Goal: Task Accomplishment & Management: Manage account settings

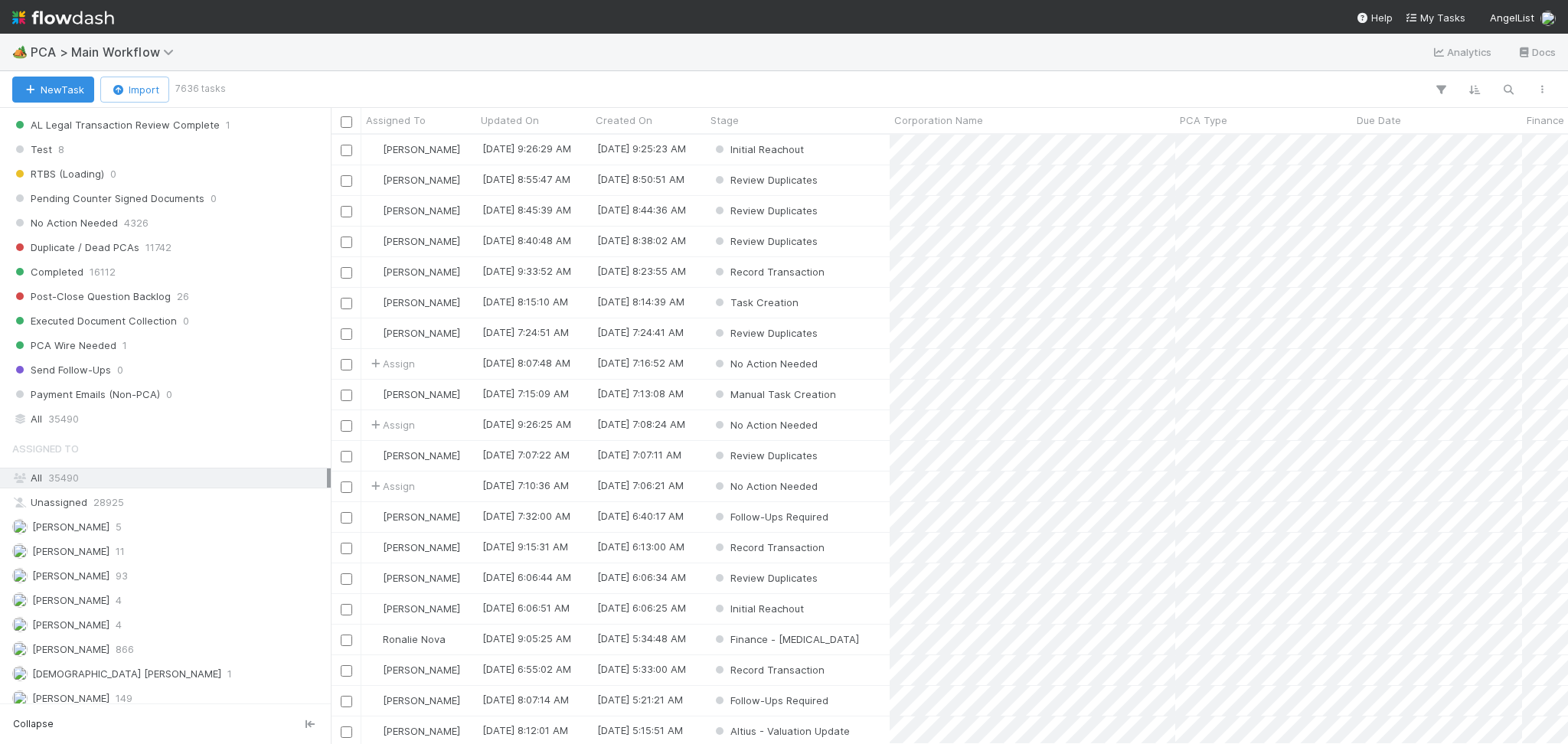
scroll to position [1633, 0]
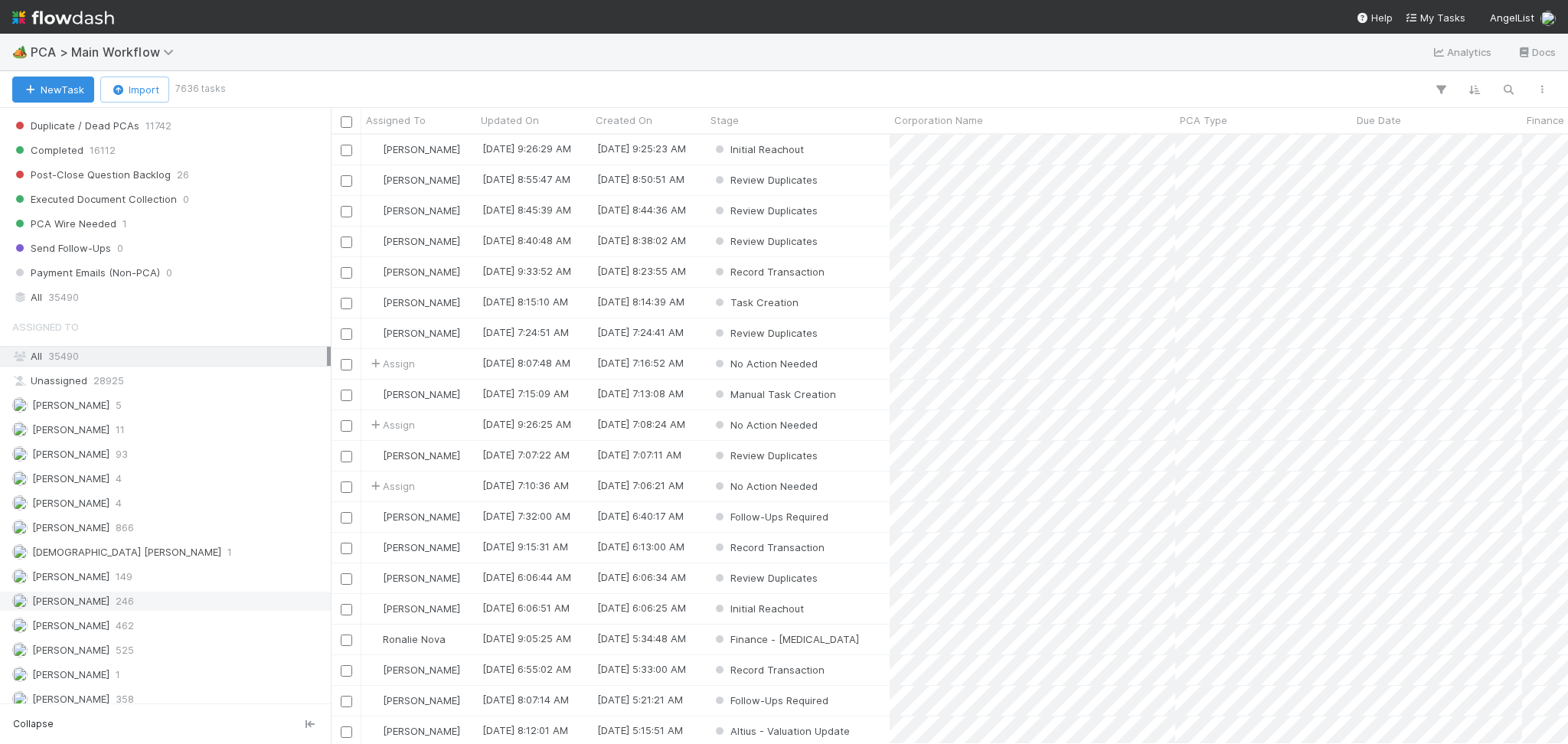
click at [134, 605] on span "246" at bounding box center [124, 601] width 19 height 19
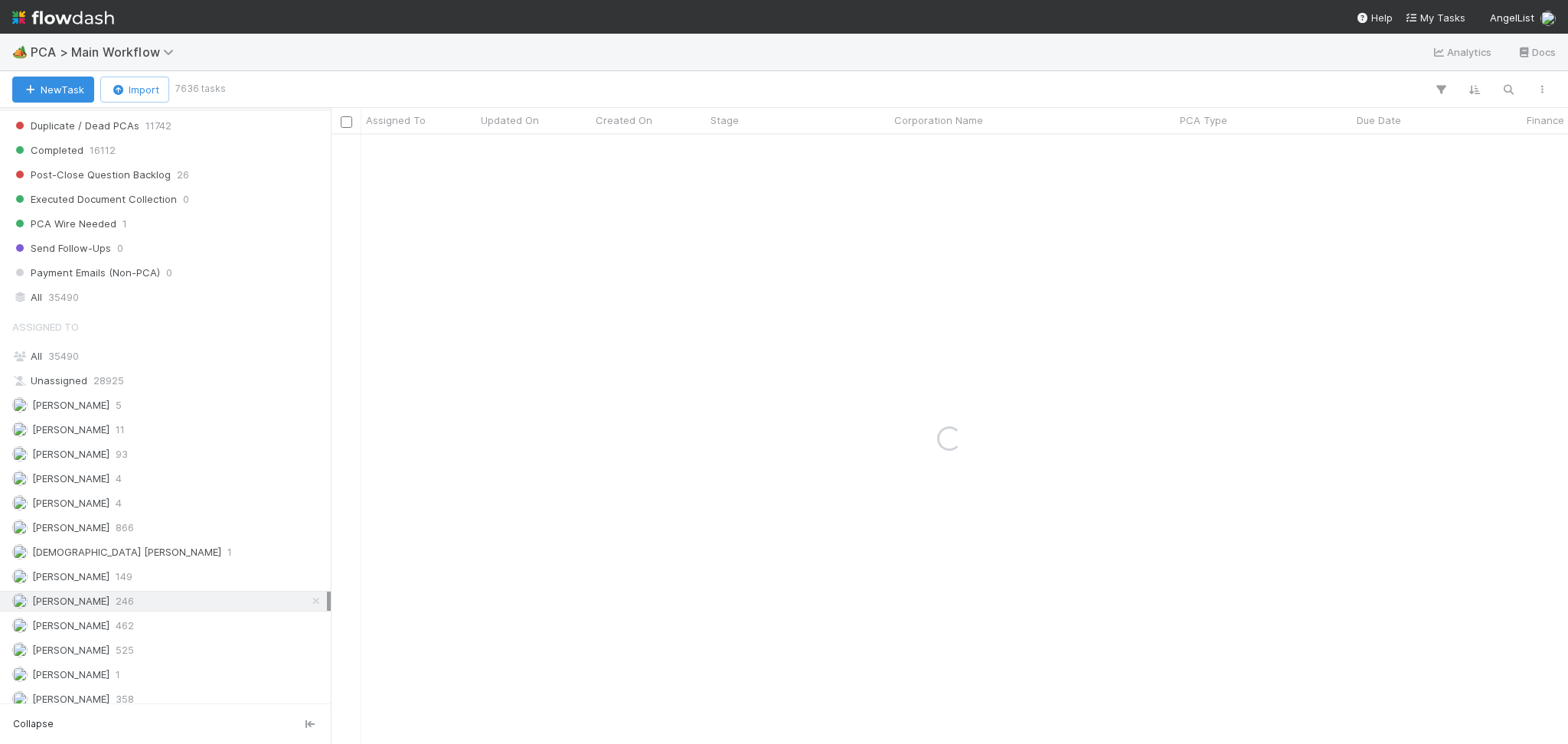
scroll to position [1122, 0]
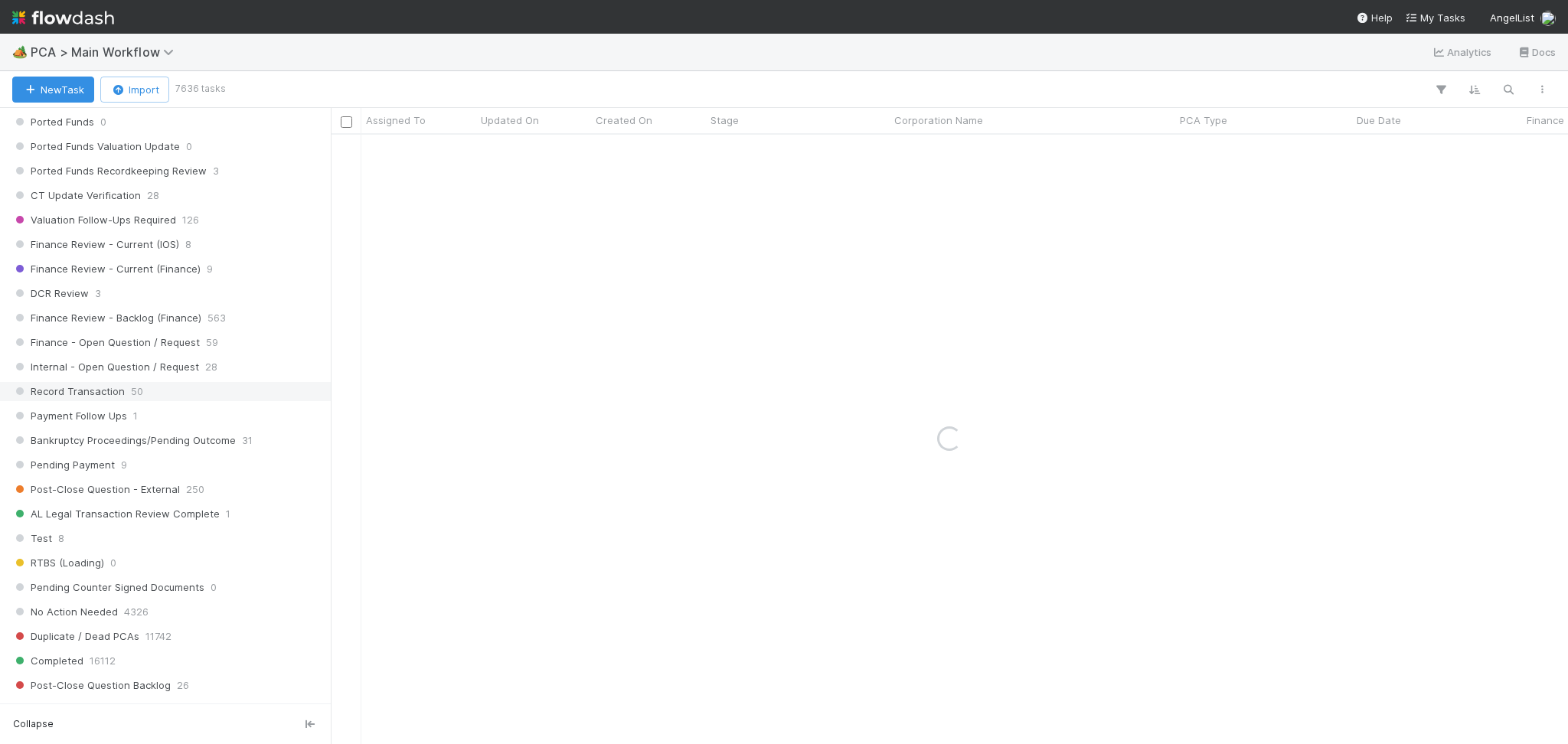
click at [148, 397] on div "Record Transaction 50" at bounding box center [169, 391] width 315 height 19
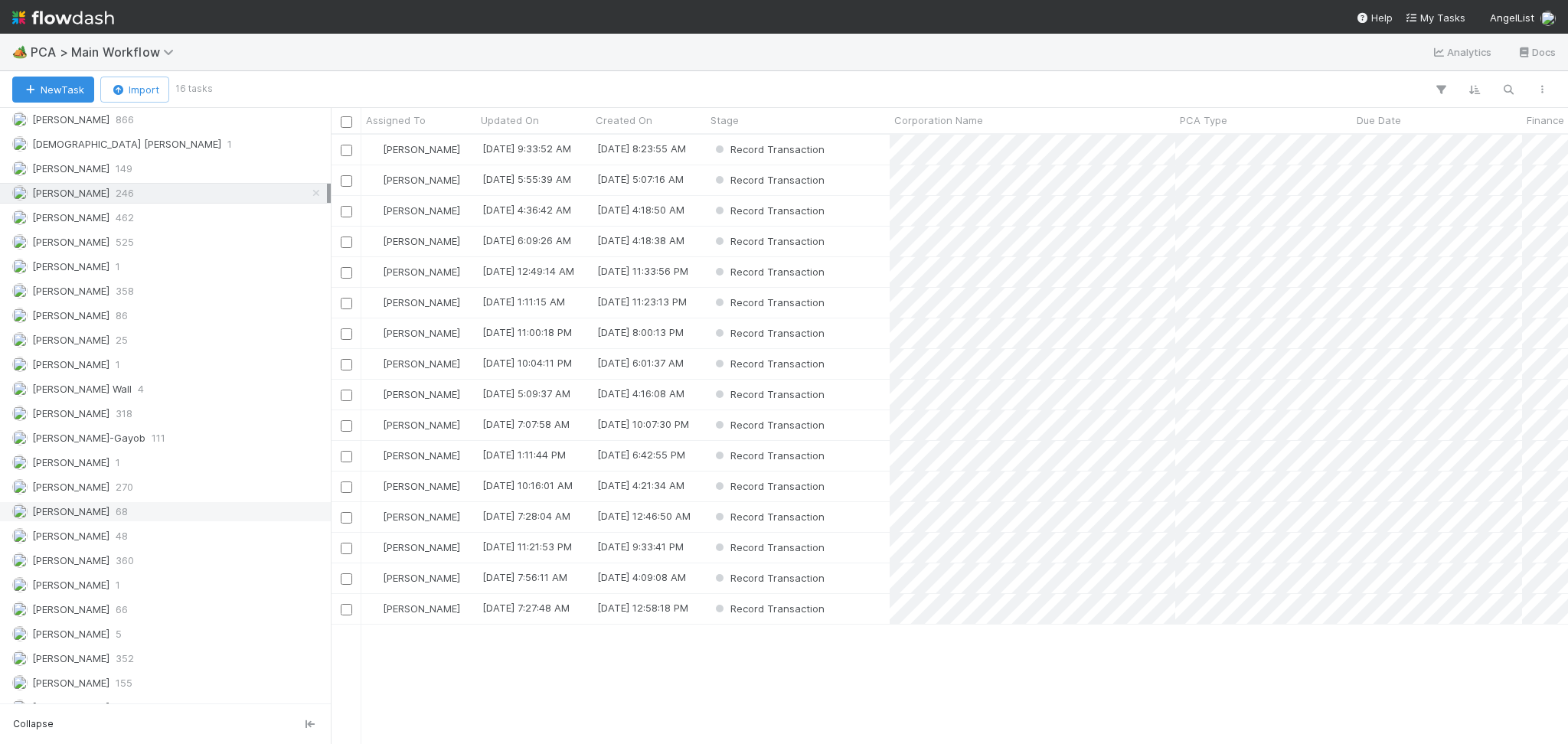
scroll to position [2143, 0]
click at [141, 662] on div "Roselyn de Villa 338" at bounding box center [169, 654] width 315 height 19
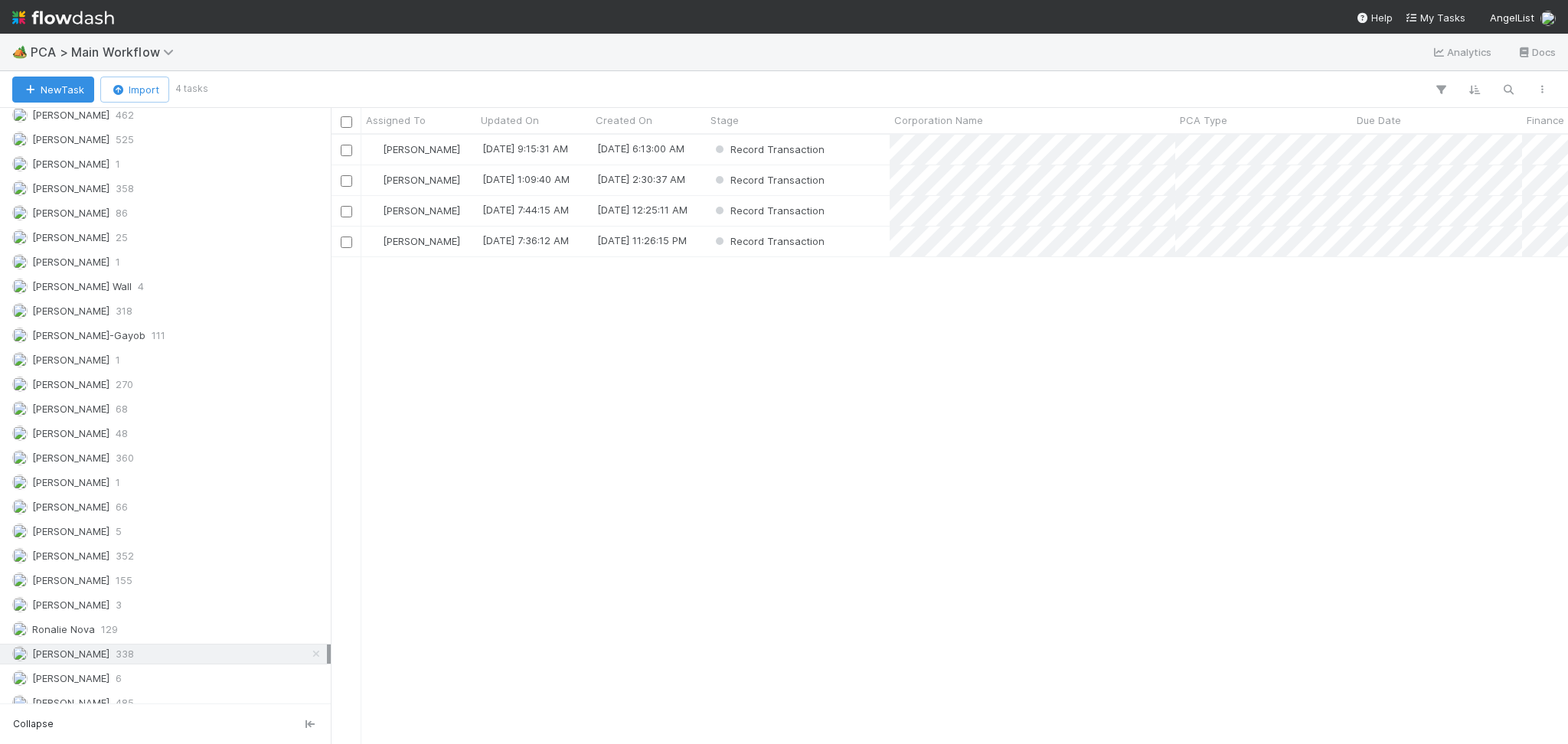
scroll to position [593, 1221]
click at [139, 468] on div "Meg Castanare 360" at bounding box center [169, 458] width 315 height 19
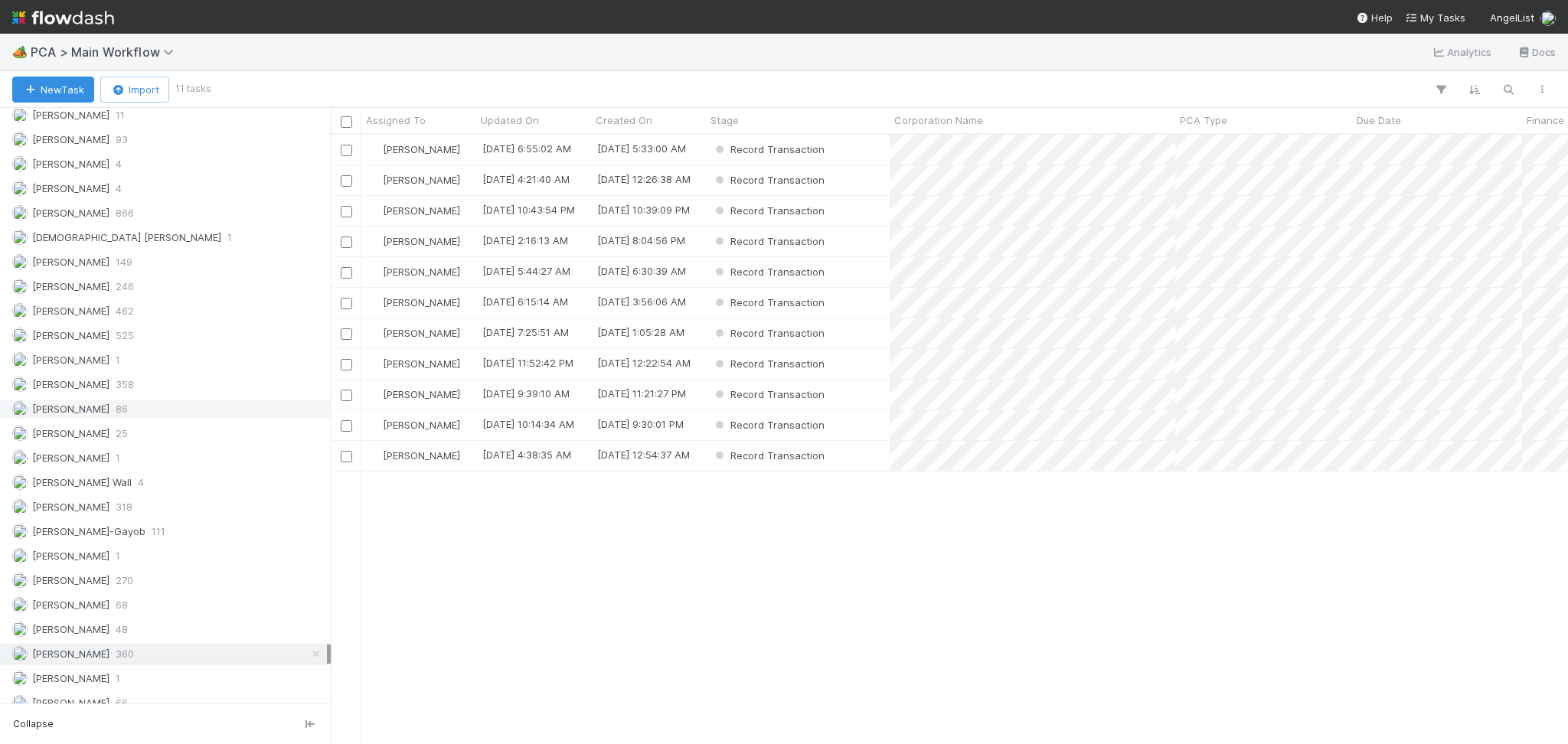
scroll to position [1939, 0]
click at [132, 293] on span "246" at bounding box center [124, 295] width 19 height 19
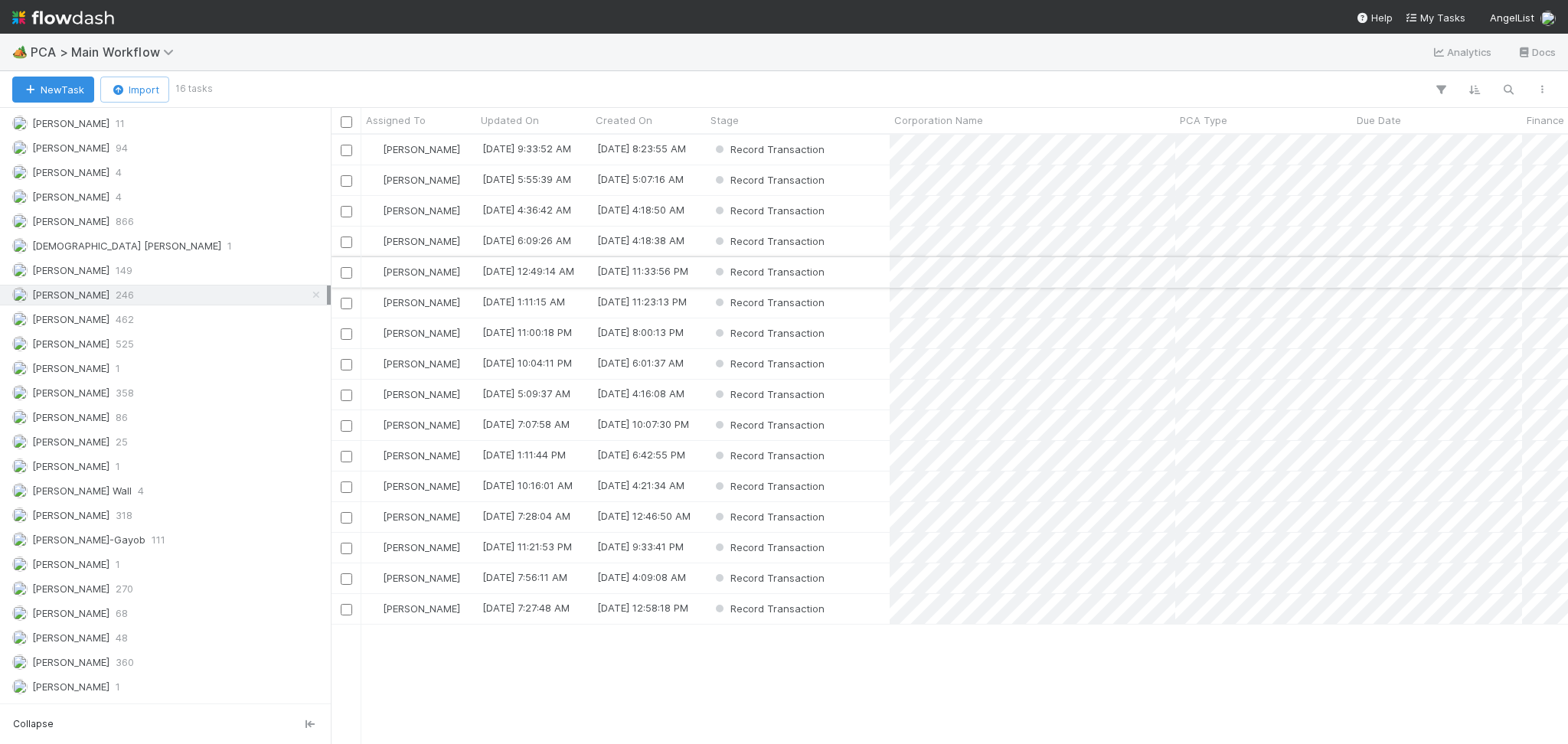
scroll to position [593, 1221]
click at [870, 153] on div "Record Transaction" at bounding box center [798, 149] width 184 height 30
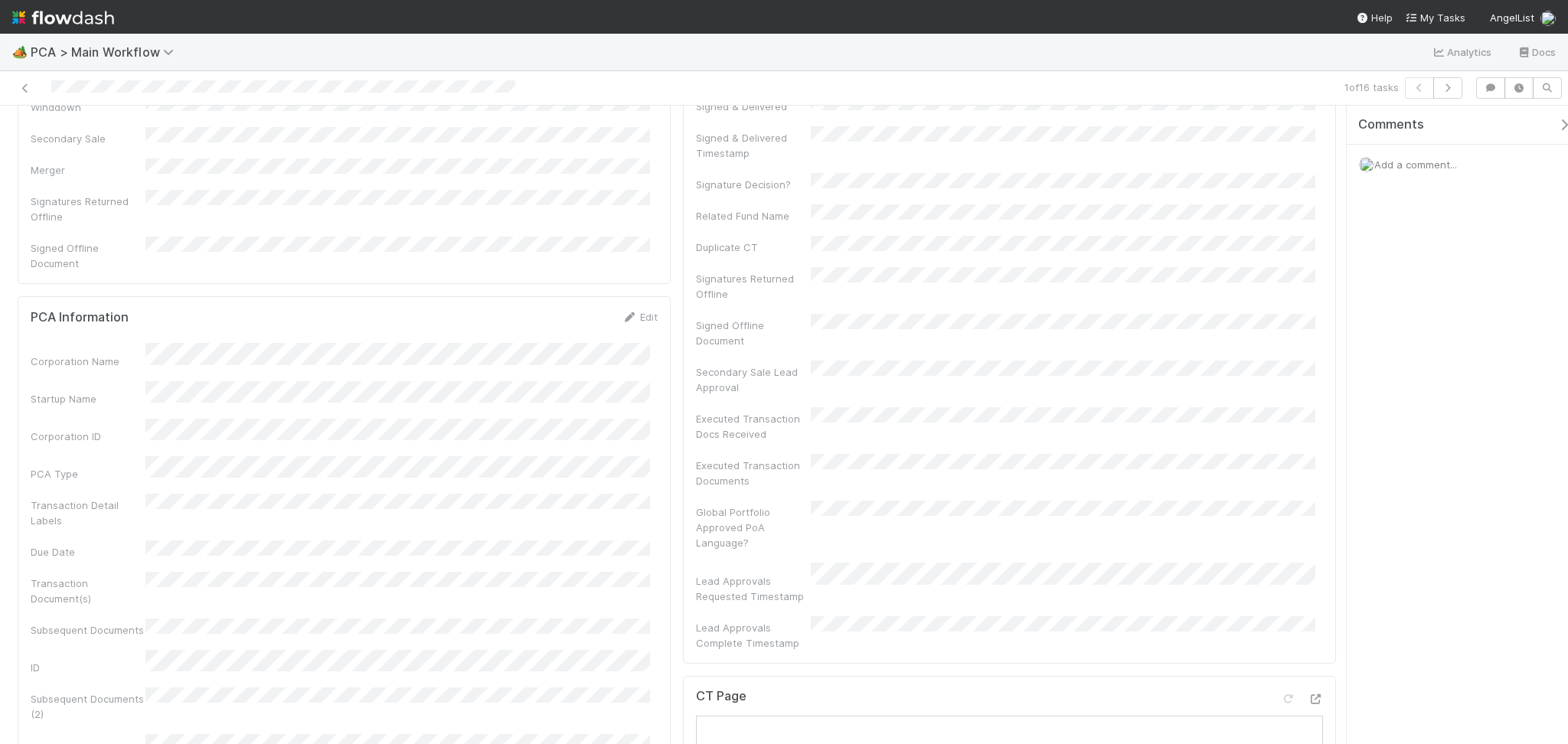
scroll to position [612, 0]
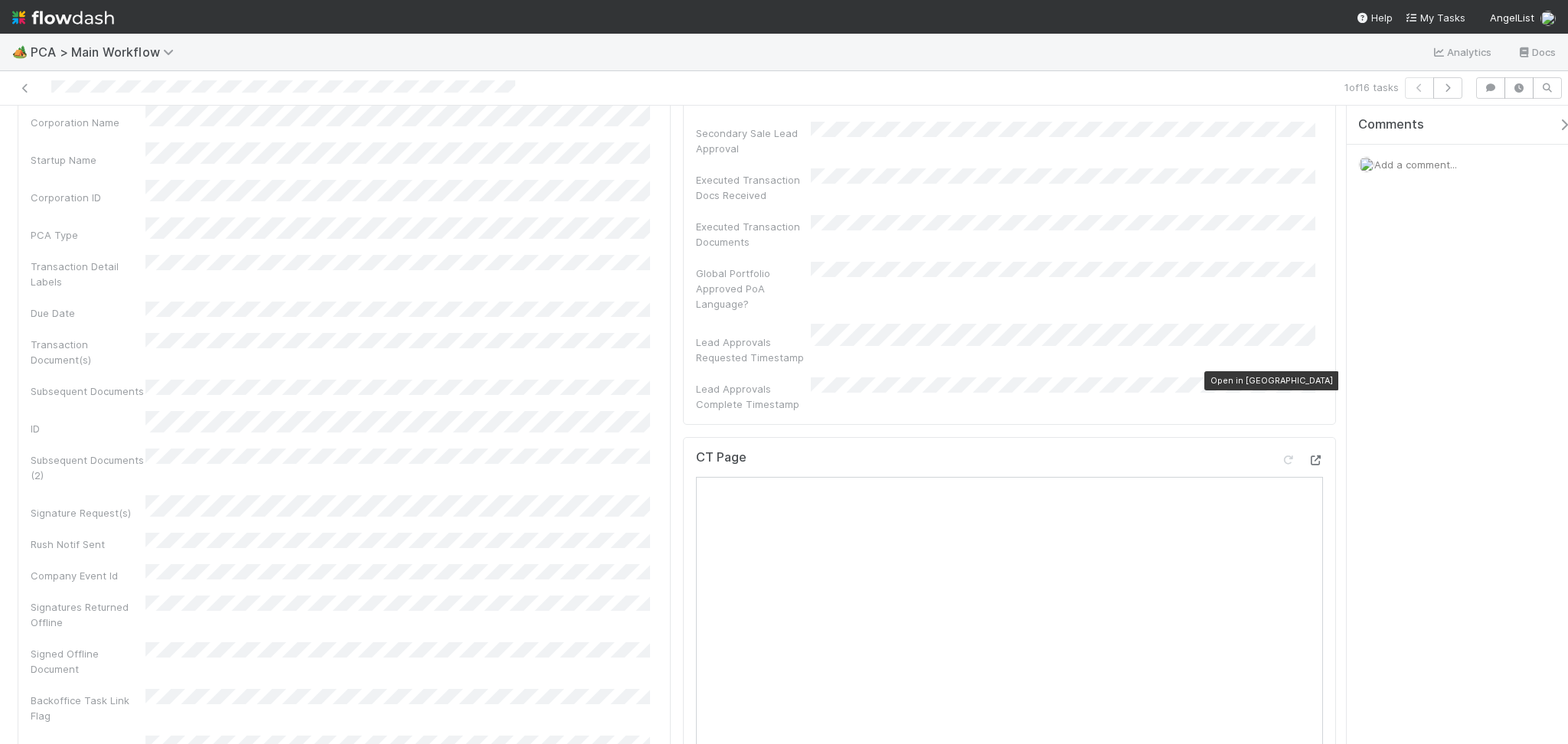
click at [1307, 455] on icon at bounding box center [1315, 460] width 15 height 10
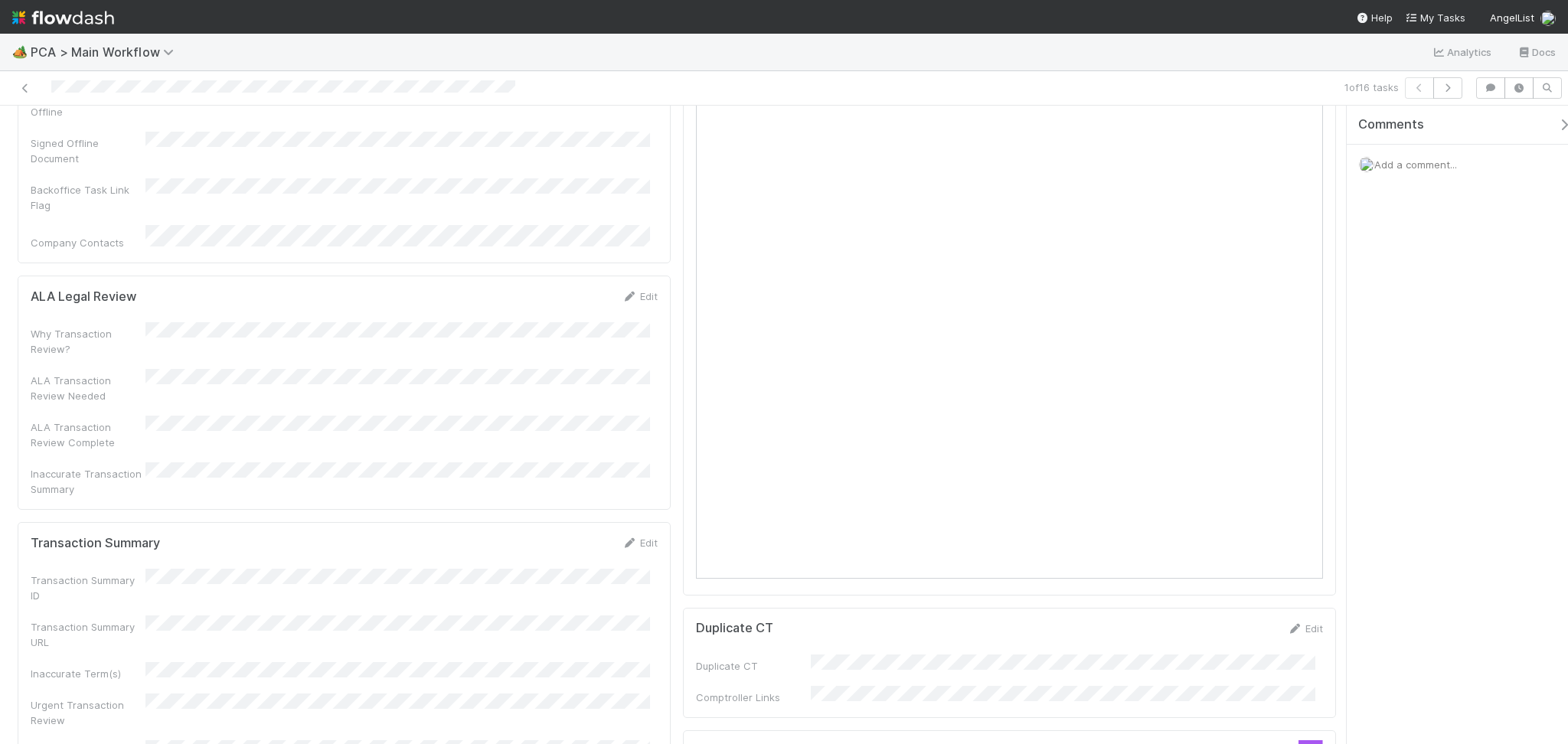
scroll to position [1122, 0]
click at [628, 539] on icon at bounding box center [629, 544] width 15 height 10
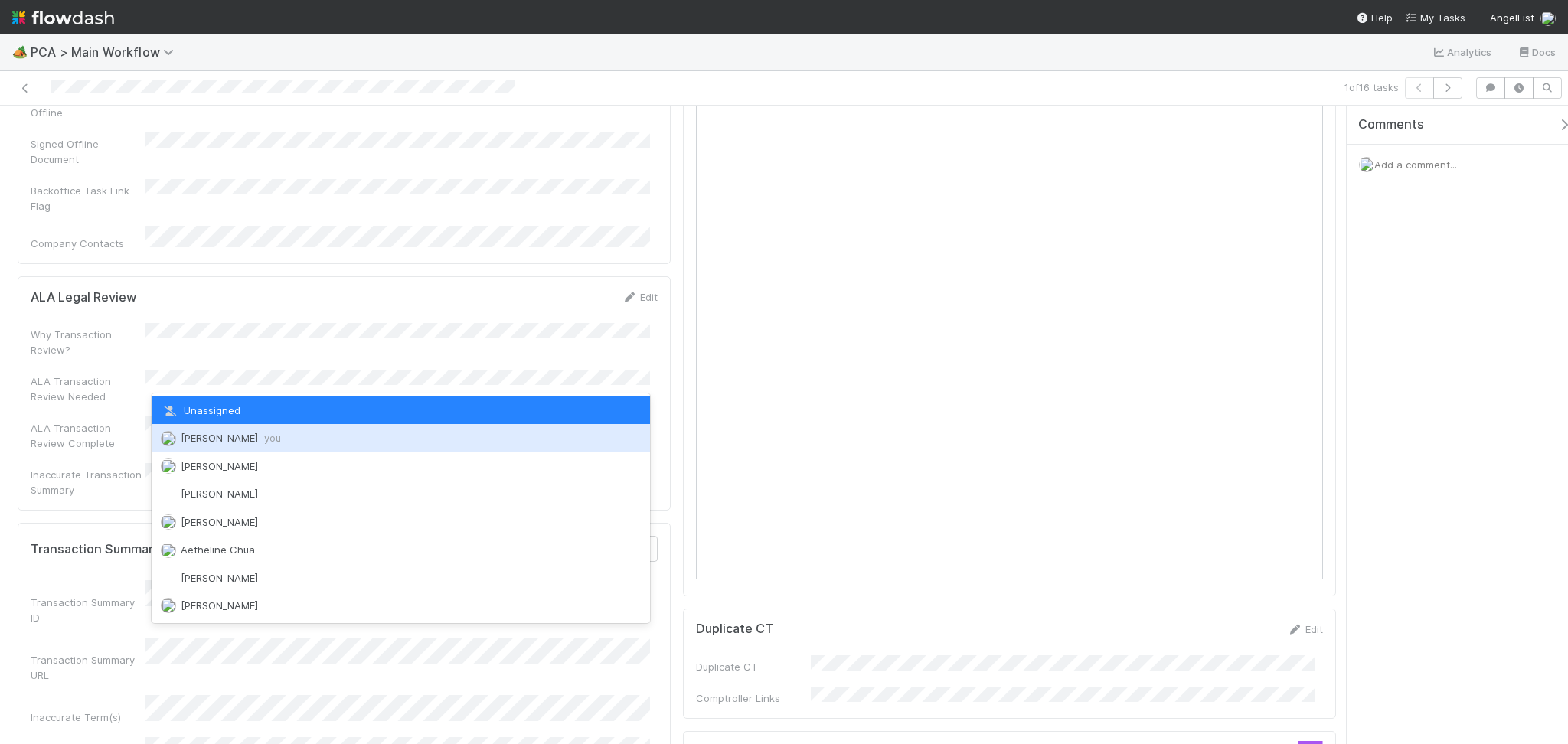
click at [273, 446] on div "Febbie Cervantes you" at bounding box center [401, 438] width 499 height 27
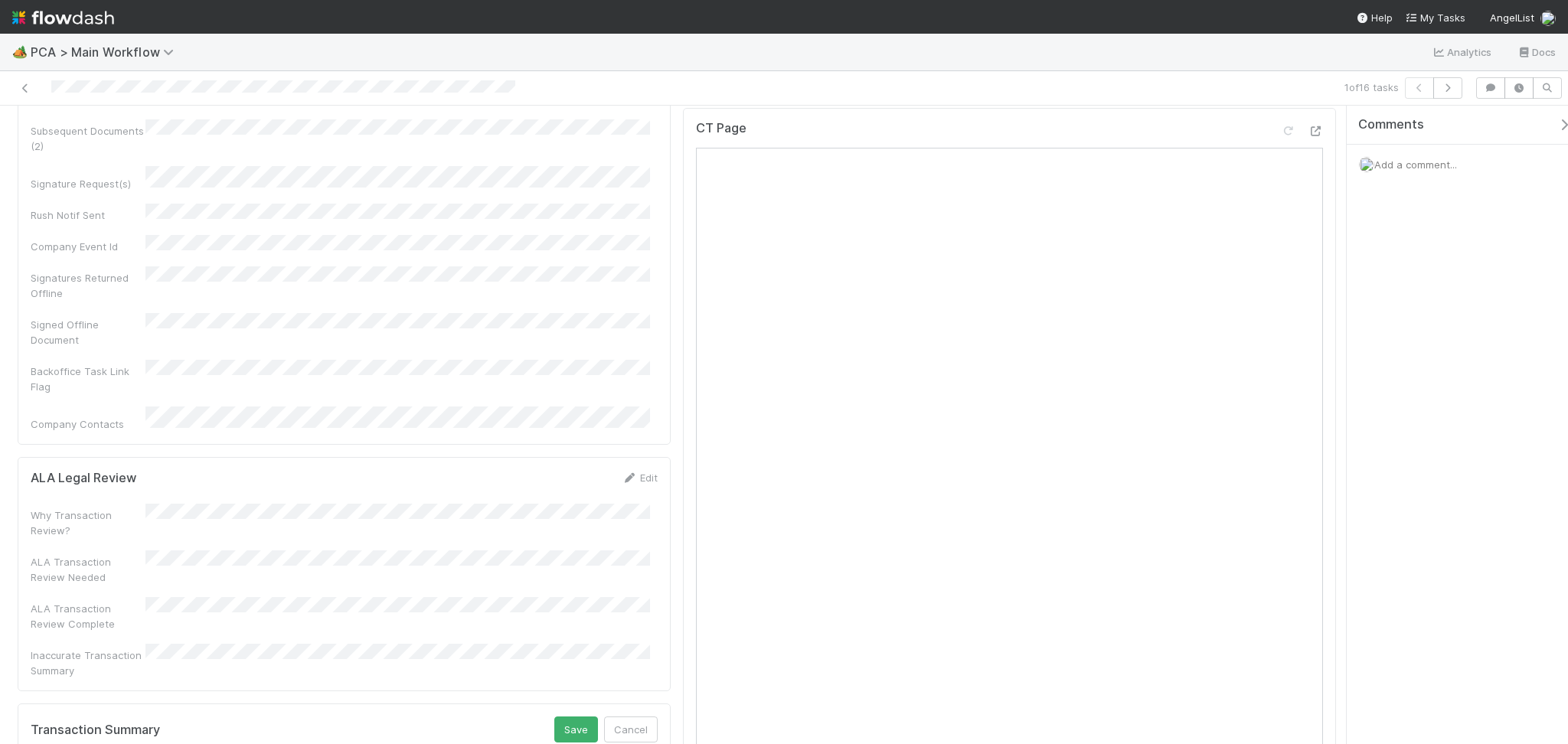
scroll to position [1021, 0]
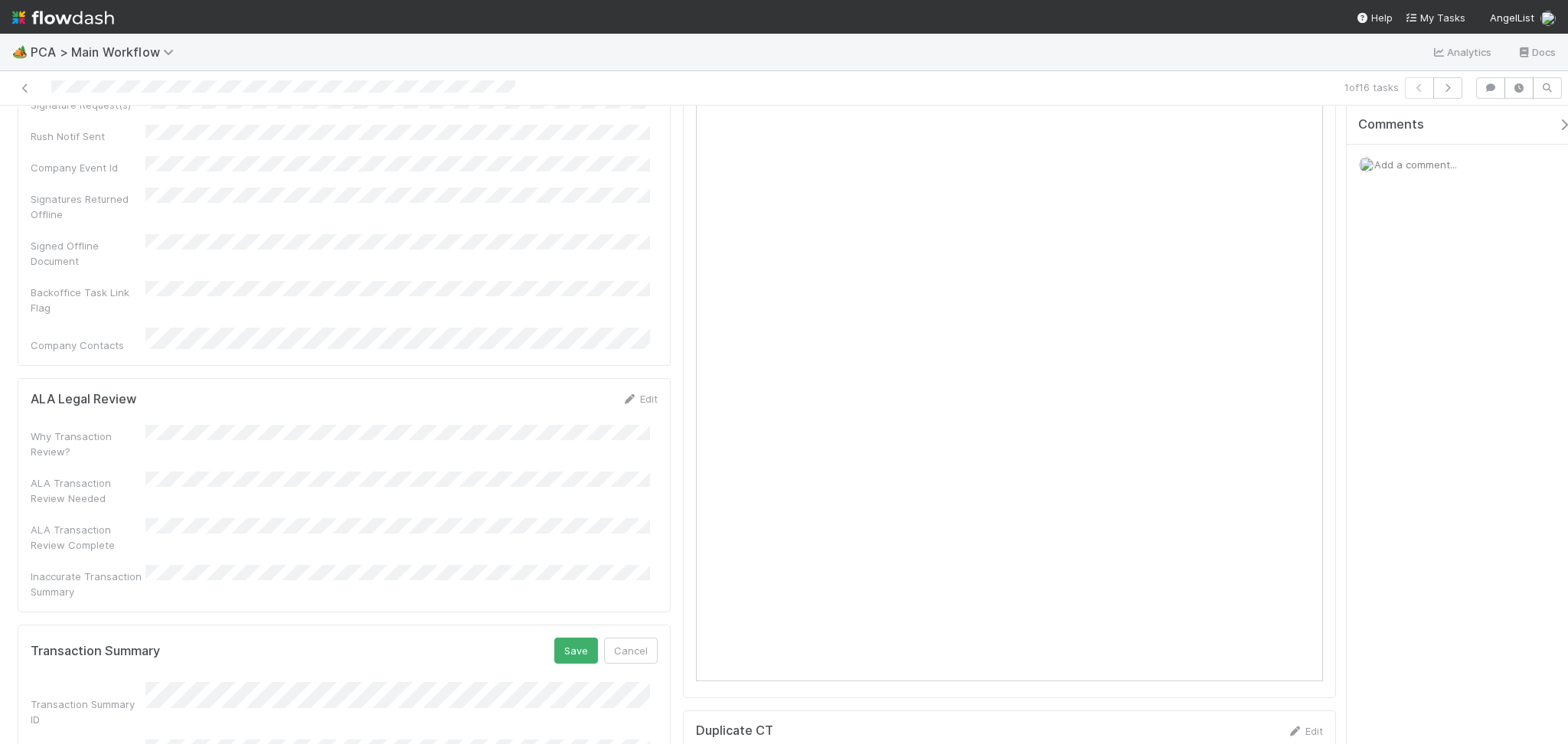
click at [562, 637] on button "Save" at bounding box center [576, 650] width 44 height 26
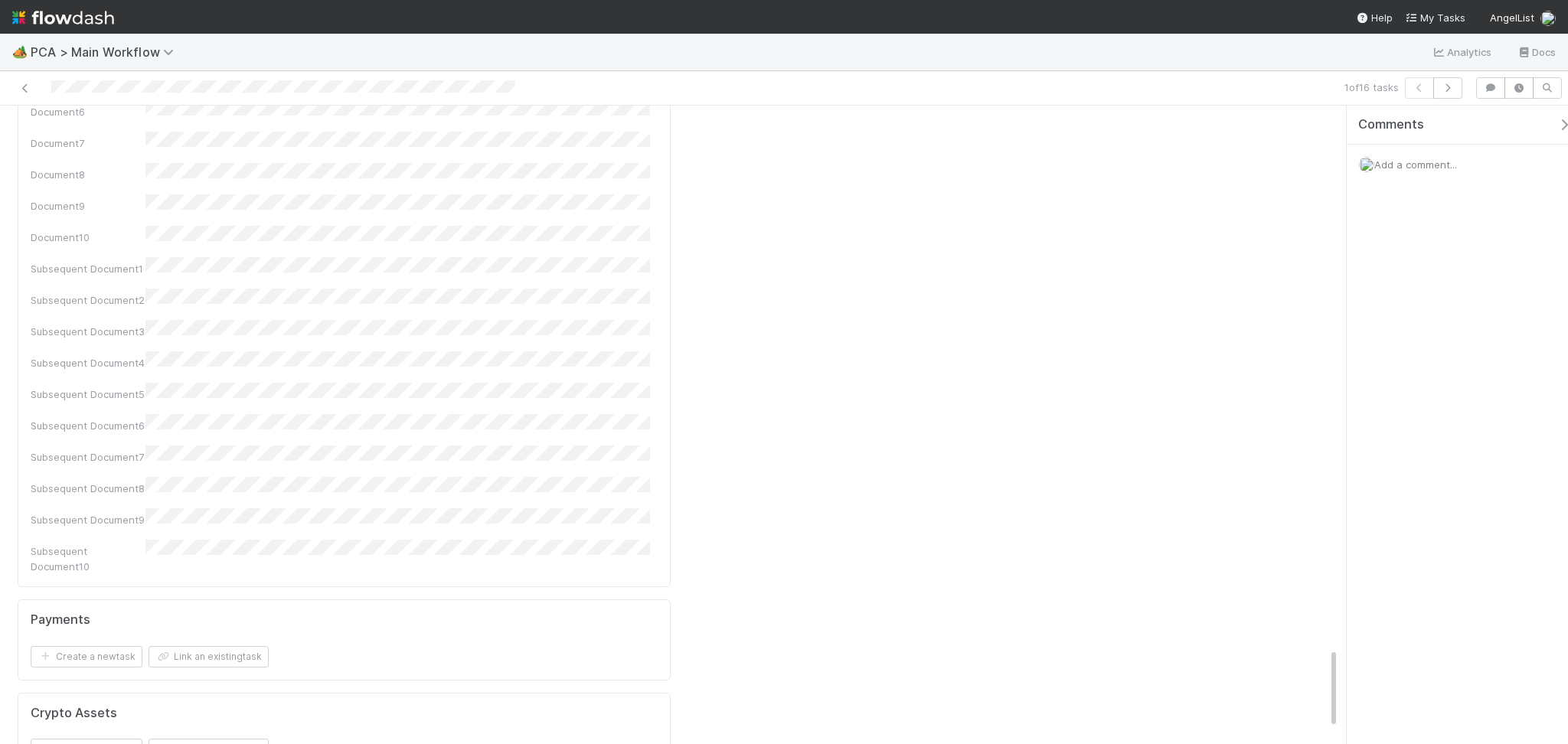
scroll to position [4287, 0]
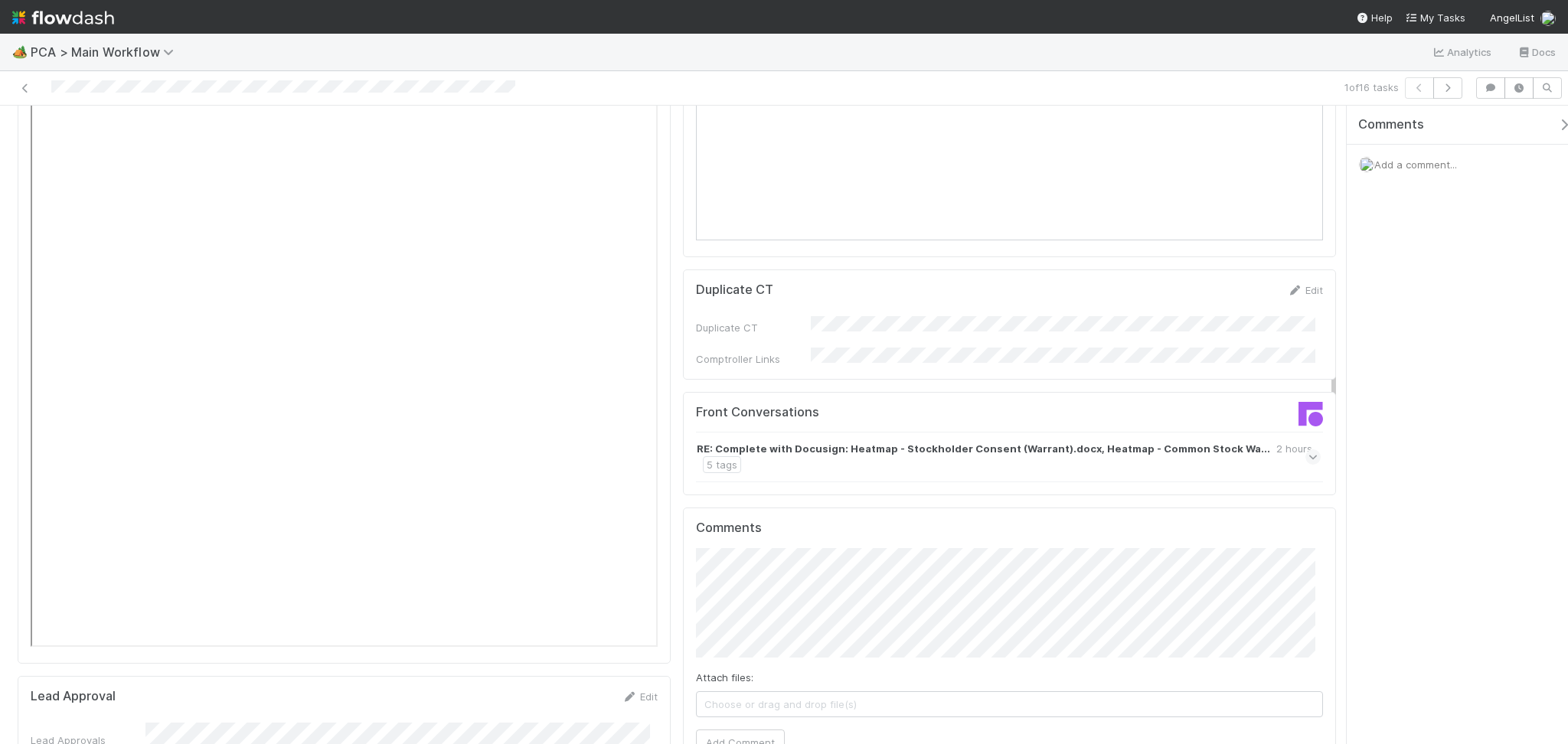
scroll to position [0, 0]
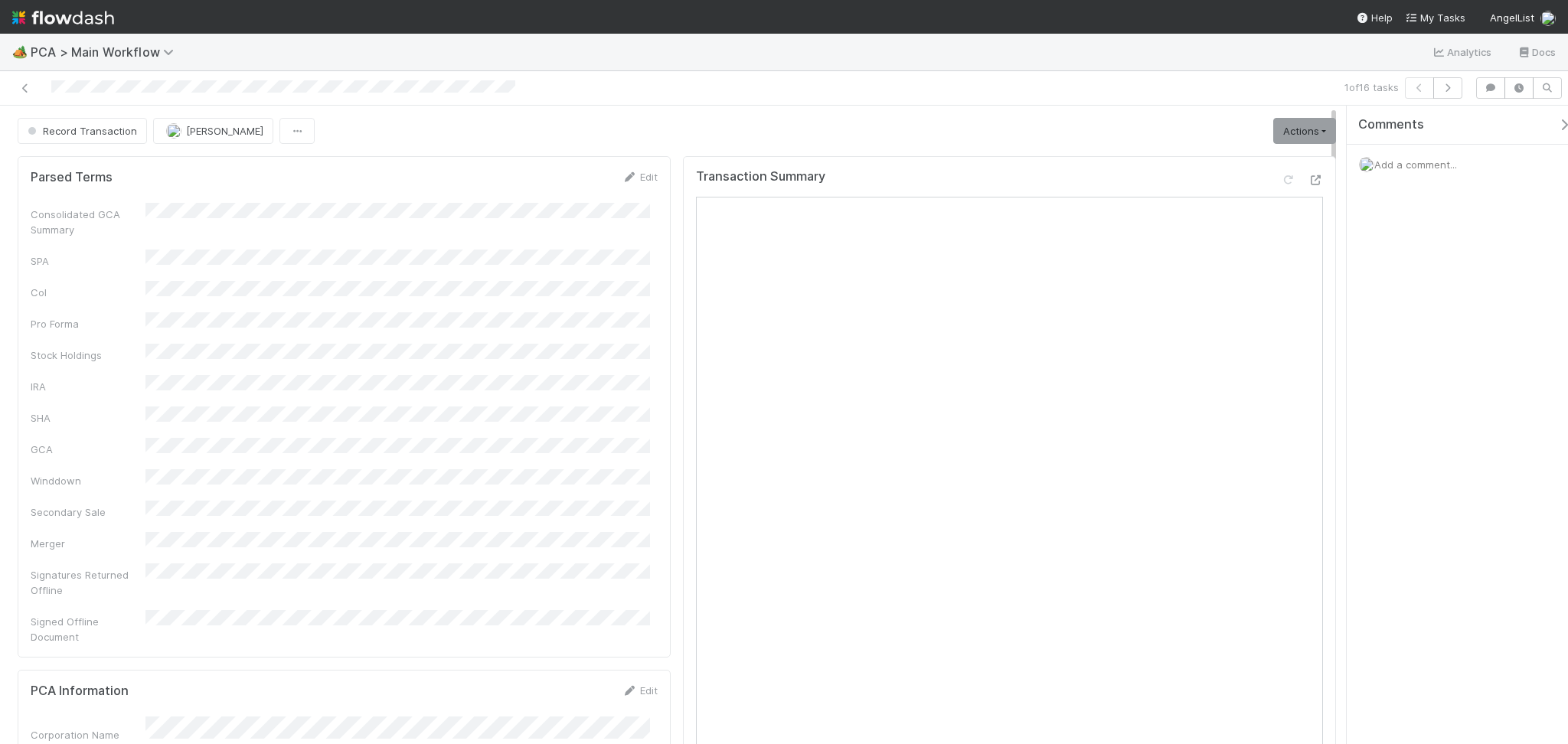
drag, startPoint x: 1336, startPoint y: 424, endPoint x: 1365, endPoint y: 87, distance: 338.2
click at [1365, 87] on div "1 of 16 tasks Record Transaction Febbie Cervantes Actions Move to TR External O…" at bounding box center [784, 408] width 1568 height 673
click at [1273, 124] on link "Actions" at bounding box center [1305, 131] width 63 height 26
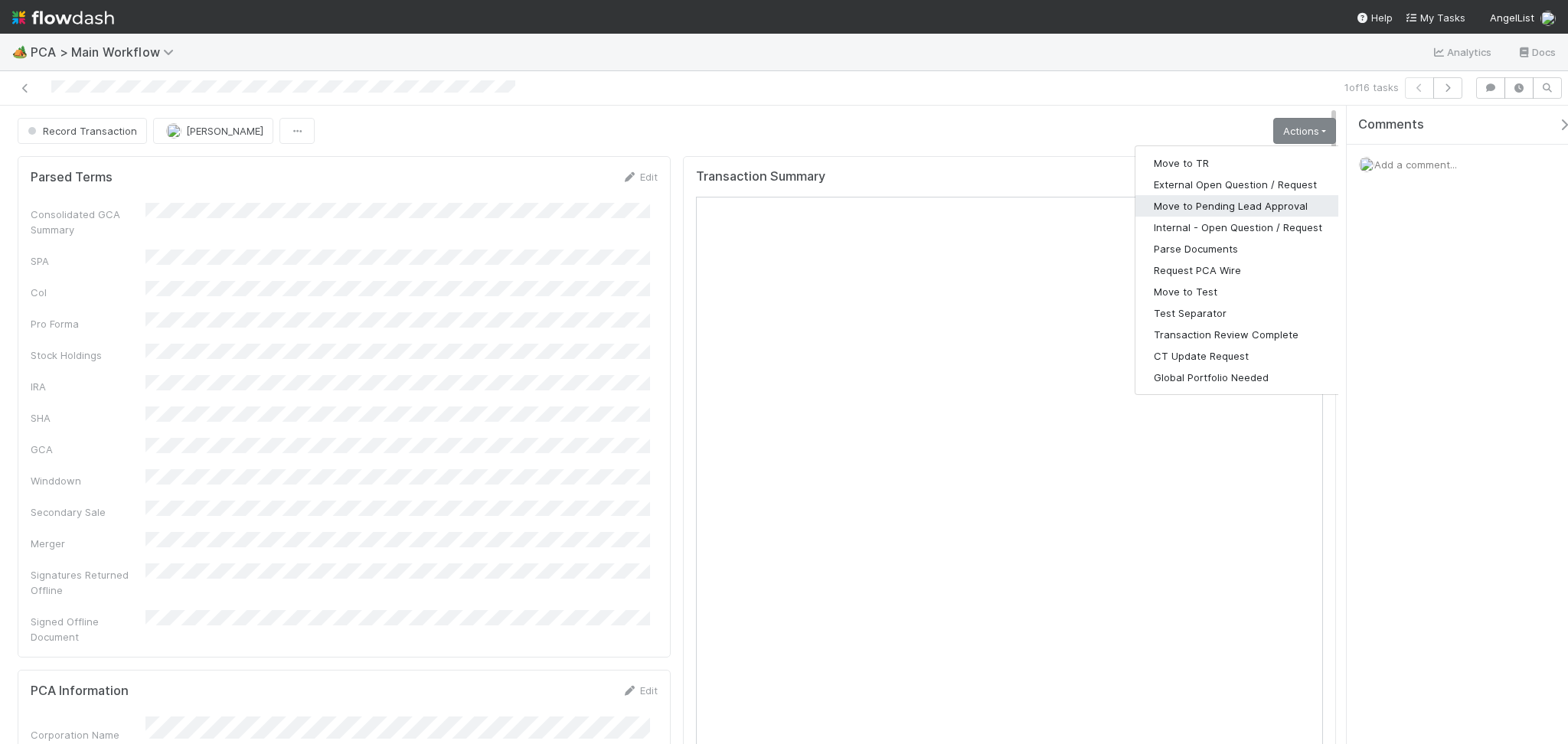
click at [1221, 207] on button "Move to Pending Lead Approval" at bounding box center [1238, 206] width 205 height 22
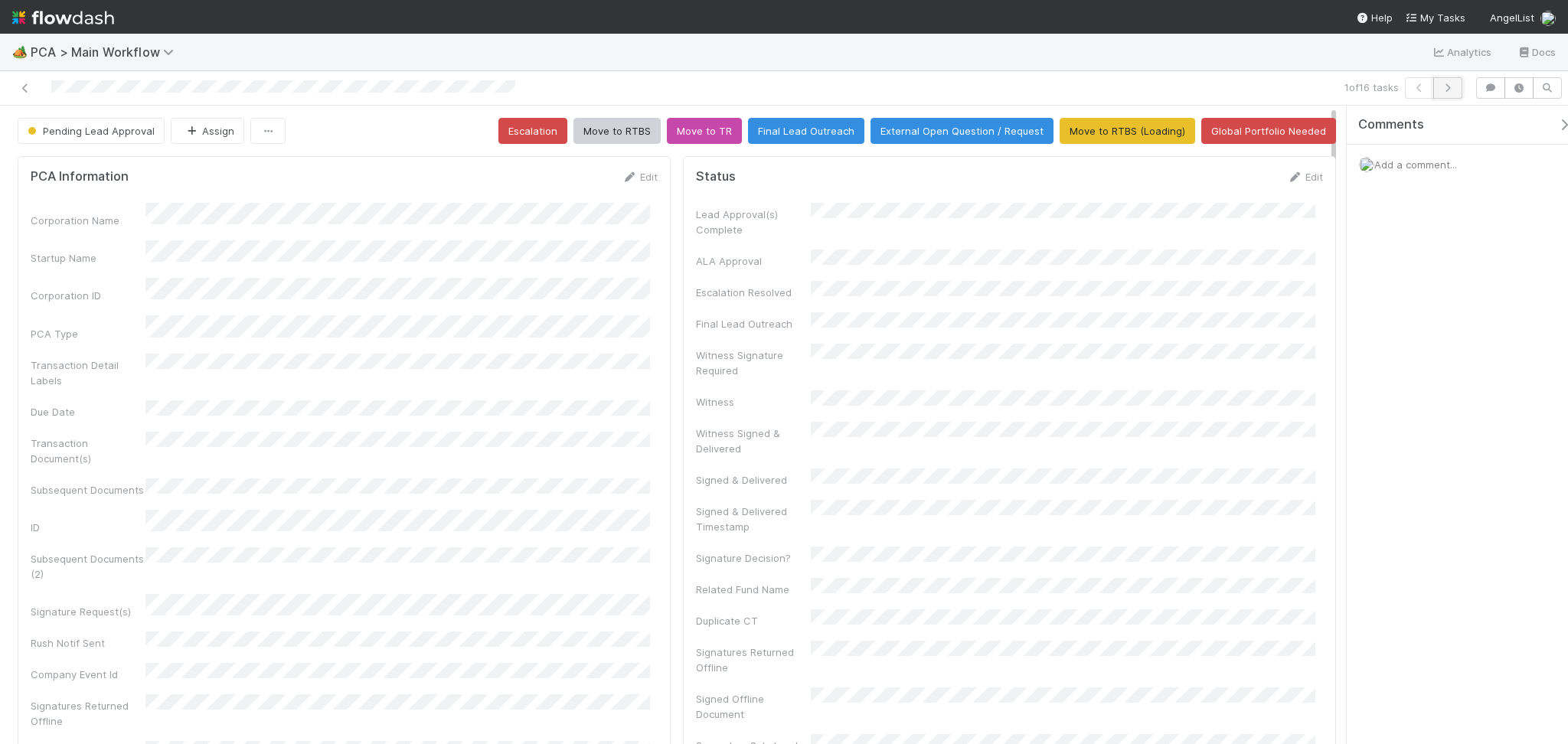
click at [1450, 96] on button "button" at bounding box center [1448, 88] width 29 height 22
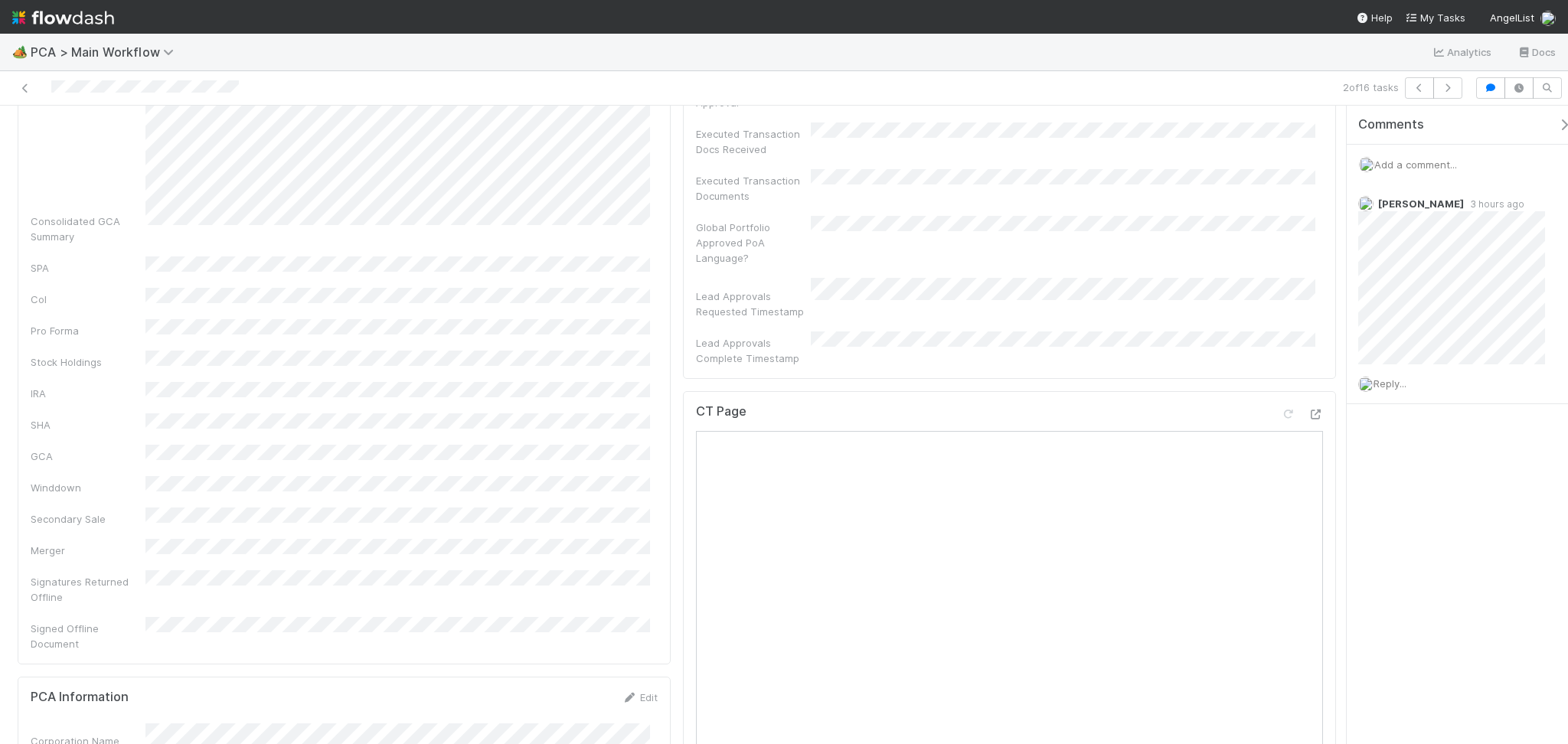
scroll to position [816, 0]
click at [1290, 249] on div at bounding box center [1301, 259] width 43 height 22
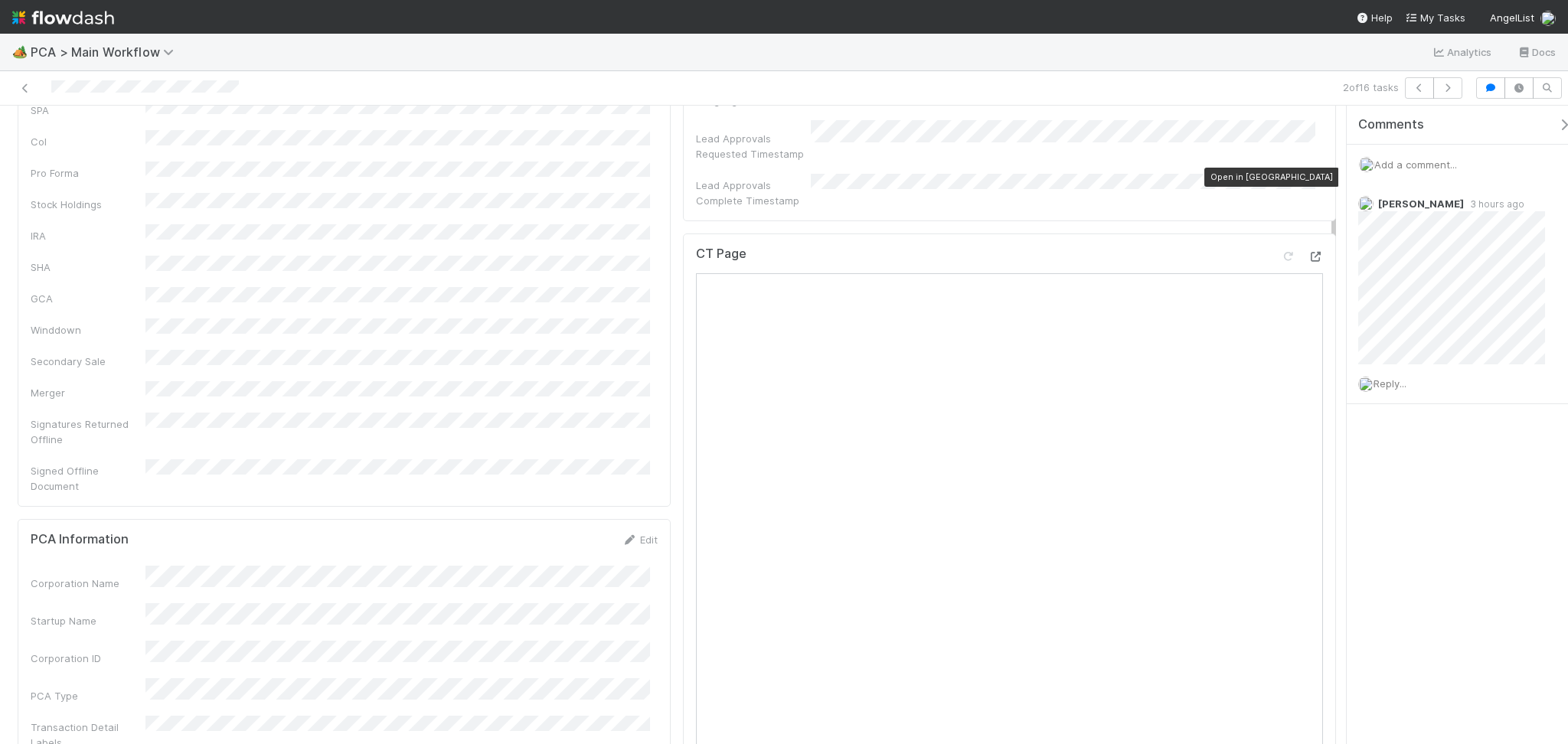
click at [1307, 252] on icon at bounding box center [1315, 257] width 15 height 10
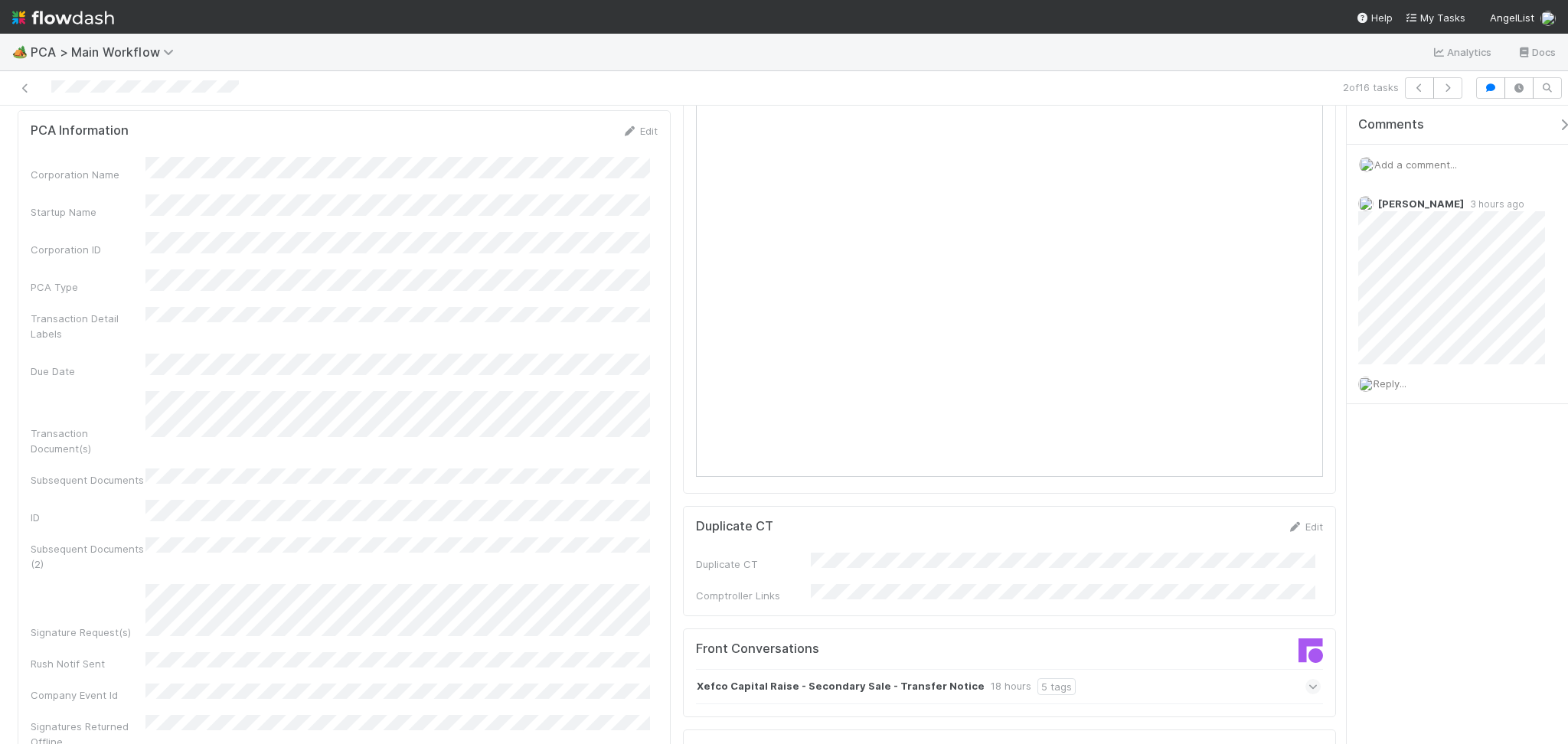
scroll to position [1428, 0]
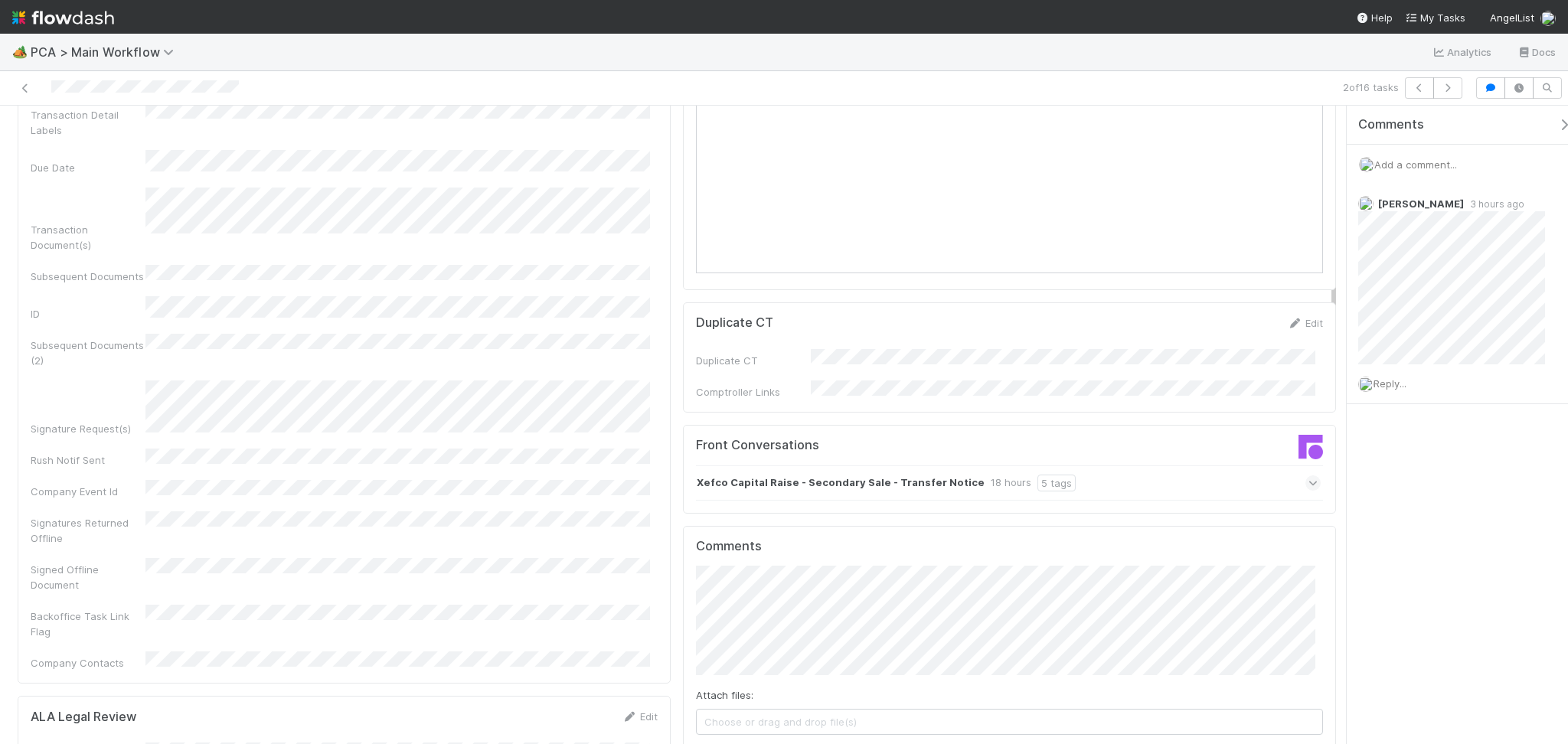
click at [1103, 466] on div "Xefco Capital Raise - Secondary Sale - Transfer Notice 18 hours 5 tags" at bounding box center [1008, 483] width 625 height 36
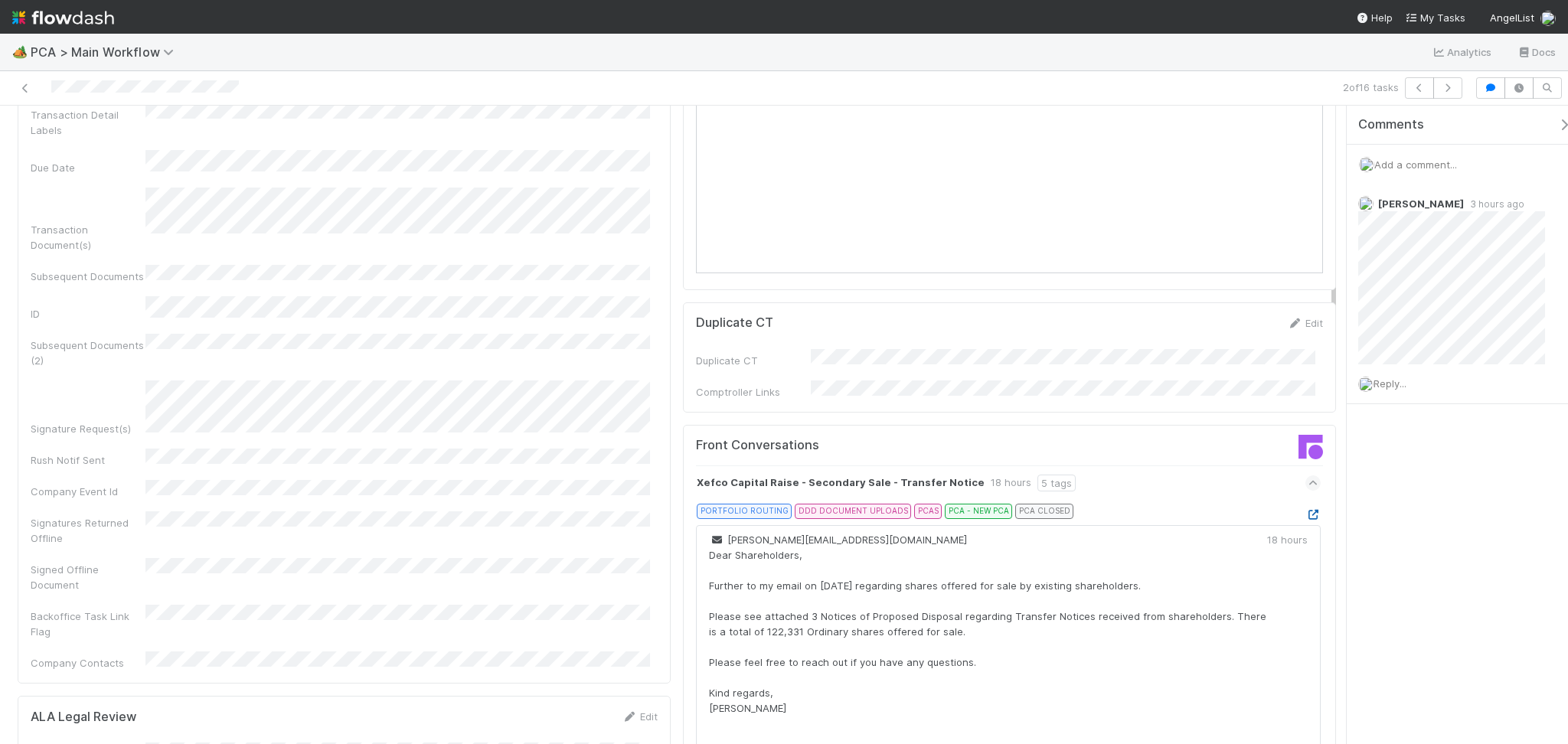
click at [1306, 510] on icon at bounding box center [1313, 515] width 15 height 10
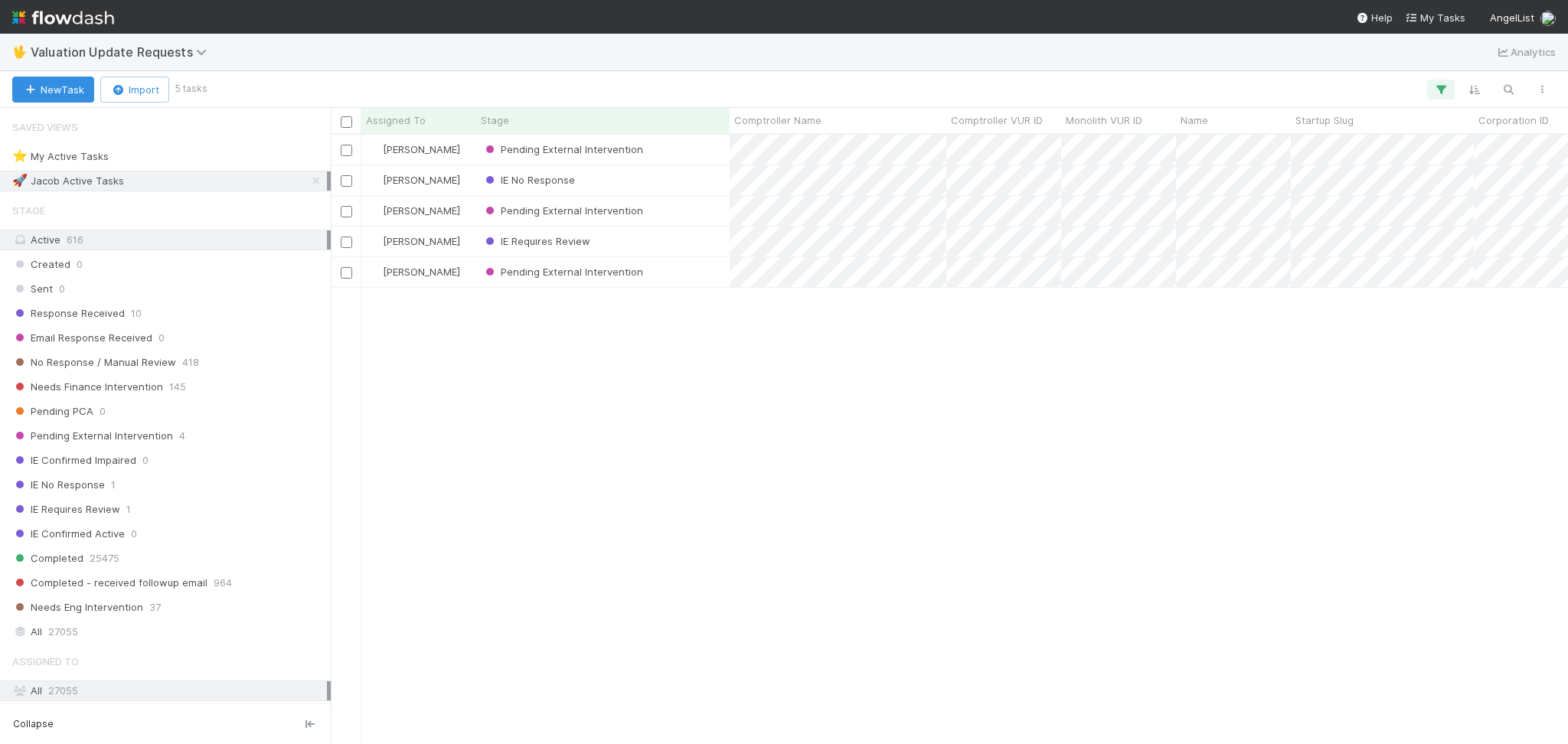
scroll to position [593, 1221]
click at [308, 183] on icon at bounding box center [316, 181] width 15 height 10
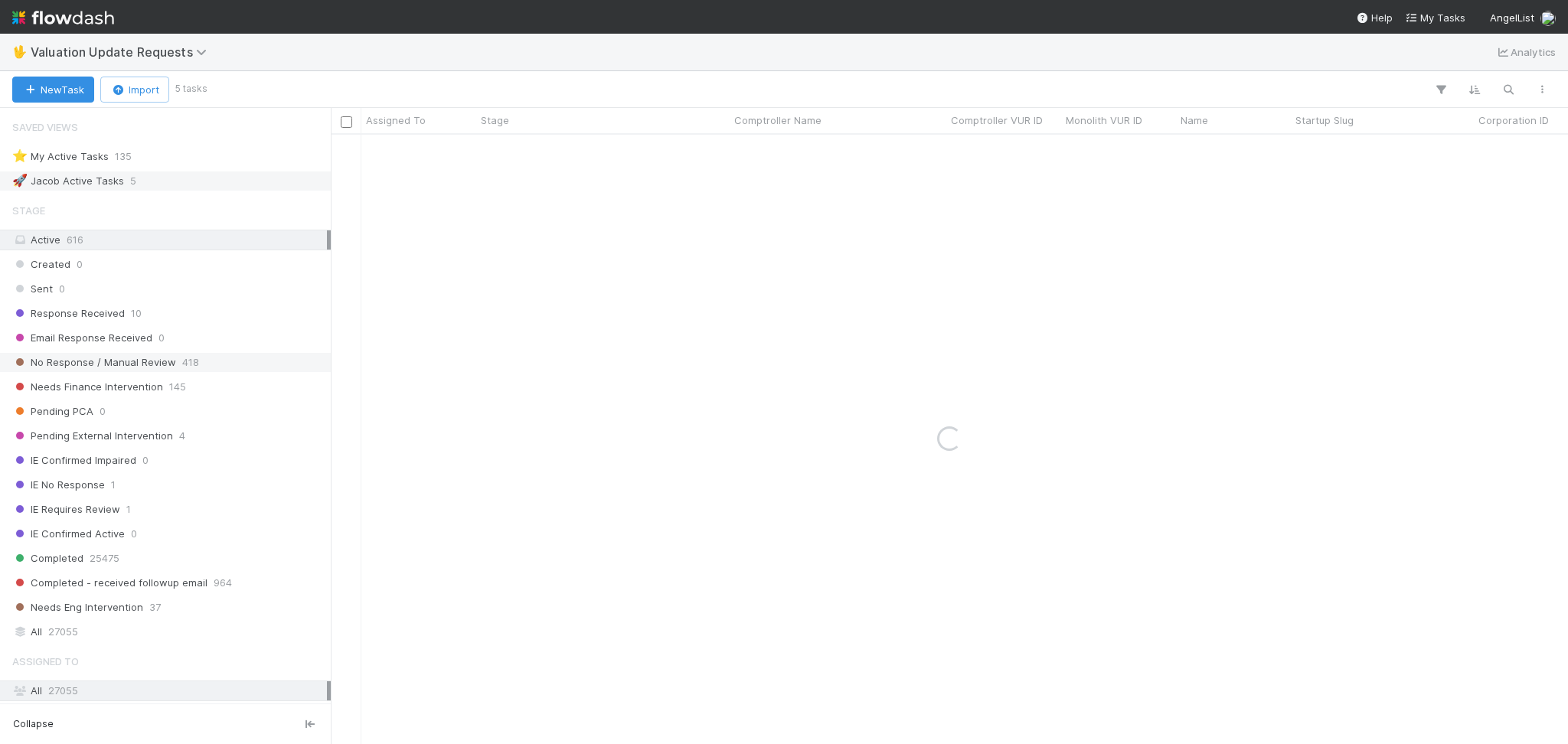
click at [231, 358] on div "No Response / Manual Review 418" at bounding box center [169, 362] width 315 height 19
click at [266, 321] on div "Response Received 10" at bounding box center [169, 314] width 315 height 19
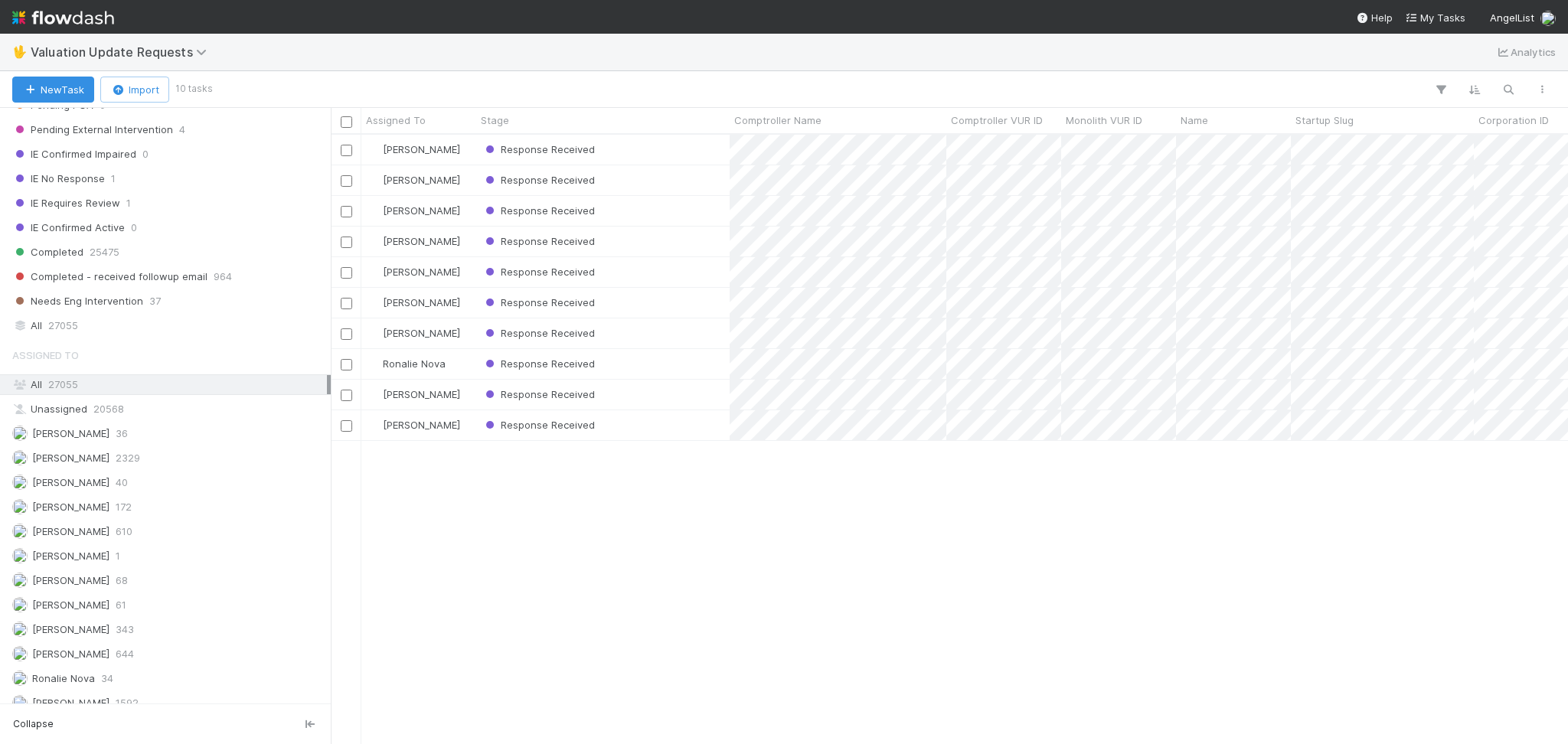
scroll to position [593, 1221]
click at [202, 461] on div "Febbie Cervantes 2329" at bounding box center [169, 458] width 315 height 19
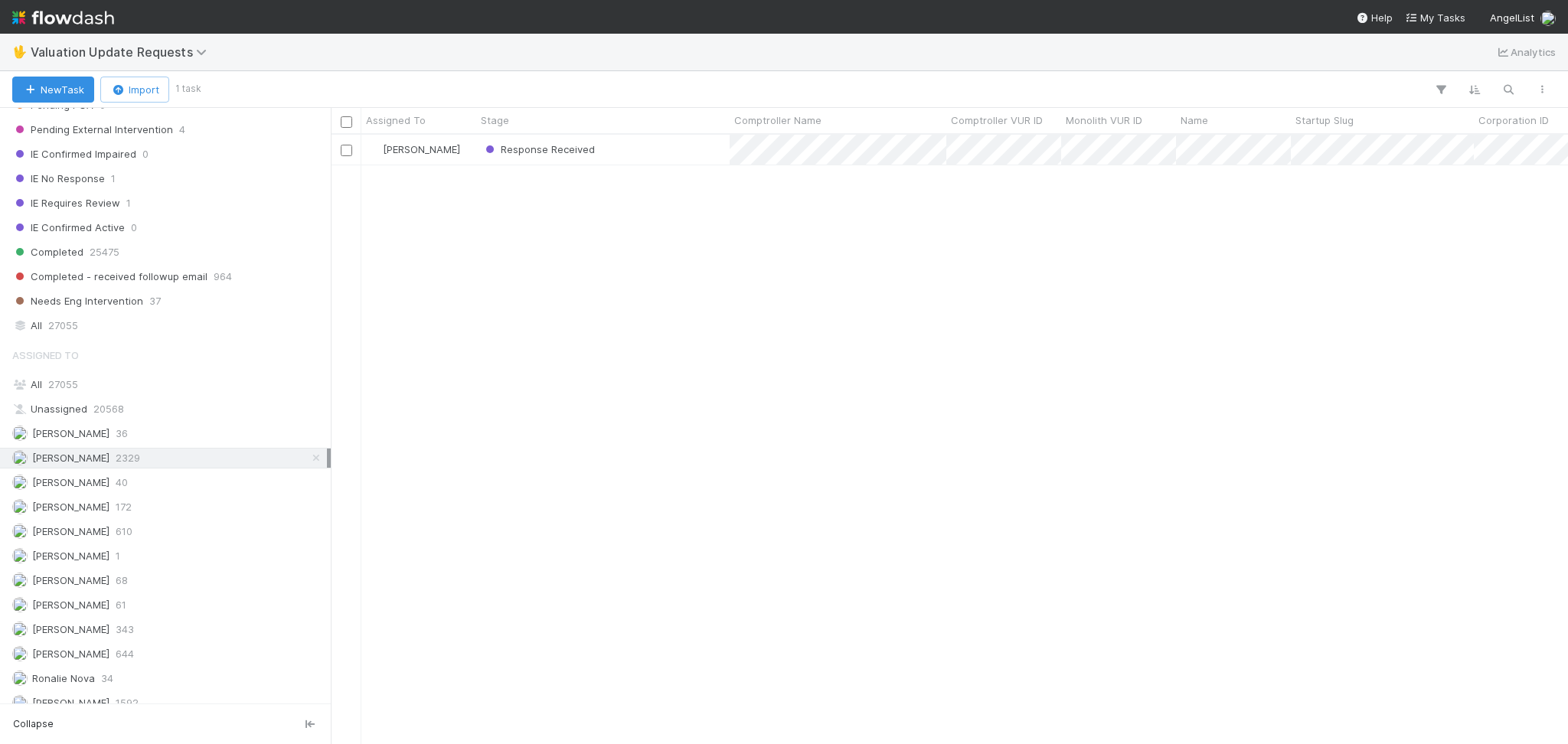
scroll to position [102, 0]
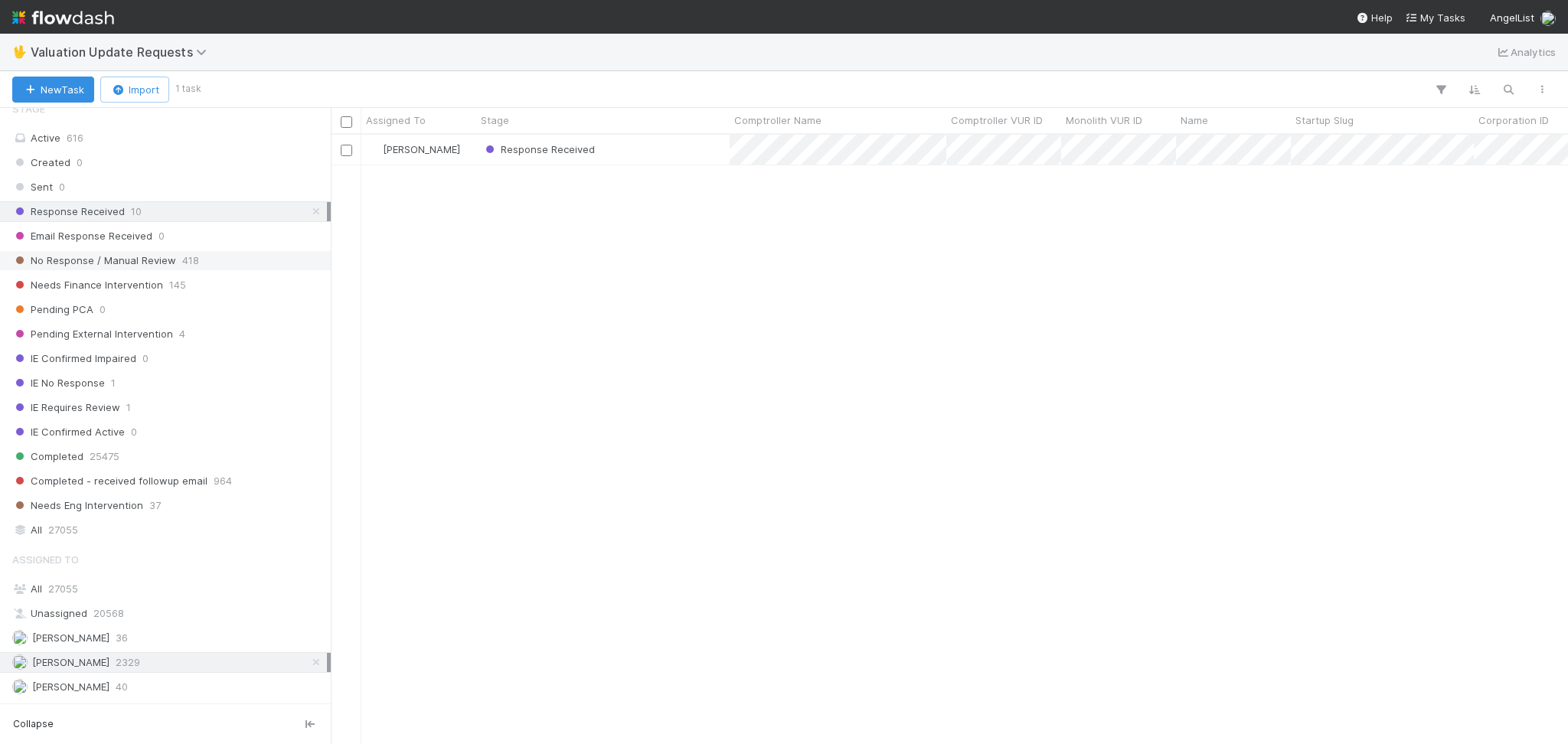
click at [248, 267] on div "No Response / Manual Review 418" at bounding box center [169, 261] width 315 height 19
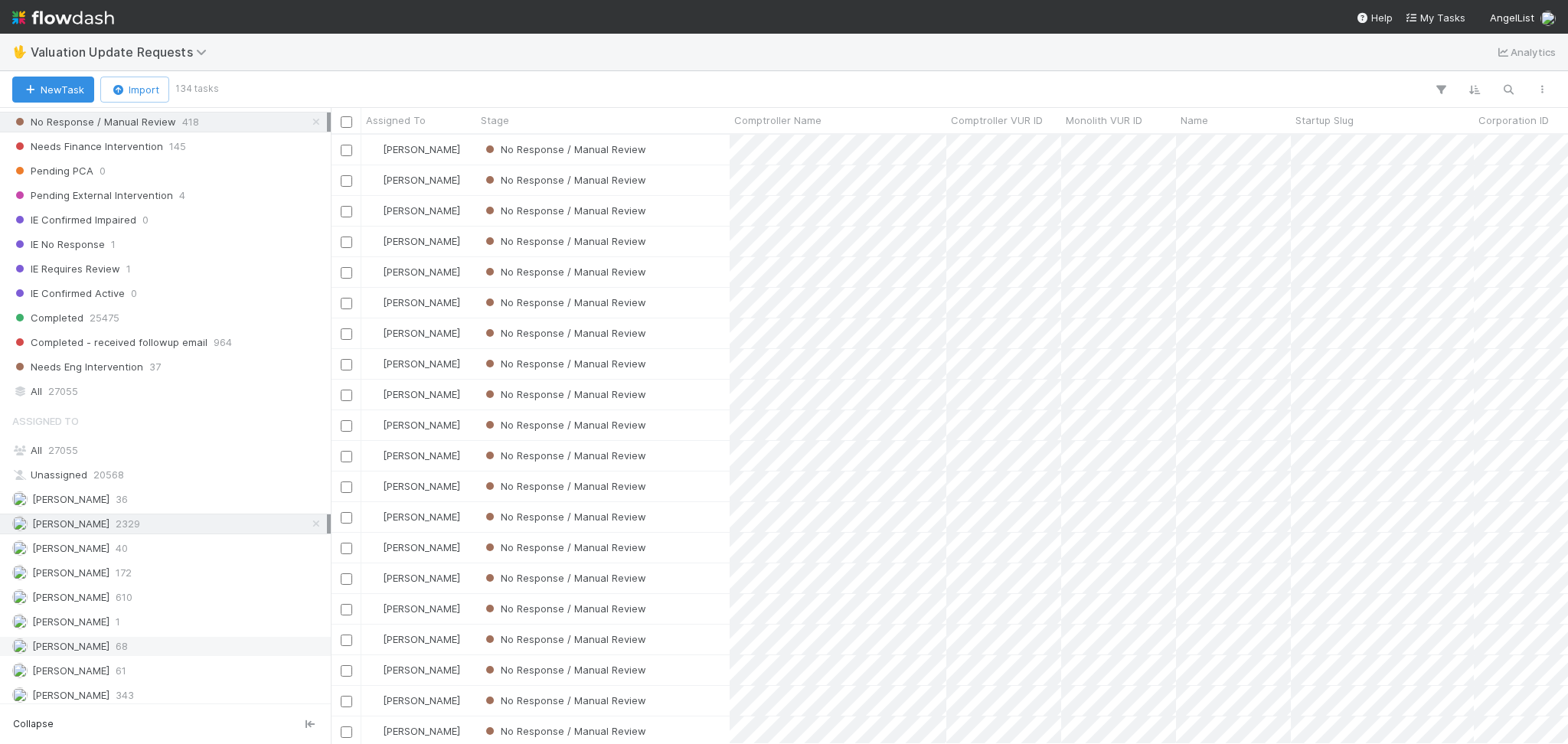
scroll to position [323, 0]
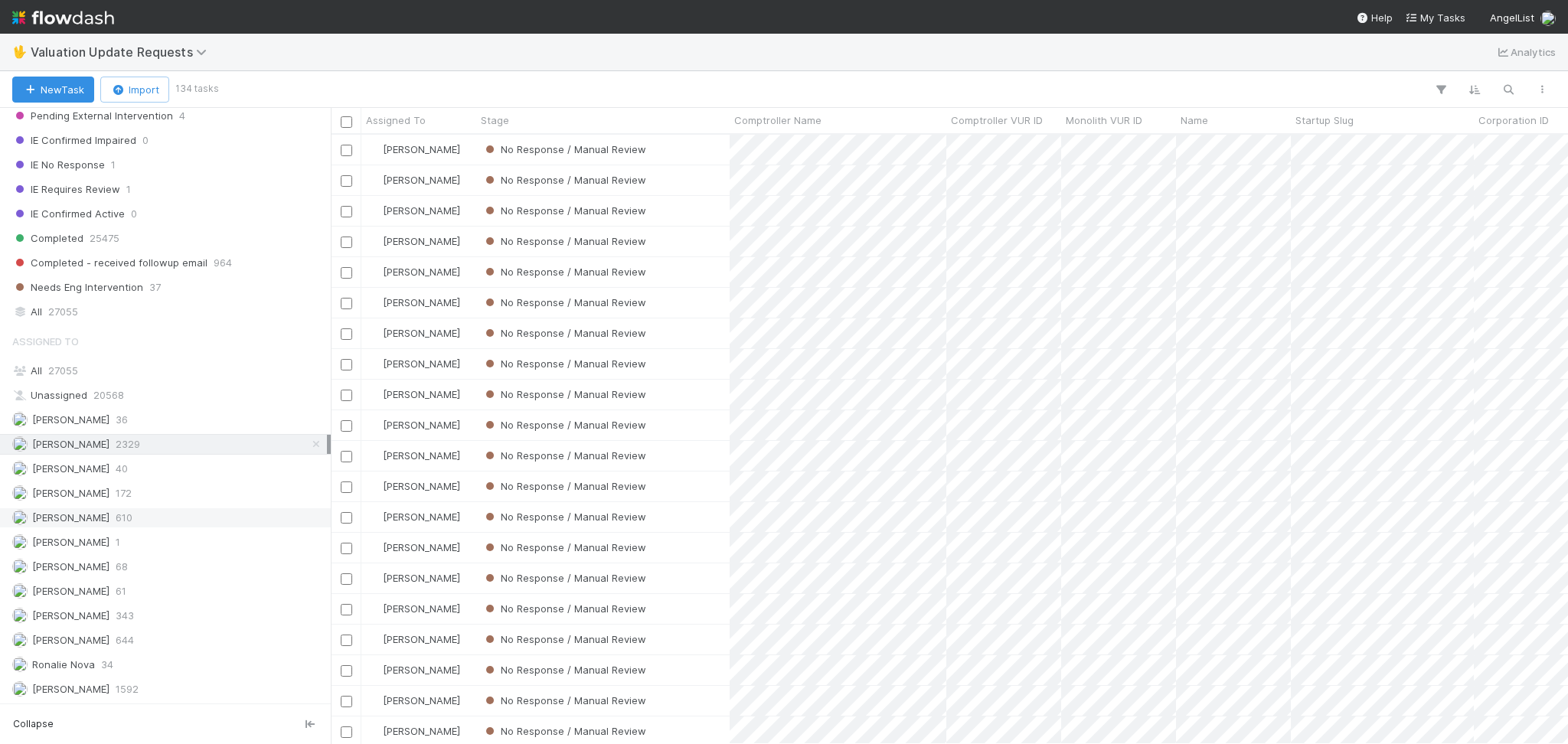
click at [228, 521] on div "Karen Jane Salcedo 610" at bounding box center [169, 518] width 315 height 19
drag, startPoint x: 199, startPoint y: 643, endPoint x: 215, endPoint y: 640, distance: 16.3
click at [199, 642] on div "Michael Capilitan 644" at bounding box center [169, 641] width 315 height 19
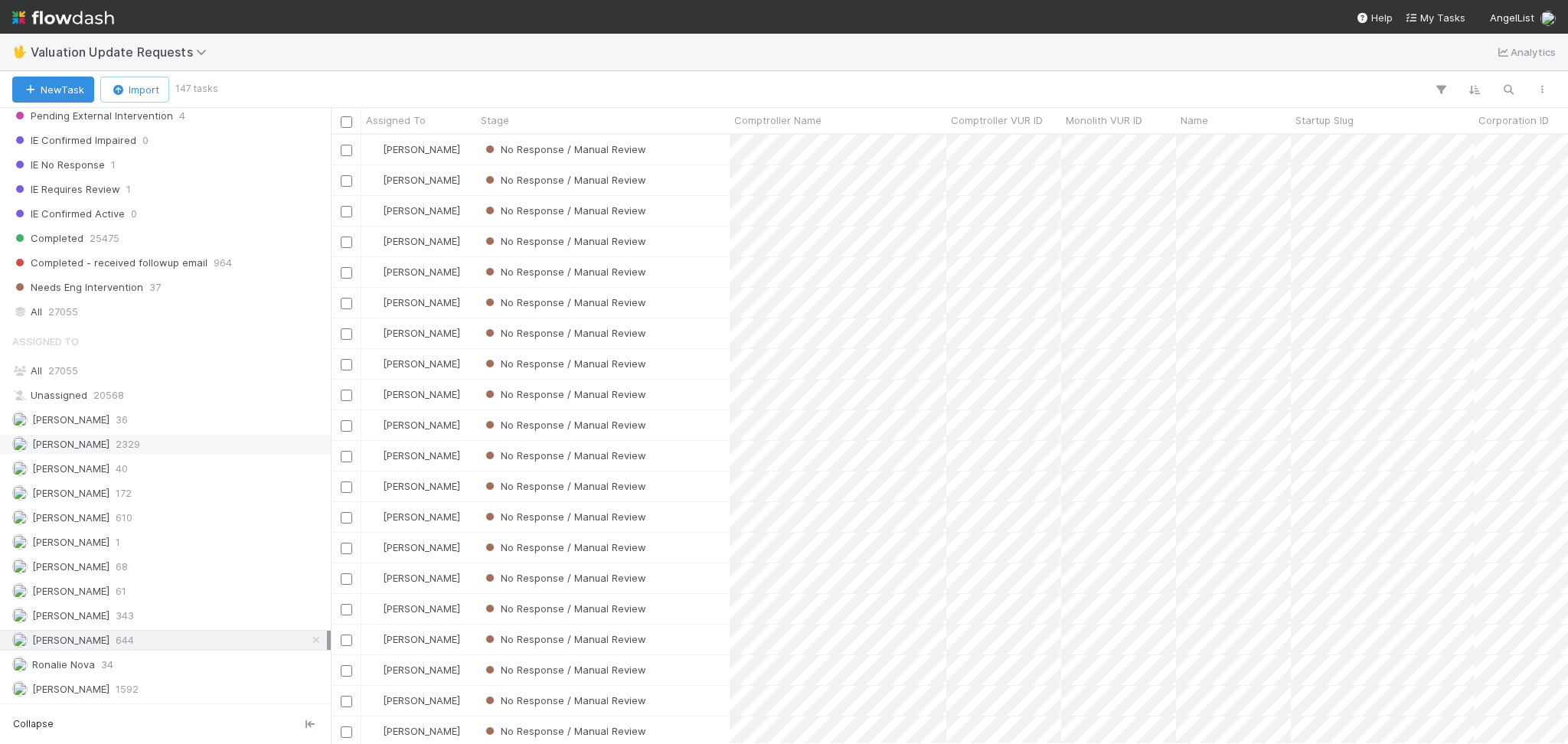
click at [152, 442] on div "Febbie Cervantes 2329" at bounding box center [169, 445] width 315 height 19
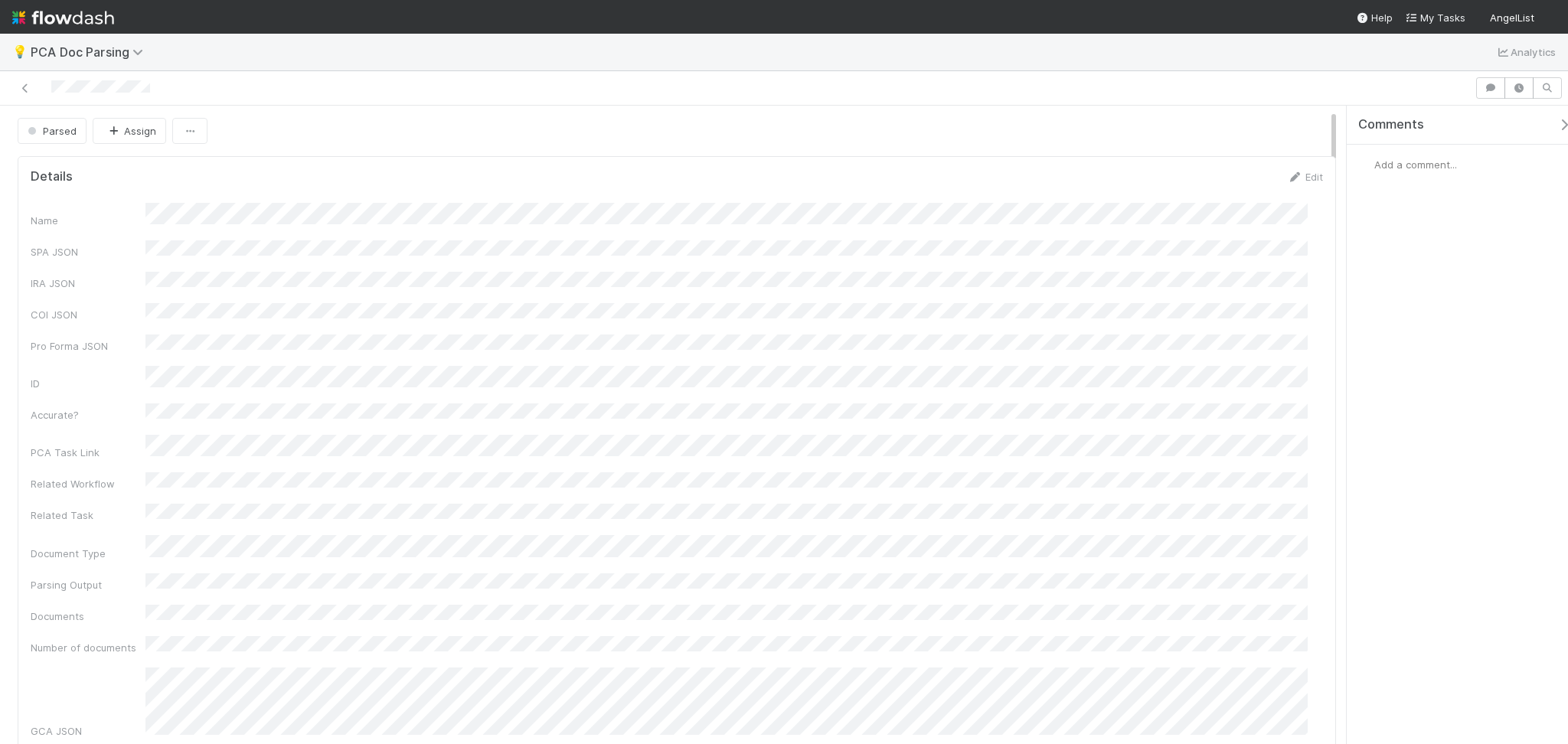
scroll to position [203, 0]
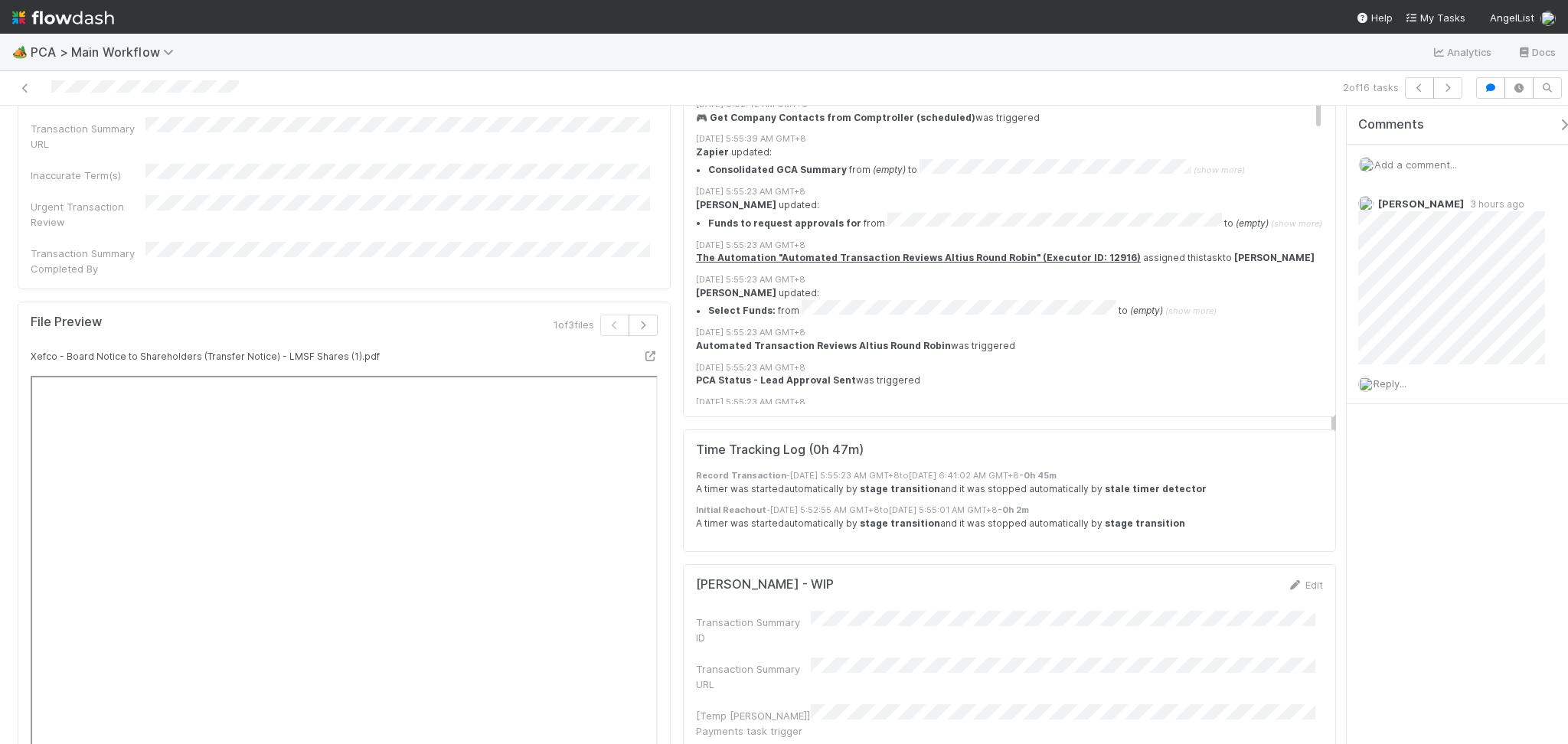
scroll to position [1837, 0]
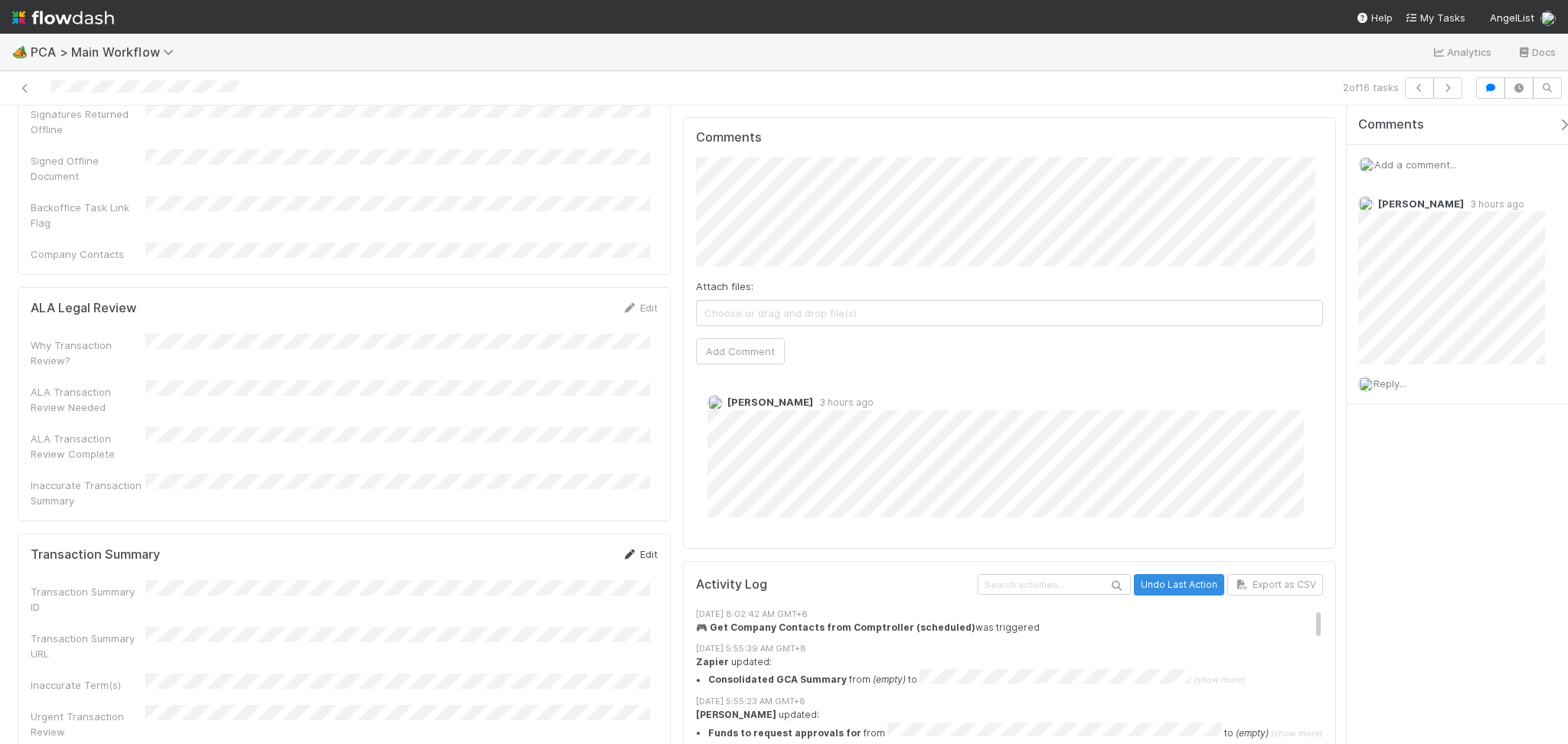
click at [621, 550] on icon at bounding box center [629, 554] width 15 height 10
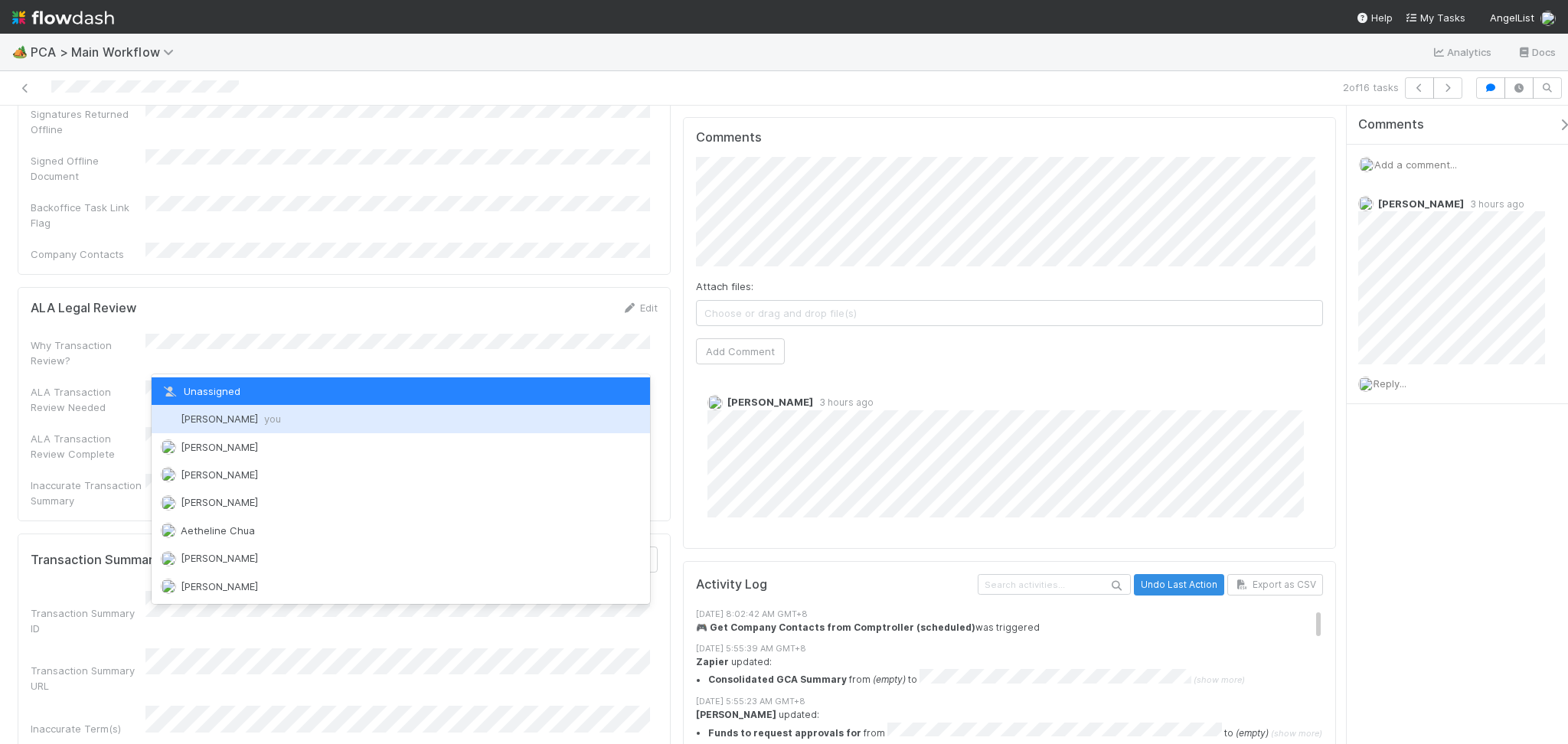
click at [258, 421] on span "Febbie Cervantes you" at bounding box center [231, 418] width 100 height 12
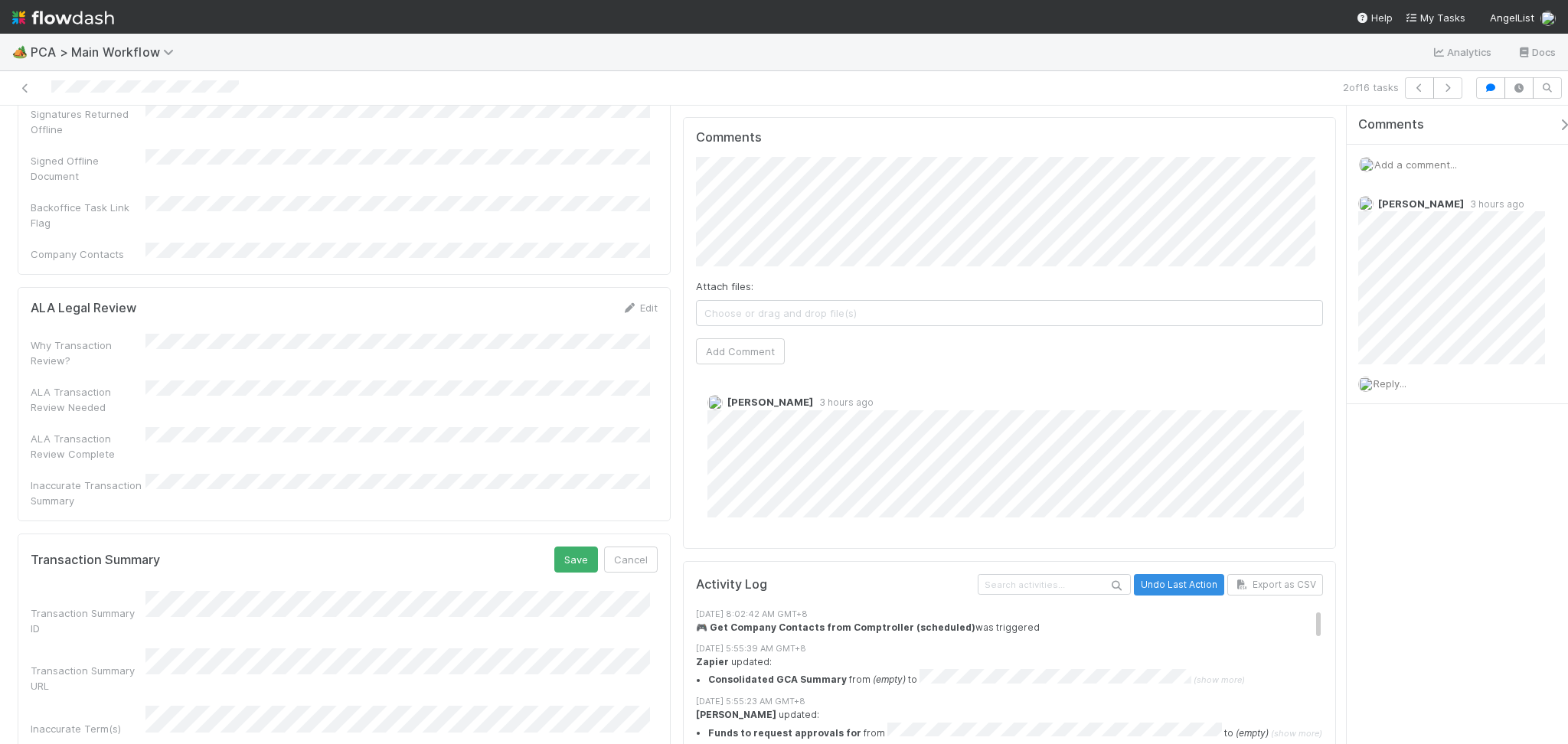
click at [545, 546] on div "Transaction Summary Save Cancel" at bounding box center [344, 559] width 627 height 26
click at [560, 546] on button "Save" at bounding box center [576, 559] width 44 height 26
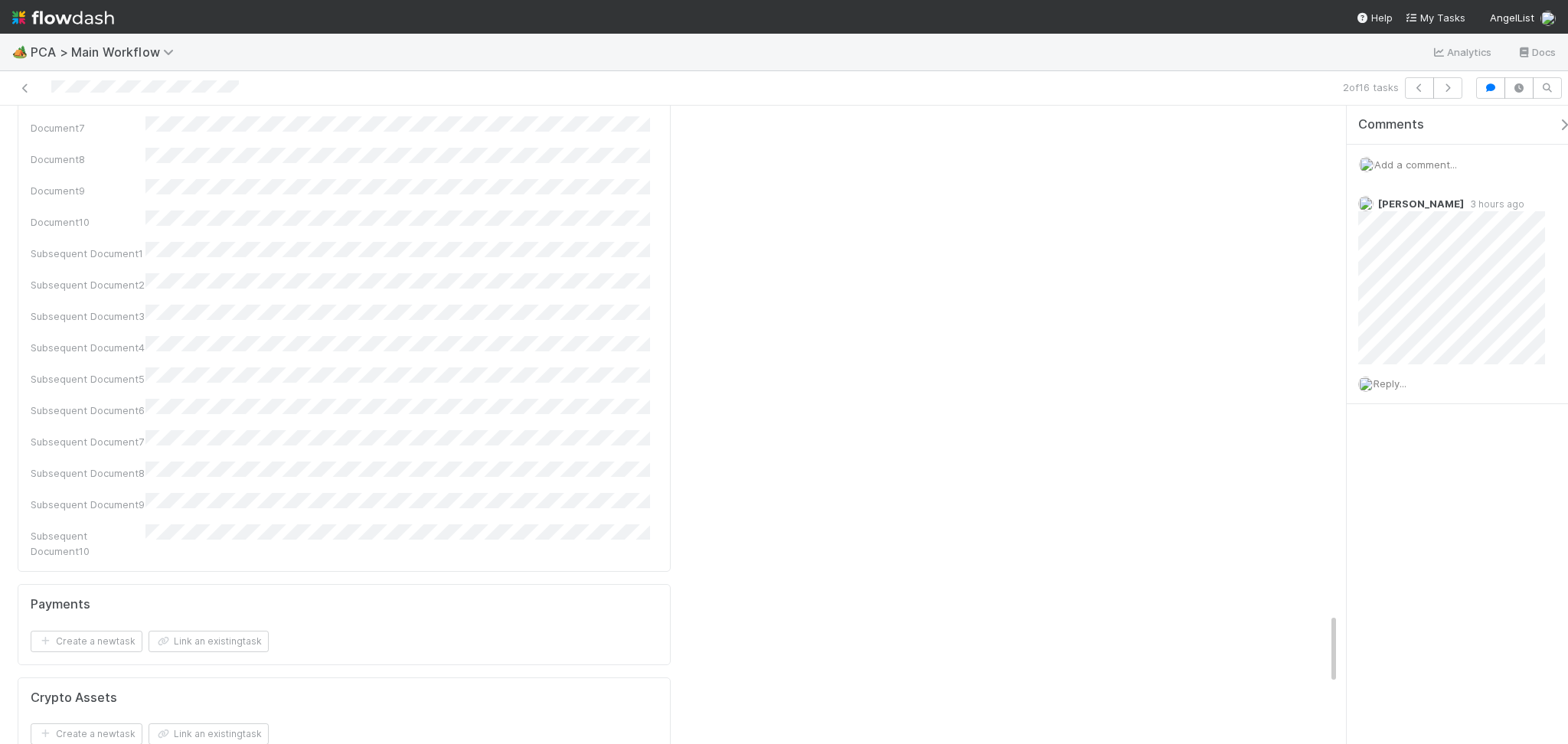
scroll to position [5113, 0]
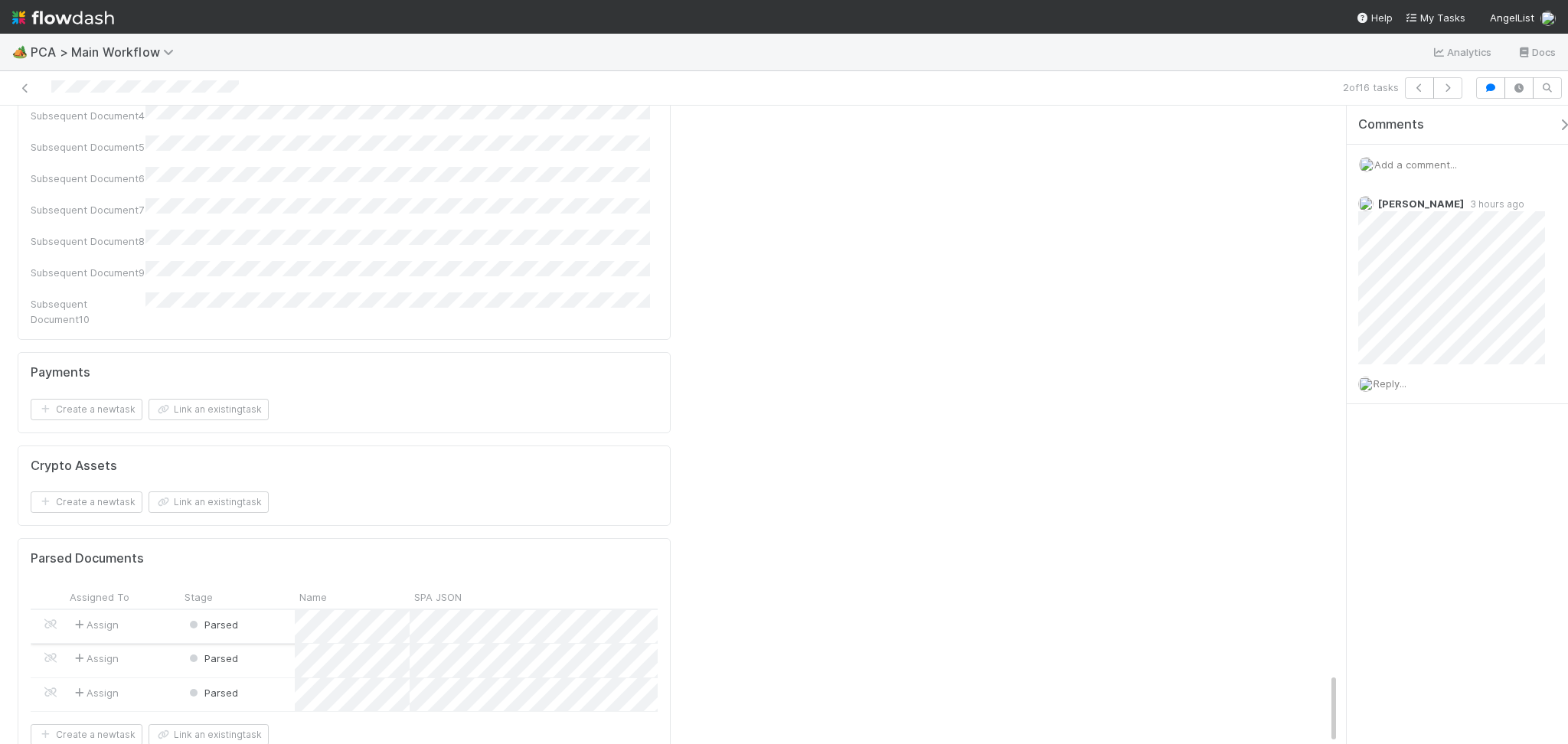
click at [259, 610] on div "Parsed" at bounding box center [237, 626] width 115 height 33
click at [262, 644] on div "Parsed" at bounding box center [237, 660] width 115 height 33
click at [250, 679] on div "Parsed" at bounding box center [237, 695] width 115 height 33
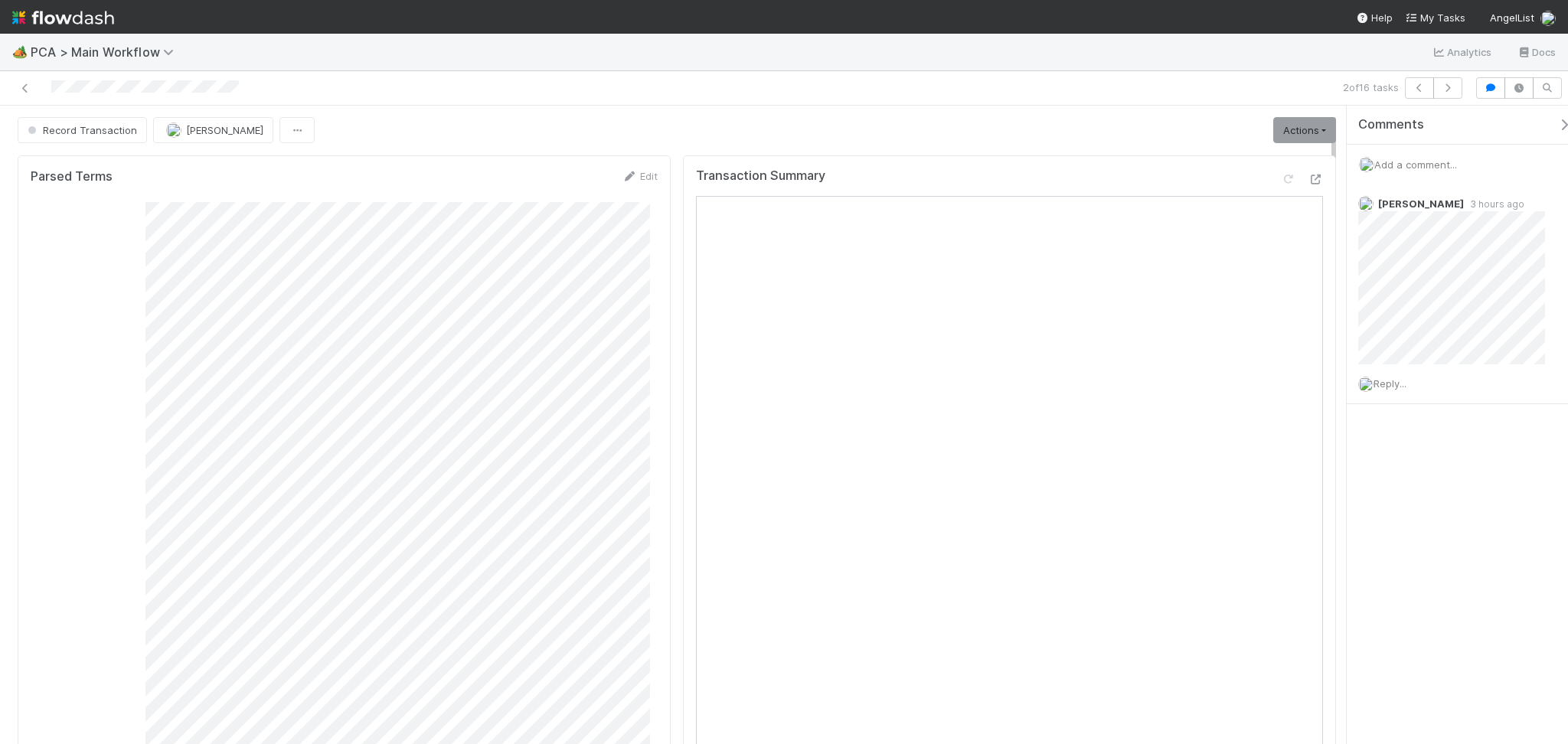
scroll to position [0, 0]
click at [102, 125] on span "Record Transaction" at bounding box center [80, 131] width 112 height 12
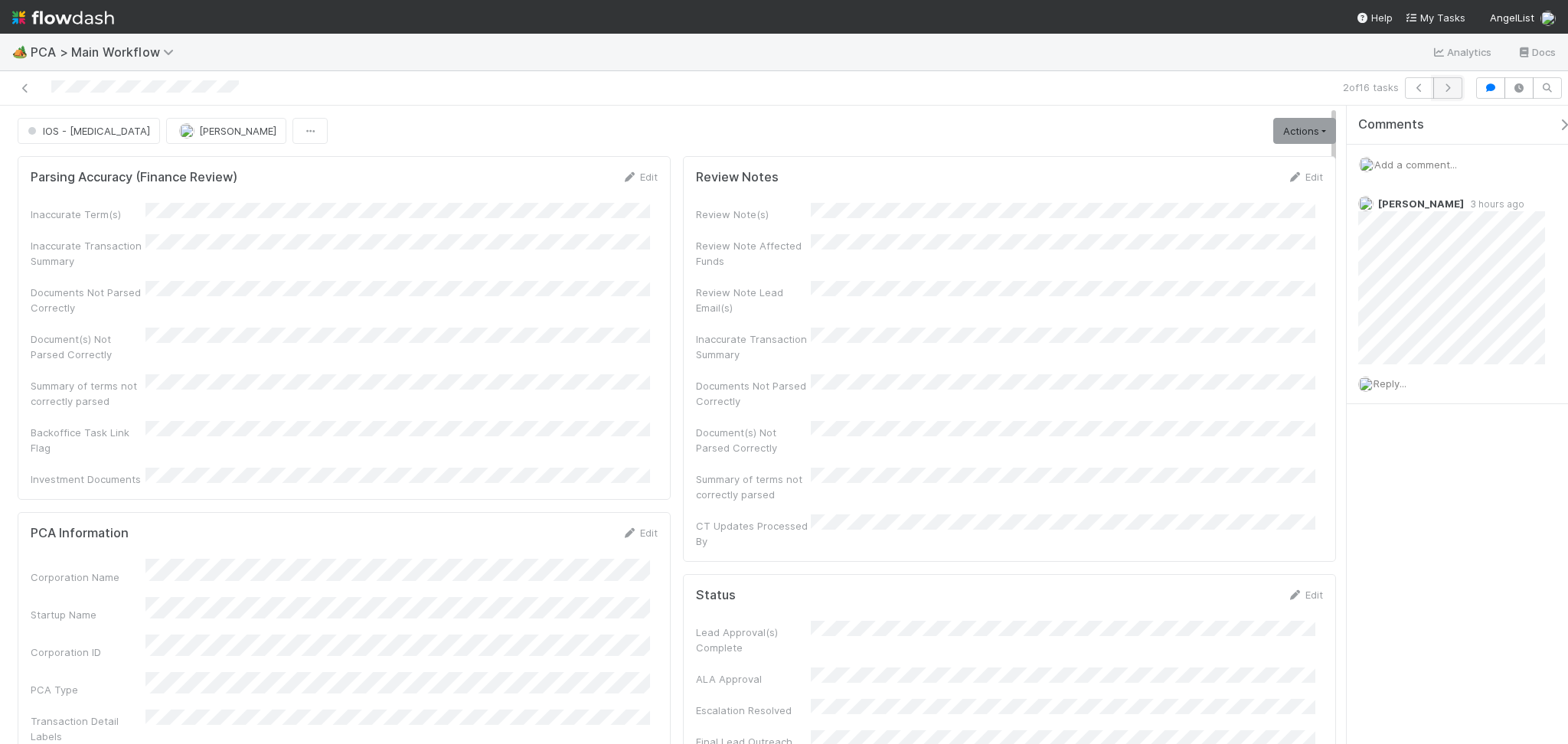
click at [1453, 88] on icon "button" at bounding box center [1448, 87] width 15 height 9
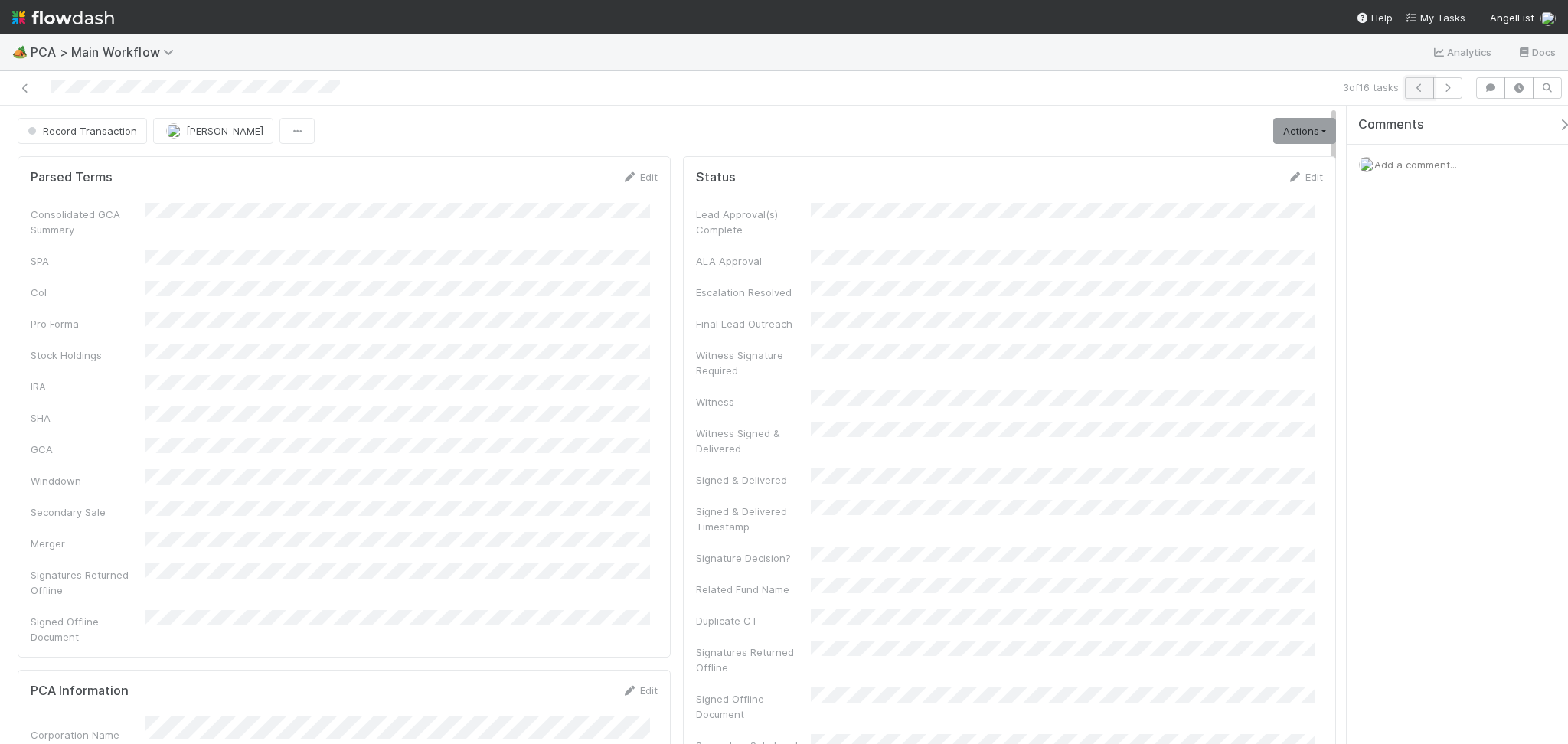
click at [1424, 77] on button "button" at bounding box center [1420, 88] width 29 height 22
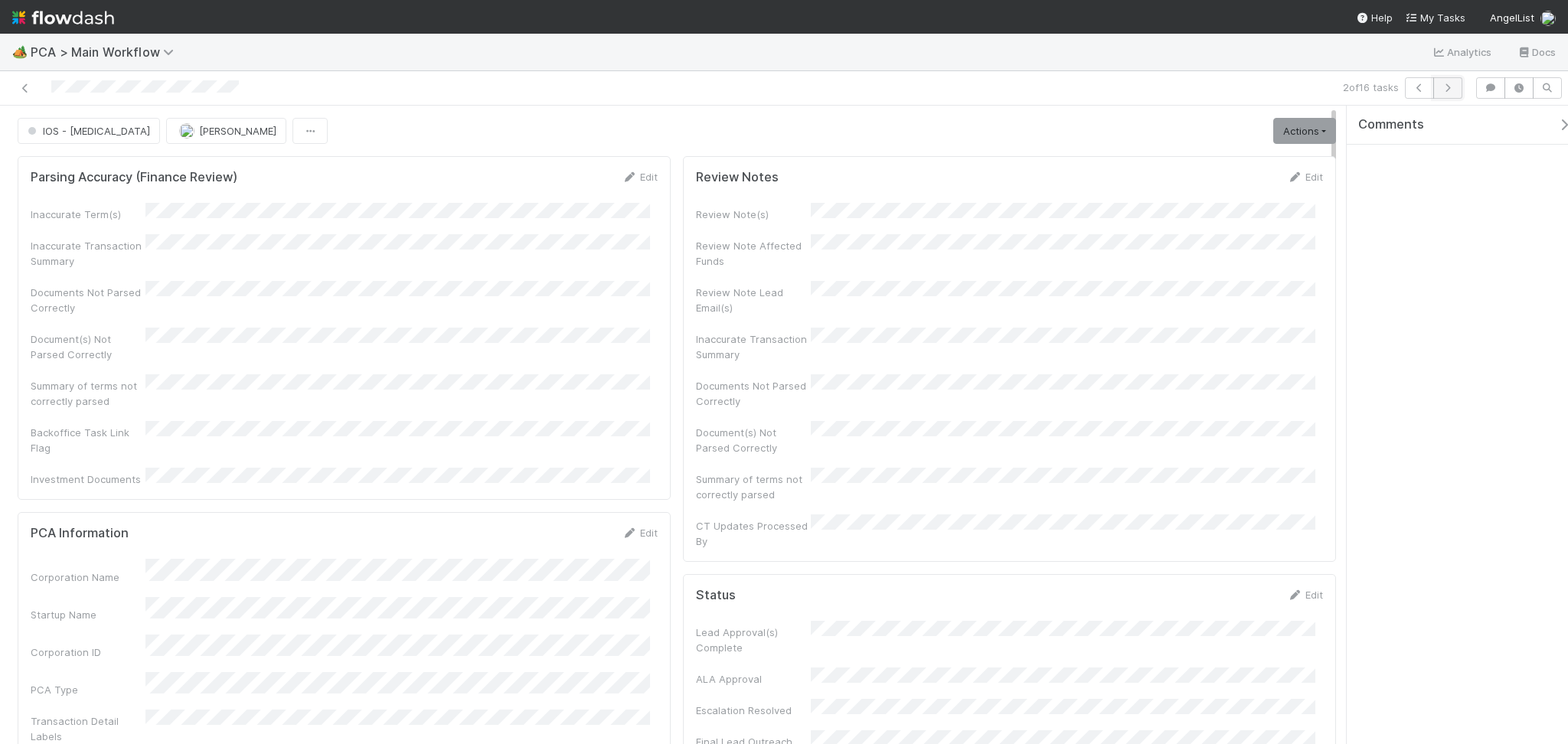
click at [1450, 86] on icon "button" at bounding box center [1448, 87] width 15 height 9
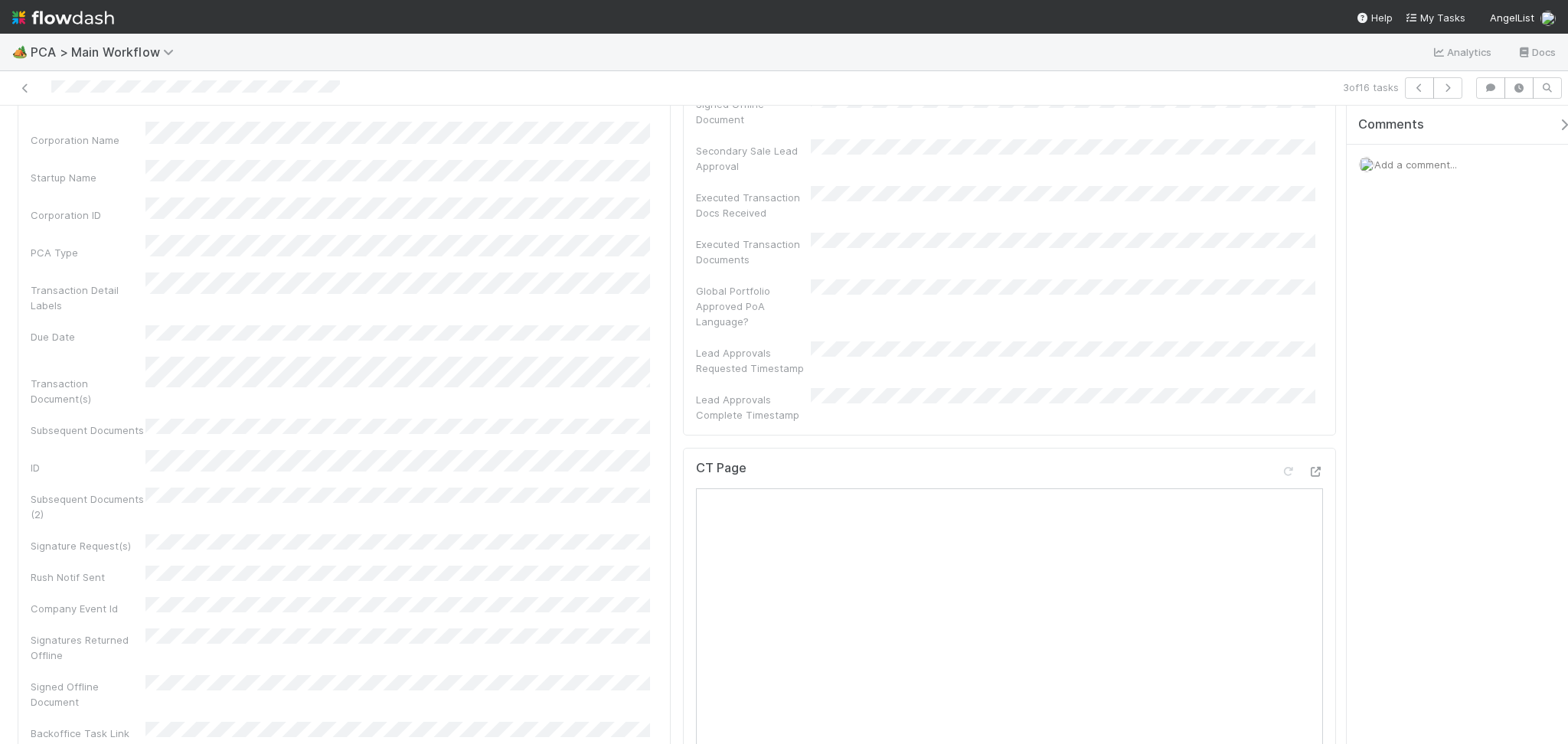
scroll to position [612, 0]
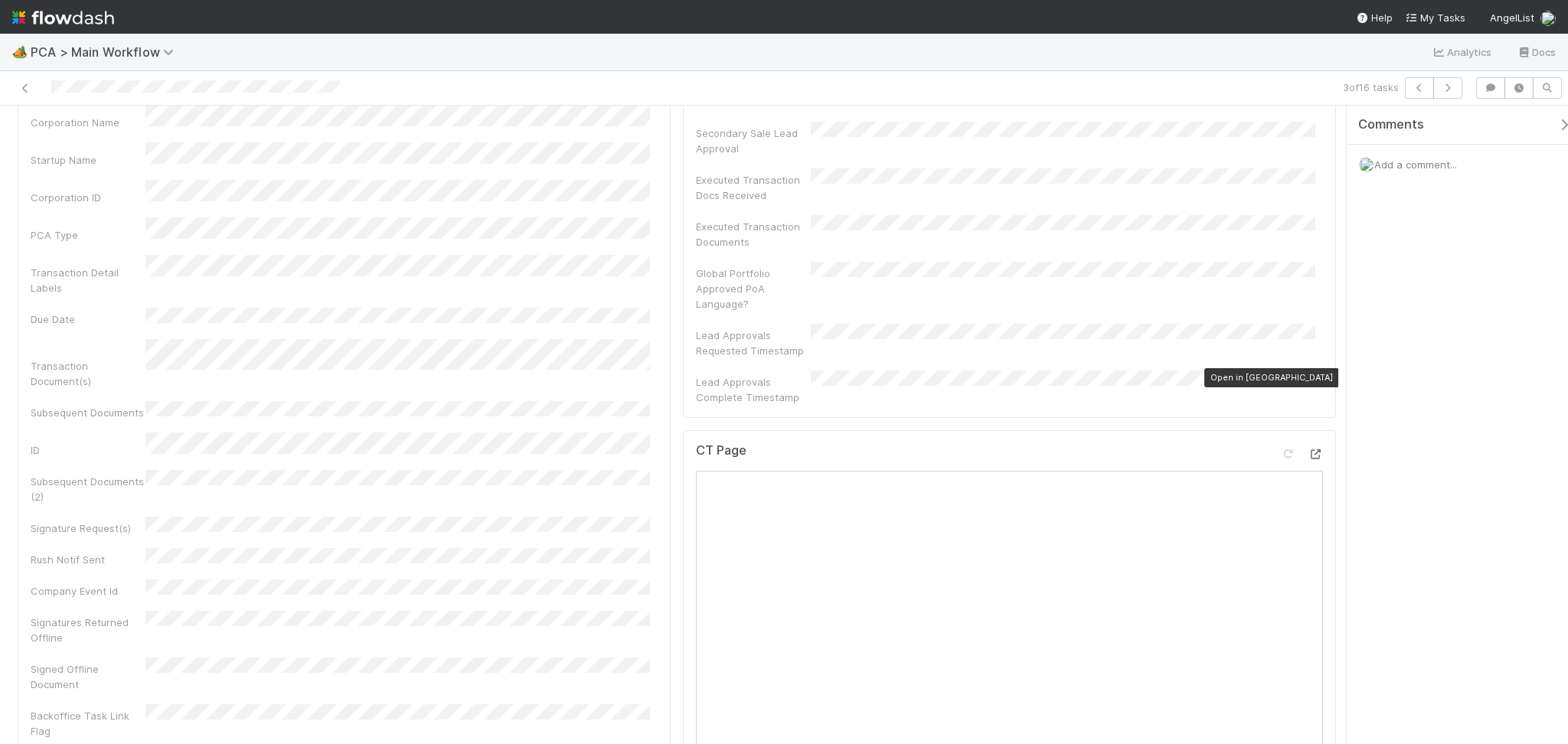
click at [1307, 449] on icon at bounding box center [1315, 454] width 15 height 10
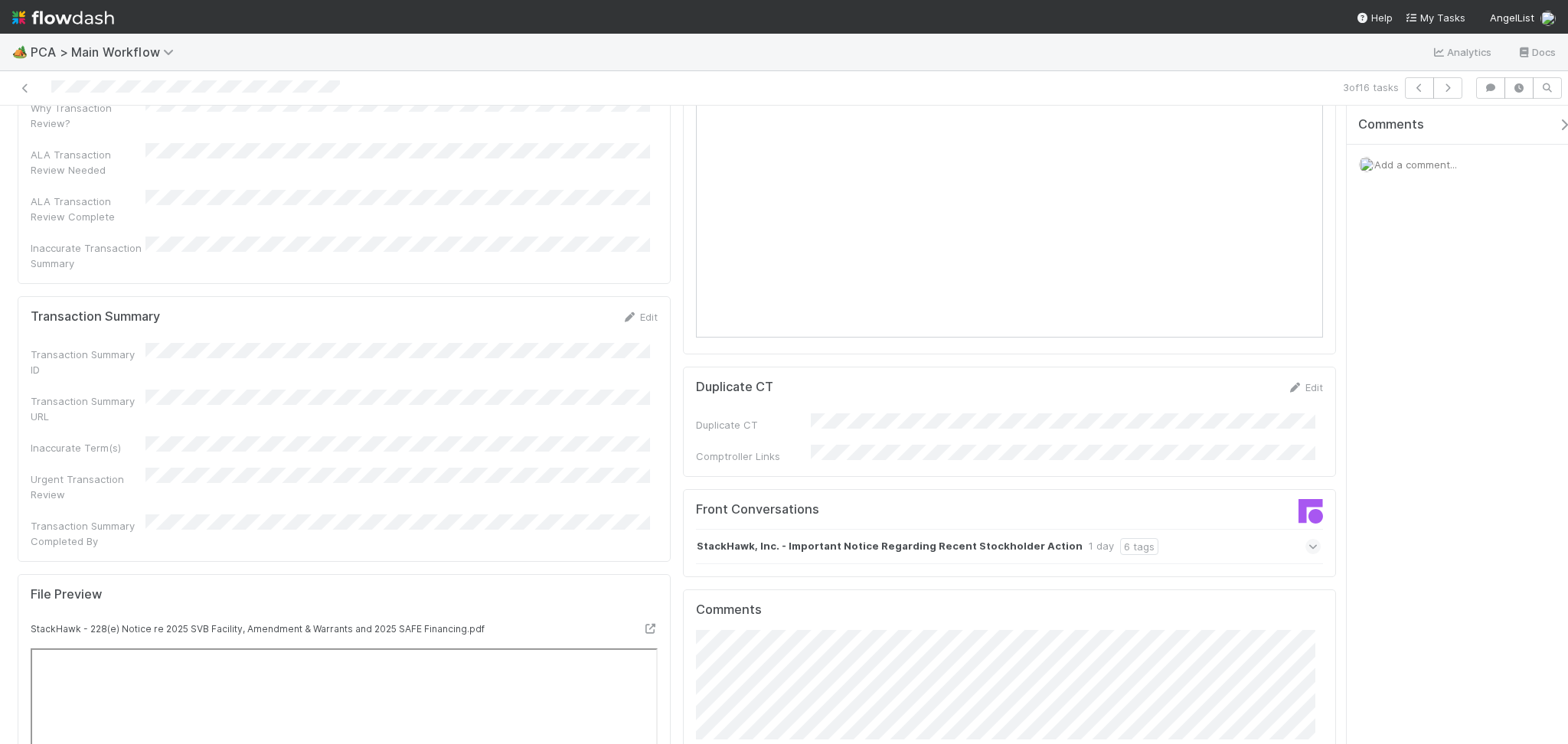
scroll to position [1225, 0]
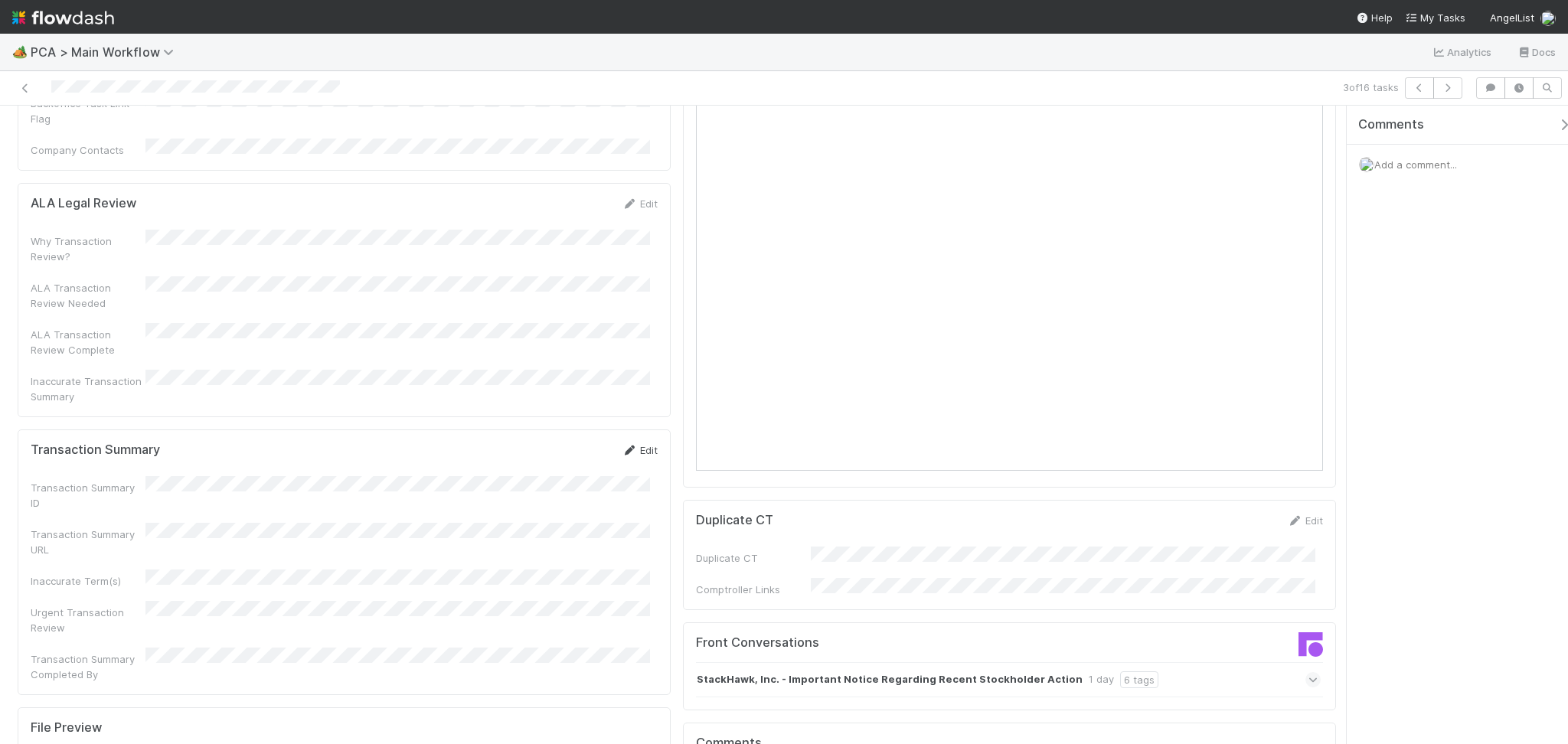
click at [621, 445] on icon at bounding box center [629, 450] width 15 height 10
click at [297, 487] on div "Transaction Summary ID Transaction Summary URL Inaccurate Term(s) Urgent Transa…" at bounding box center [344, 611] width 627 height 249
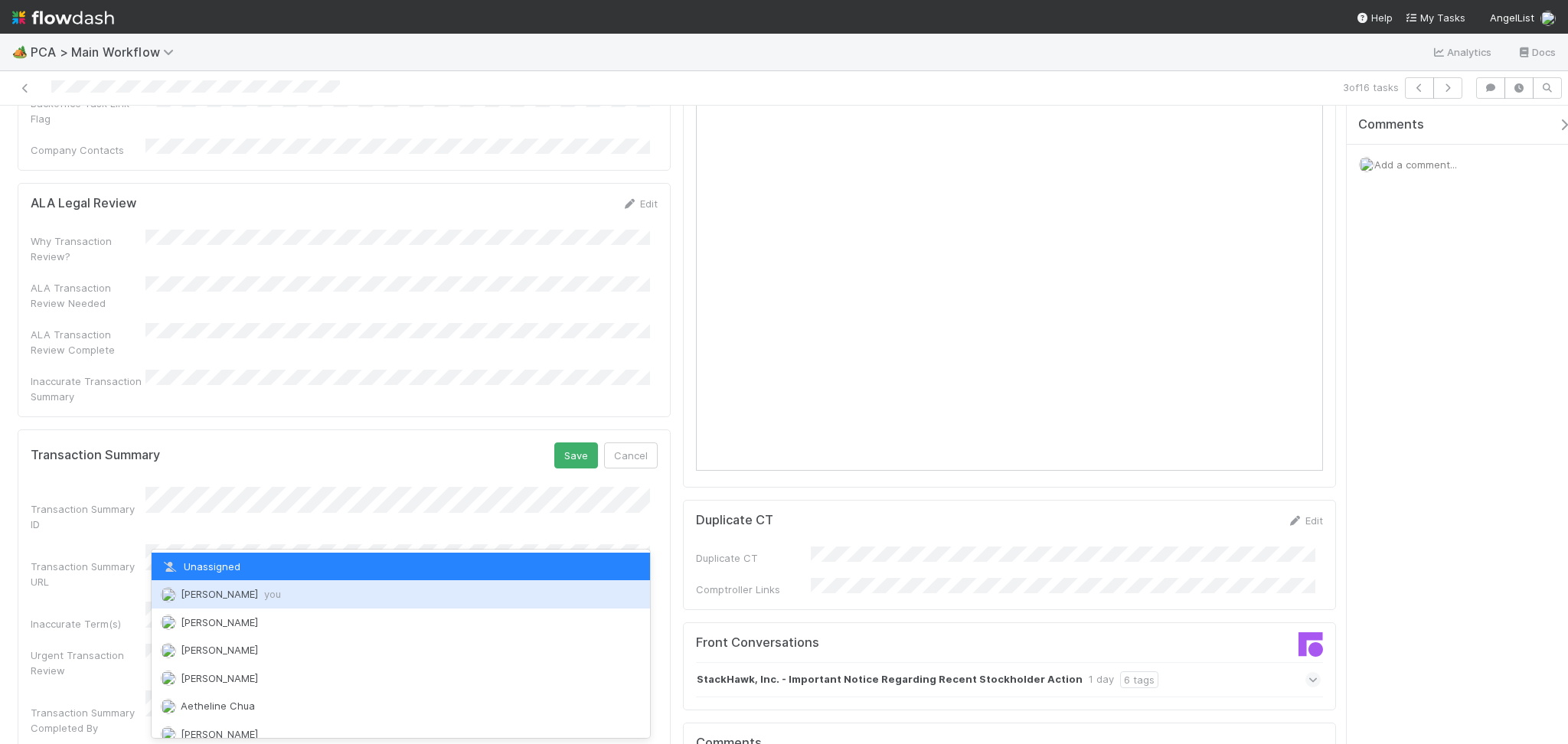
click at [245, 600] on span "Febbie Cervantes you" at bounding box center [231, 594] width 100 height 12
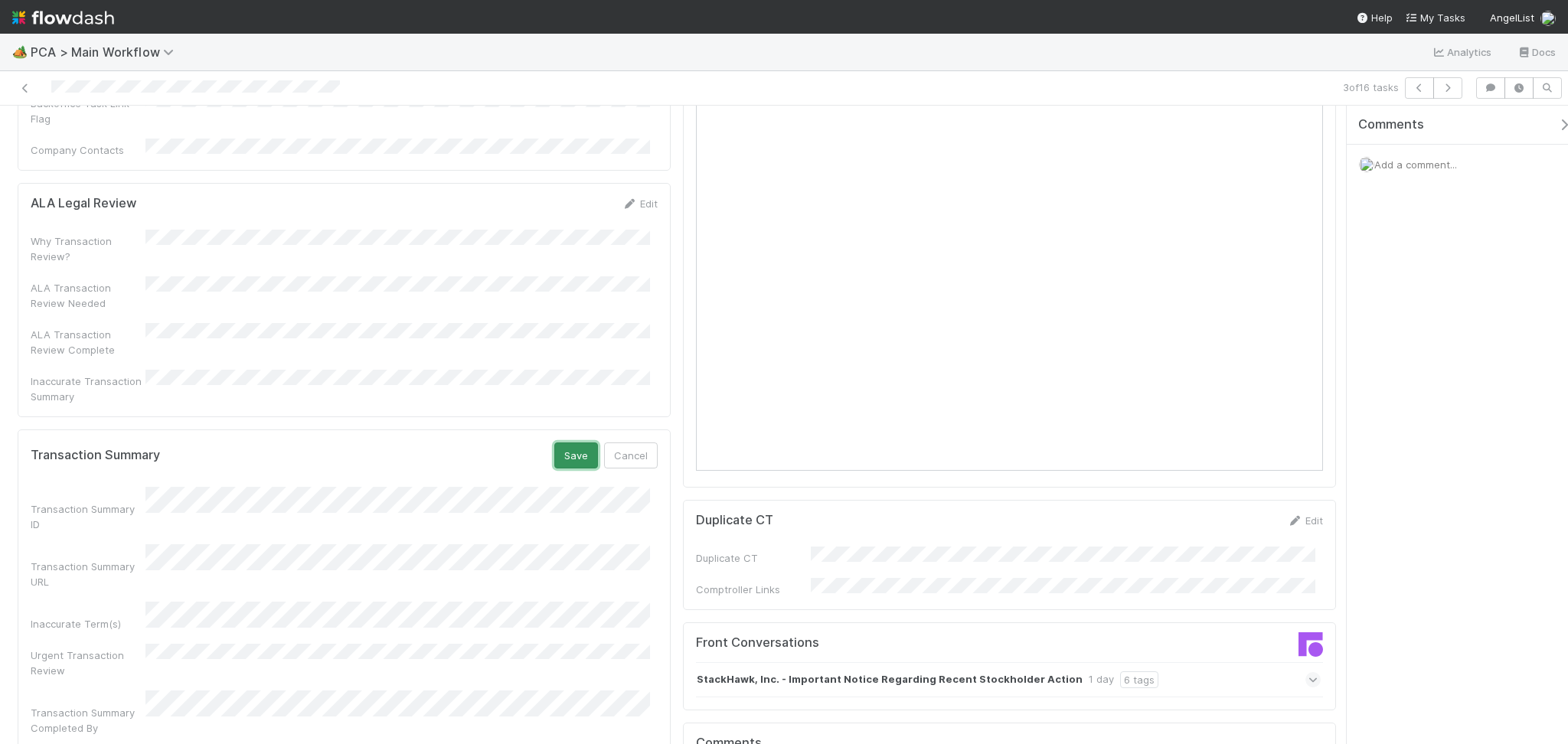
click at [575, 442] on button "Save" at bounding box center [576, 455] width 44 height 26
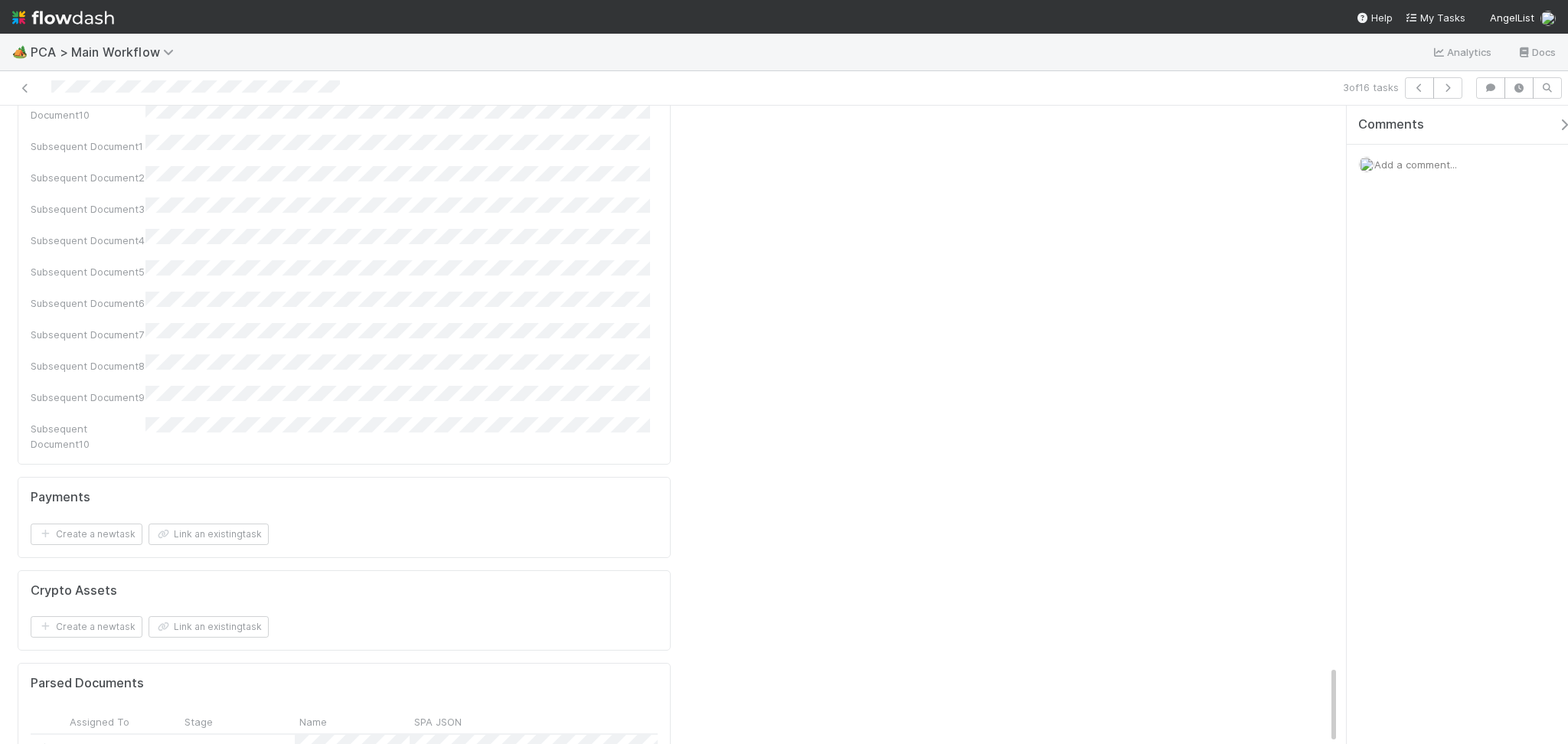
scroll to position [4526, 0]
click at [259, 644] on div "Parsed" at bounding box center [237, 660] width 115 height 33
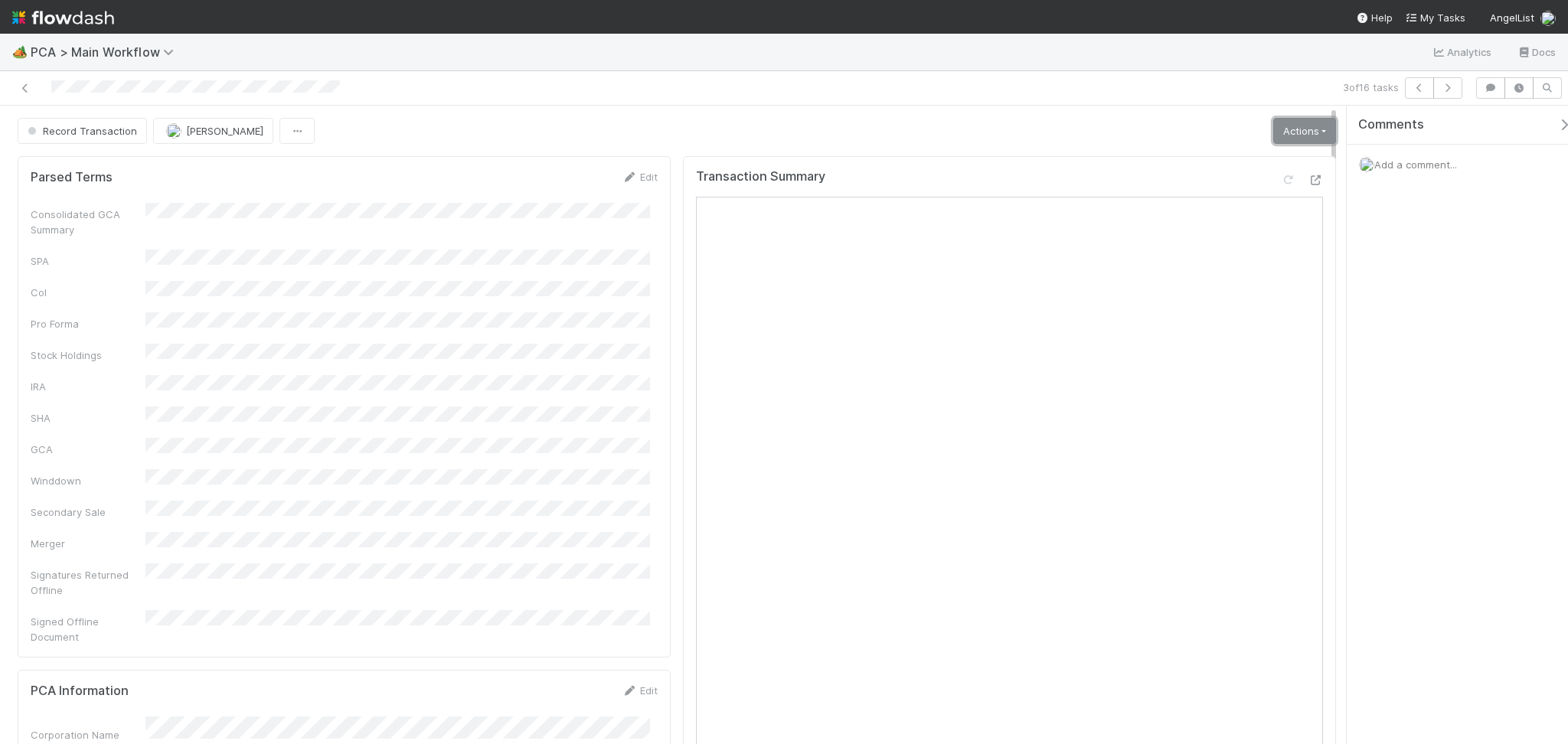
drag, startPoint x: 1285, startPoint y: 129, endPoint x: 1244, endPoint y: 195, distance: 77.7
click at [1285, 130] on link "Actions" at bounding box center [1305, 131] width 63 height 26
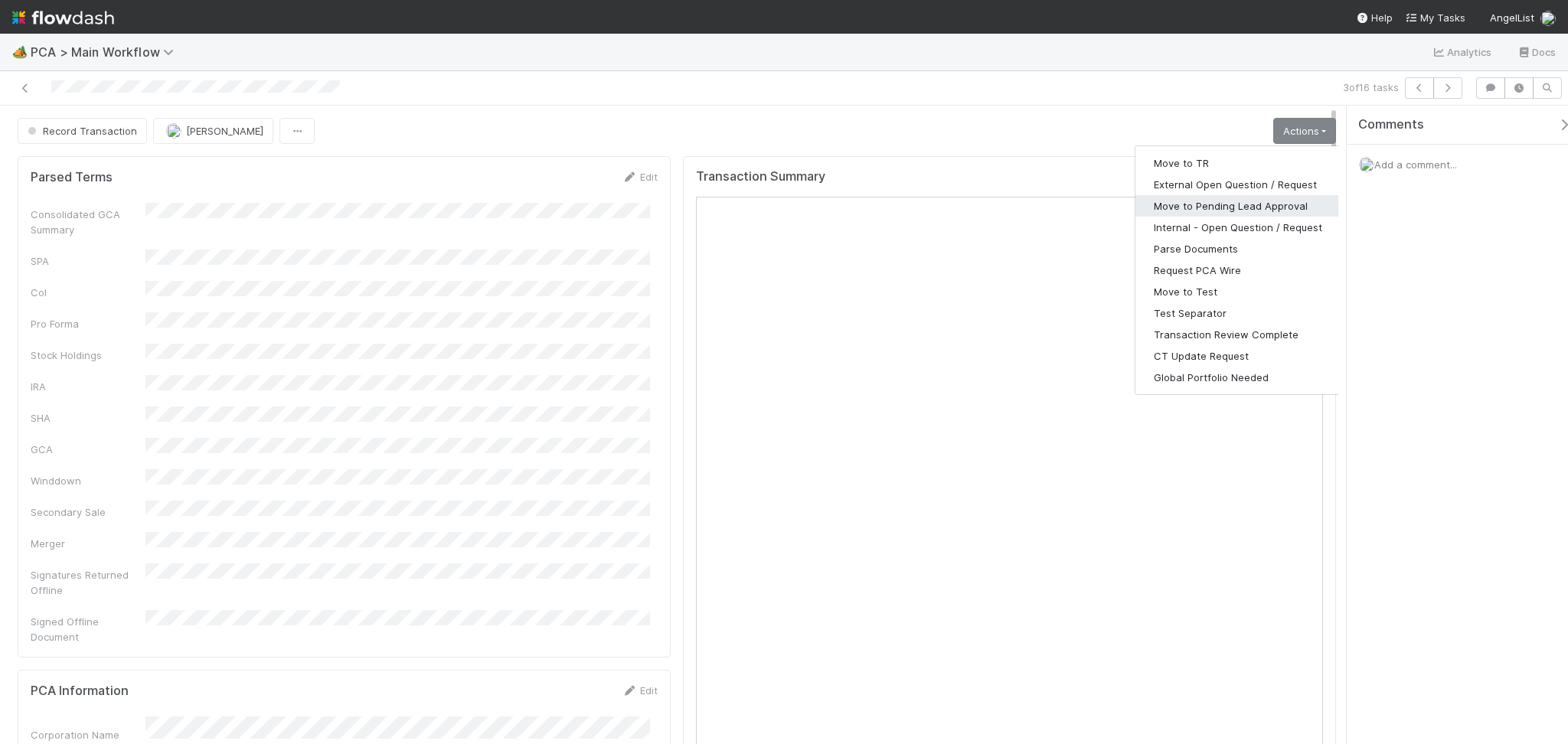
click at [1237, 197] on button "Move to Pending Lead Approval" at bounding box center [1238, 206] width 205 height 22
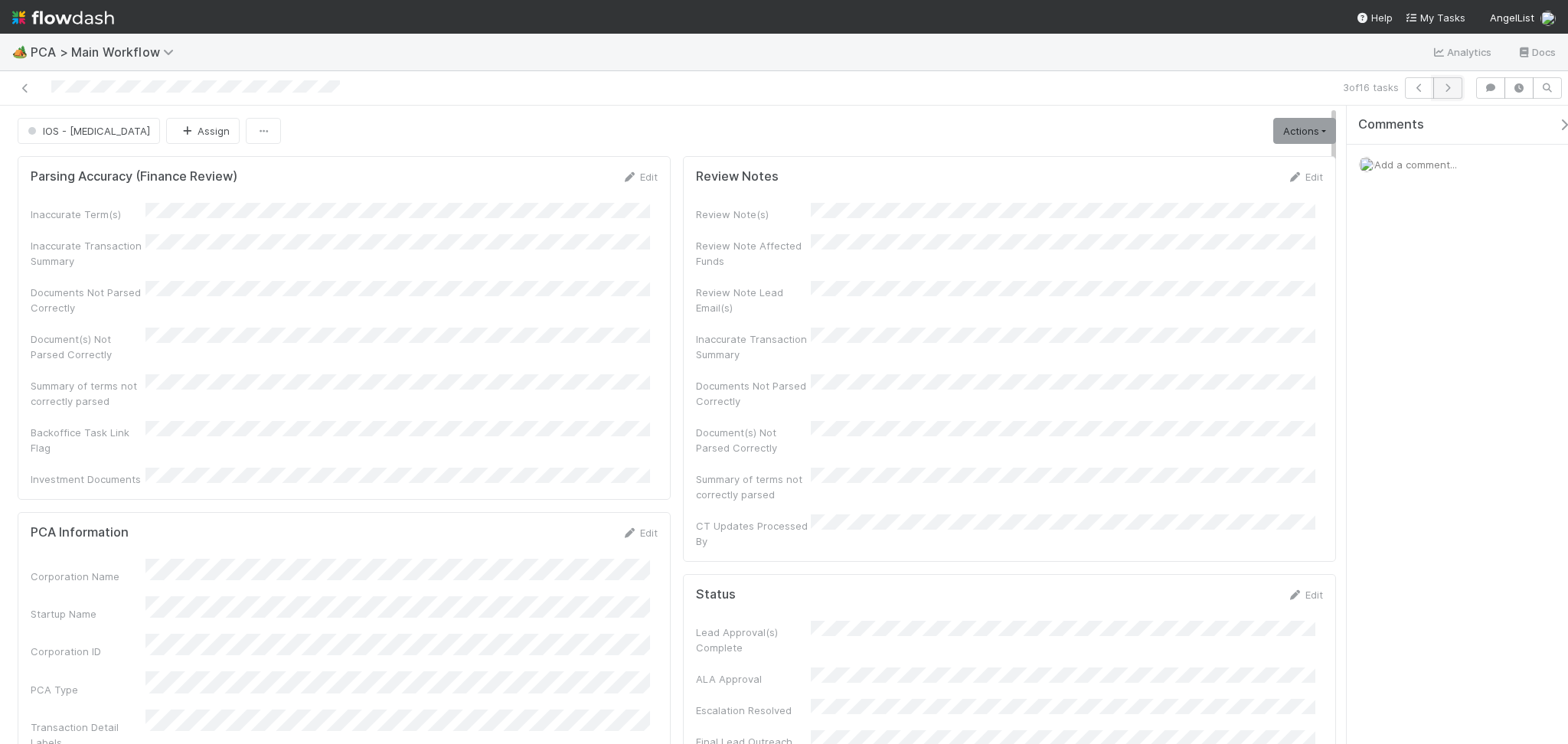
click at [1444, 92] on icon "button" at bounding box center [1448, 87] width 15 height 9
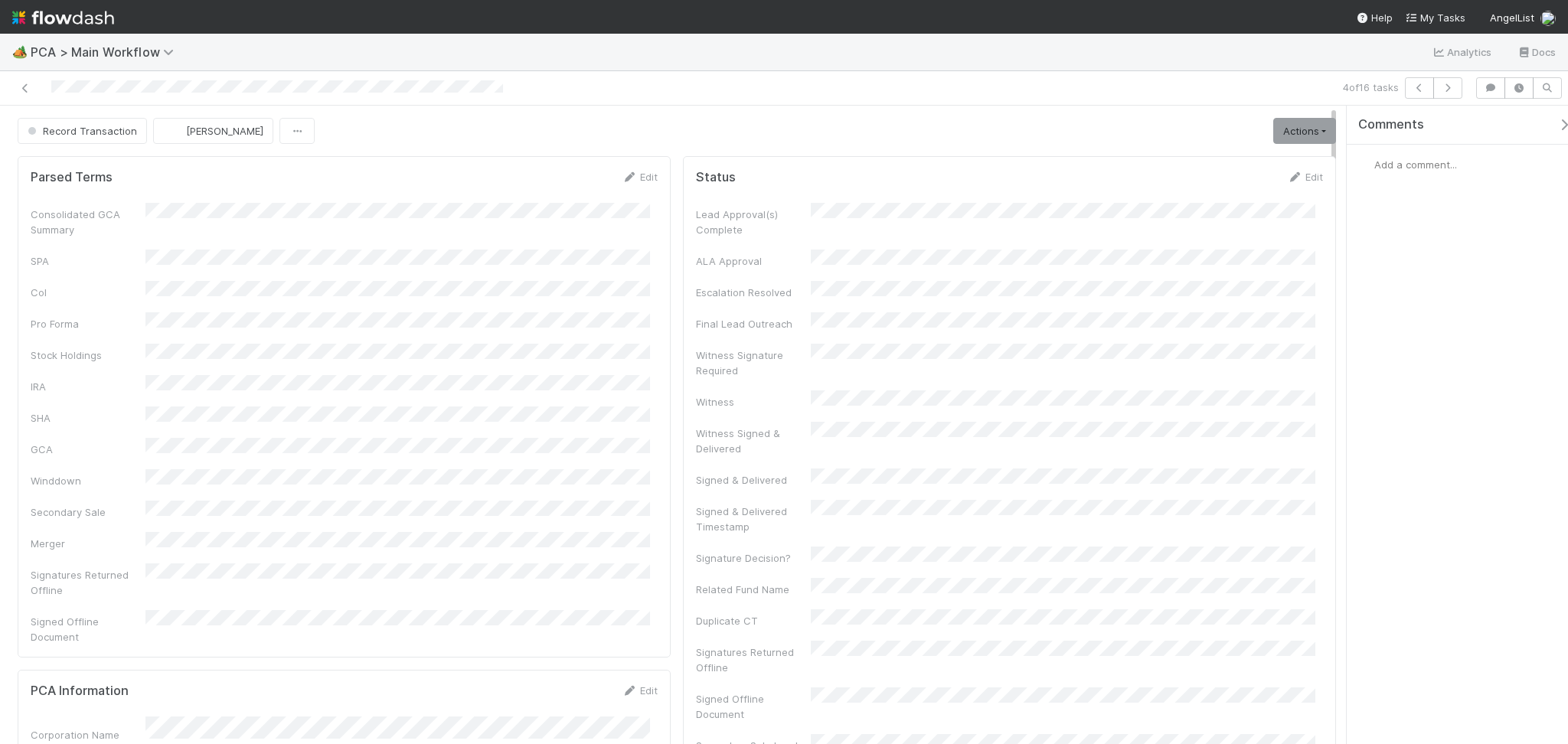
click at [899, 89] on div "4 of 16 tasks" at bounding box center [1104, 88] width 729 height 22
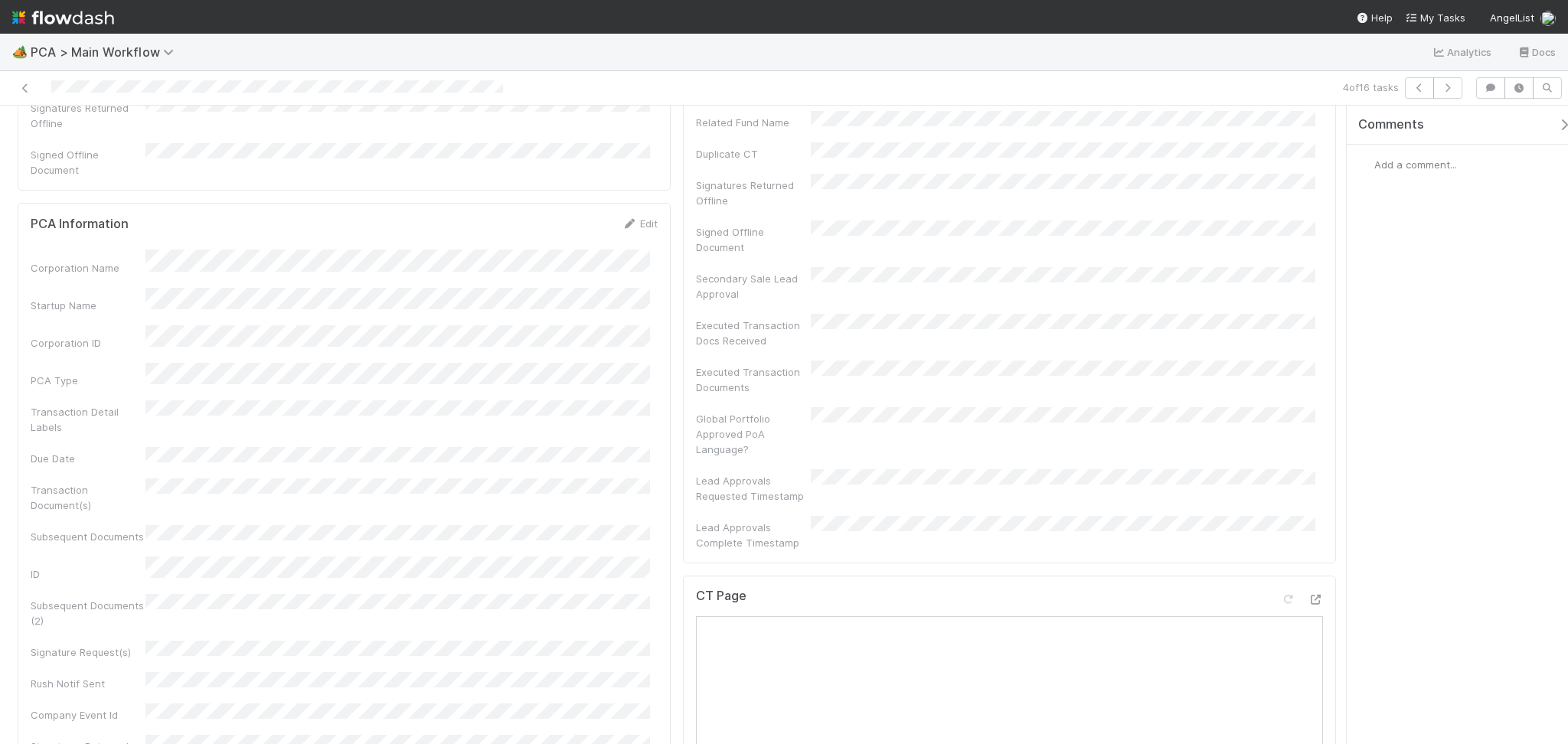
scroll to position [510, 0]
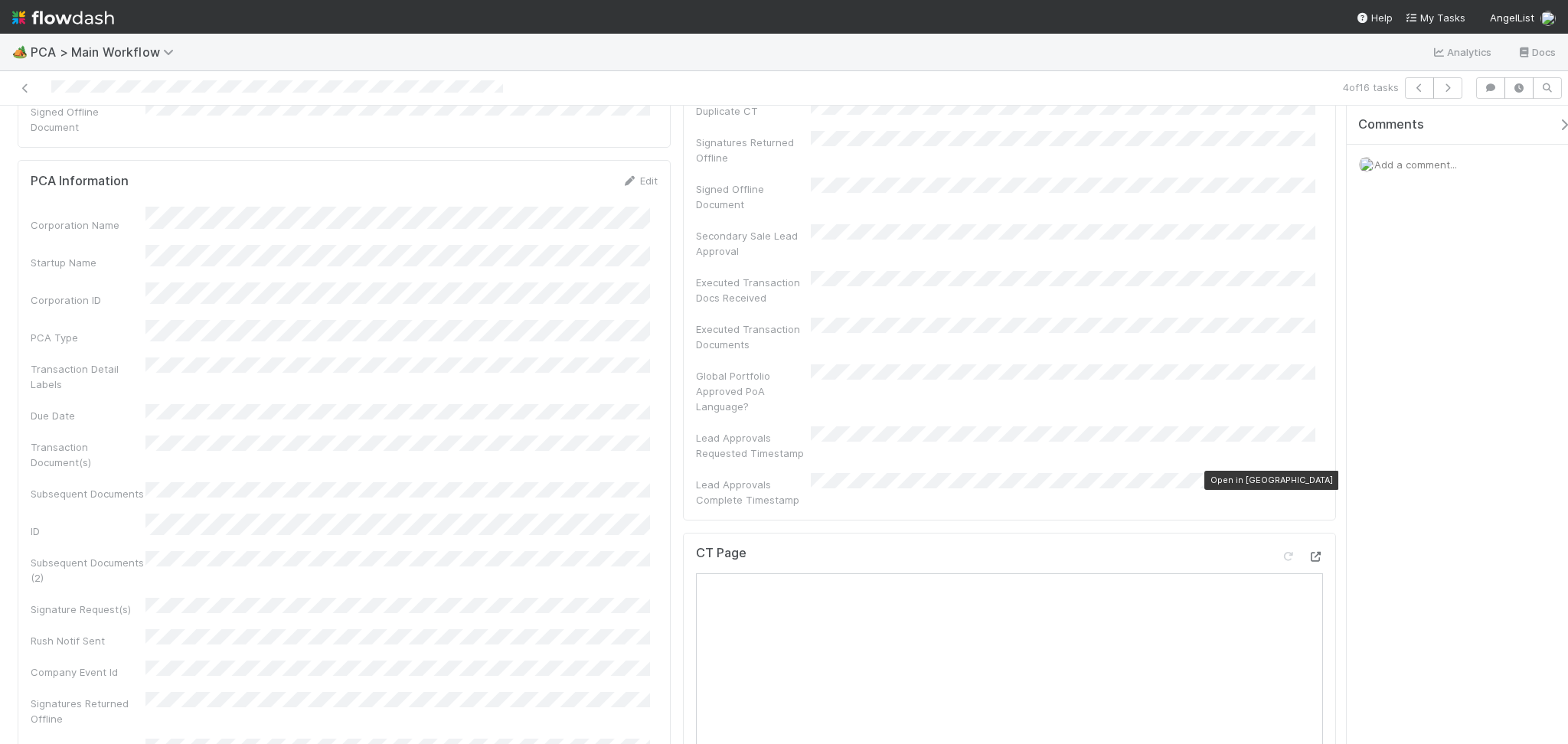
click at [1307, 552] on icon at bounding box center [1315, 557] width 15 height 10
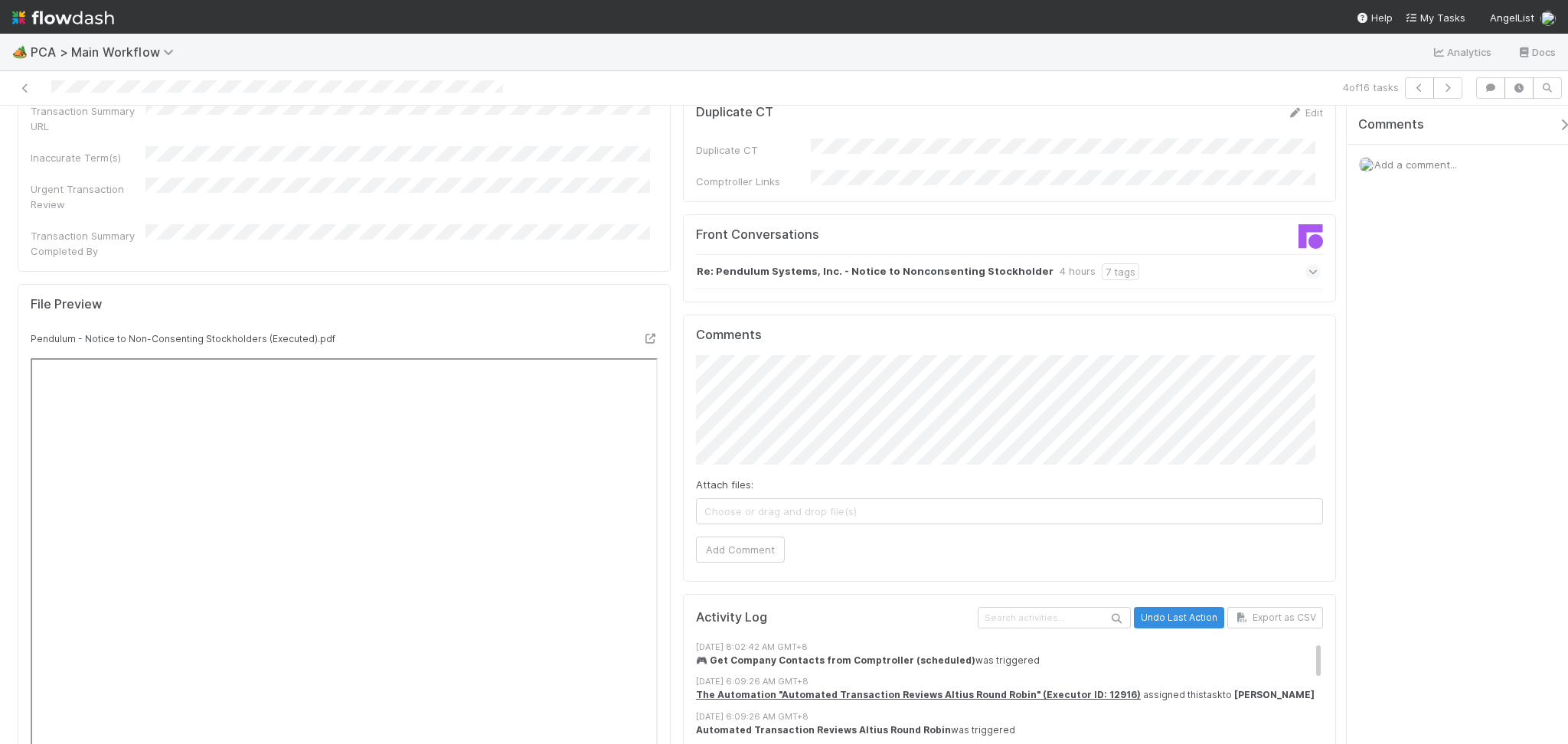
scroll to position [1122, 0]
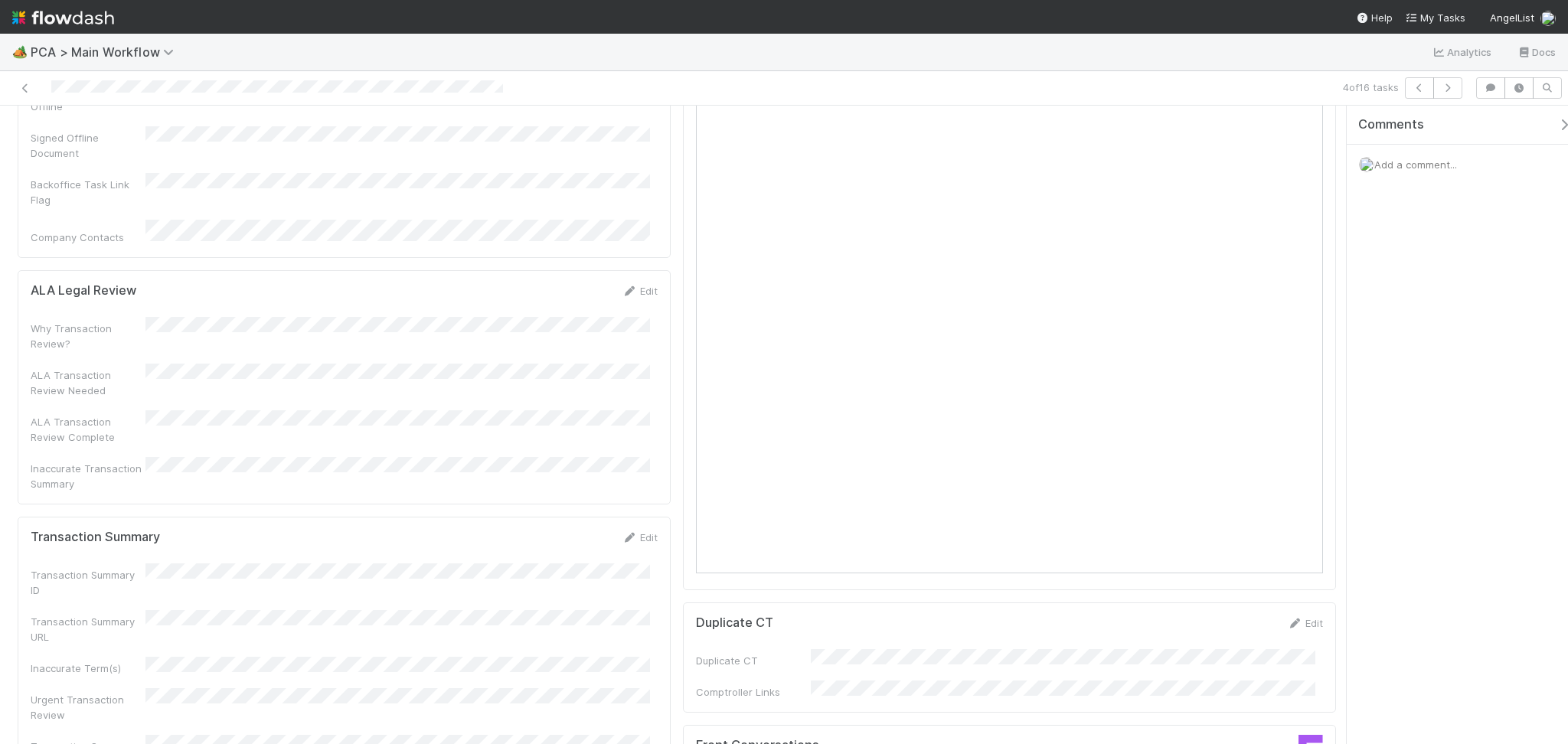
click at [633, 530] on div "Edit" at bounding box center [639, 537] width 36 height 15
click at [633, 531] on link "Edit" at bounding box center [639, 537] width 36 height 12
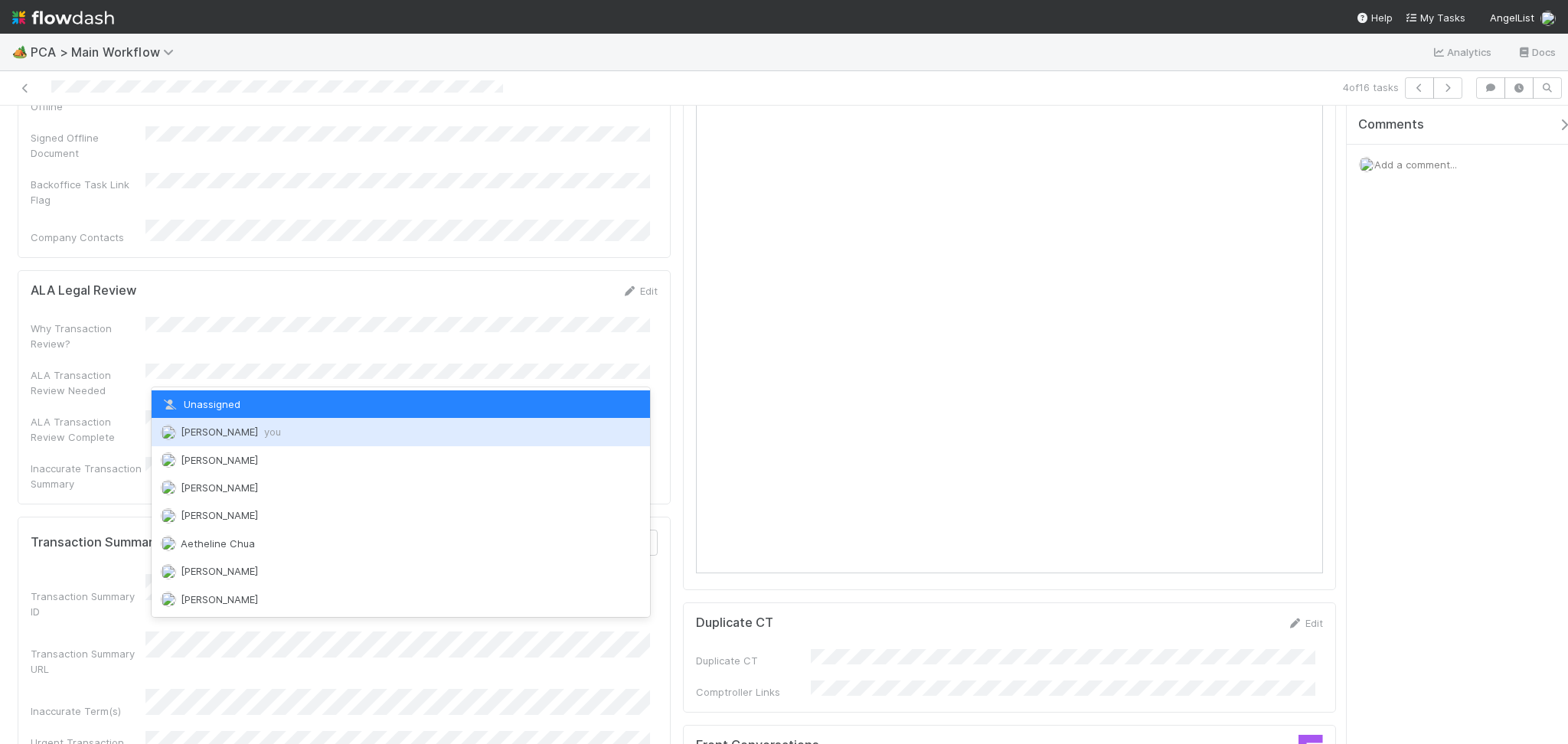
click at [259, 426] on span "Febbie Cervantes you" at bounding box center [231, 431] width 100 height 12
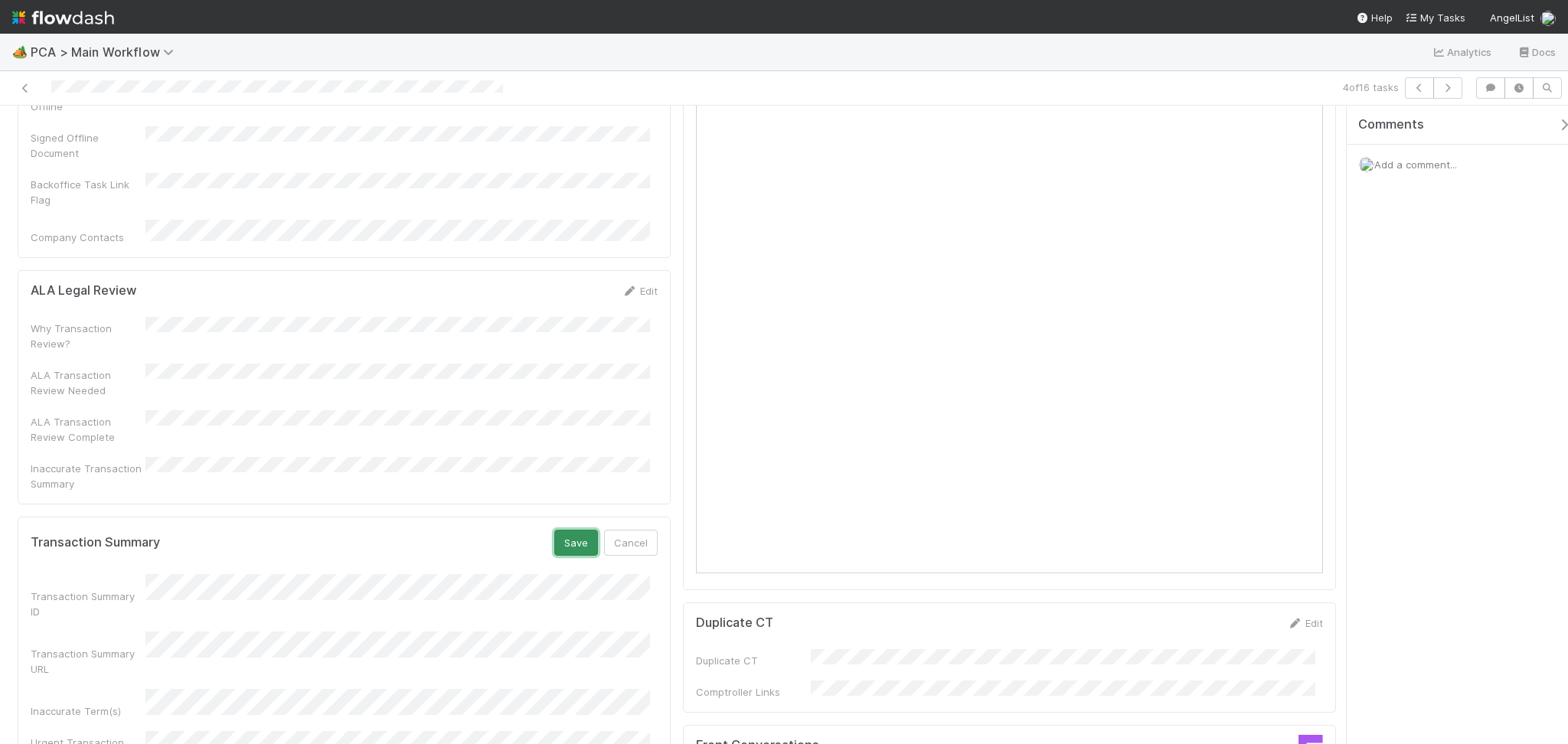
click at [587, 530] on button "Save" at bounding box center [576, 543] width 44 height 26
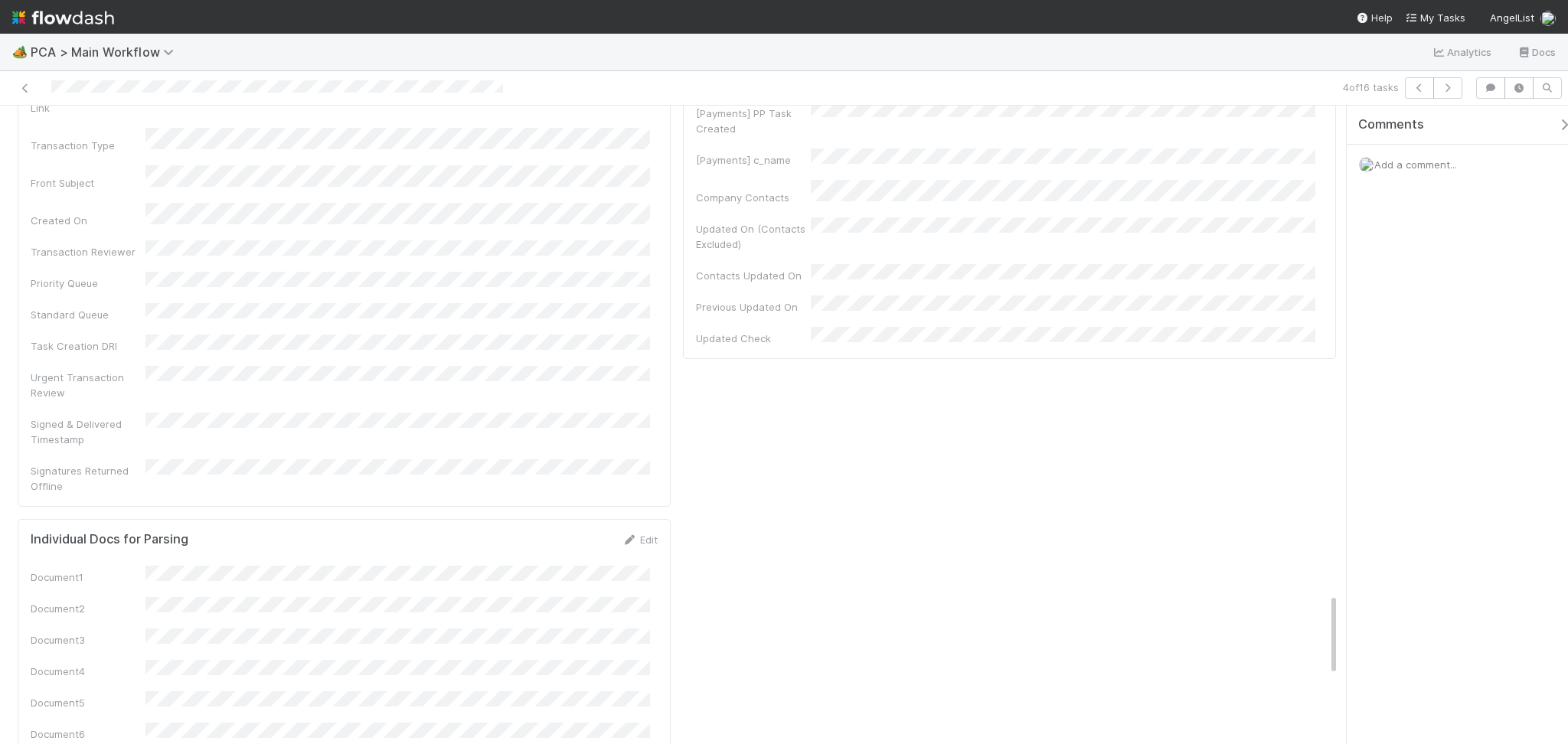
scroll to position [3471, 0]
drag, startPoint x: 1329, startPoint y: 588, endPoint x: 1355, endPoint y: 307, distance: 282.2
click at [1370, 163] on div "Record Transaction Febbie Cervantes Actions Move to TR External Open Question /…" at bounding box center [784, 424] width 1568 height 638
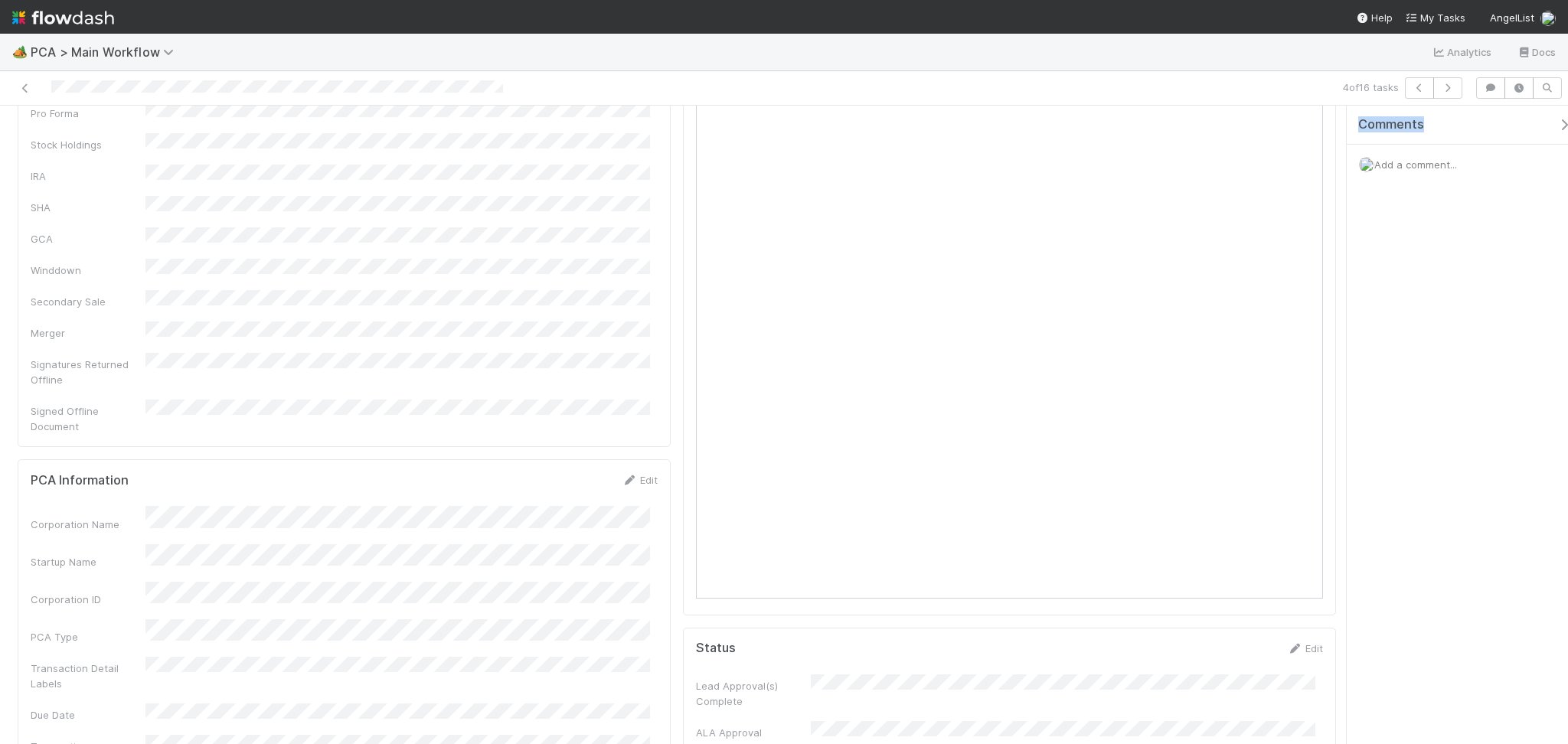
scroll to position [0, 0]
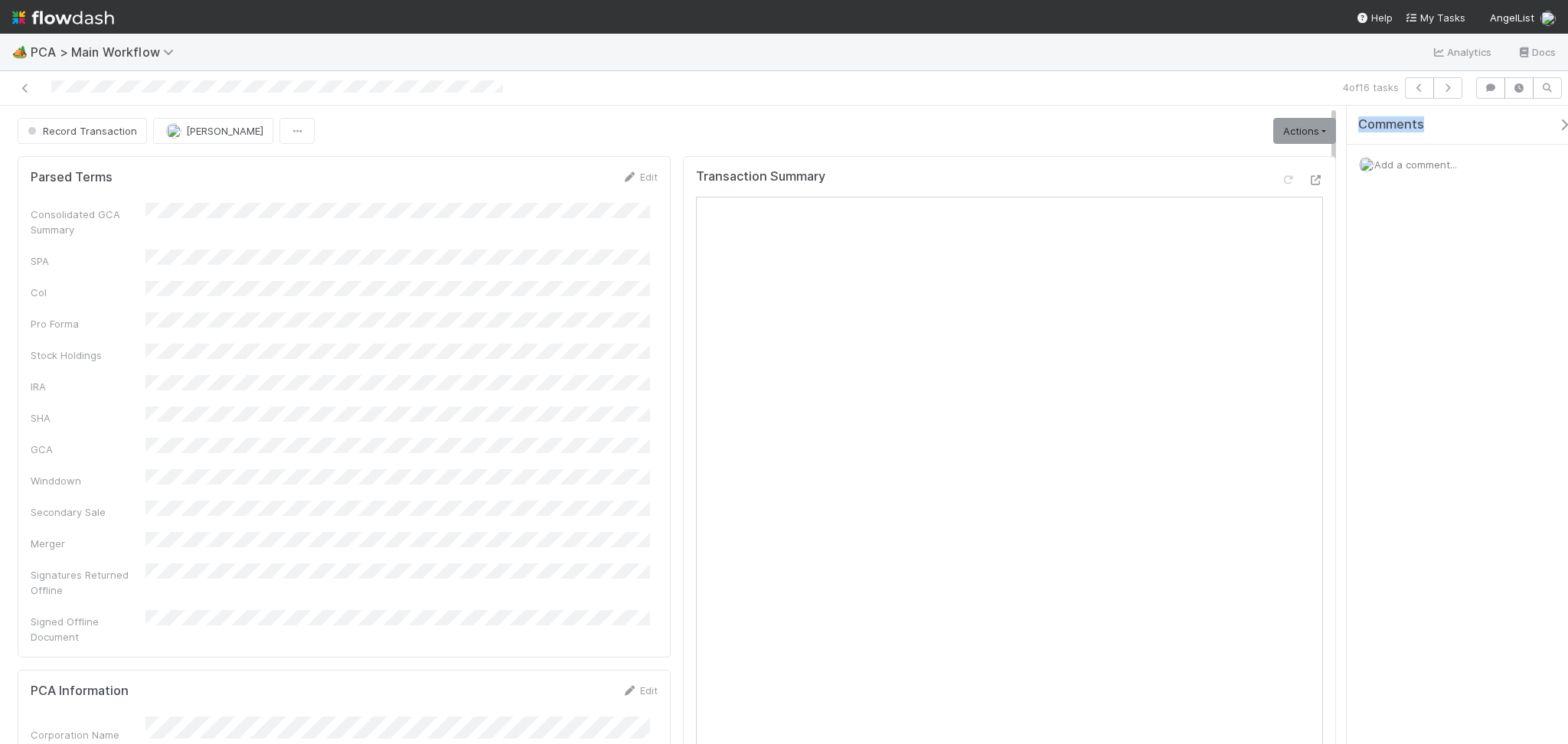
drag, startPoint x: 1336, startPoint y: 588, endPoint x: 1313, endPoint y: 54, distance: 534.5
click at [1316, 54] on div "🏕️ PCA > Main Workflow Analytics Docs 4 of 16 tasks Record Transaction Febbie C…" at bounding box center [784, 389] width 1568 height 710
click at [1277, 130] on link "Actions" at bounding box center [1305, 131] width 63 height 26
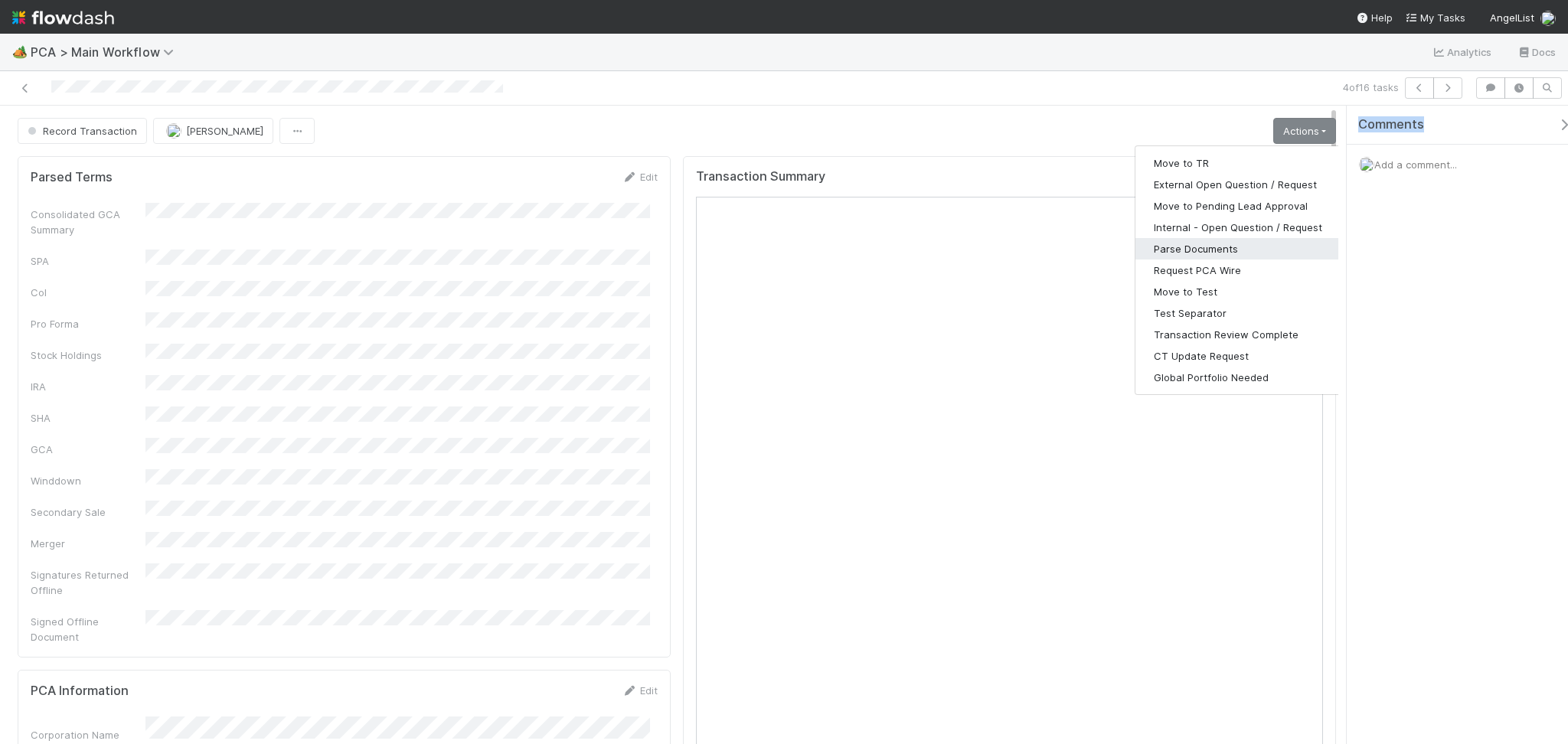
click at [1198, 246] on button "Parse Documents" at bounding box center [1238, 249] width 205 height 22
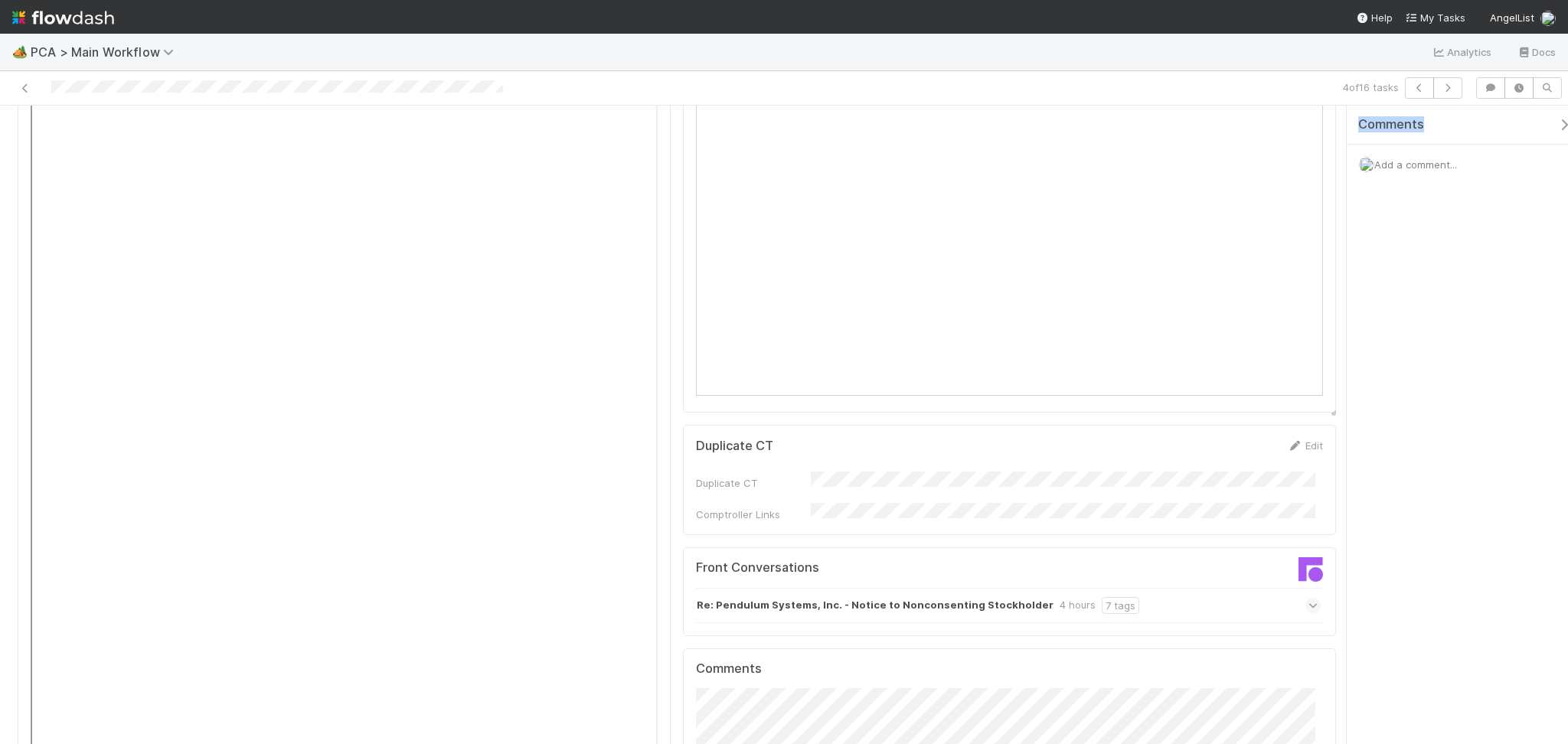
scroll to position [1736, 0]
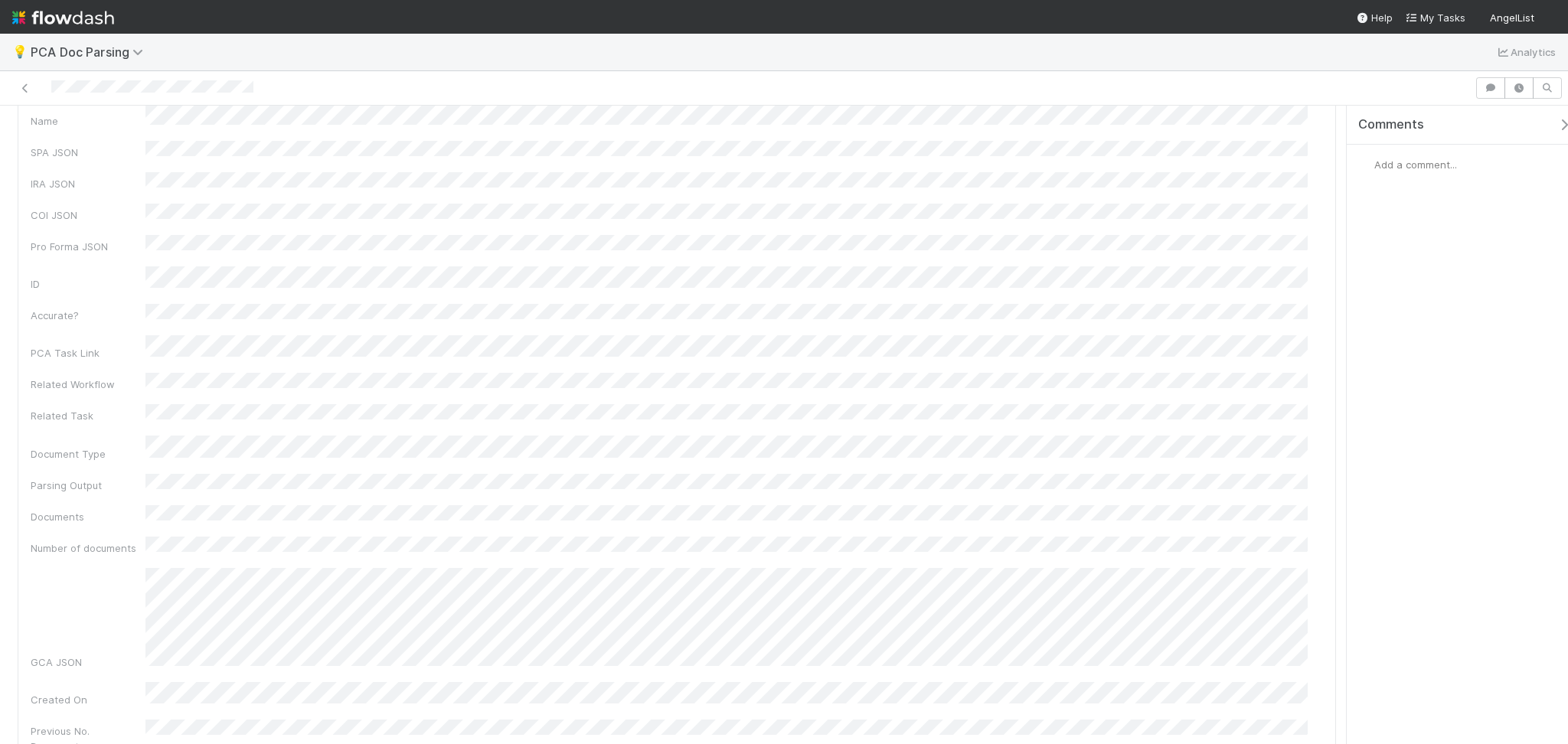
scroll to position [203, 0]
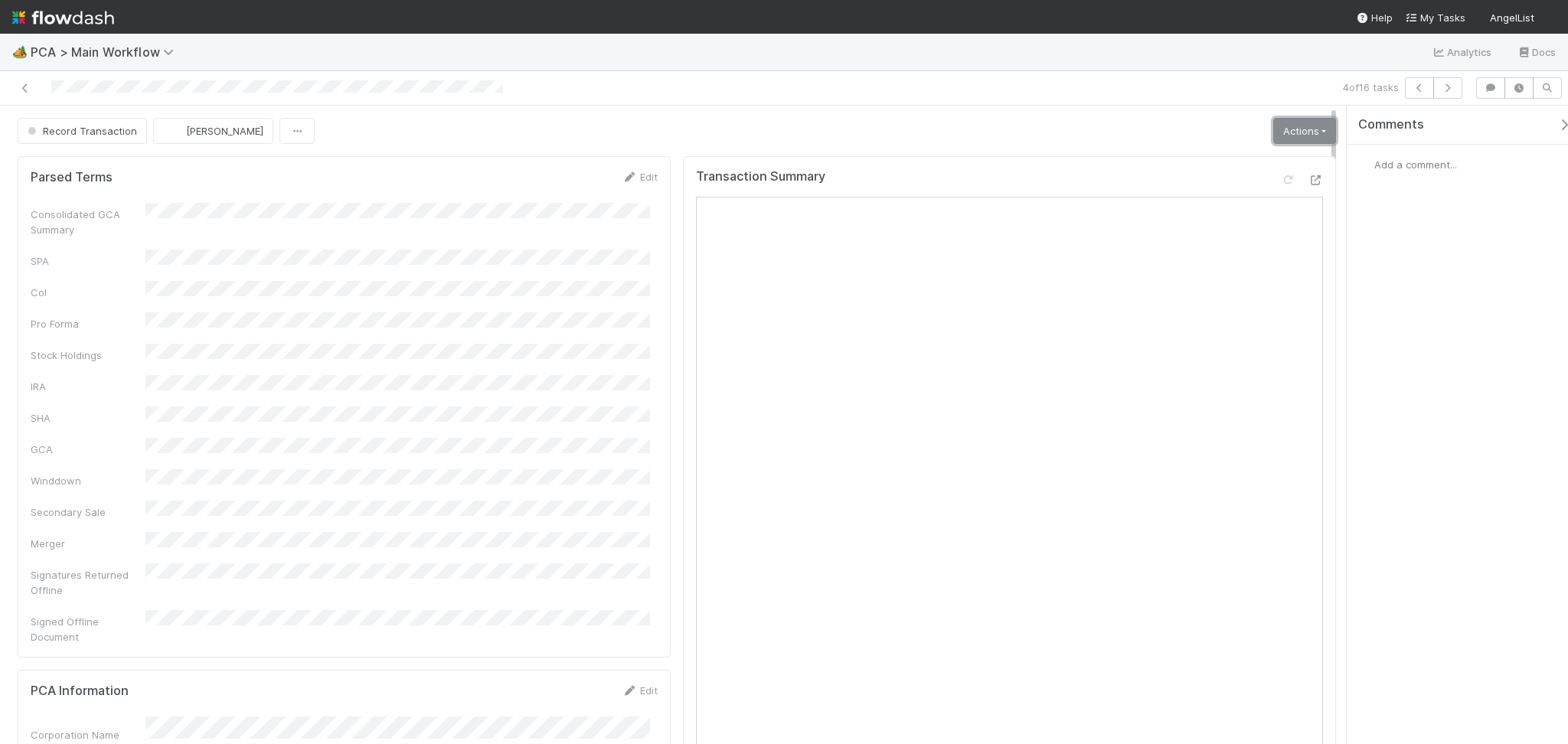
click at [1298, 129] on link "Actions" at bounding box center [1305, 131] width 63 height 26
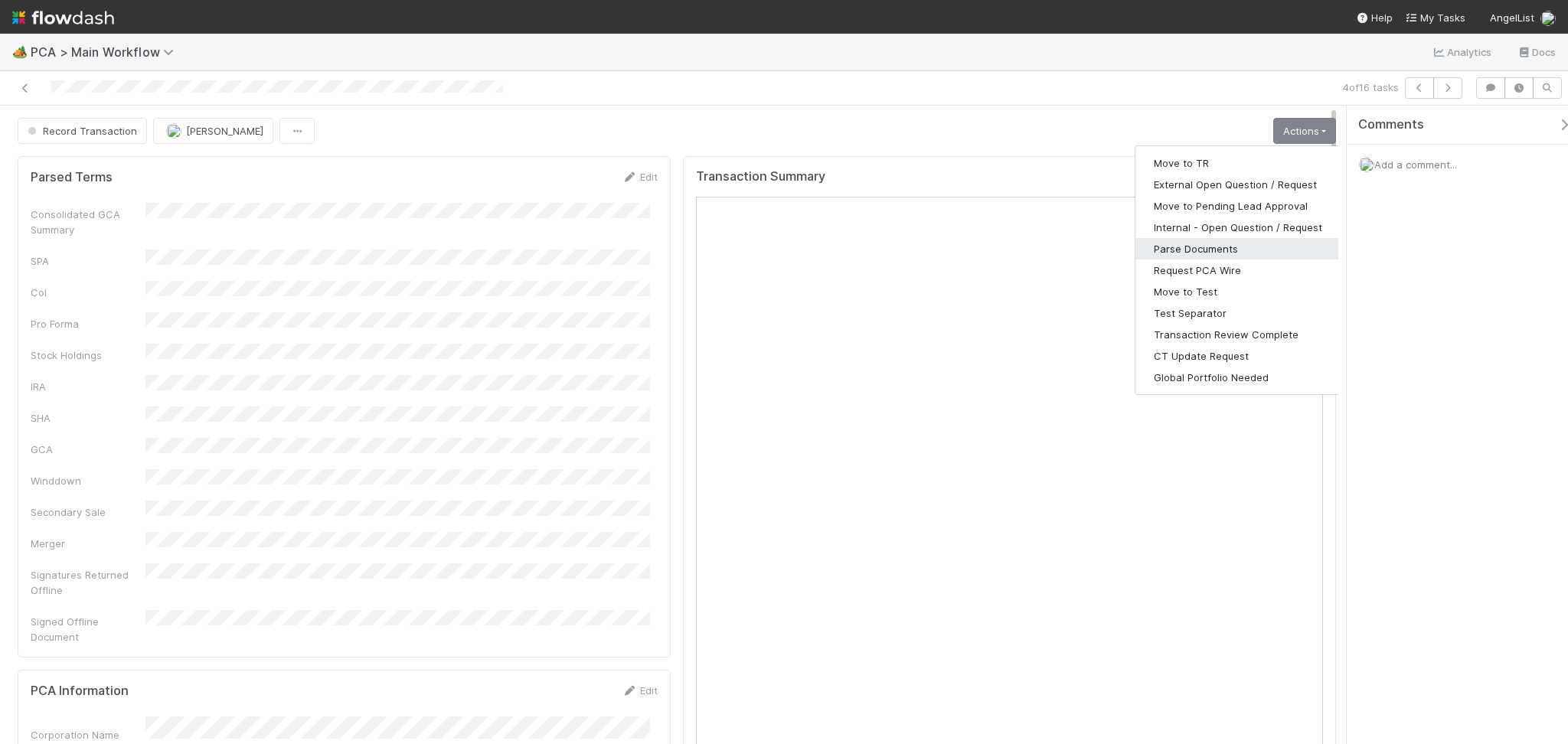
click at [1215, 253] on button "Parse Documents" at bounding box center [1238, 249] width 205 height 22
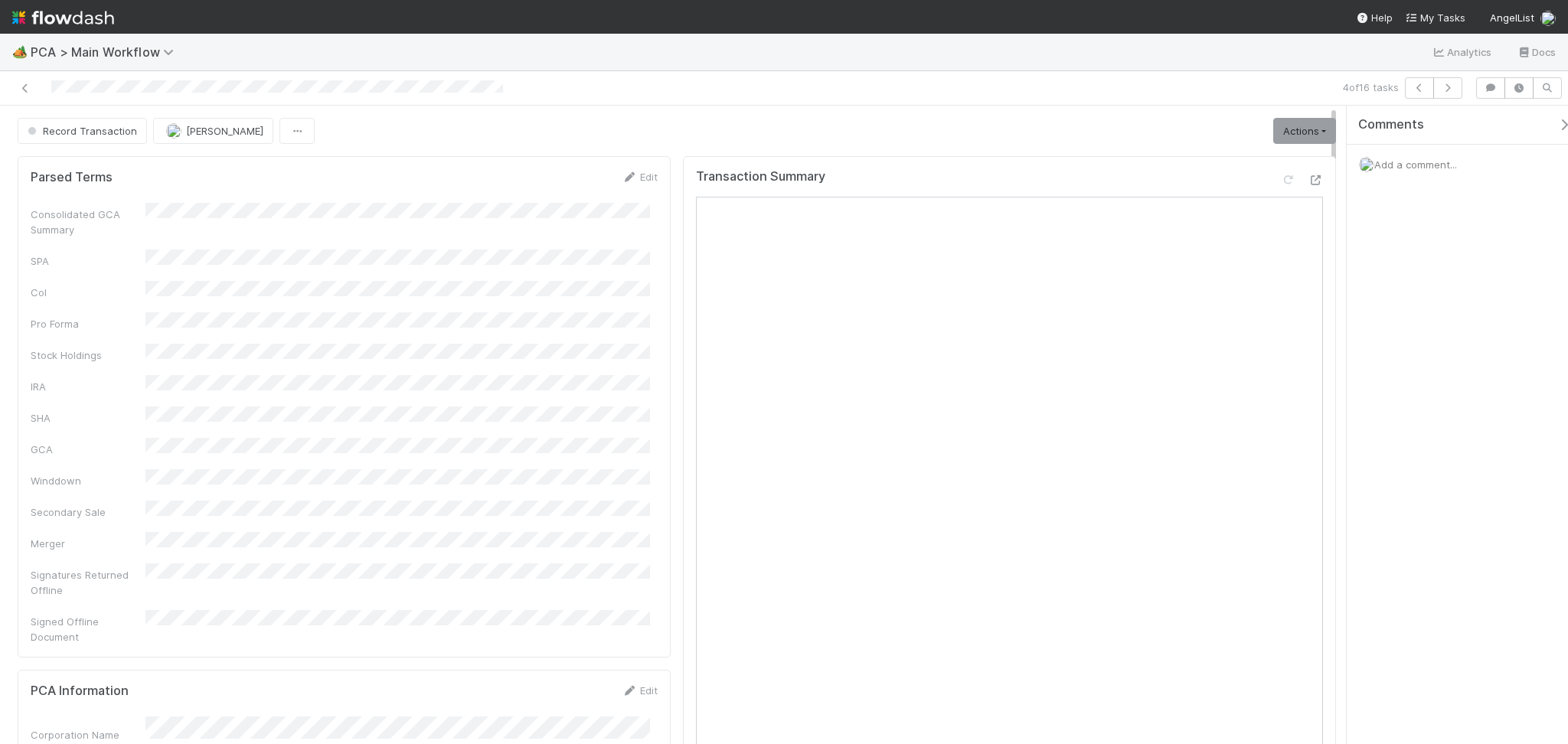
click at [1413, 161] on span "Add a comment..." at bounding box center [1415, 164] width 82 height 12
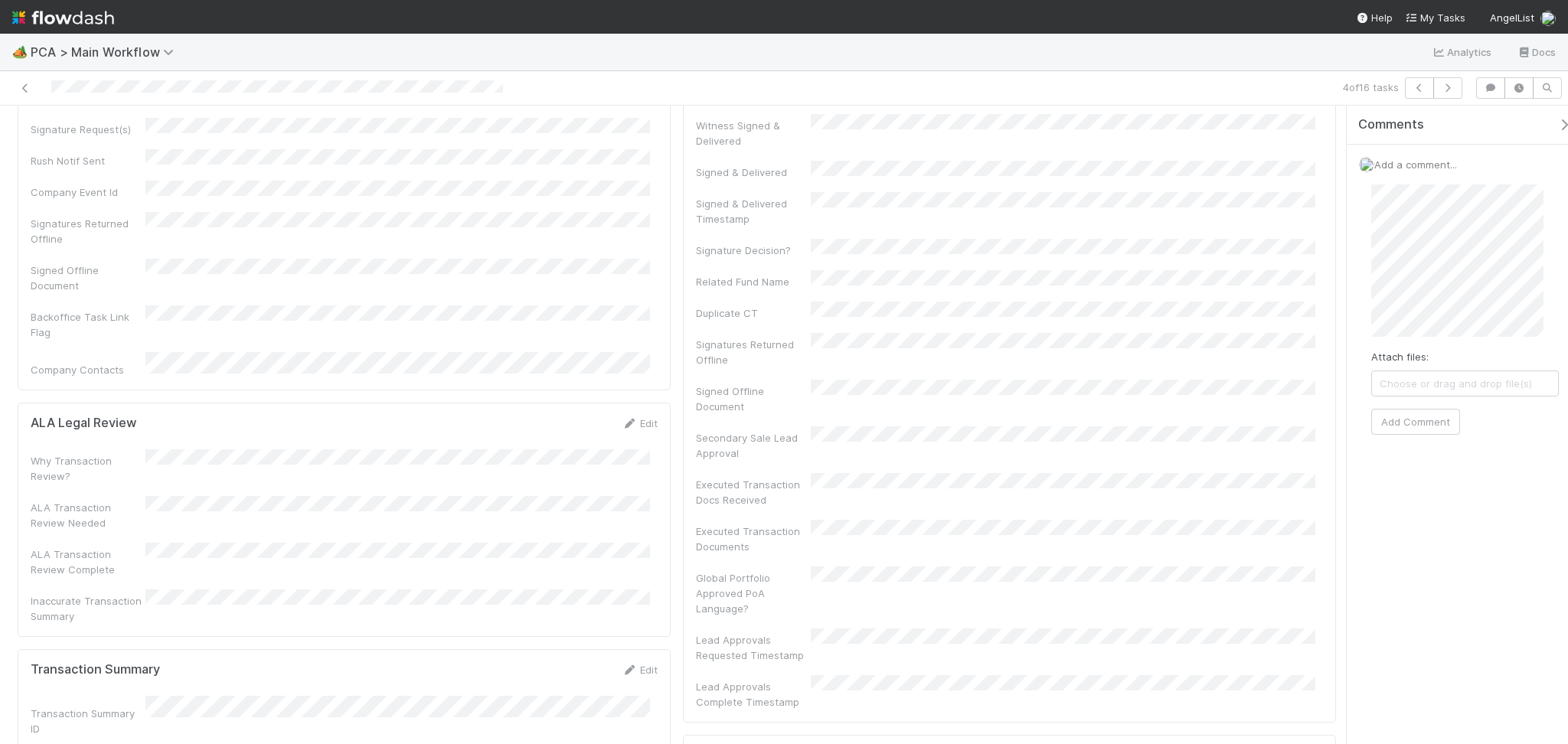
scroll to position [1021, 0]
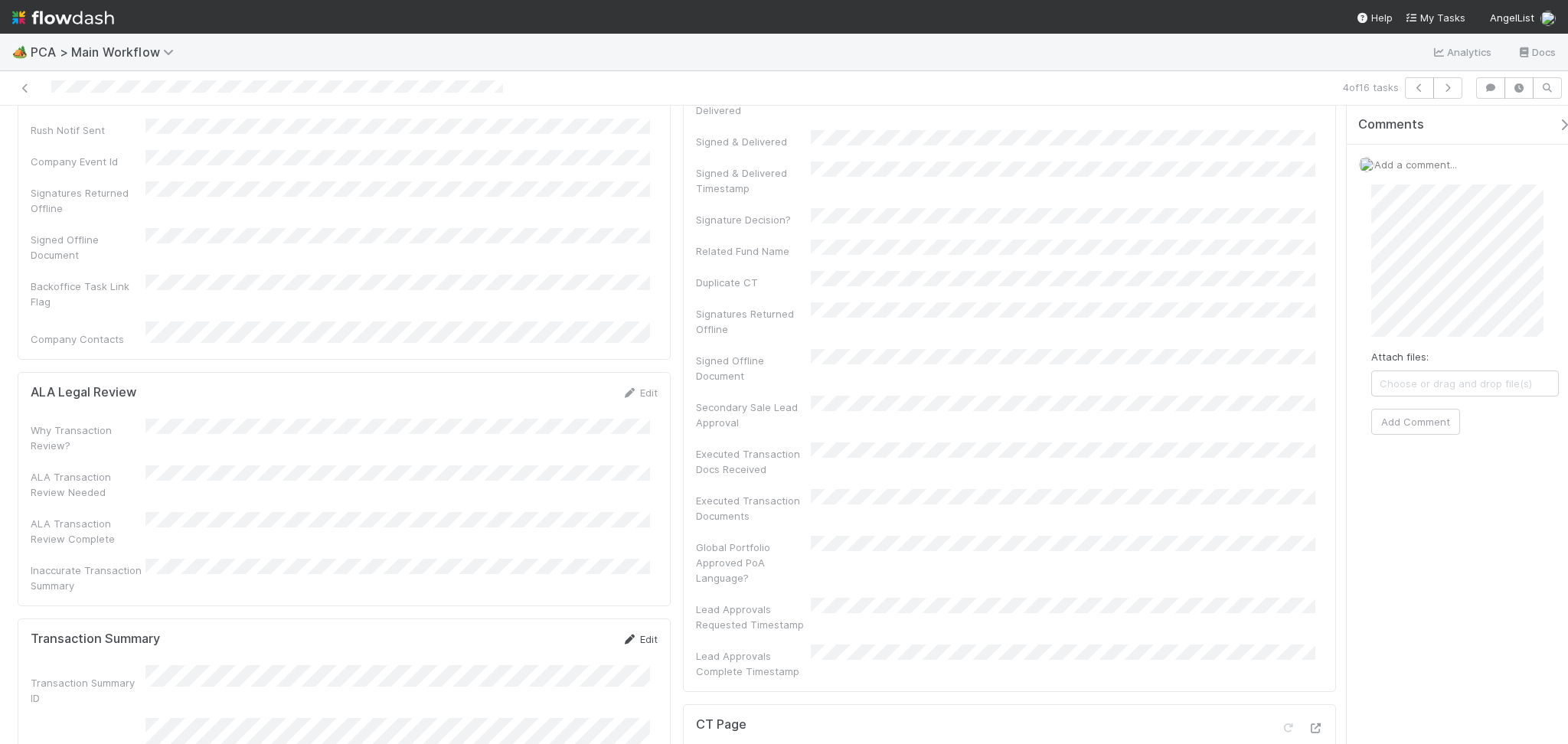
click at [635, 633] on link "Edit" at bounding box center [639, 639] width 36 height 12
click at [572, 632] on button "Save" at bounding box center [576, 645] width 44 height 26
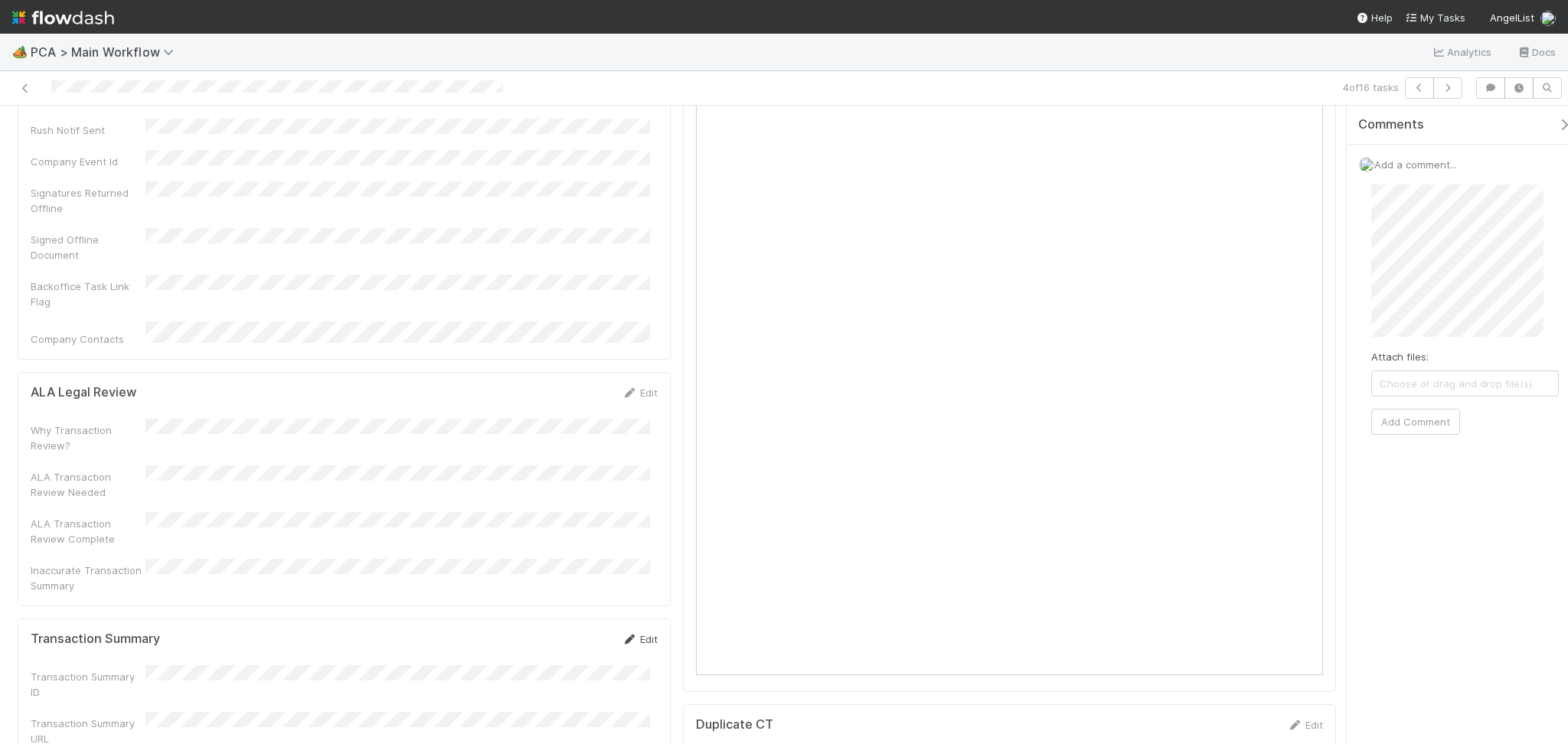
click at [626, 634] on icon at bounding box center [629, 639] width 15 height 10
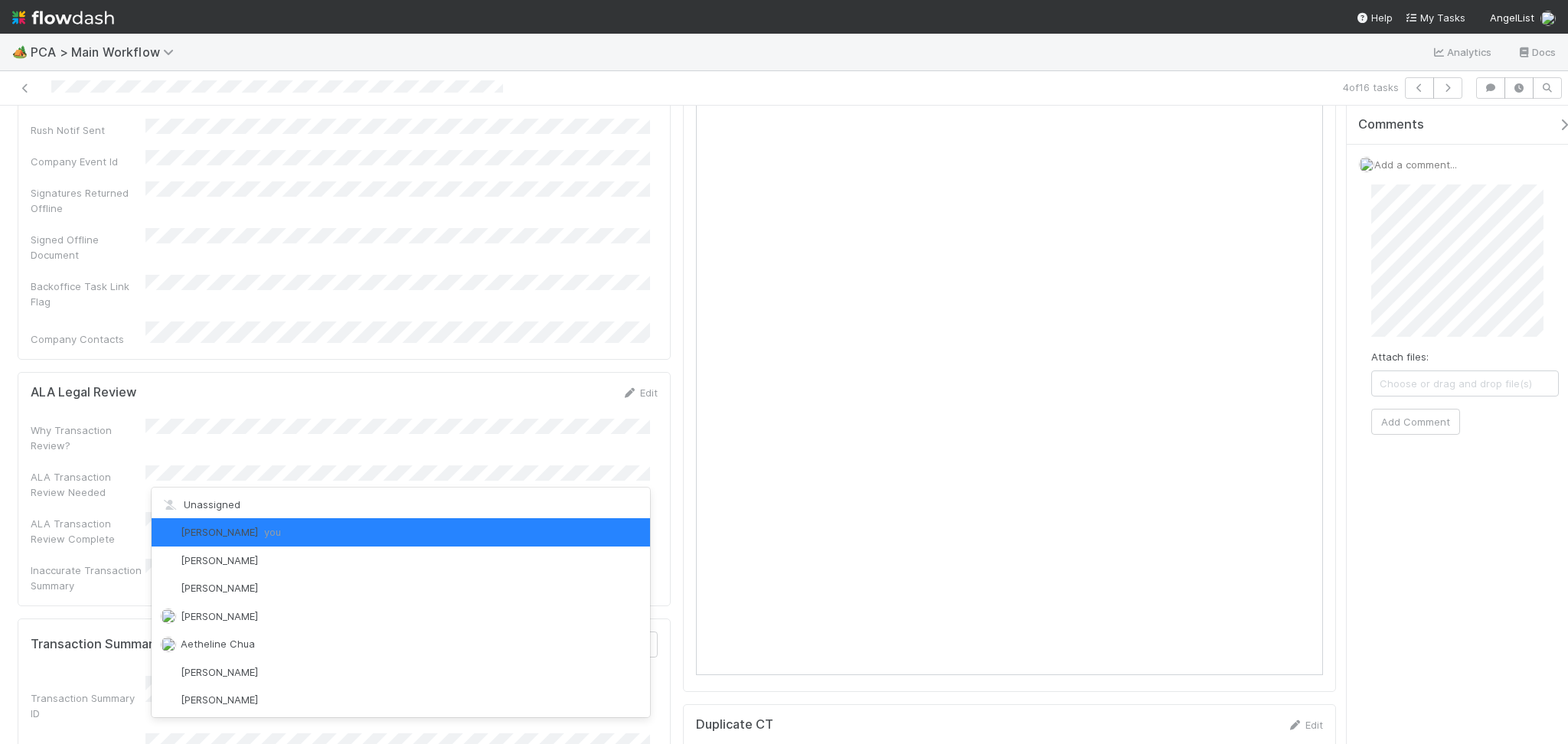
scroll to position [1022, 0]
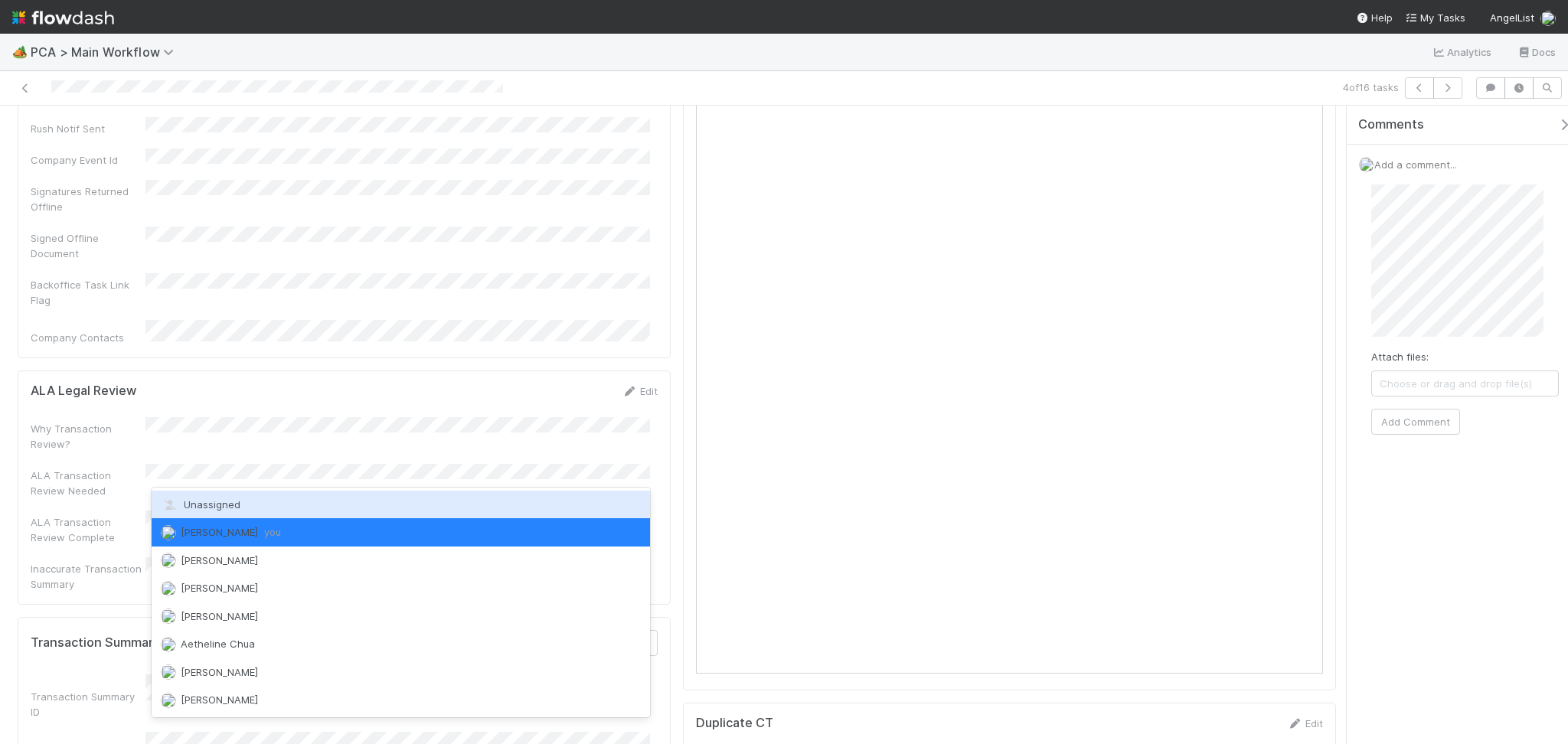
click at [267, 500] on div "Unassigned" at bounding box center [401, 504] width 499 height 27
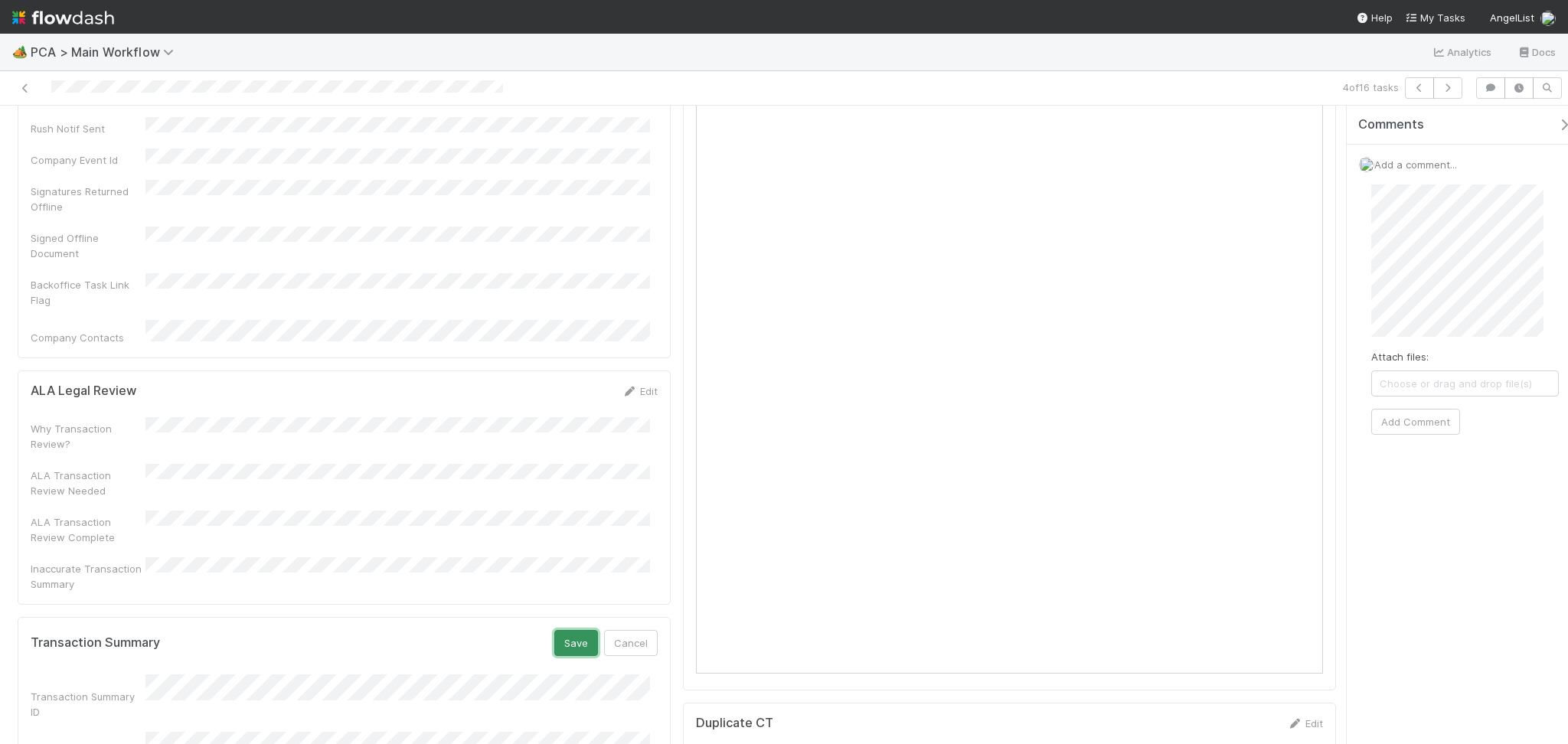
click at [560, 630] on button "Save" at bounding box center [576, 643] width 44 height 26
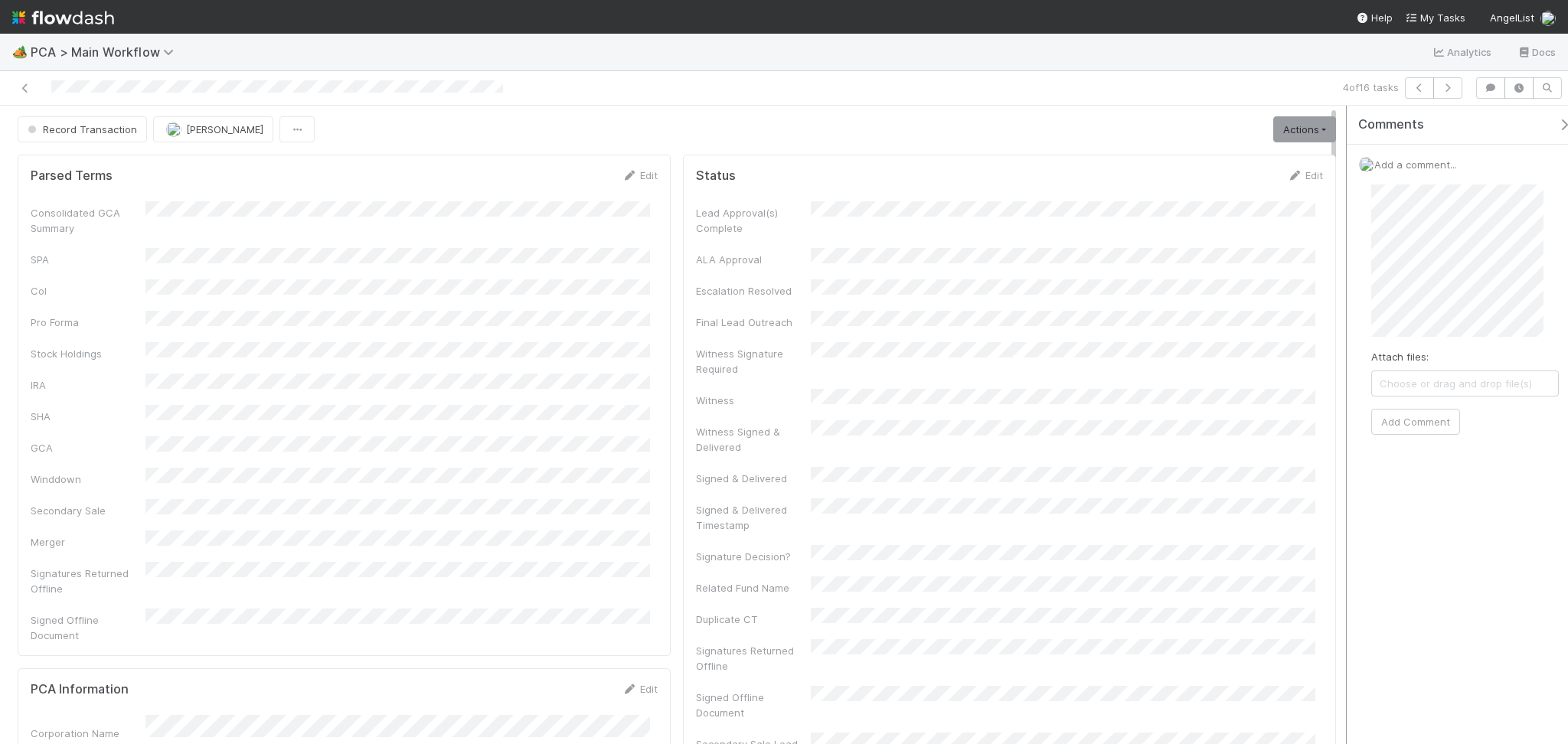
scroll to position [0, 0]
click at [1566, 254] on div "Add a comment... Attach files: Choose or drag and drop file(s) Add Comment" at bounding box center [1465, 302] width 236 height 316
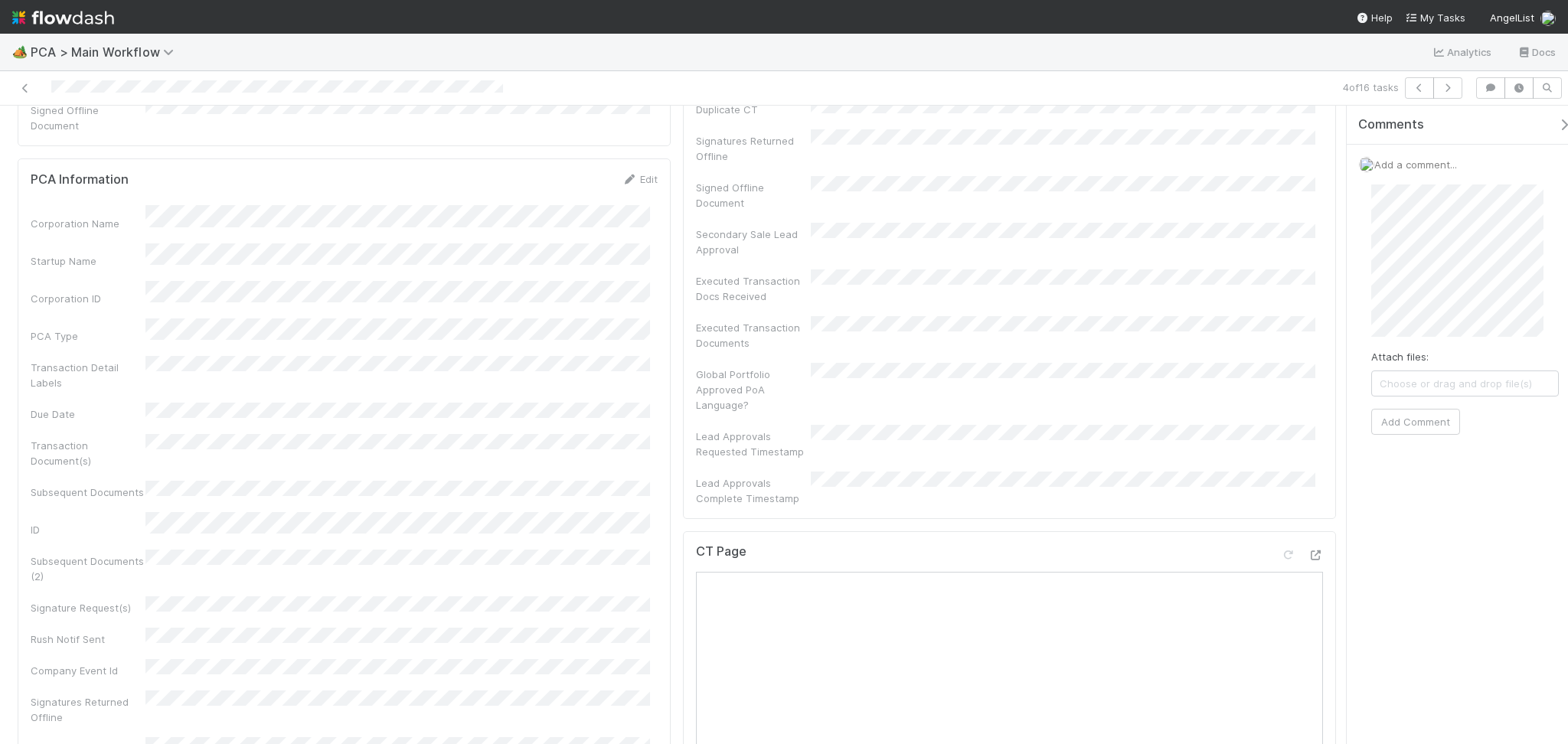
scroll to position [408, 0]
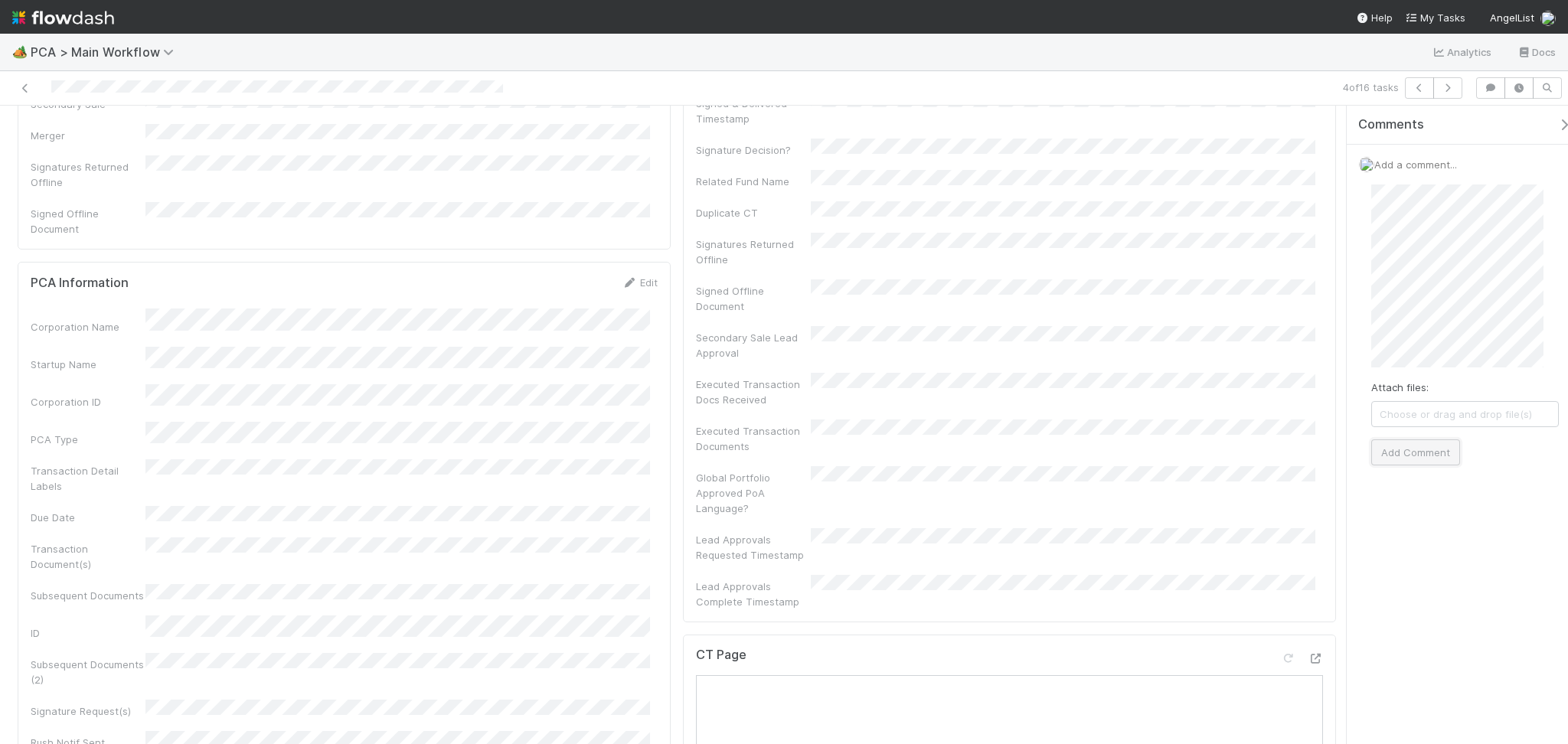
click at [1437, 446] on button "Add Comment" at bounding box center [1415, 453] width 89 height 26
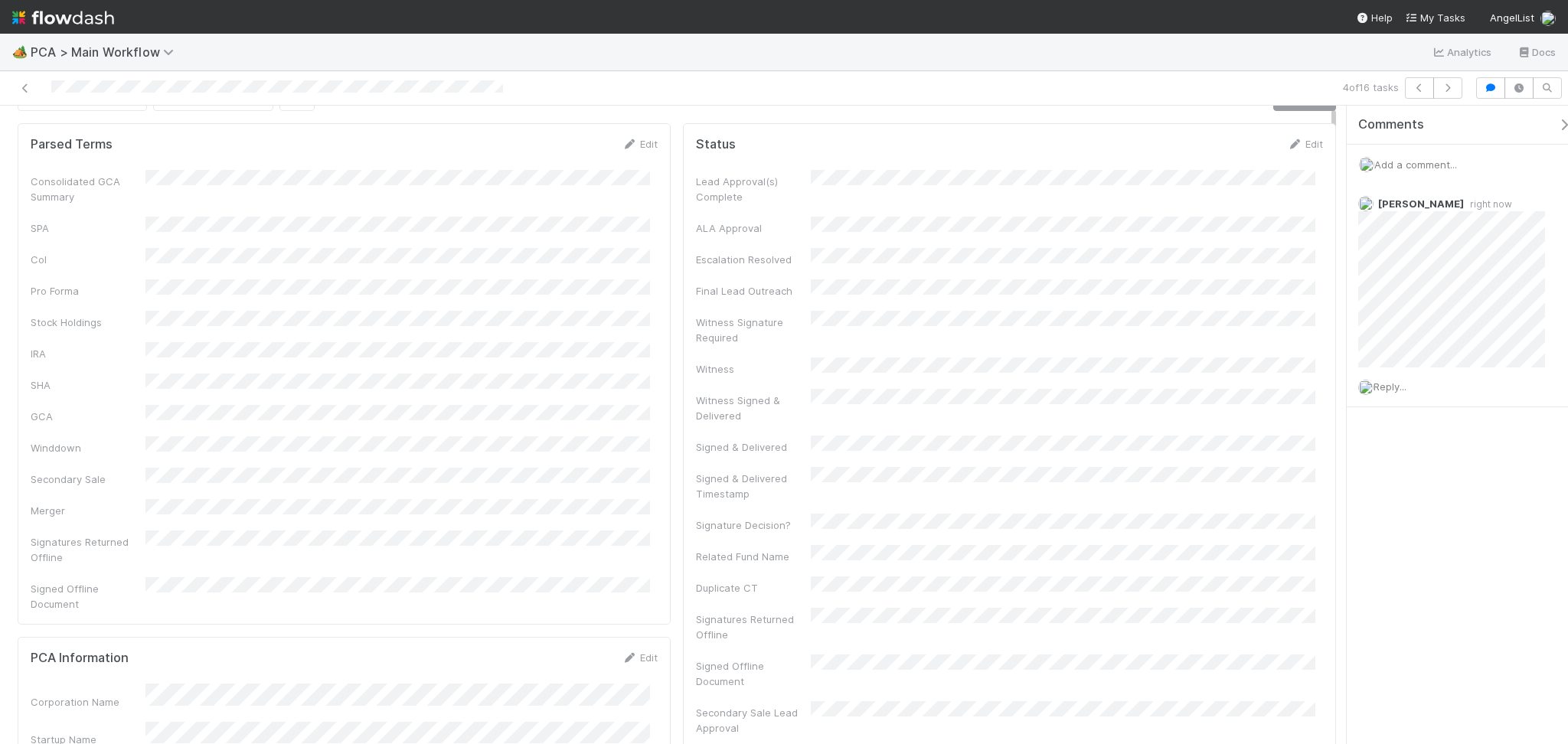
scroll to position [0, 0]
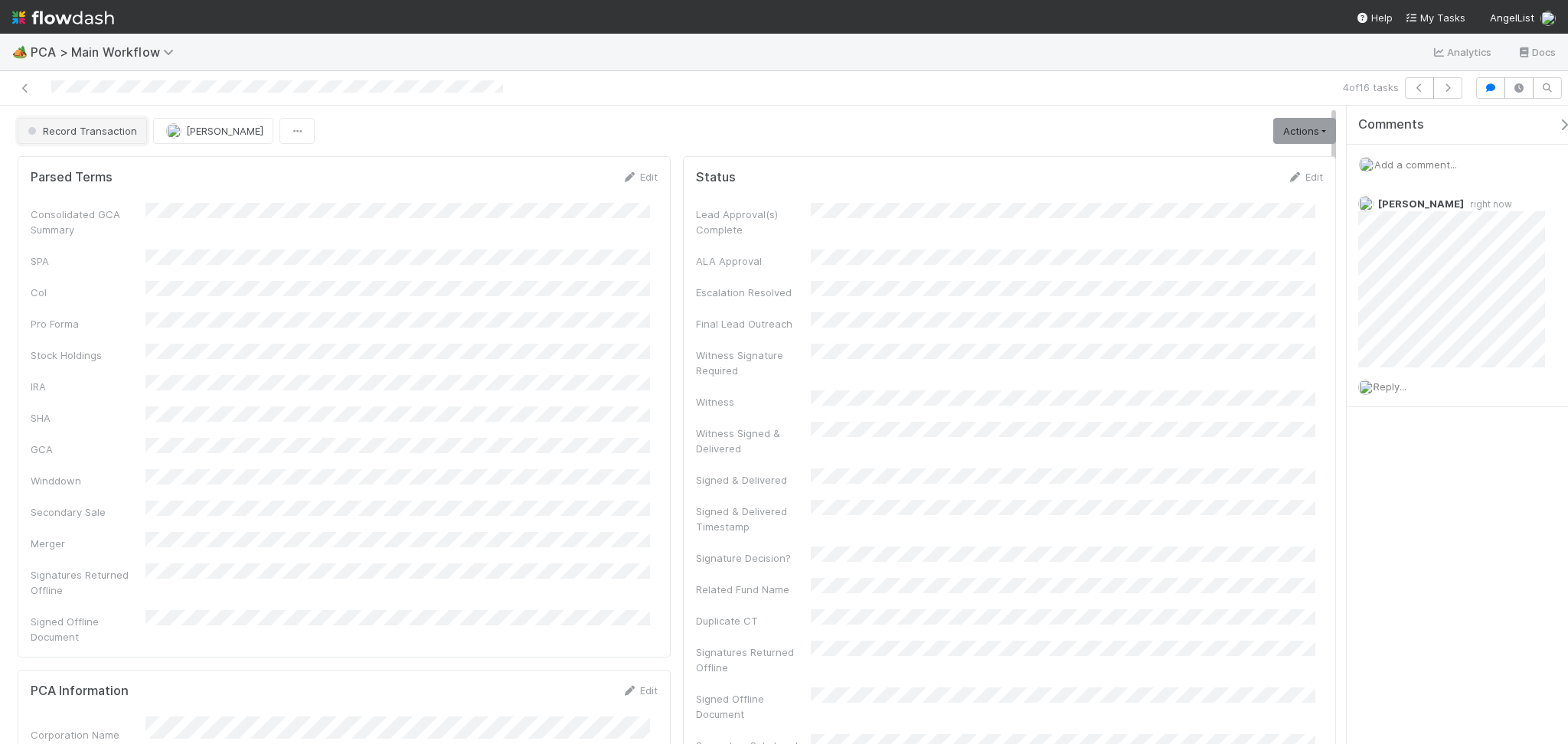
click at [81, 129] on span "Record Transaction" at bounding box center [80, 131] width 112 height 12
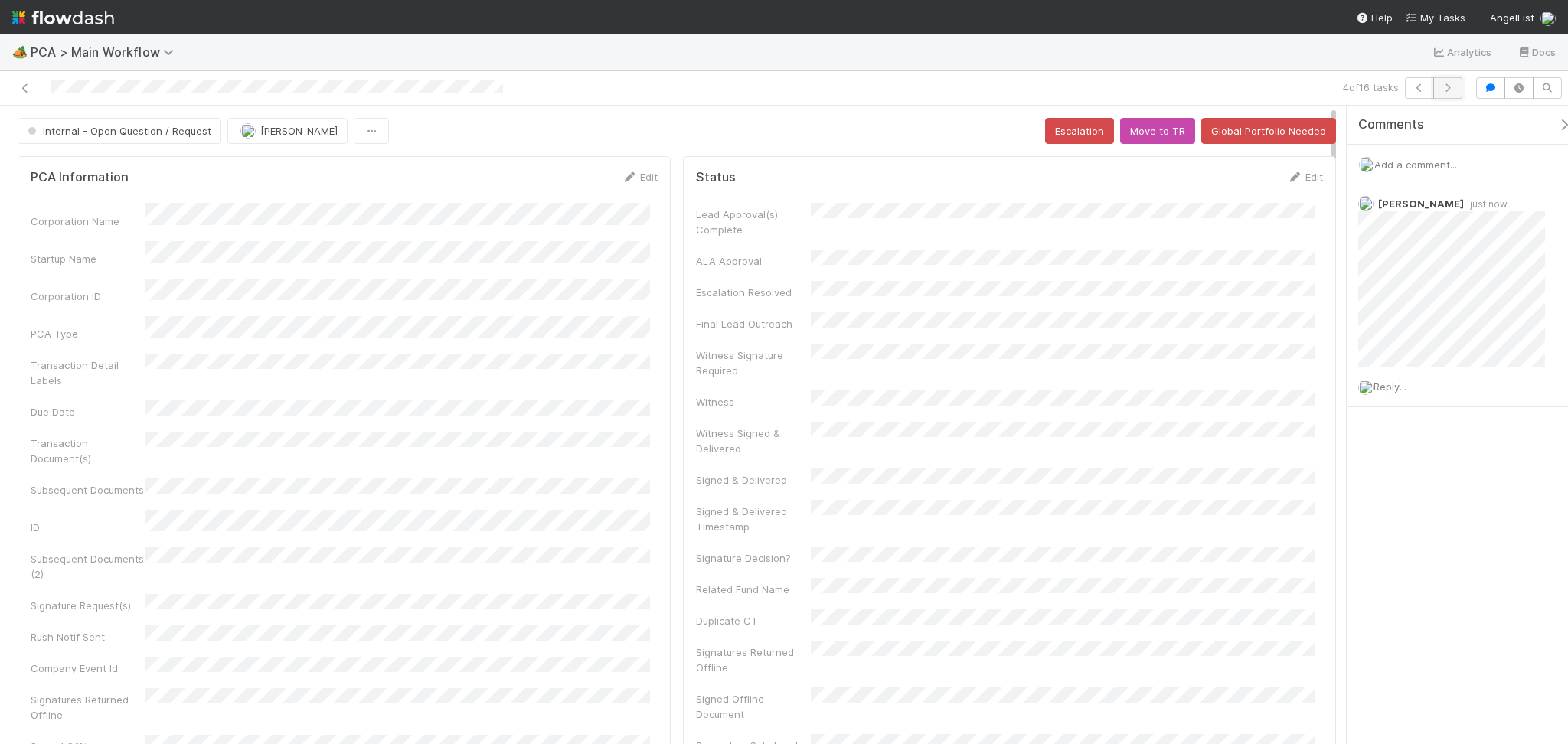
click at [1454, 86] on icon "button" at bounding box center [1448, 87] width 15 height 9
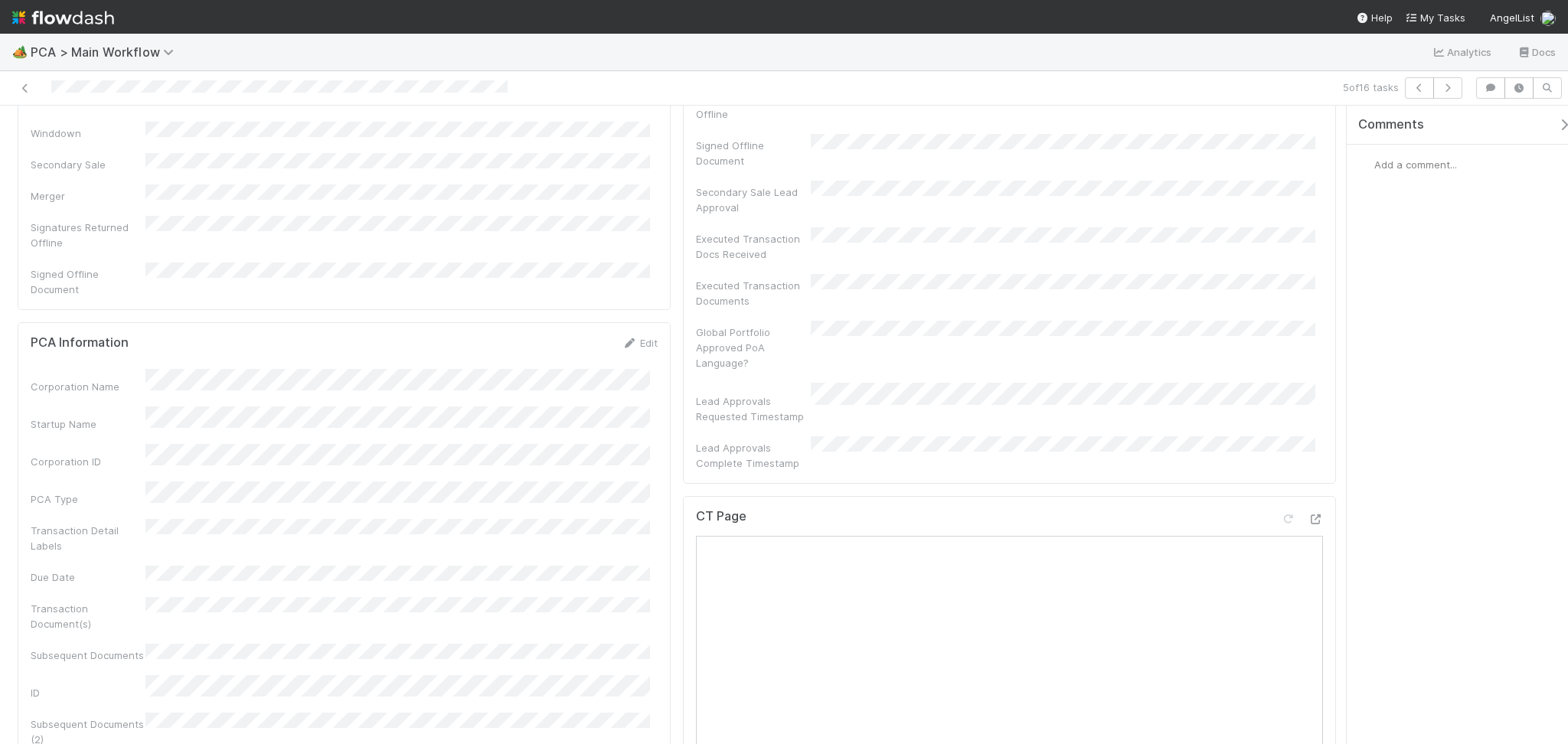
scroll to position [612, 0]
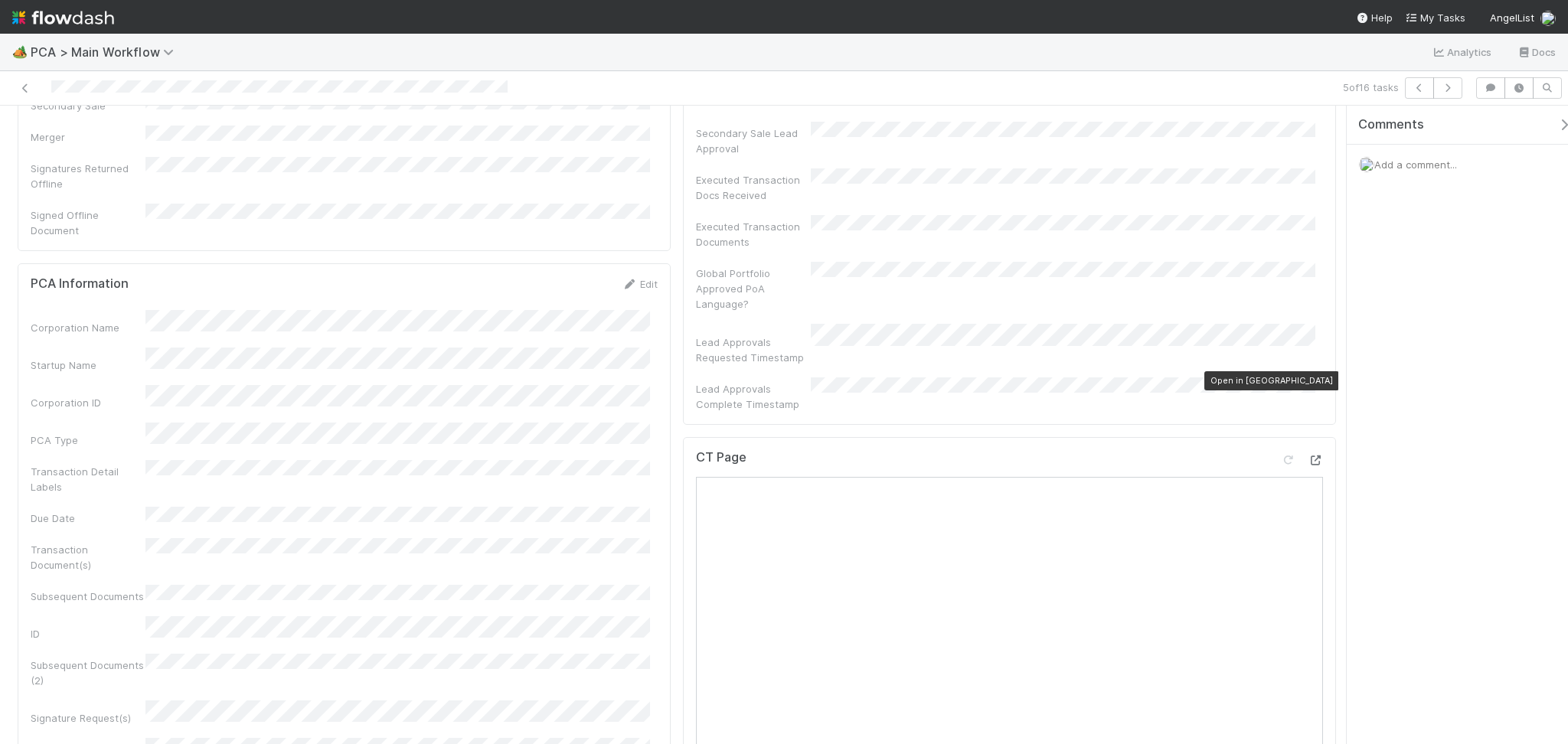
click at [1307, 455] on icon at bounding box center [1315, 460] width 15 height 10
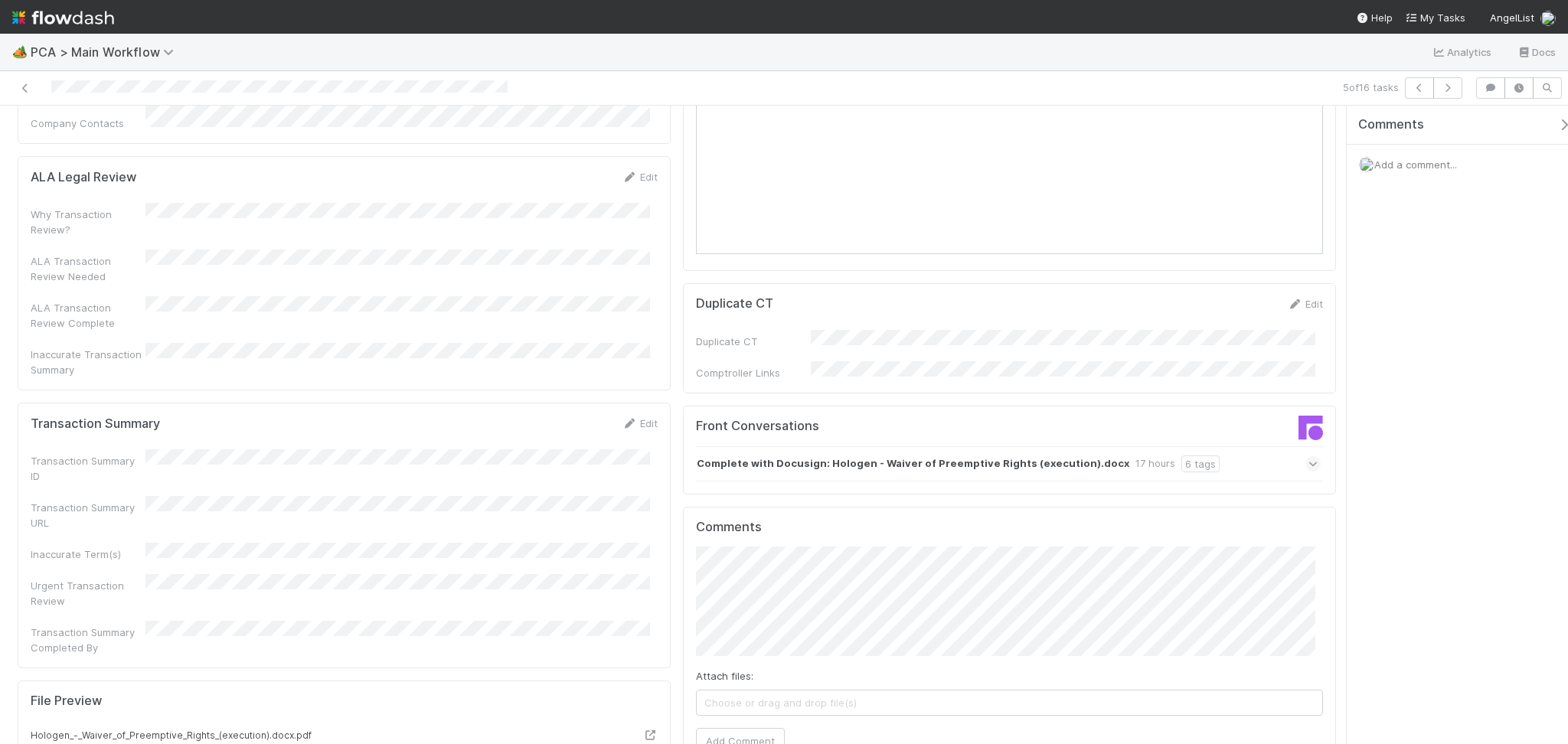
scroll to position [1531, 0]
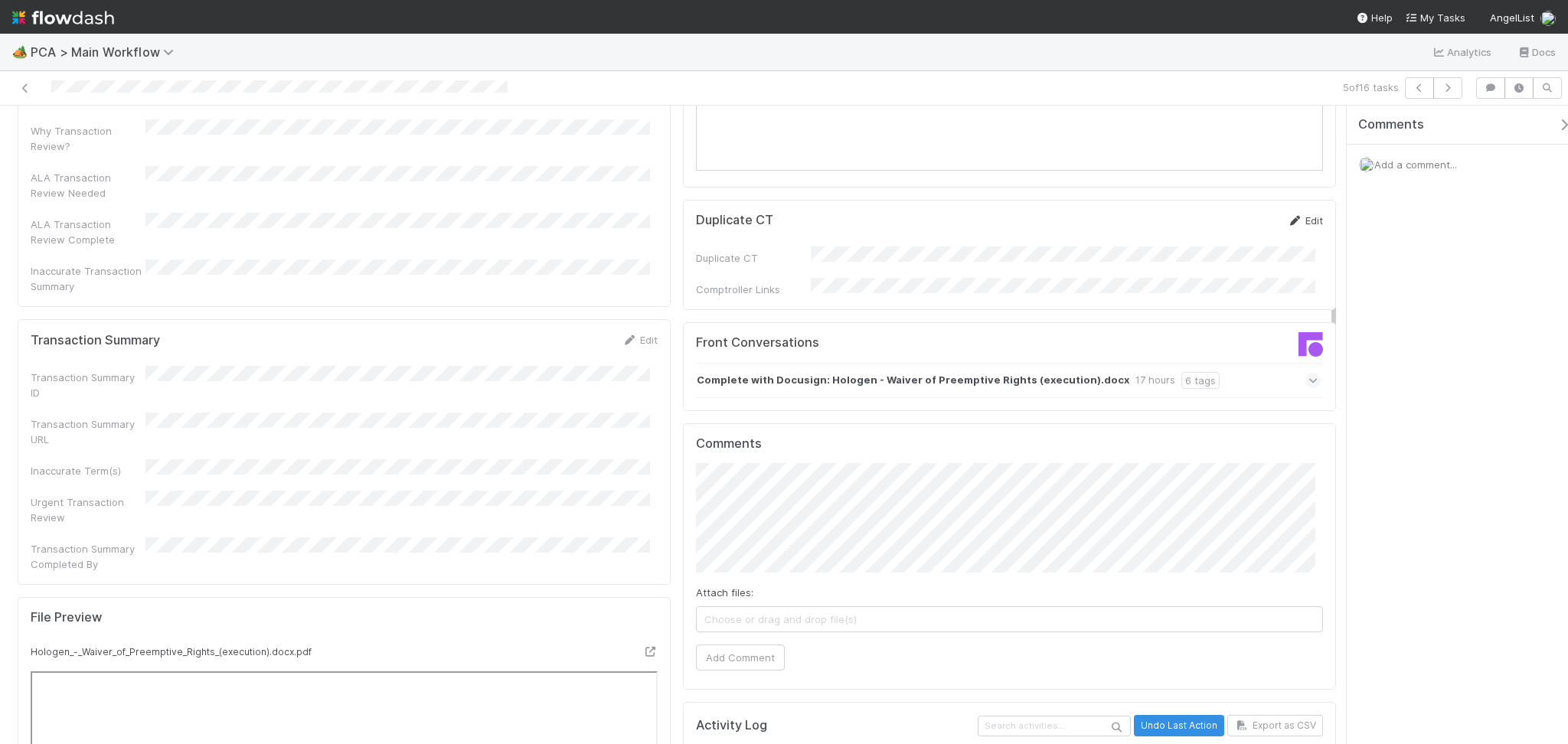
click at [1287, 216] on icon at bounding box center [1294, 221] width 15 height 10
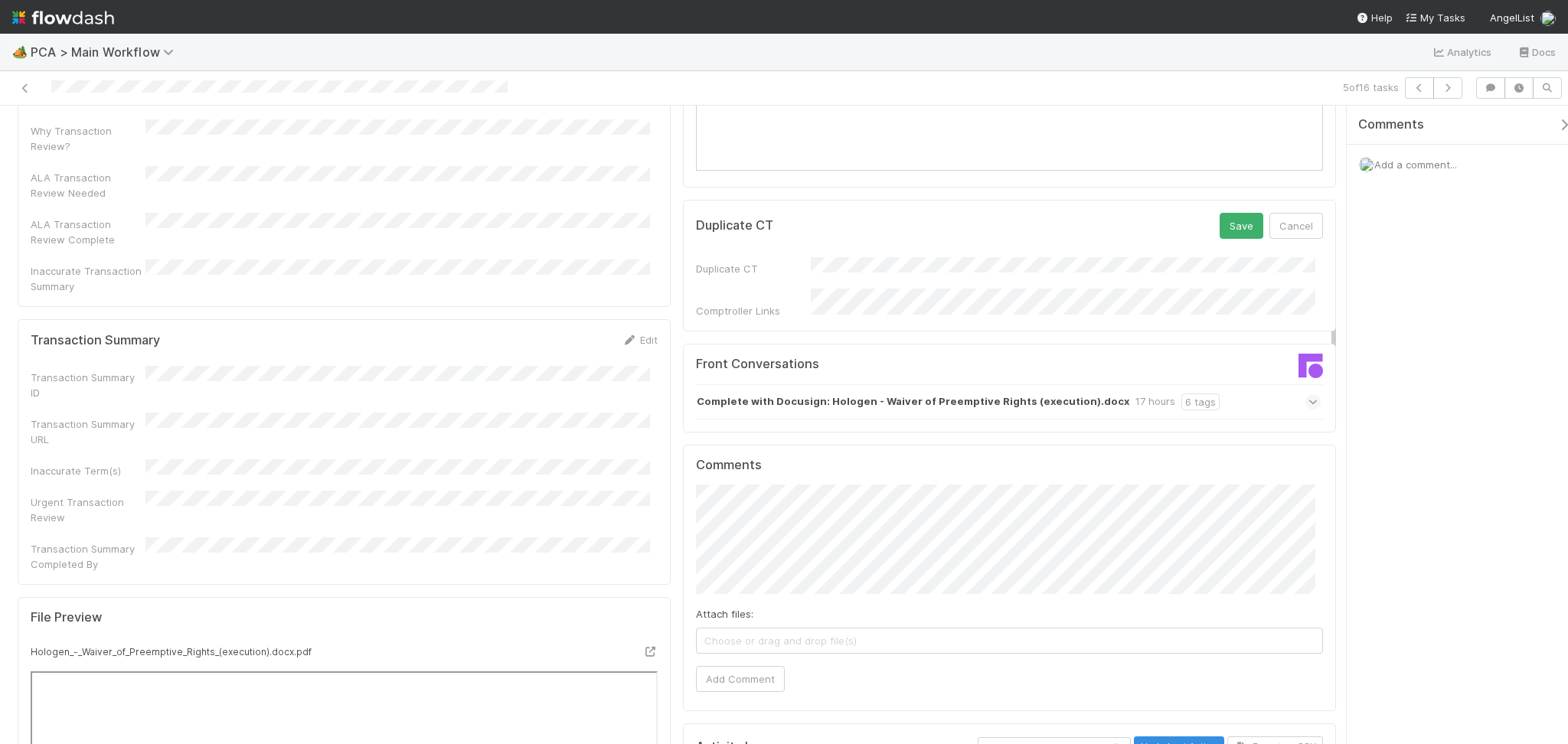
click at [1219, 213] on button "Save" at bounding box center [1241, 226] width 44 height 26
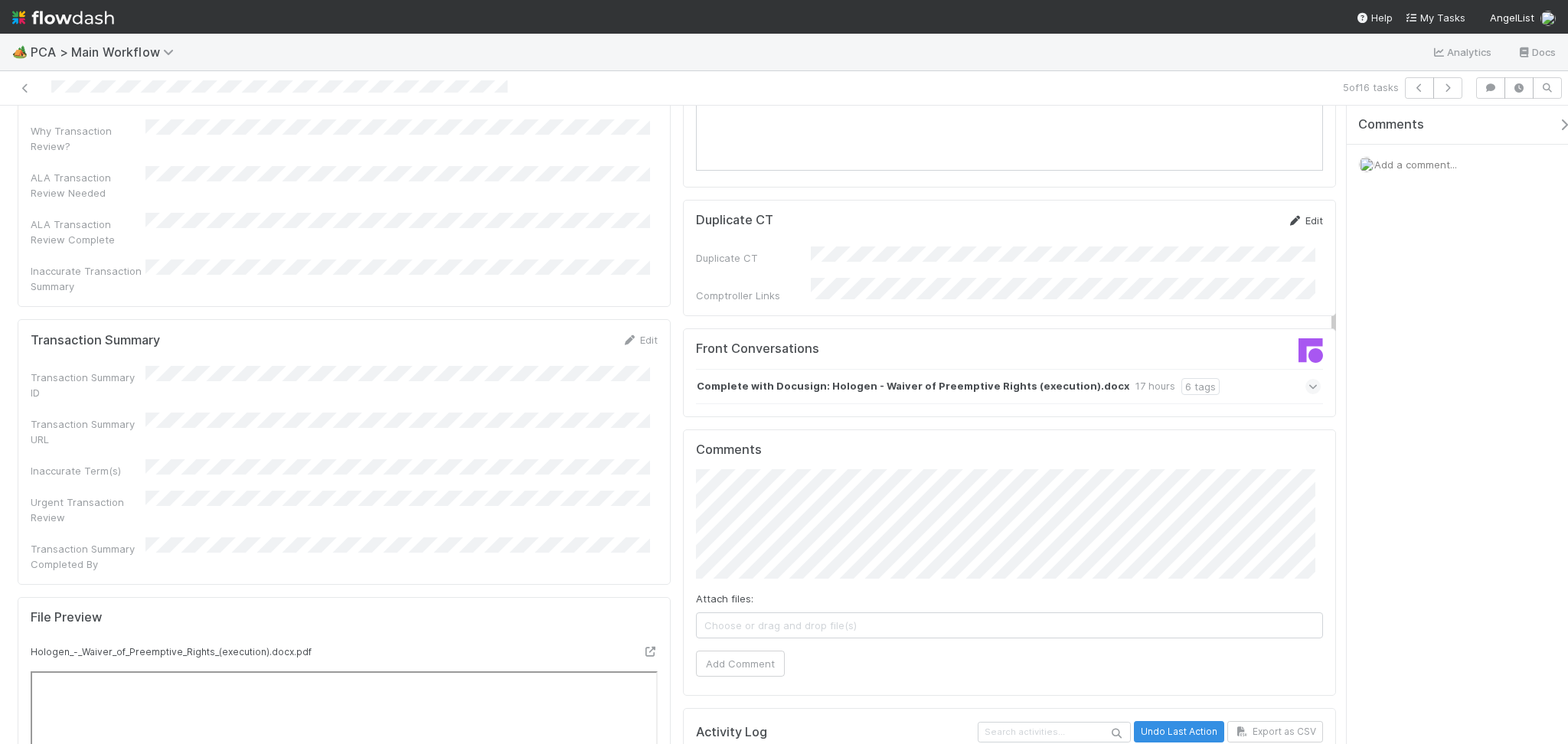
click at [1301, 215] on link "Edit" at bounding box center [1305, 220] width 36 height 12
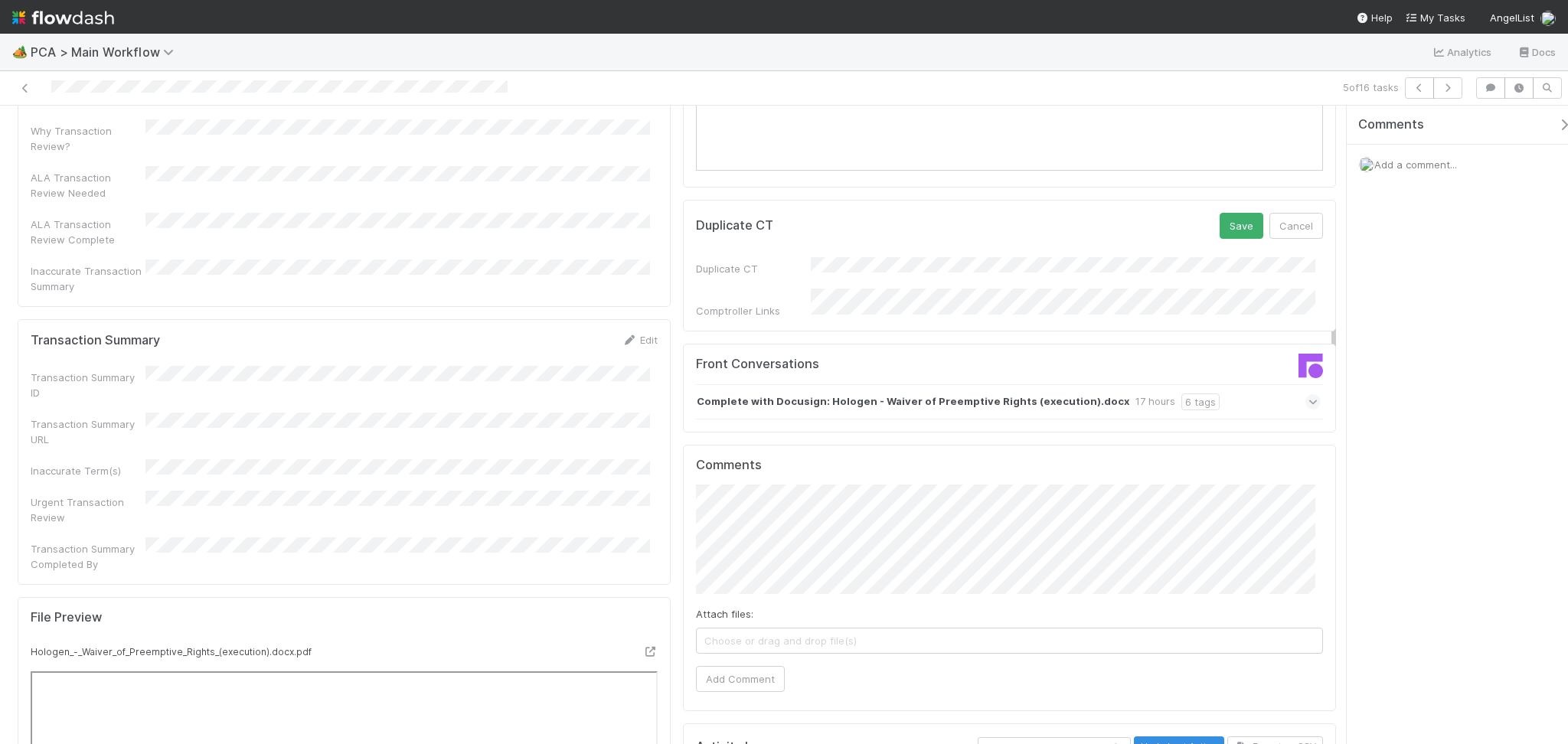
click at [1219, 213] on button "Save" at bounding box center [1241, 226] width 44 height 26
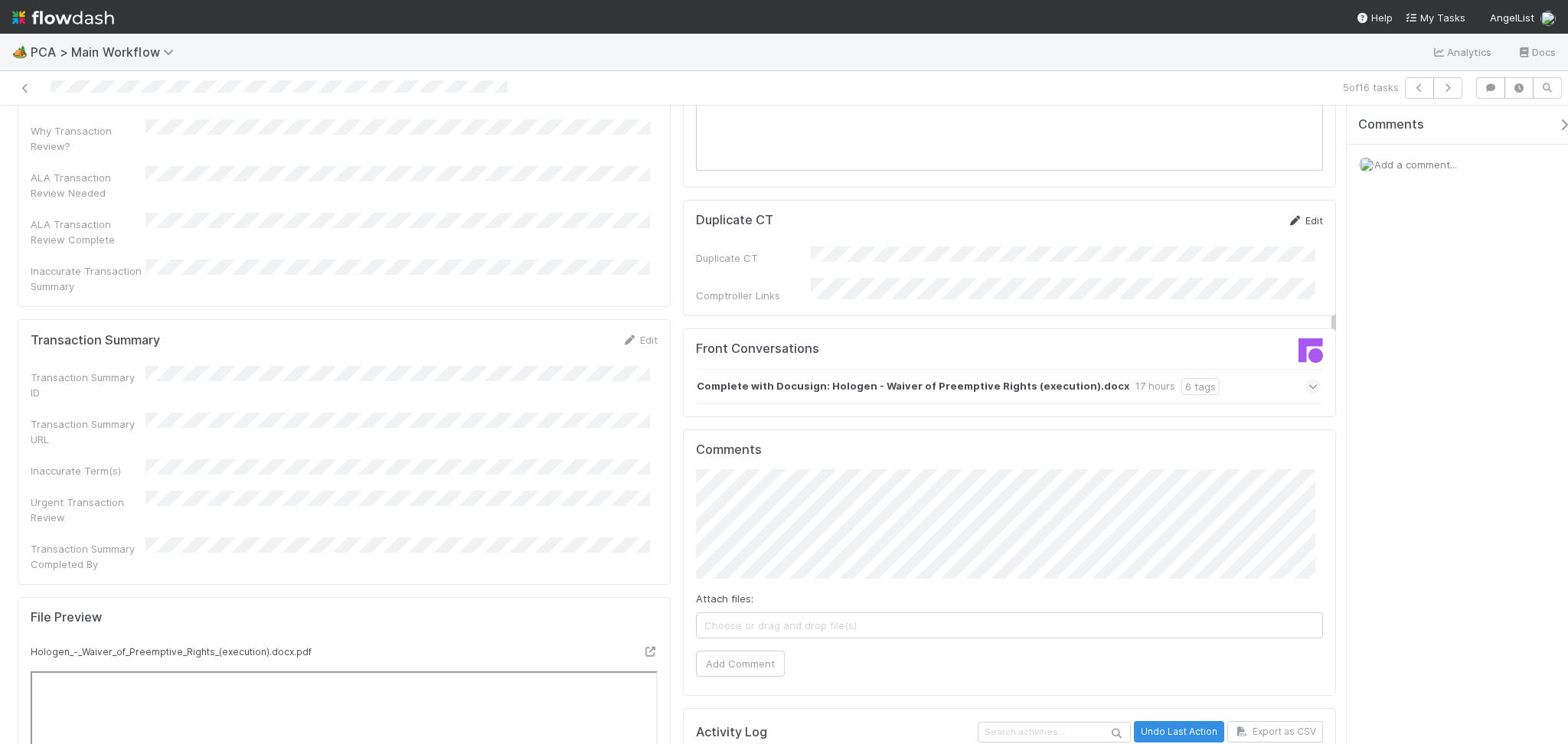
click at [1292, 215] on link "Edit" at bounding box center [1305, 220] width 36 height 12
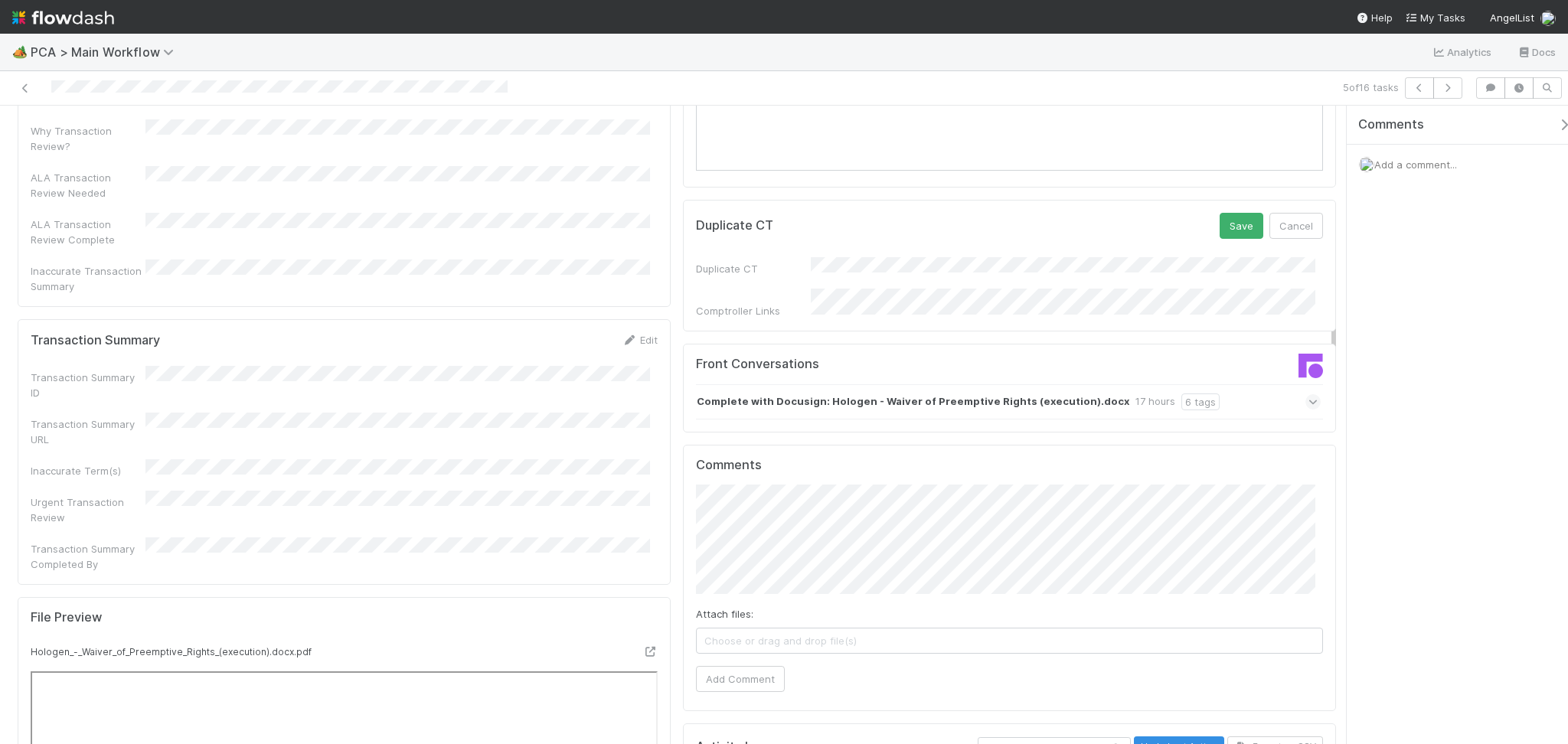
click at [1219, 213] on button "Save" at bounding box center [1241, 226] width 44 height 26
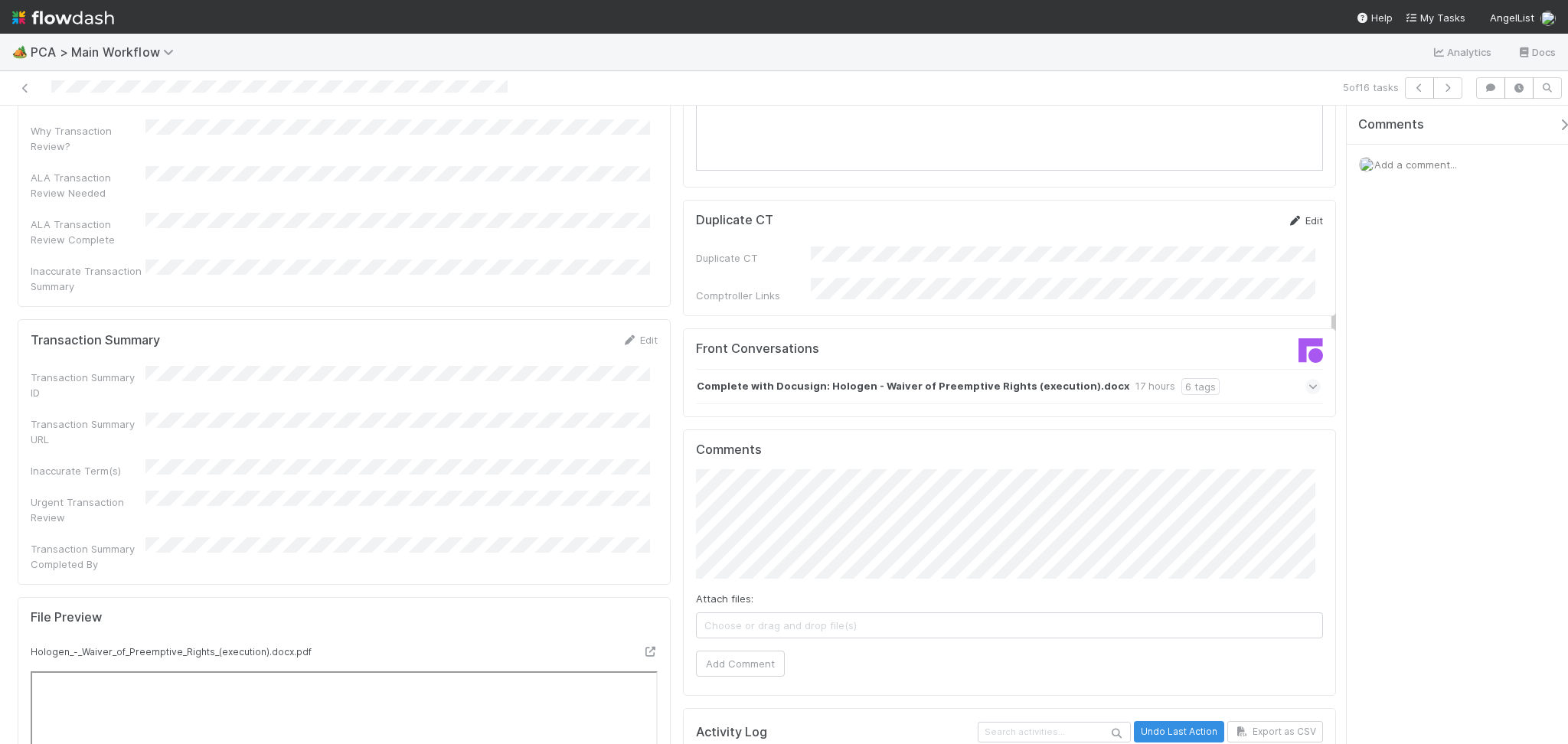
click at [1287, 216] on icon at bounding box center [1294, 221] width 15 height 10
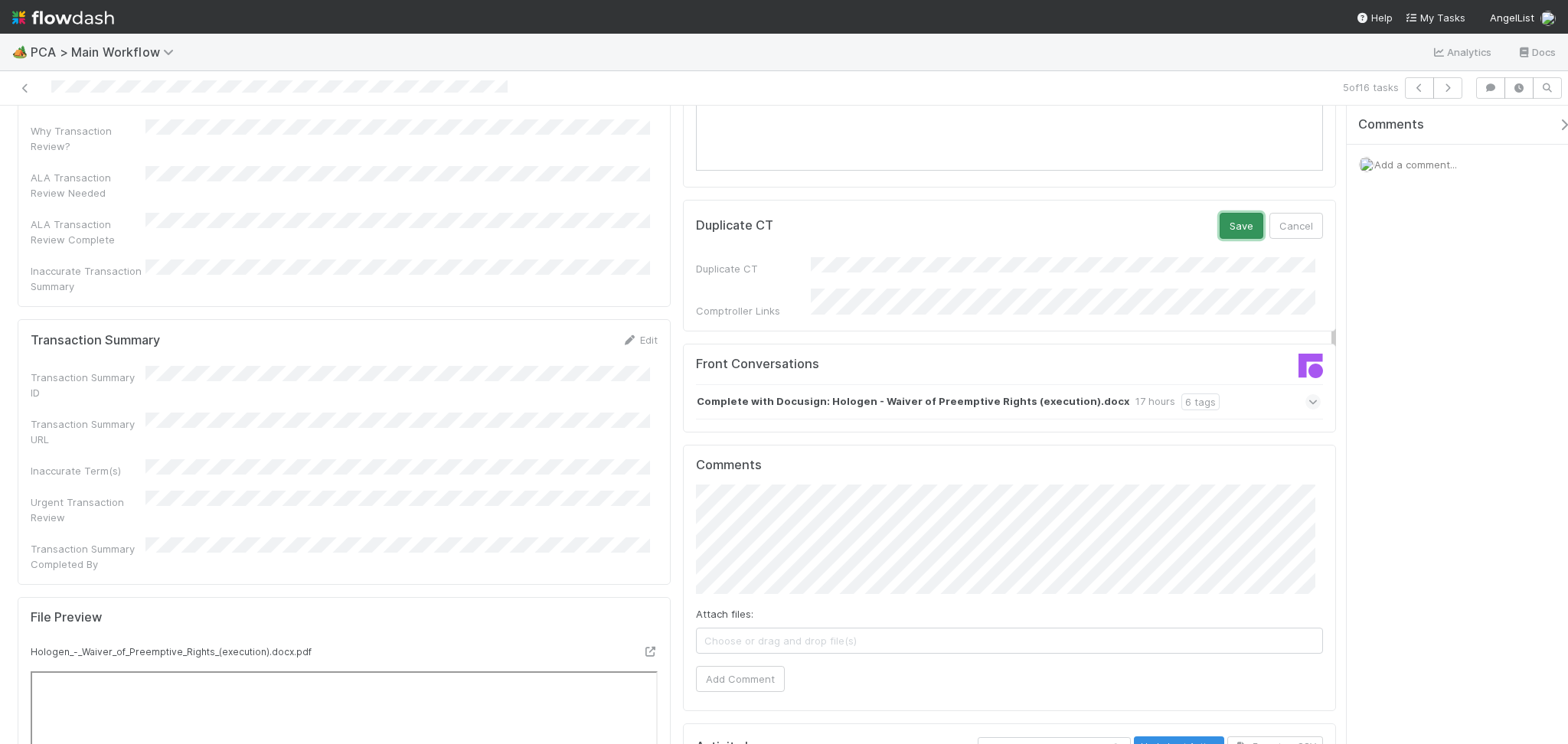
click at [1219, 213] on button "Save" at bounding box center [1241, 226] width 44 height 26
click at [629, 334] on link "Edit" at bounding box center [639, 340] width 36 height 12
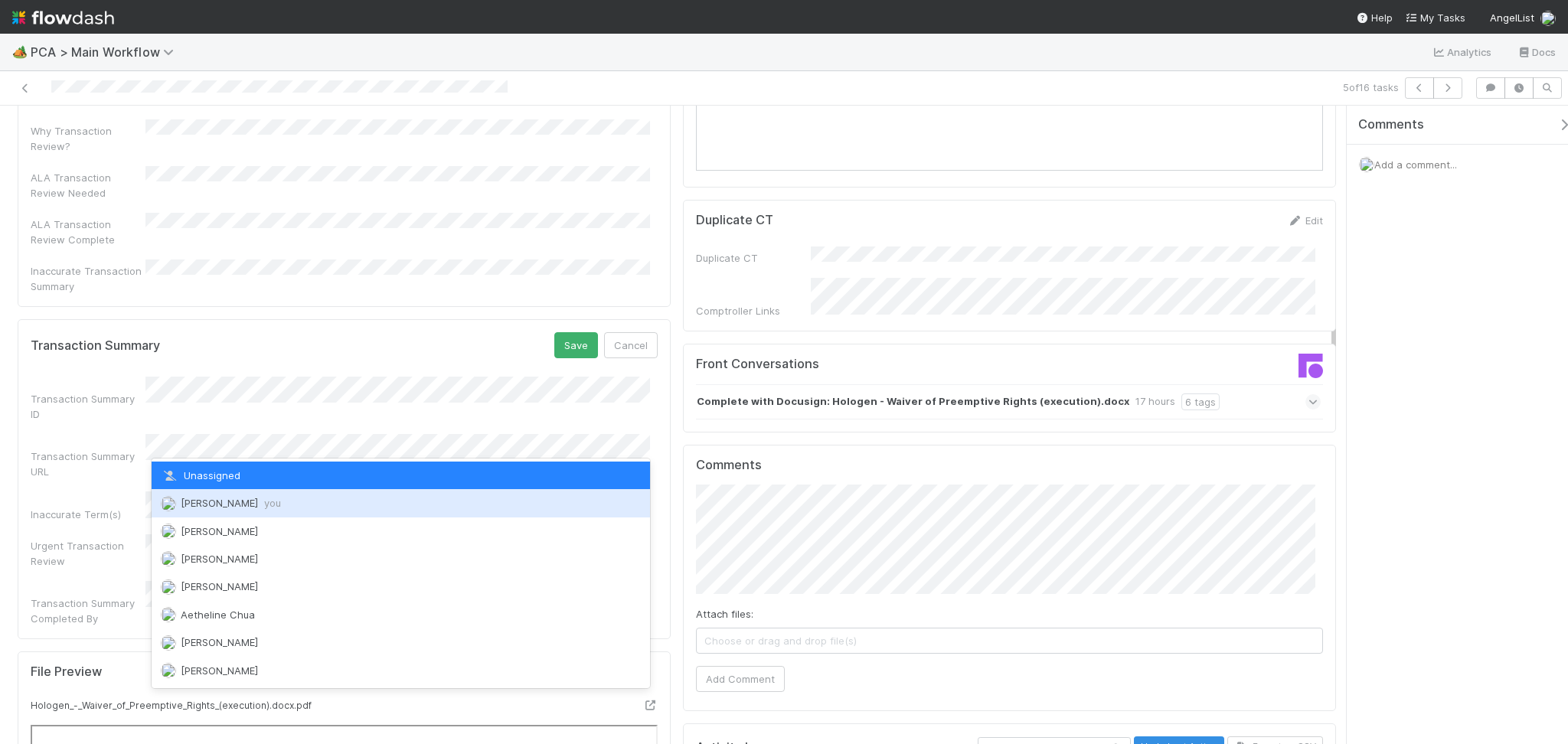
click at [215, 505] on span "Febbie Cervantes you" at bounding box center [231, 503] width 100 height 12
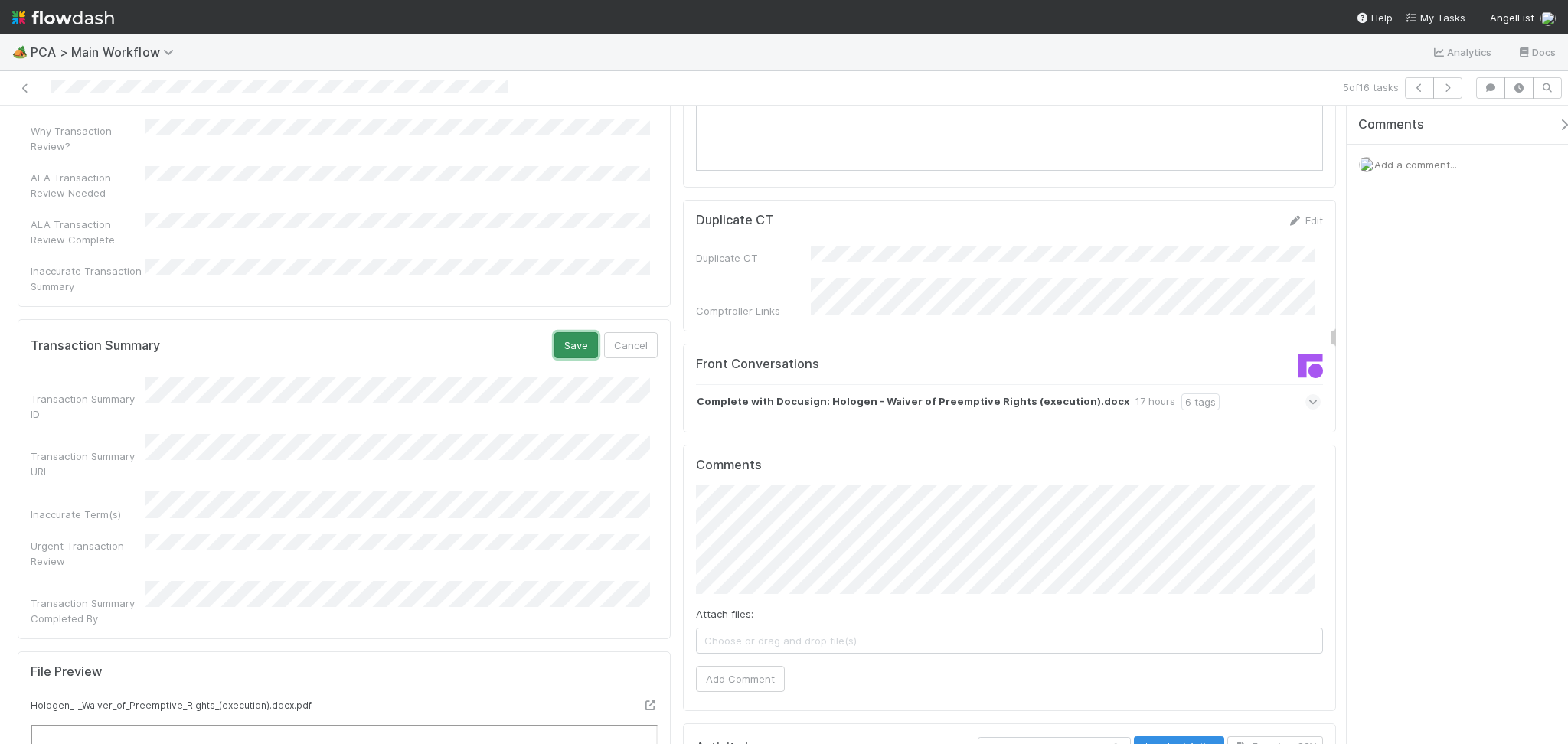
drag, startPoint x: 570, startPoint y: 211, endPoint x: 564, endPoint y: 227, distance: 17.1
click at [570, 332] on button "Save" at bounding box center [576, 345] width 44 height 26
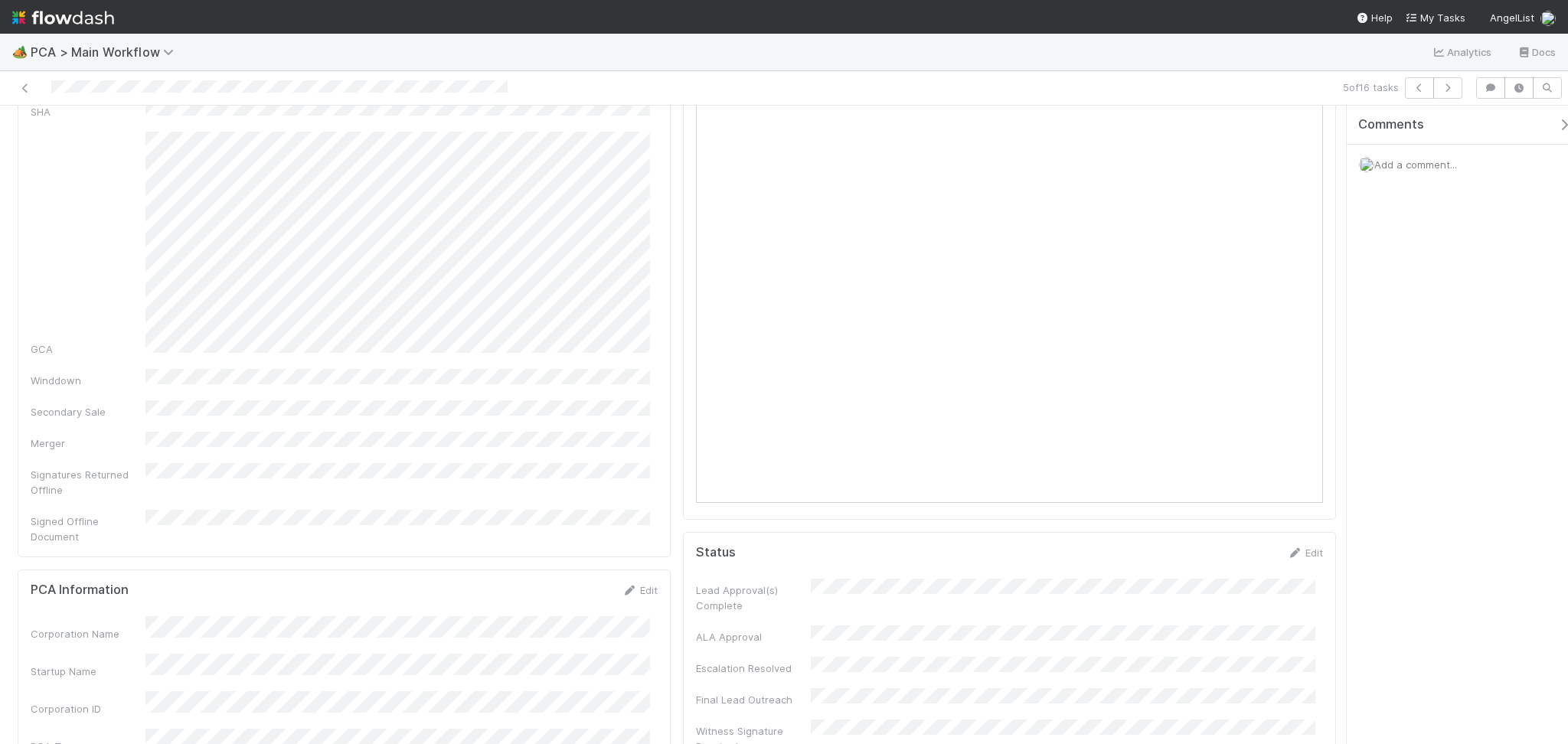
scroll to position [0, 0]
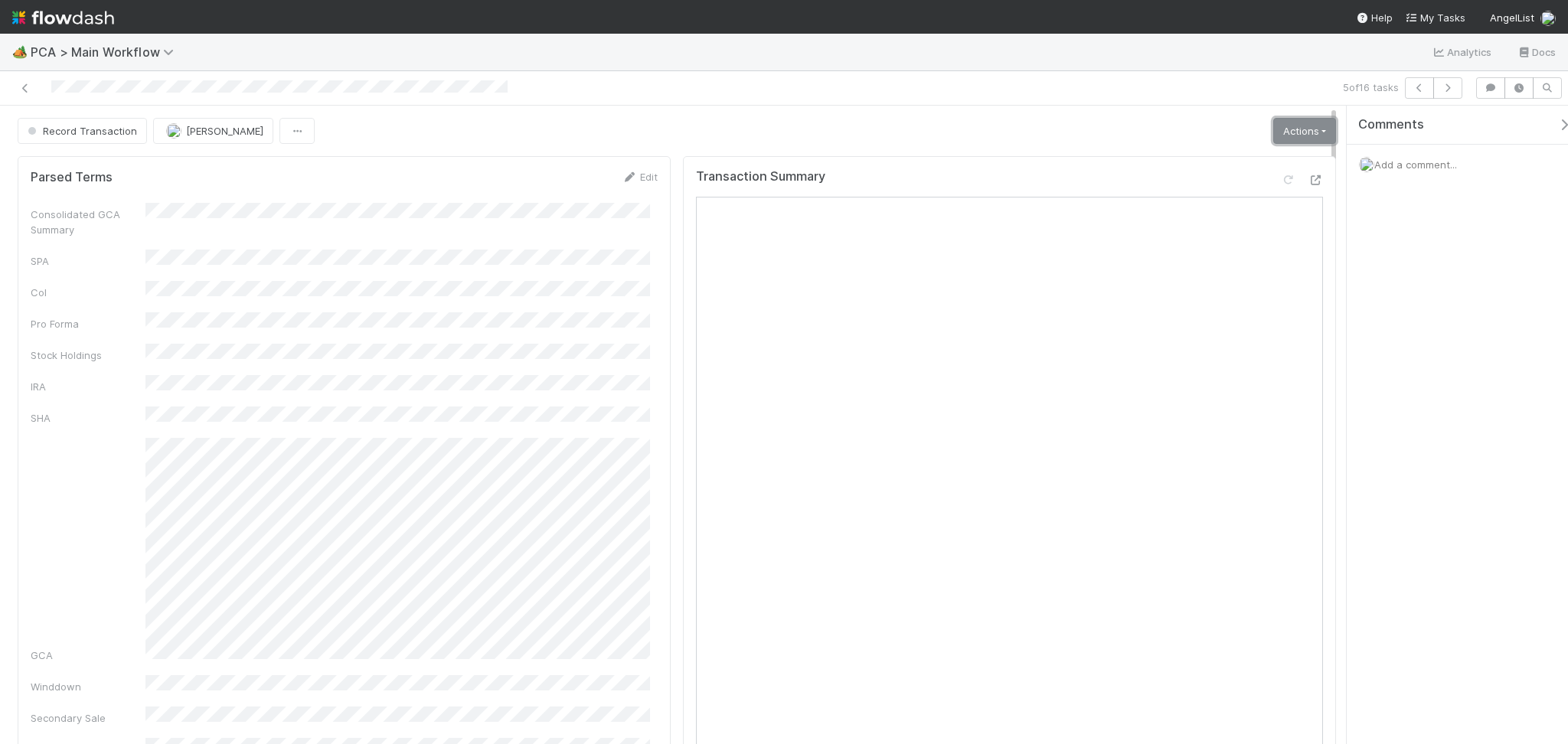
click at [1290, 127] on link "Actions" at bounding box center [1305, 131] width 63 height 26
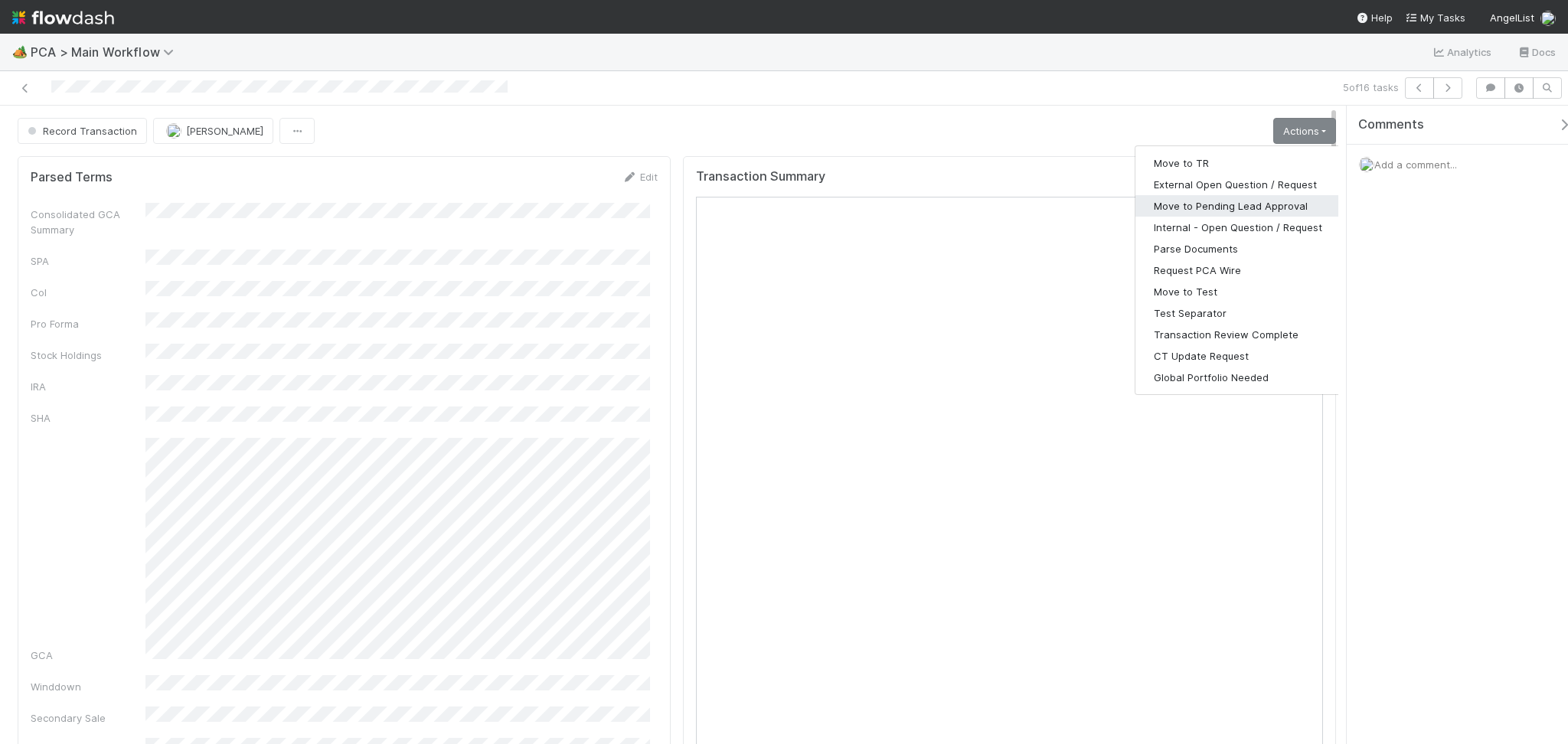
click at [1219, 215] on button "Move to Pending Lead Approval" at bounding box center [1238, 206] width 205 height 22
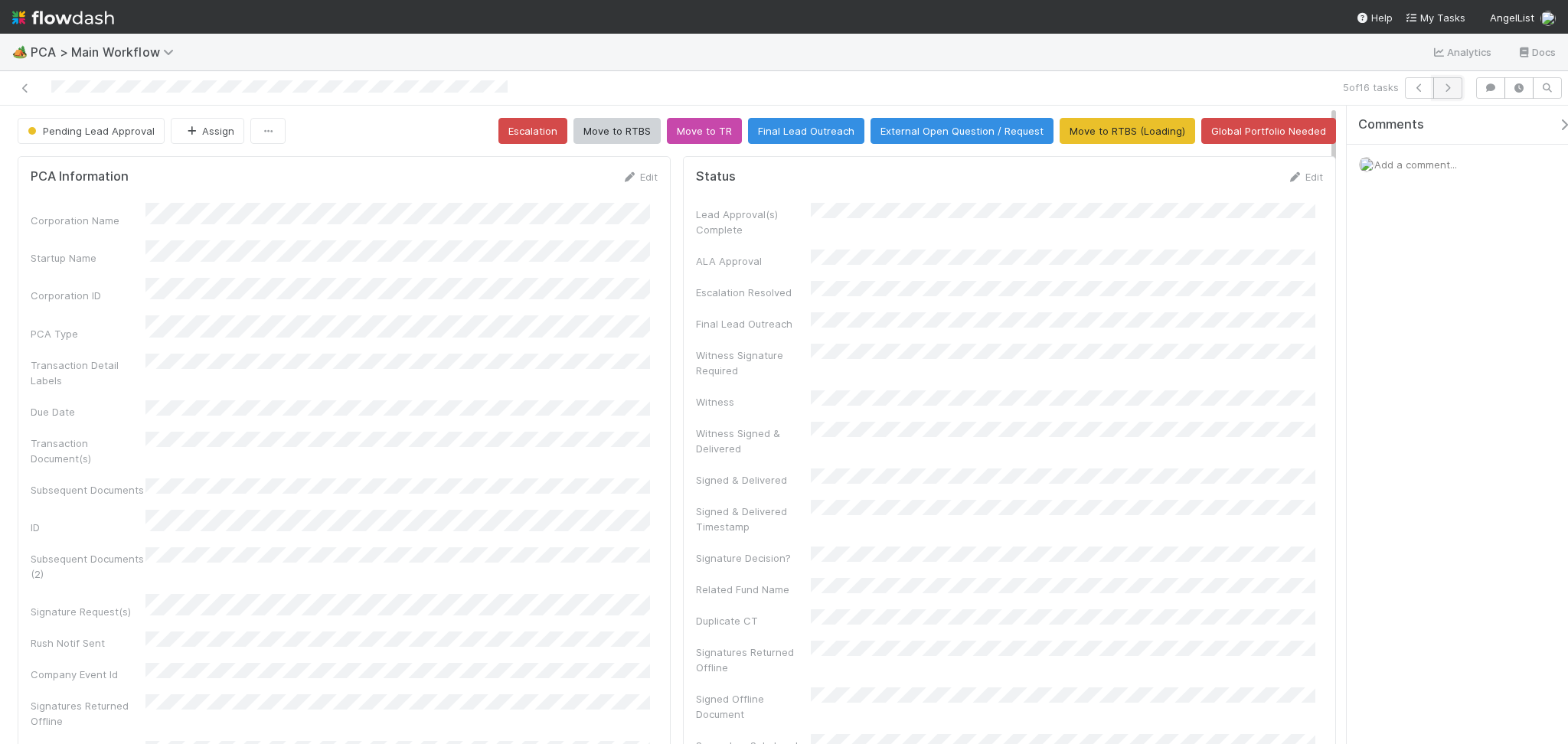
click at [1451, 88] on icon "button" at bounding box center [1448, 87] width 15 height 9
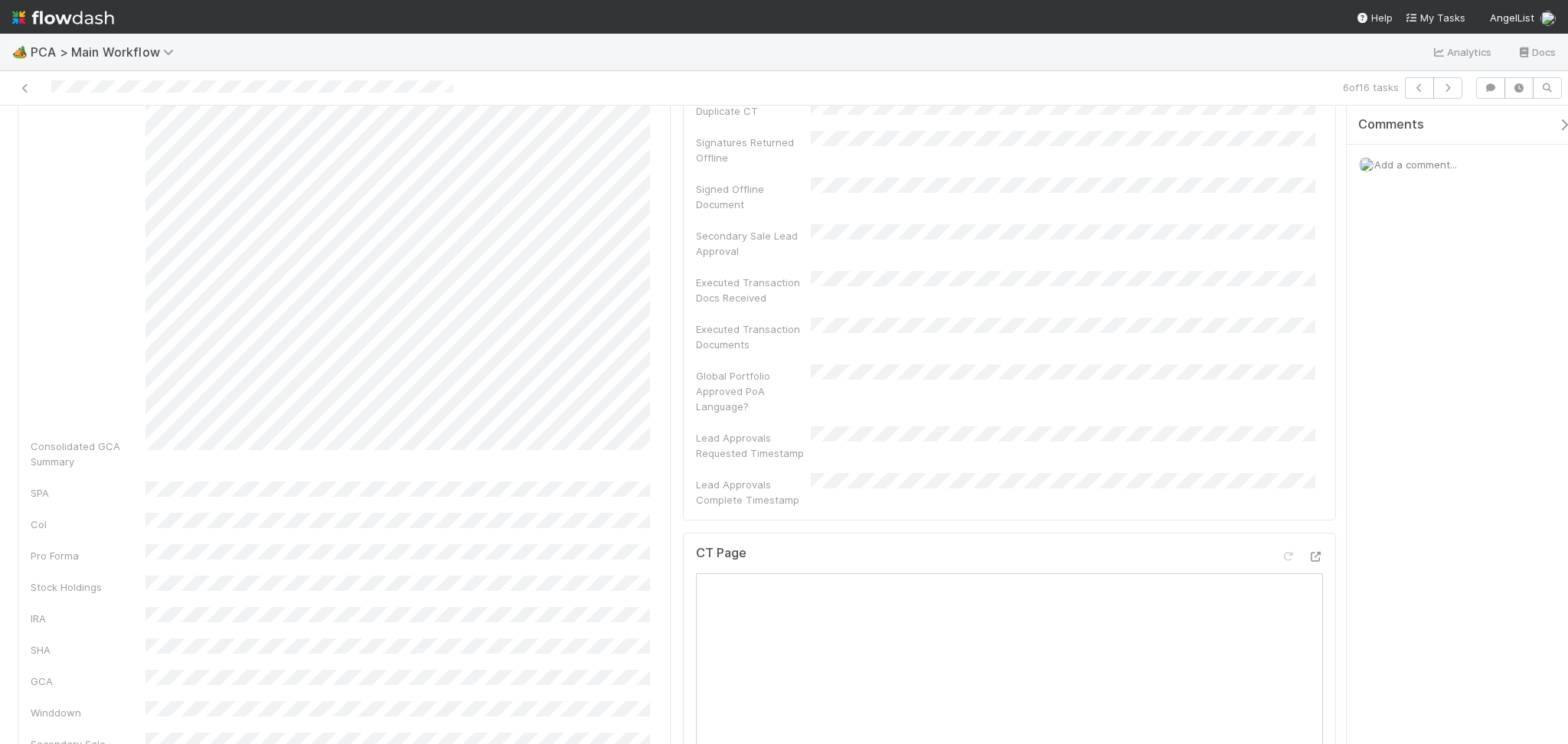
scroll to position [816, 0]
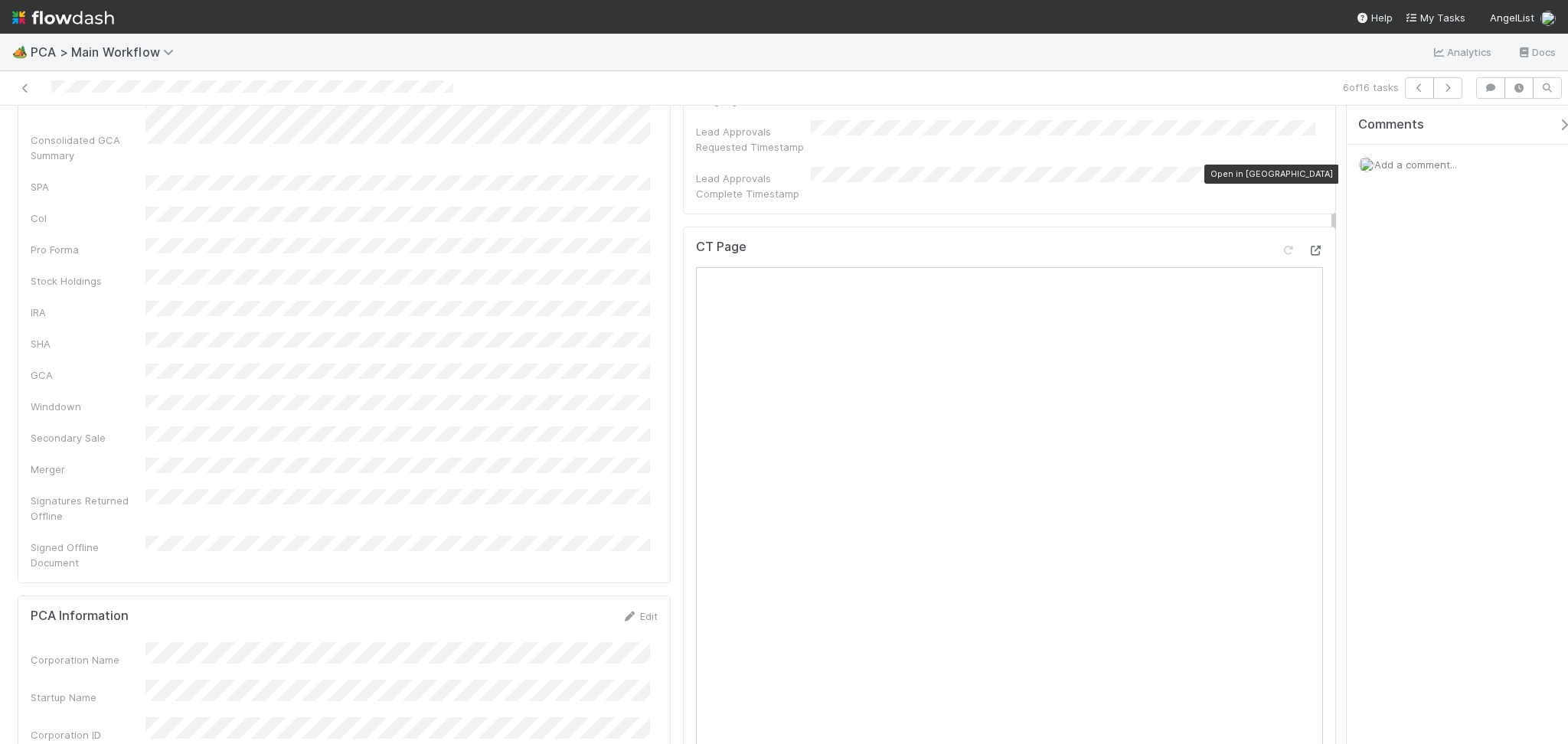
click at [1307, 246] on icon at bounding box center [1315, 251] width 15 height 10
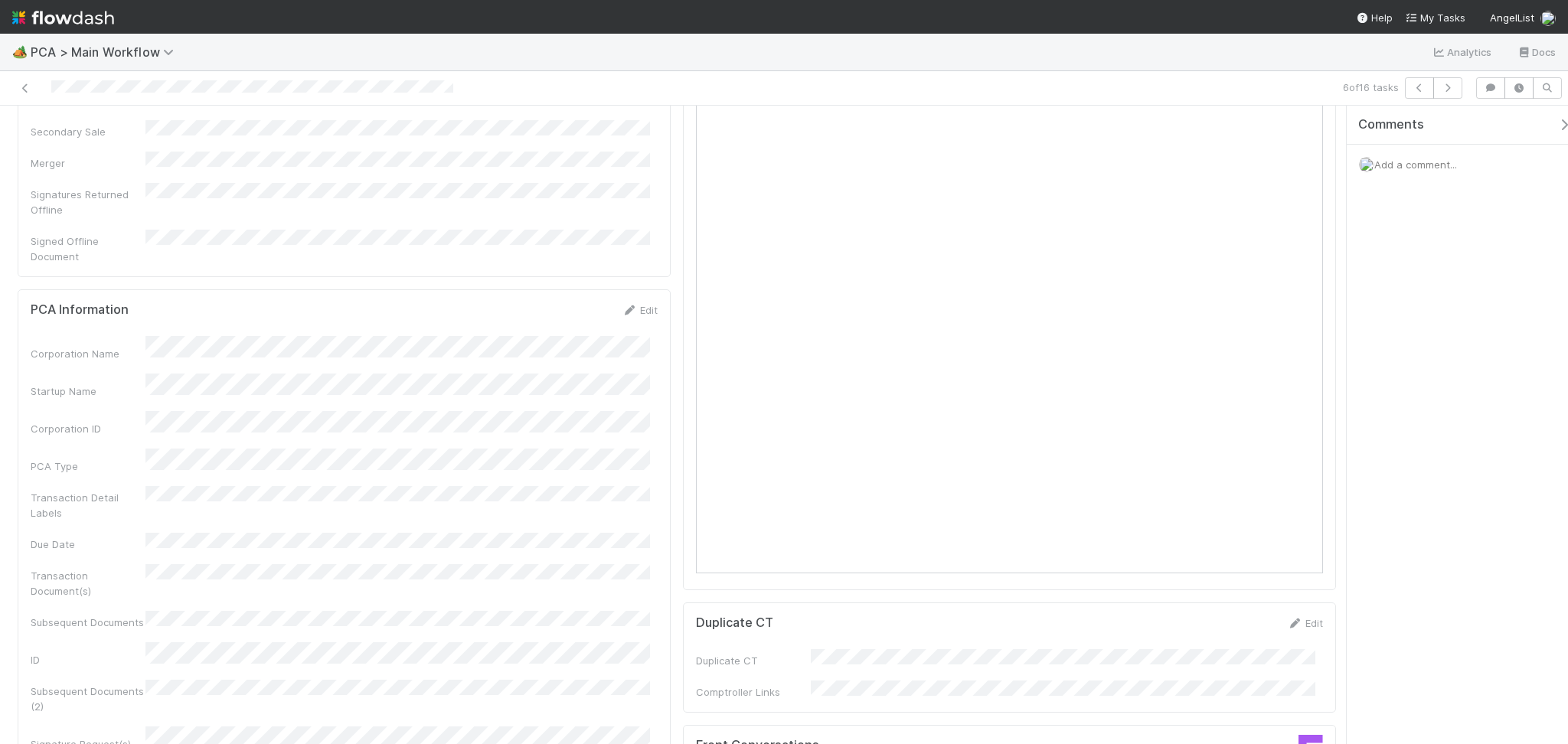
scroll to position [1225, 0]
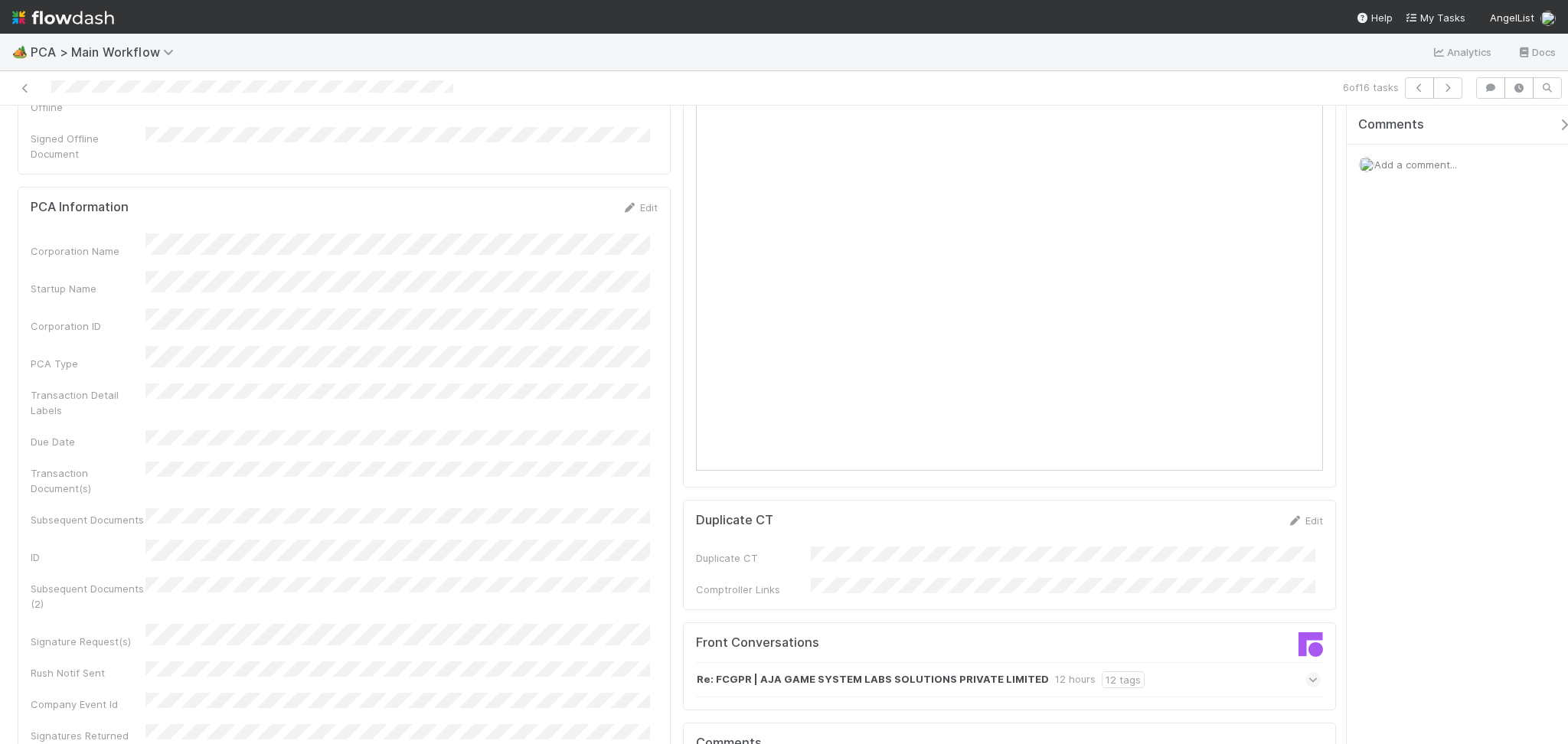
click at [1170, 662] on div "Re: FCGPR | AJA GAME SYSTEM LABS SOLUTIONS PRIVATE LIMITED 12 hours 12 tags" at bounding box center [1008, 680] width 625 height 36
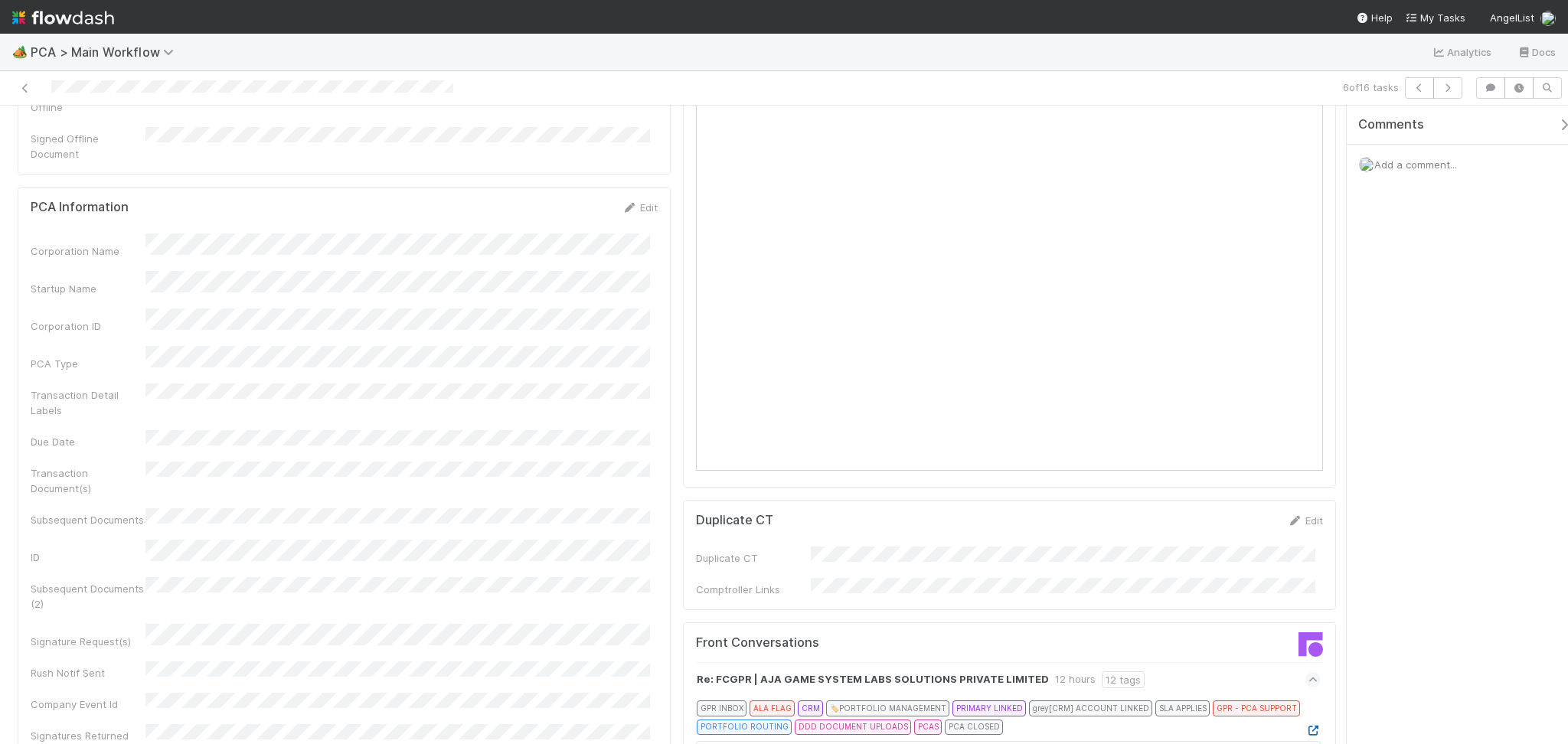
click at [1306, 725] on icon at bounding box center [1313, 730] width 15 height 10
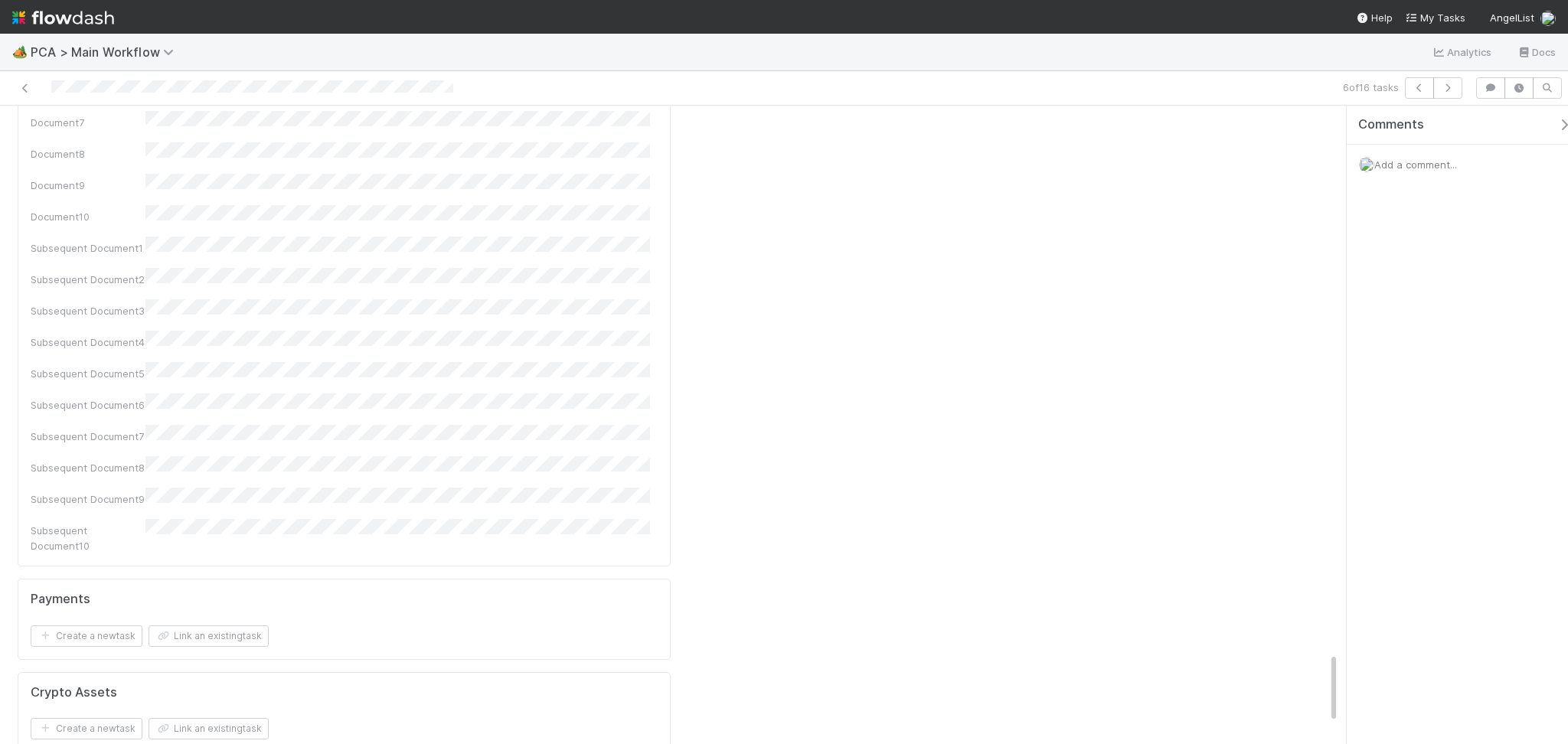
scroll to position [5001, 0]
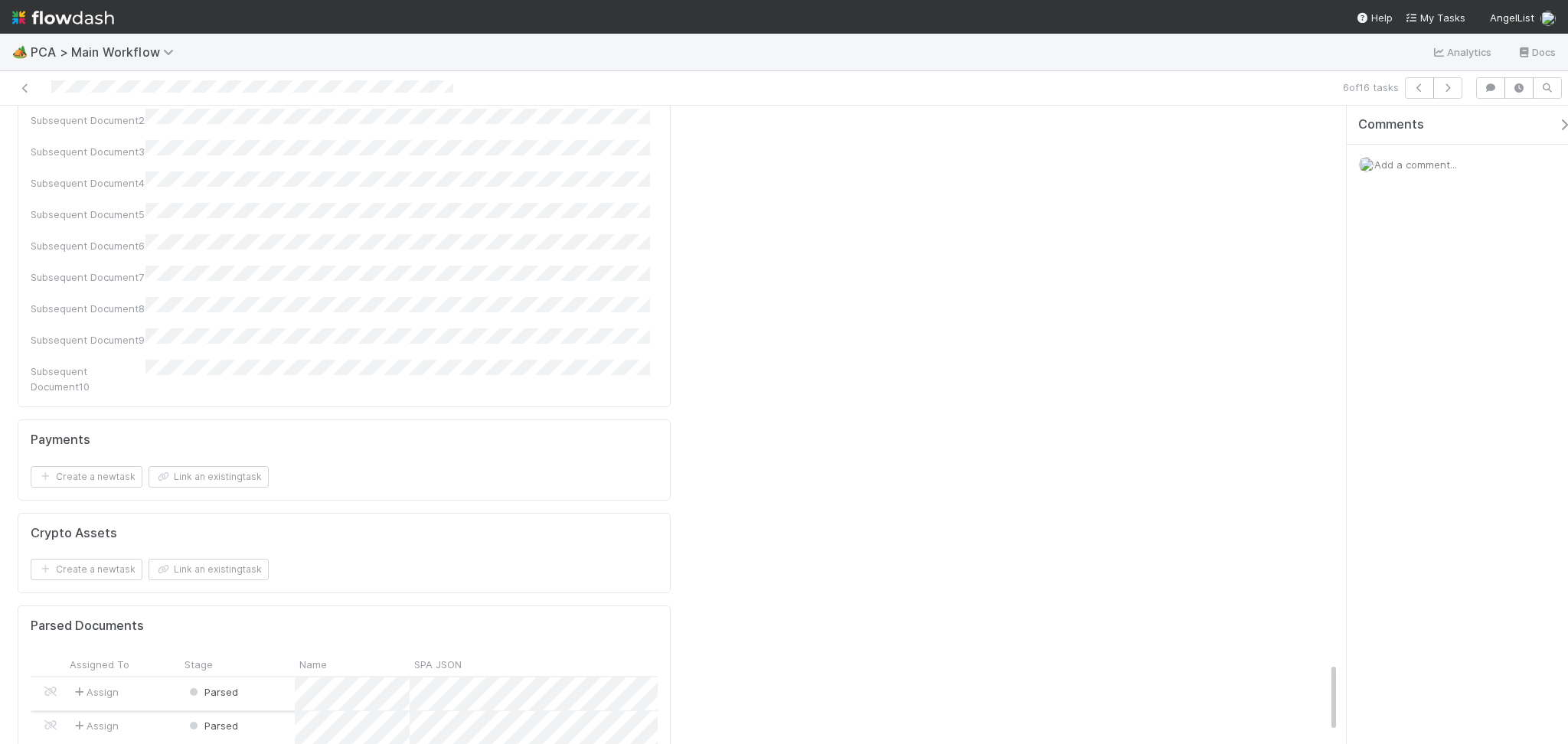
click at [253, 678] on div "Parsed" at bounding box center [237, 694] width 115 height 33
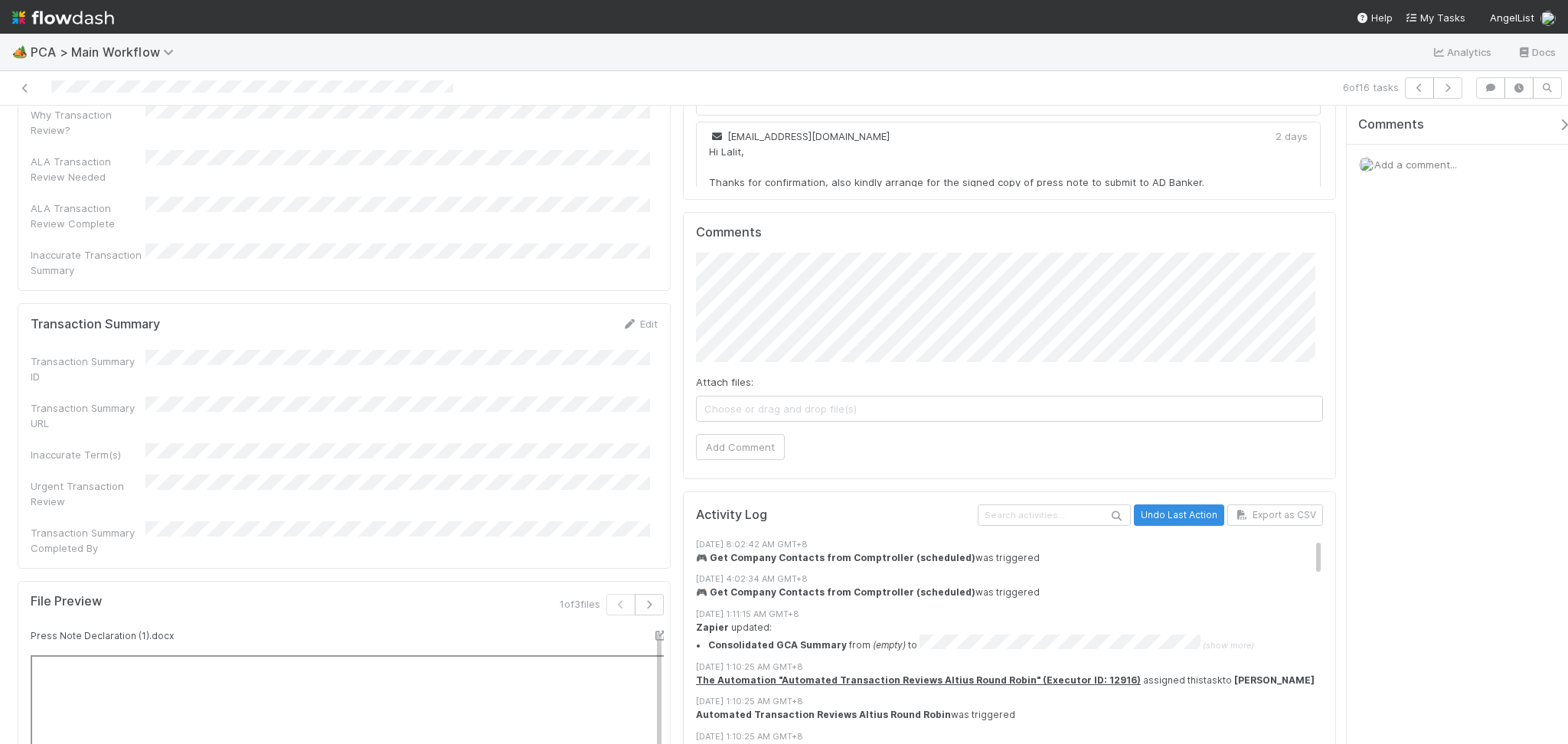
scroll to position [2039, 0]
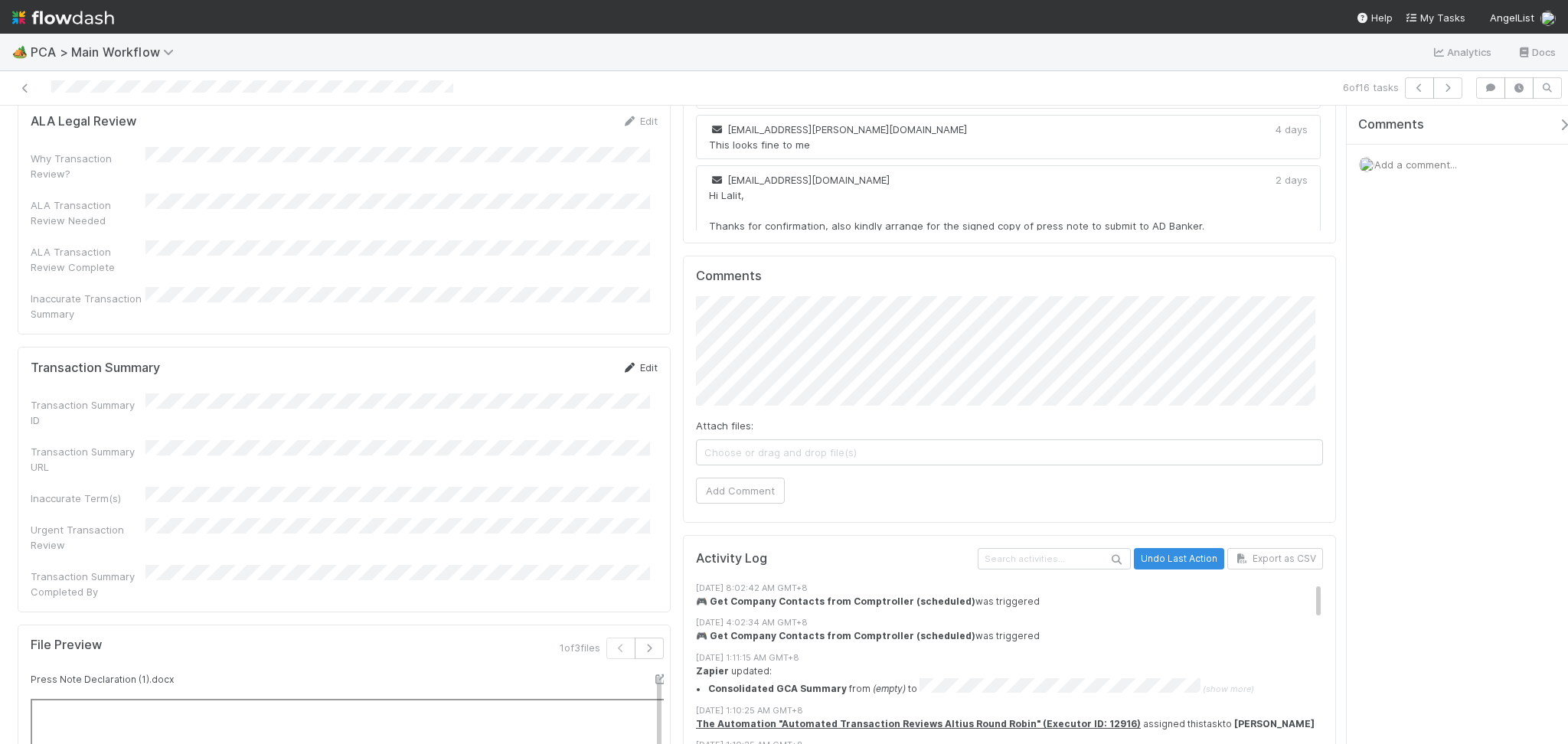
click at [646, 362] on link "Edit" at bounding box center [639, 367] width 36 height 12
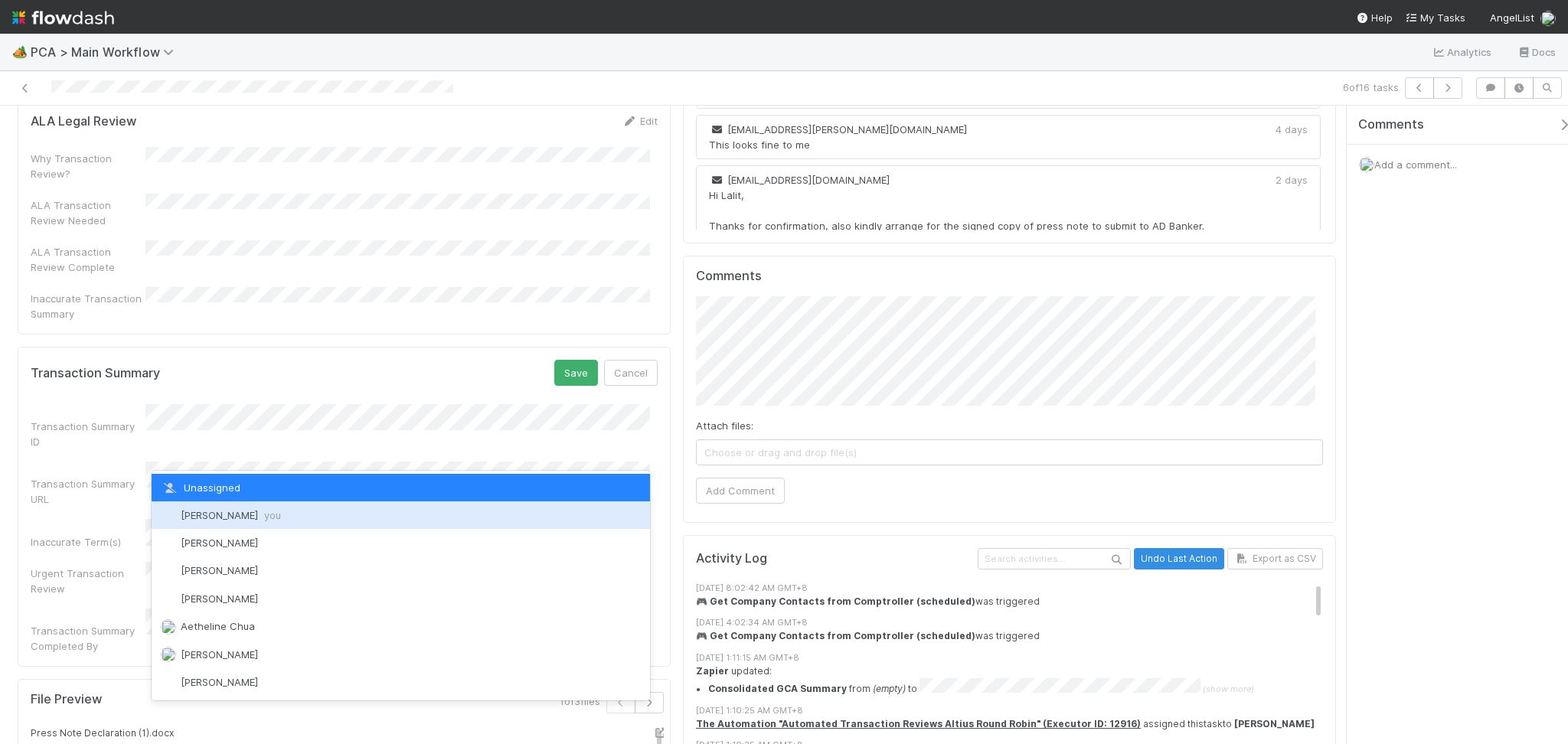
click at [215, 516] on span "Febbie Cervantes you" at bounding box center [231, 515] width 100 height 12
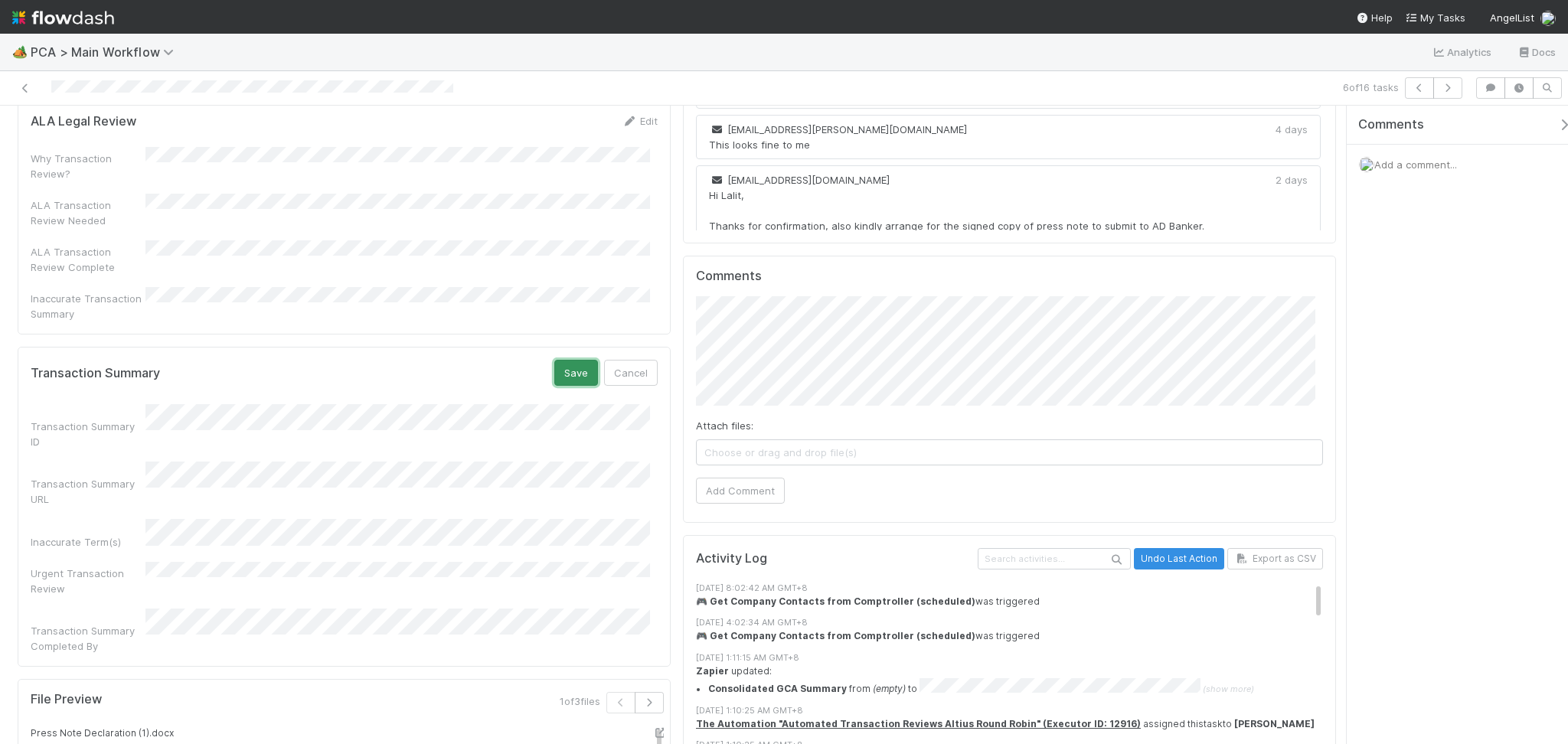
click at [579, 360] on button "Save" at bounding box center [576, 373] width 44 height 26
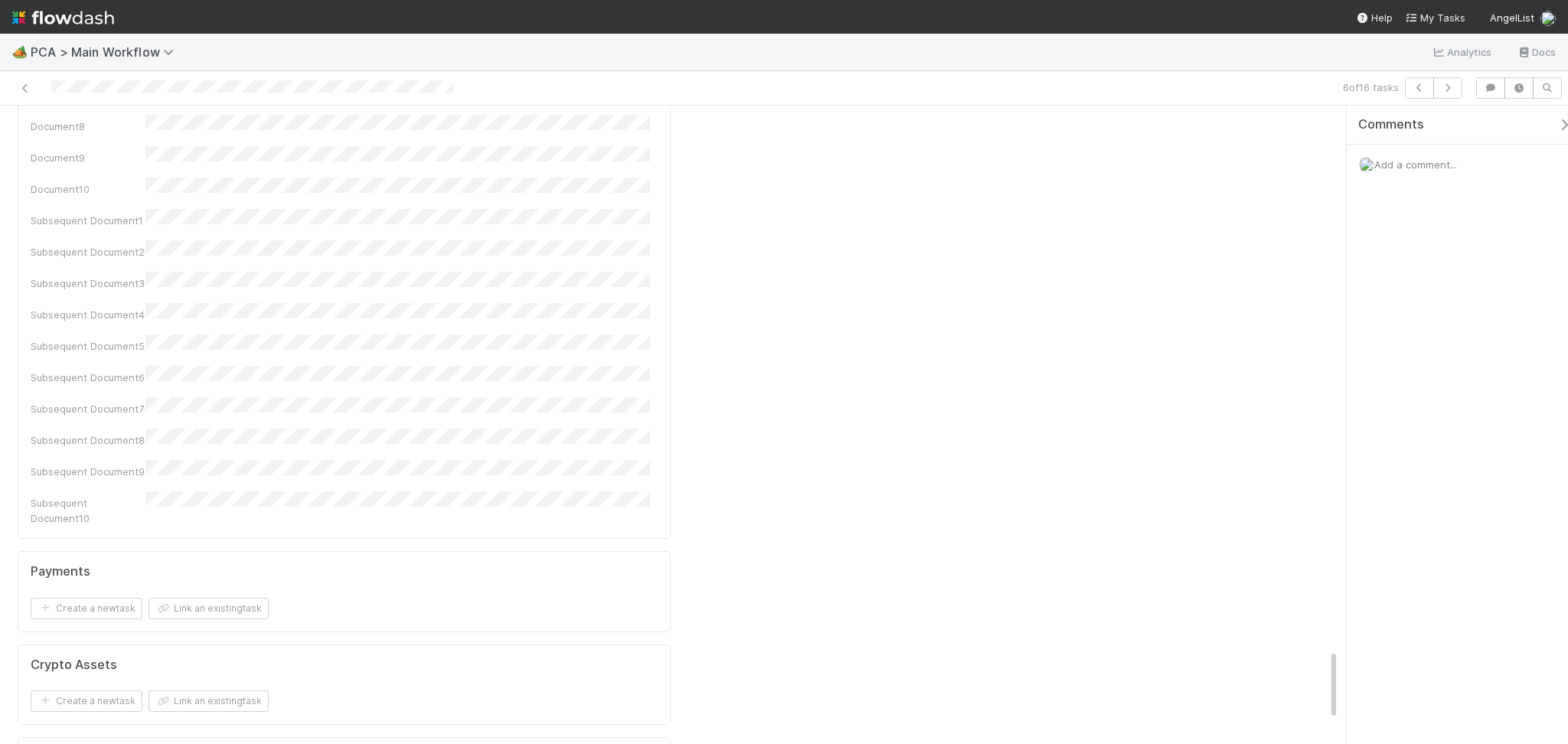
scroll to position [5111, 0]
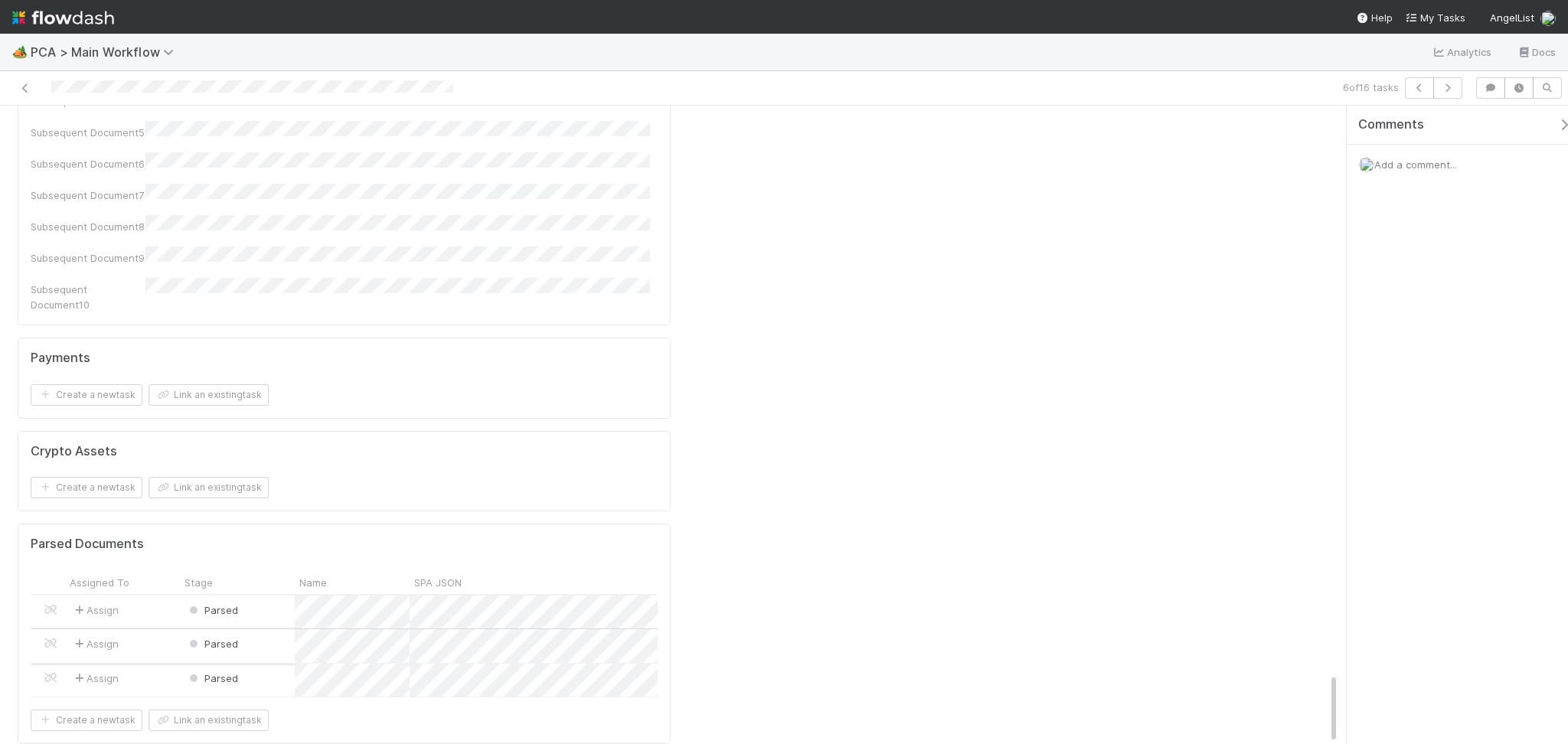
click at [256, 629] on div "Parsed" at bounding box center [237, 646] width 115 height 33
click at [249, 664] on div "Parsed" at bounding box center [237, 680] width 115 height 33
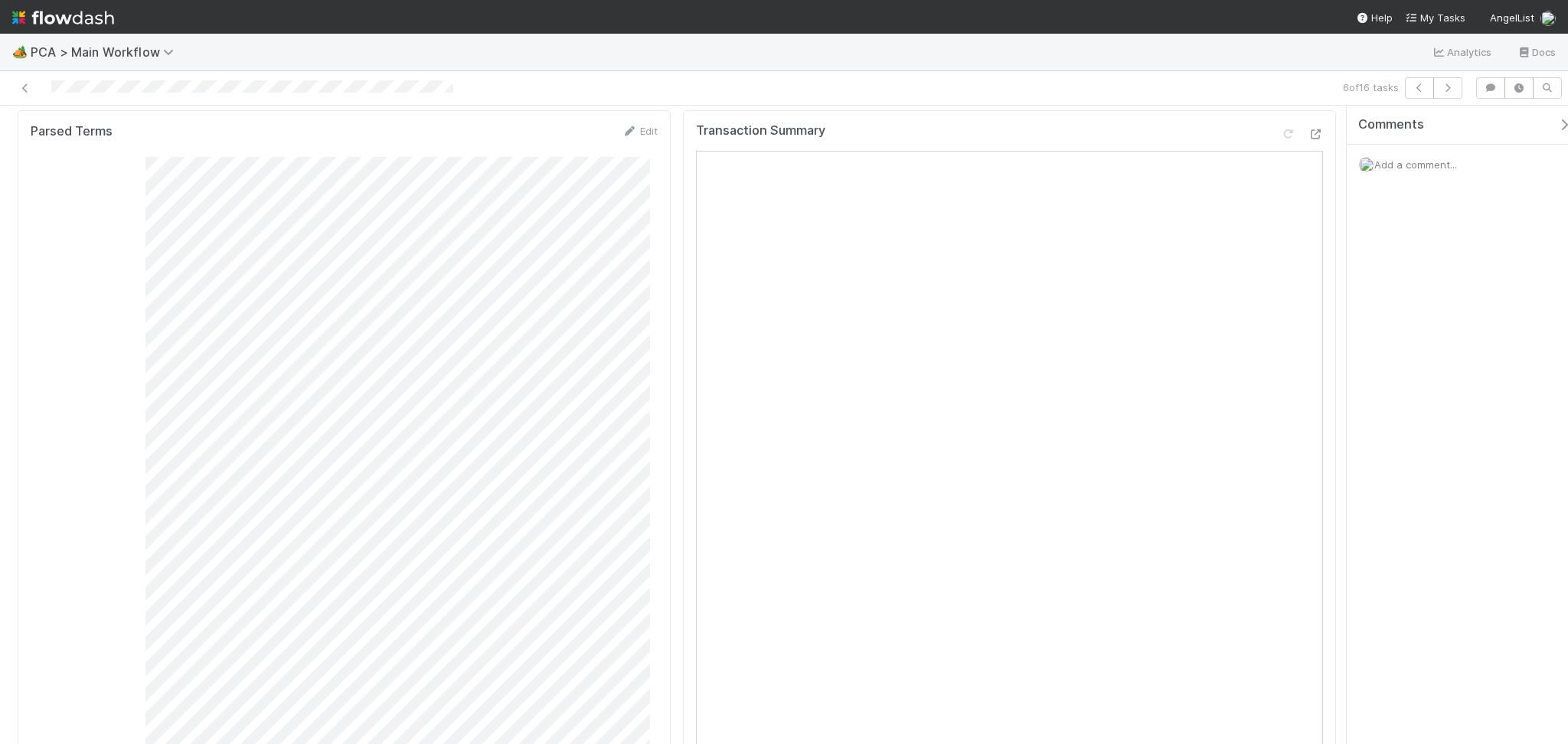
scroll to position [0, 0]
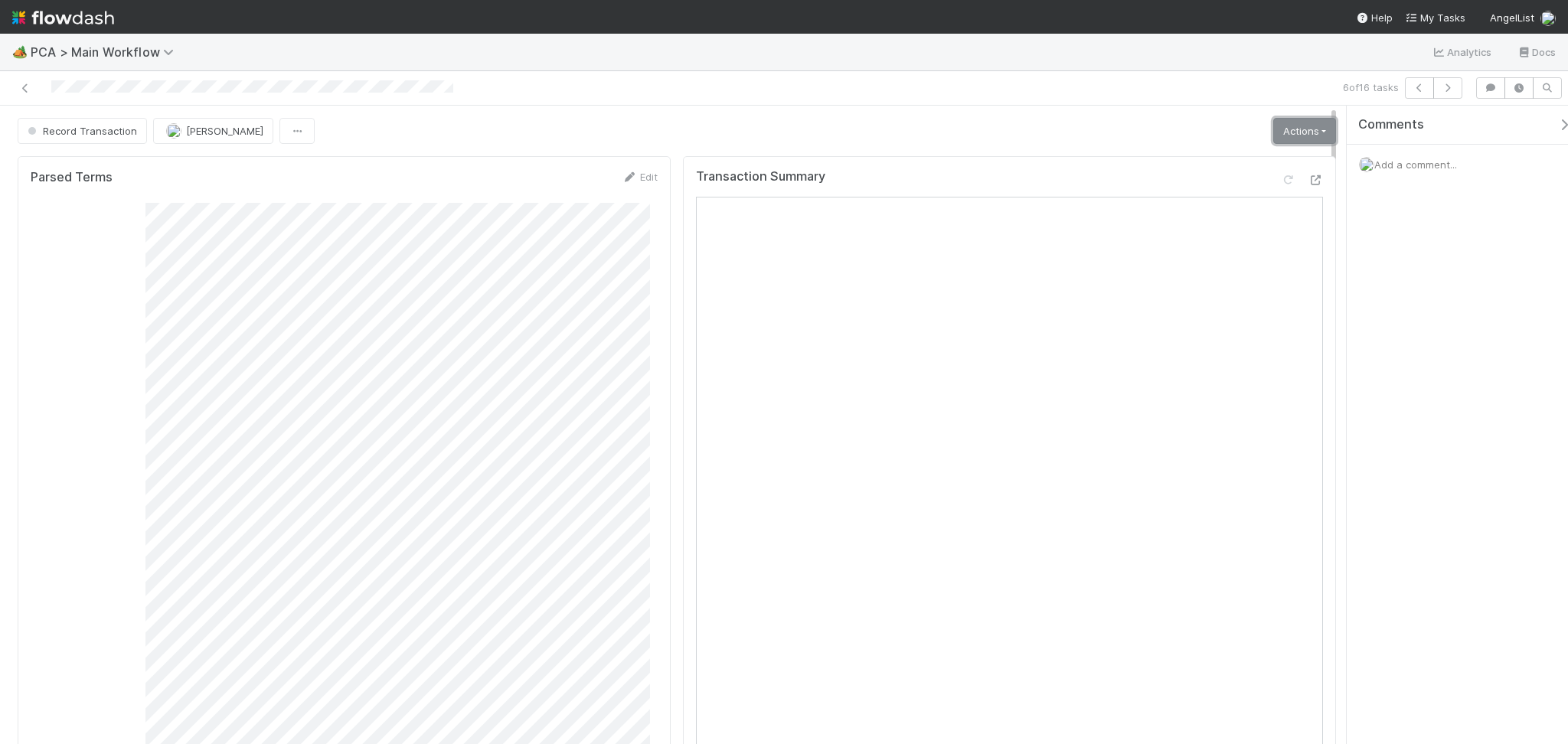
click at [1307, 125] on link "Actions" at bounding box center [1305, 131] width 63 height 26
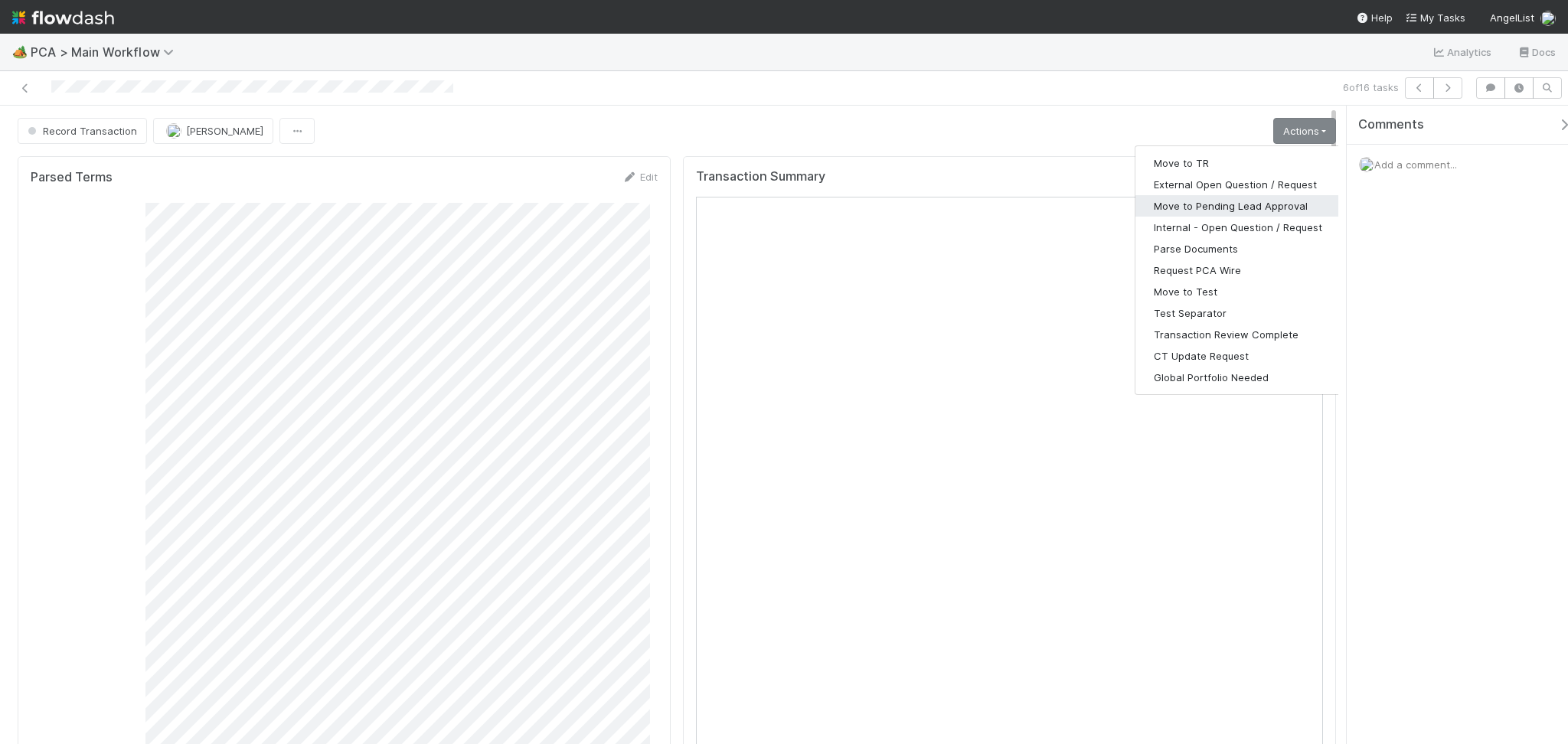
click at [1246, 199] on button "Move to Pending Lead Approval" at bounding box center [1238, 206] width 205 height 22
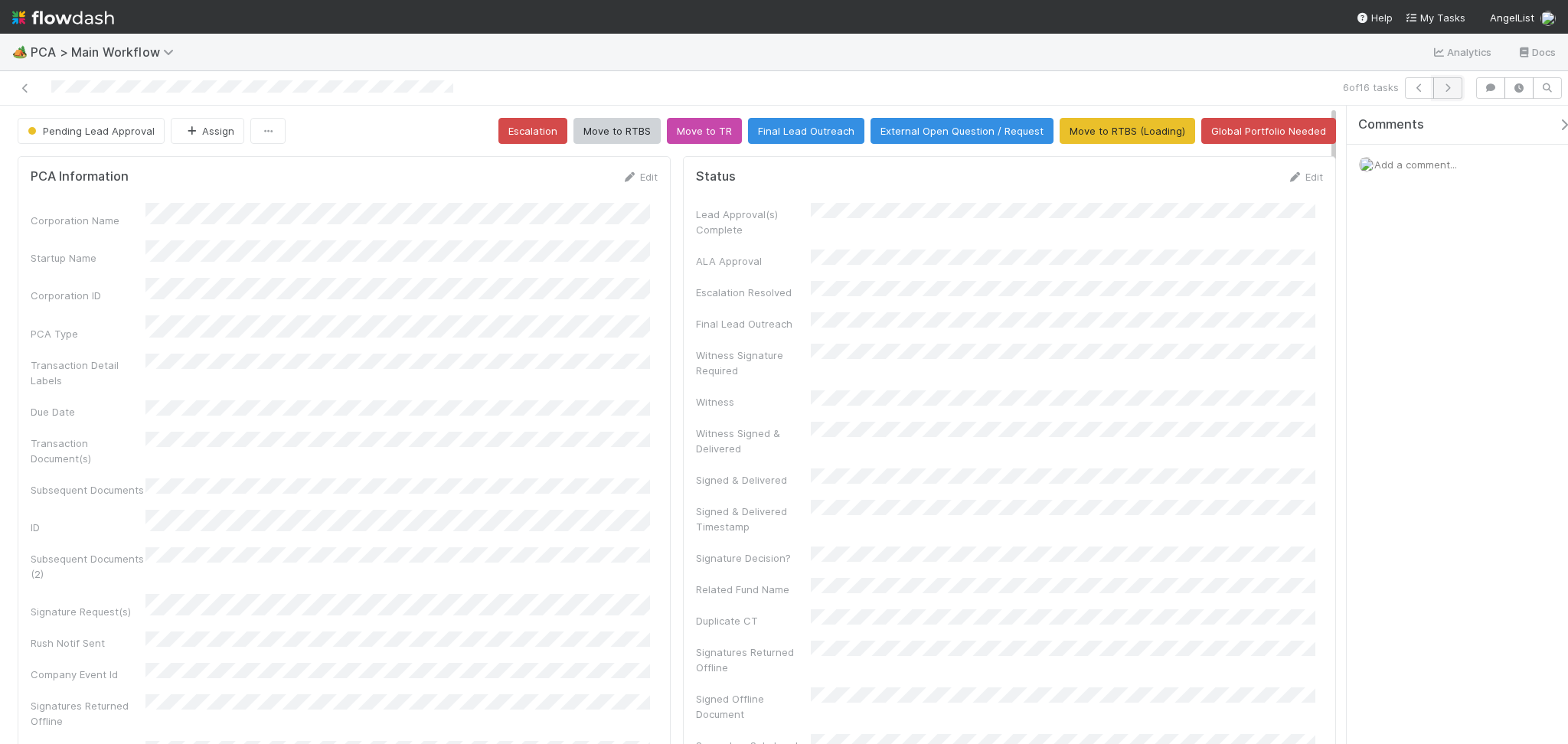
click at [1452, 94] on button "button" at bounding box center [1448, 88] width 29 height 22
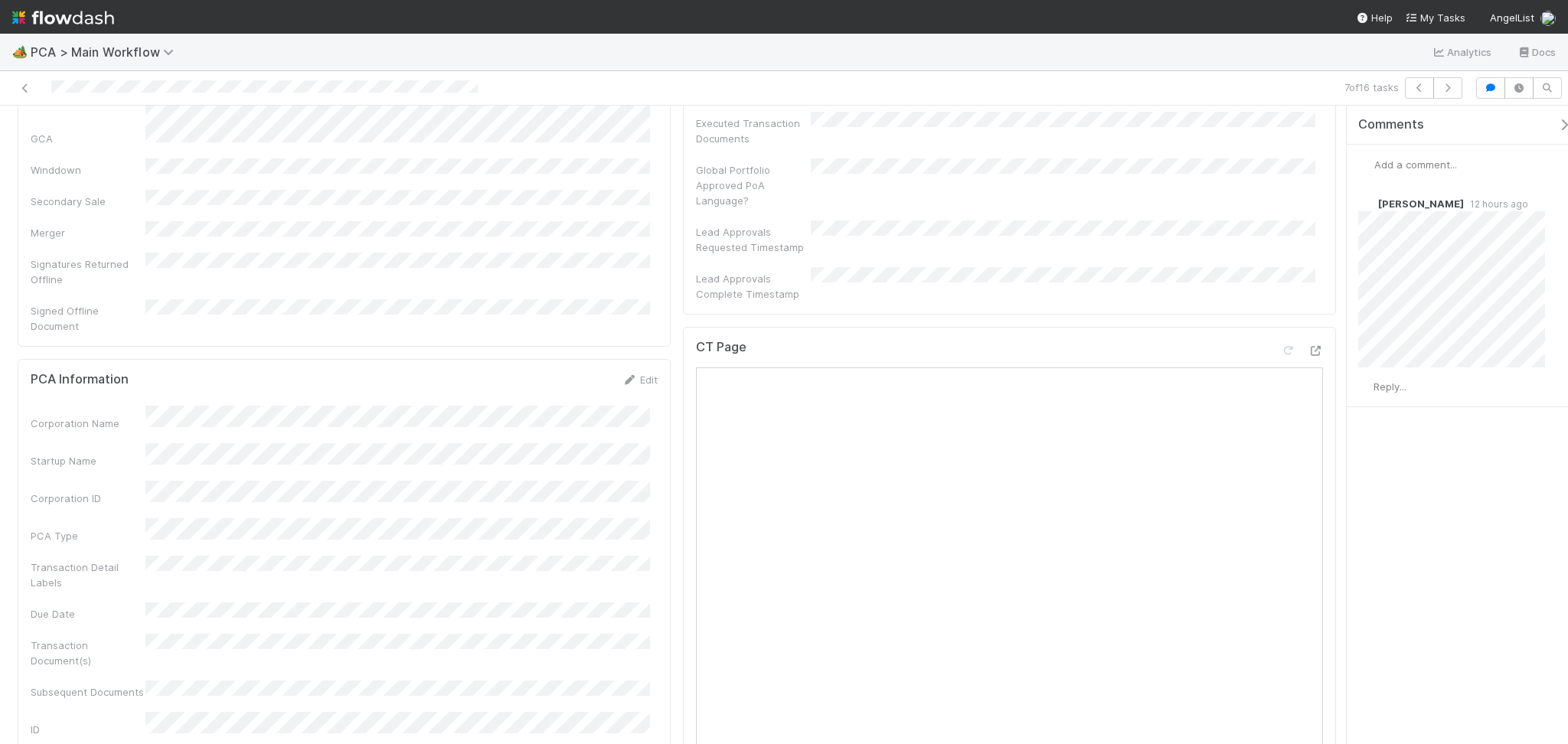
scroll to position [714, 0]
click at [1386, 390] on span "Reply..." at bounding box center [1390, 387] width 33 height 12
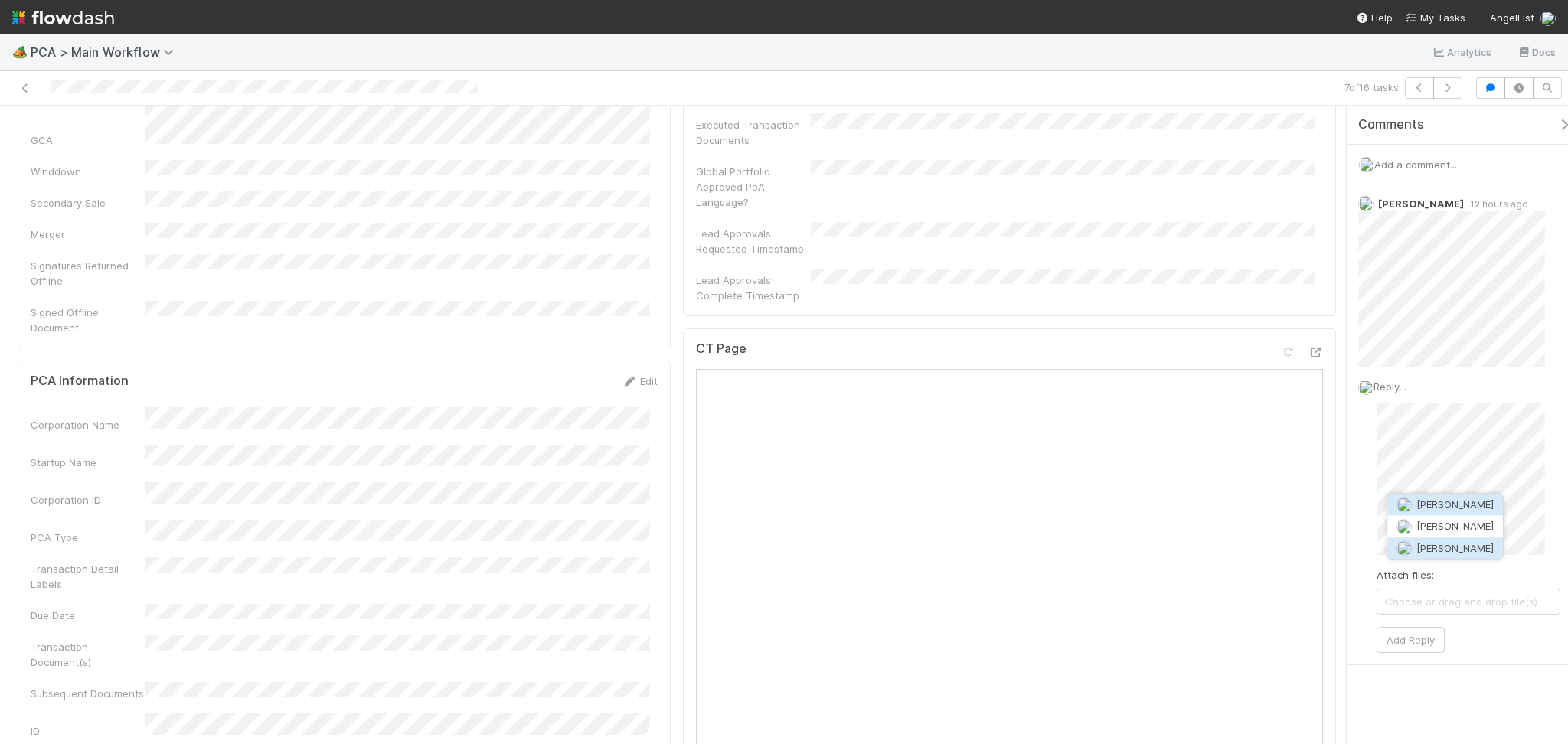
click at [1453, 546] on span "Zachary Conley" at bounding box center [1455, 548] width 77 height 12
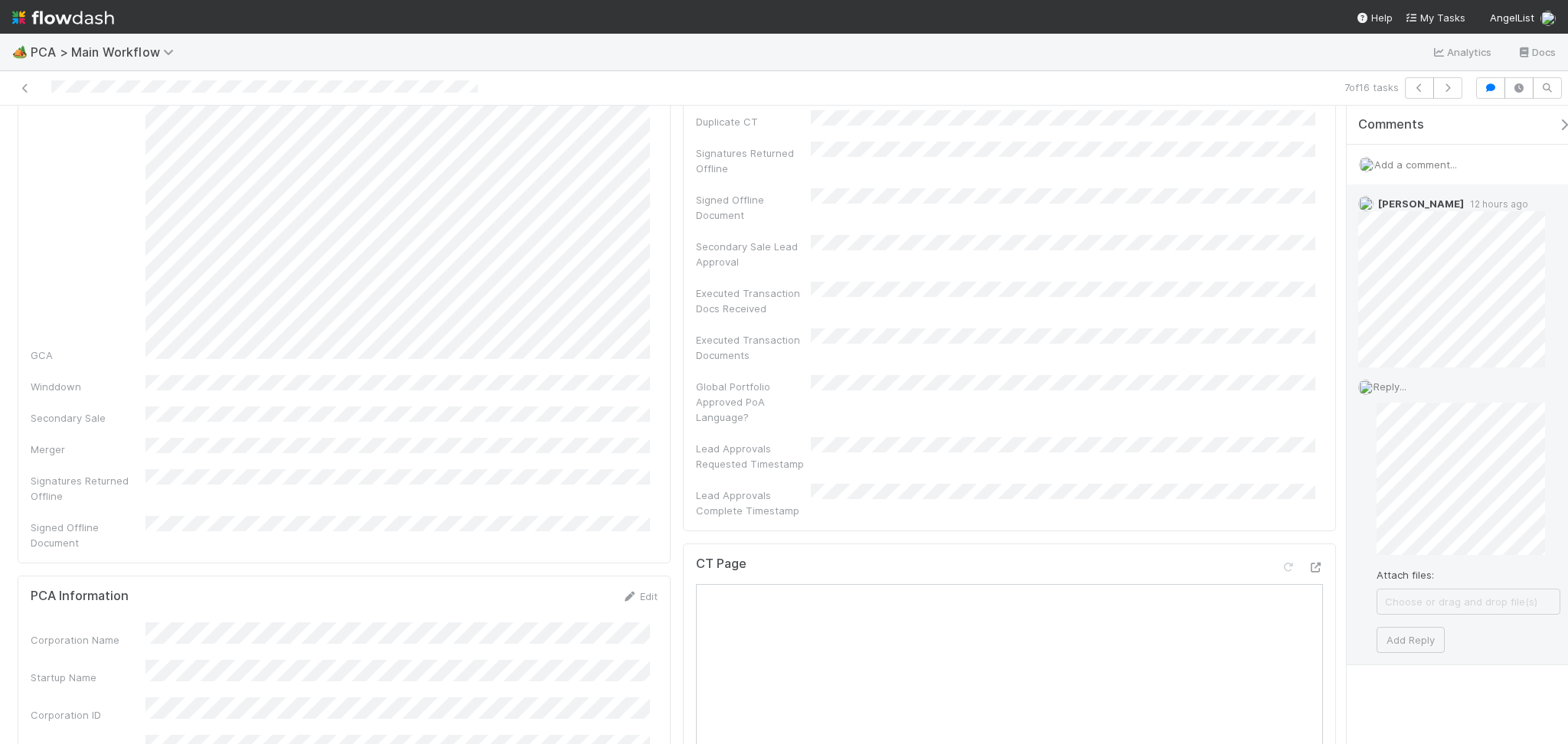
scroll to position [510, 0]
click at [1416, 638] on button "Add Reply" at bounding box center [1411, 640] width 68 height 26
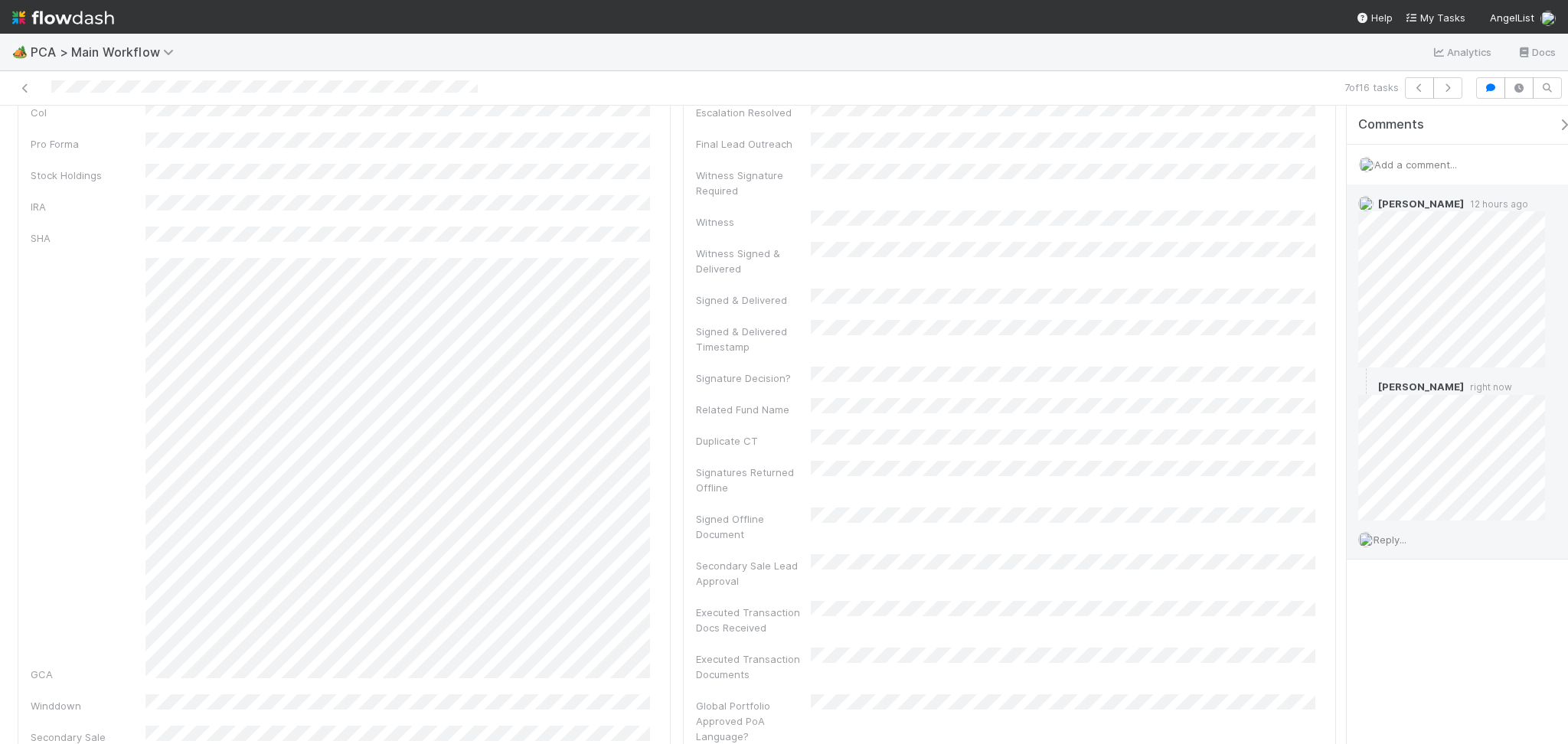
scroll to position [0, 0]
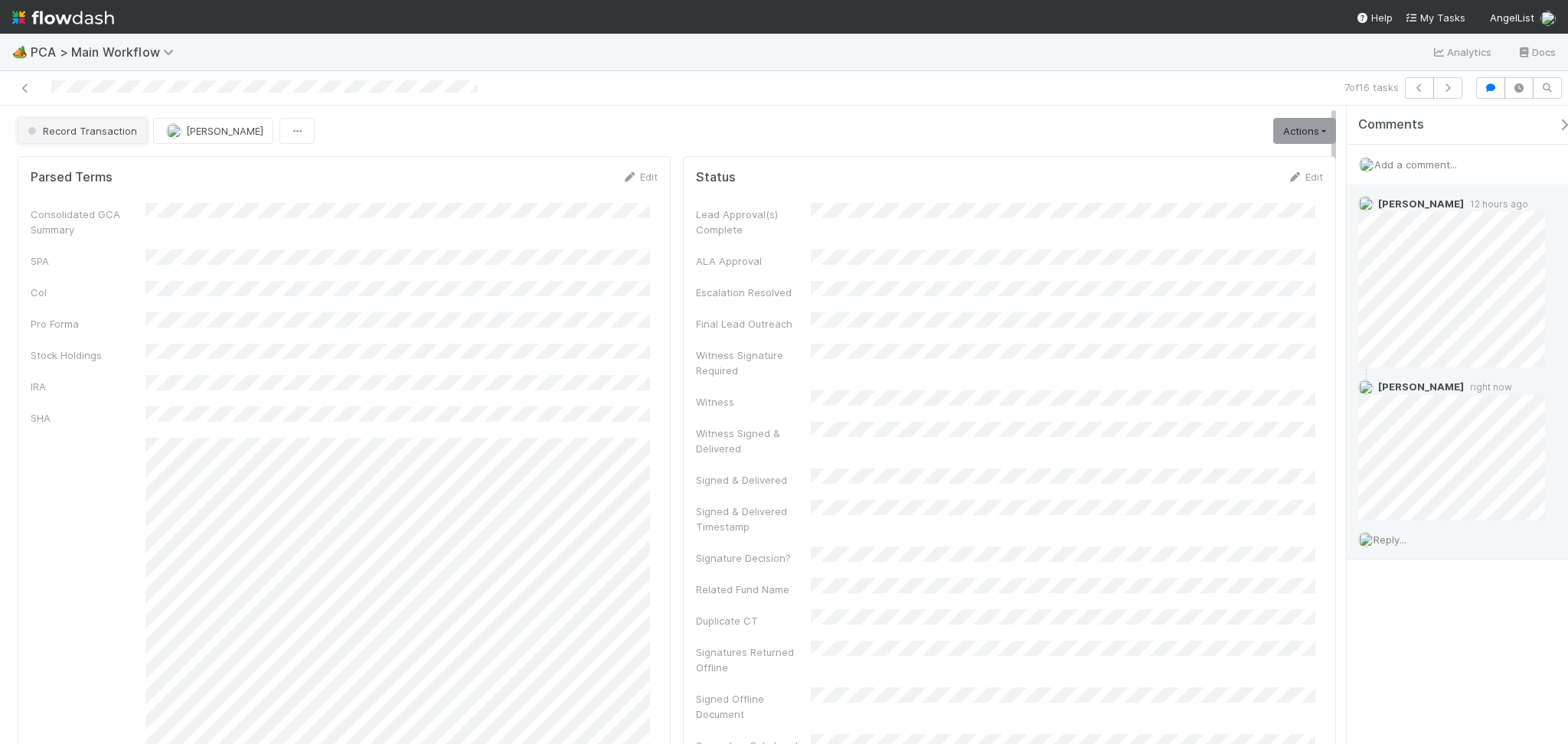
click at [89, 134] on span "Record Transaction" at bounding box center [80, 131] width 112 height 12
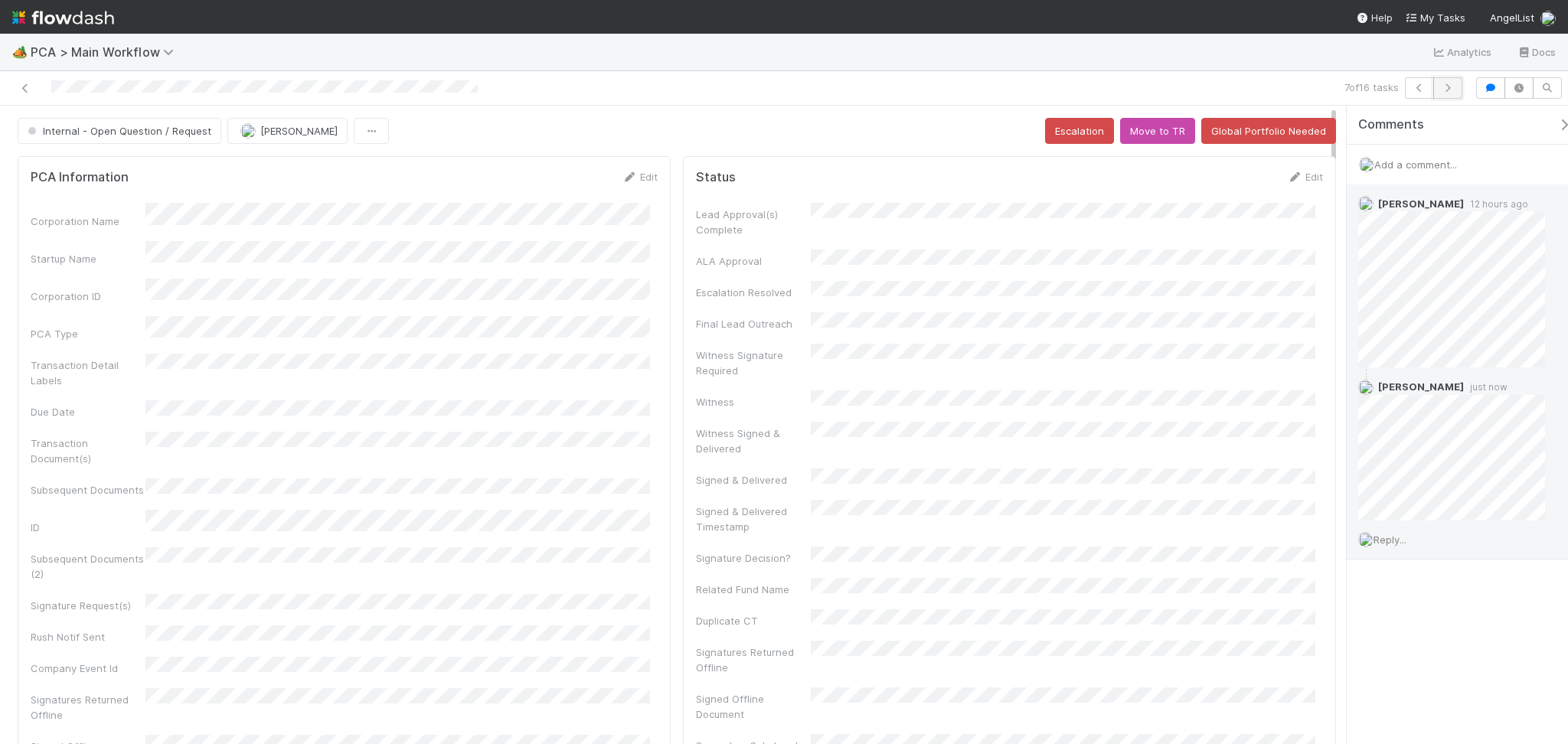
click at [1453, 88] on icon "button" at bounding box center [1448, 87] width 15 height 9
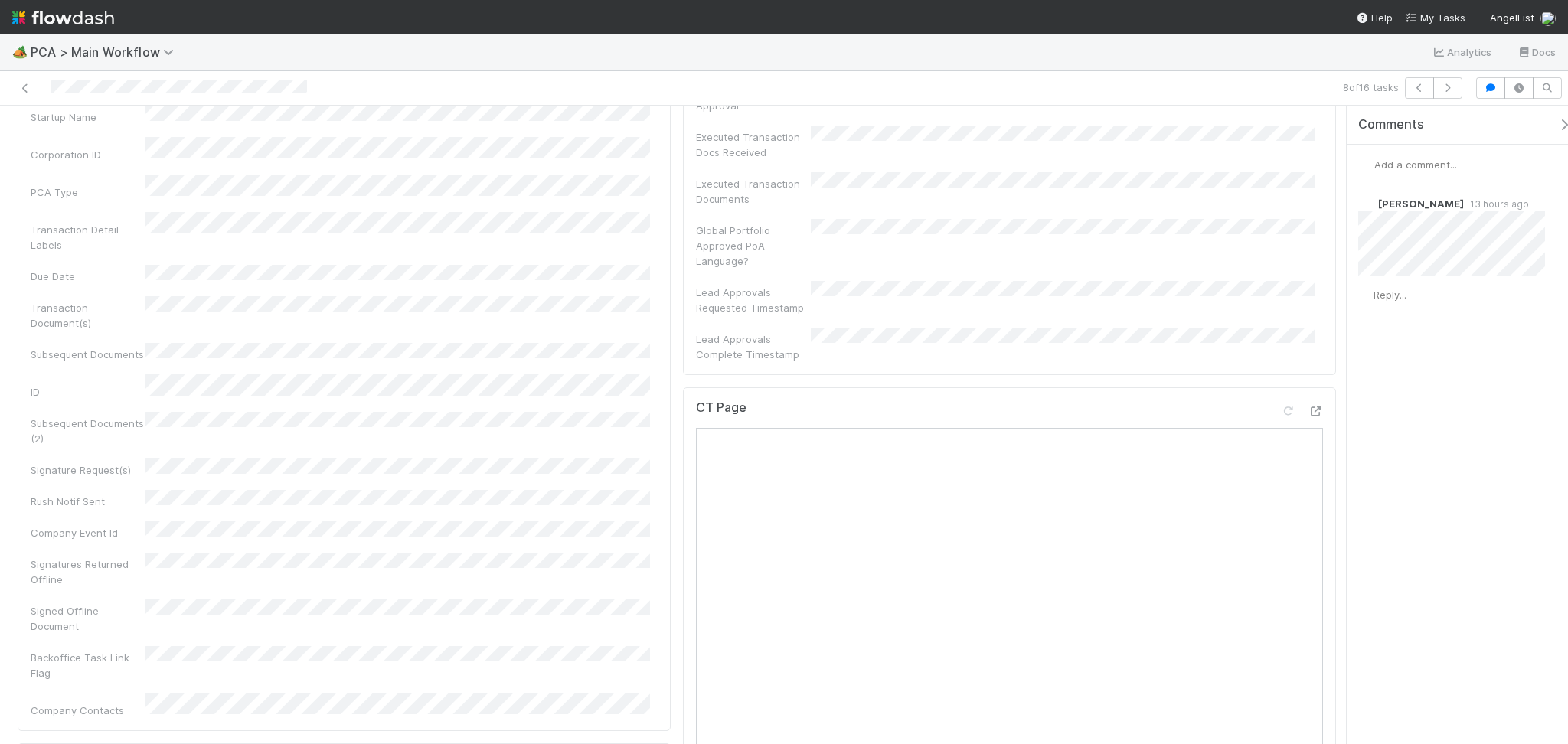
scroll to position [816, 0]
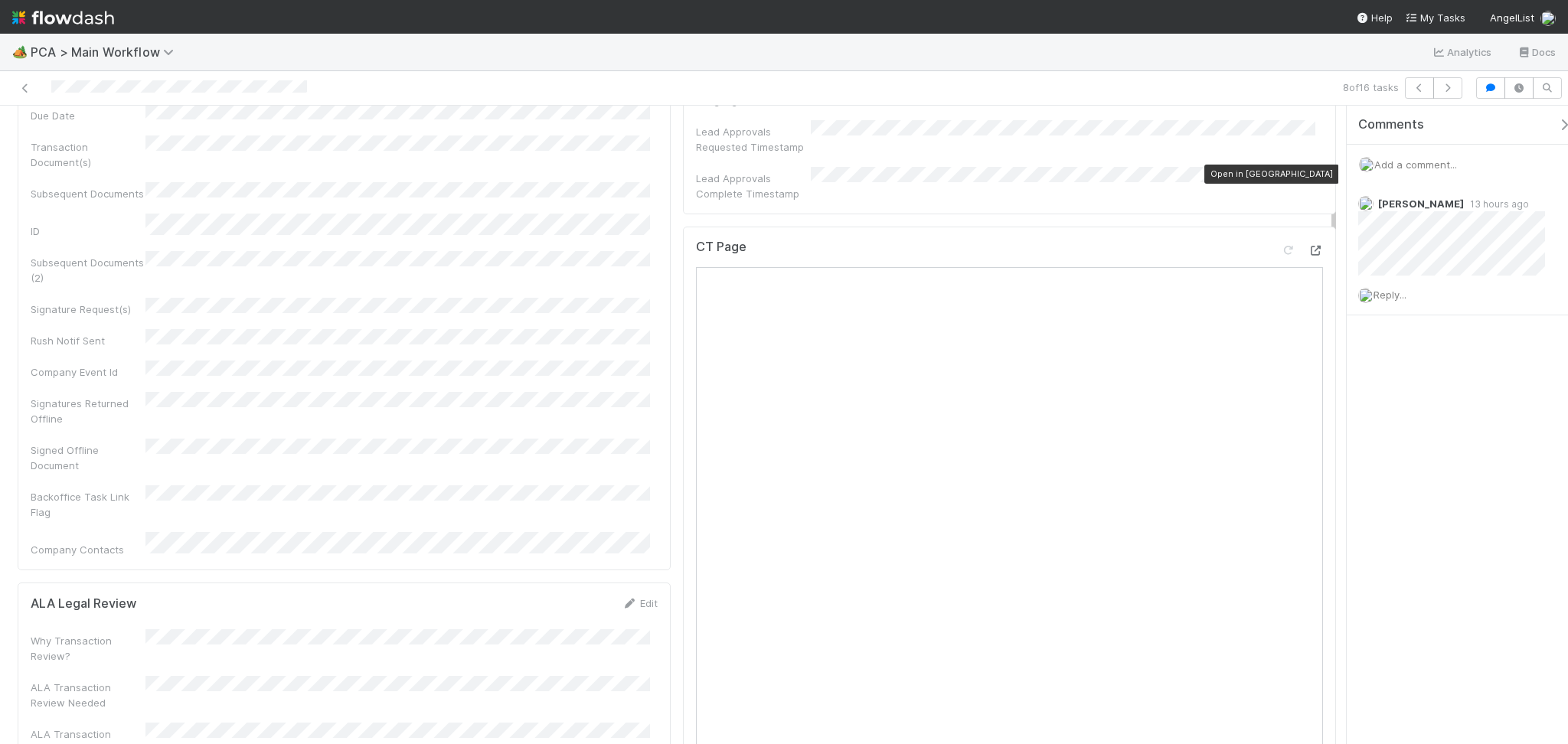
click at [1307, 246] on icon at bounding box center [1315, 251] width 15 height 10
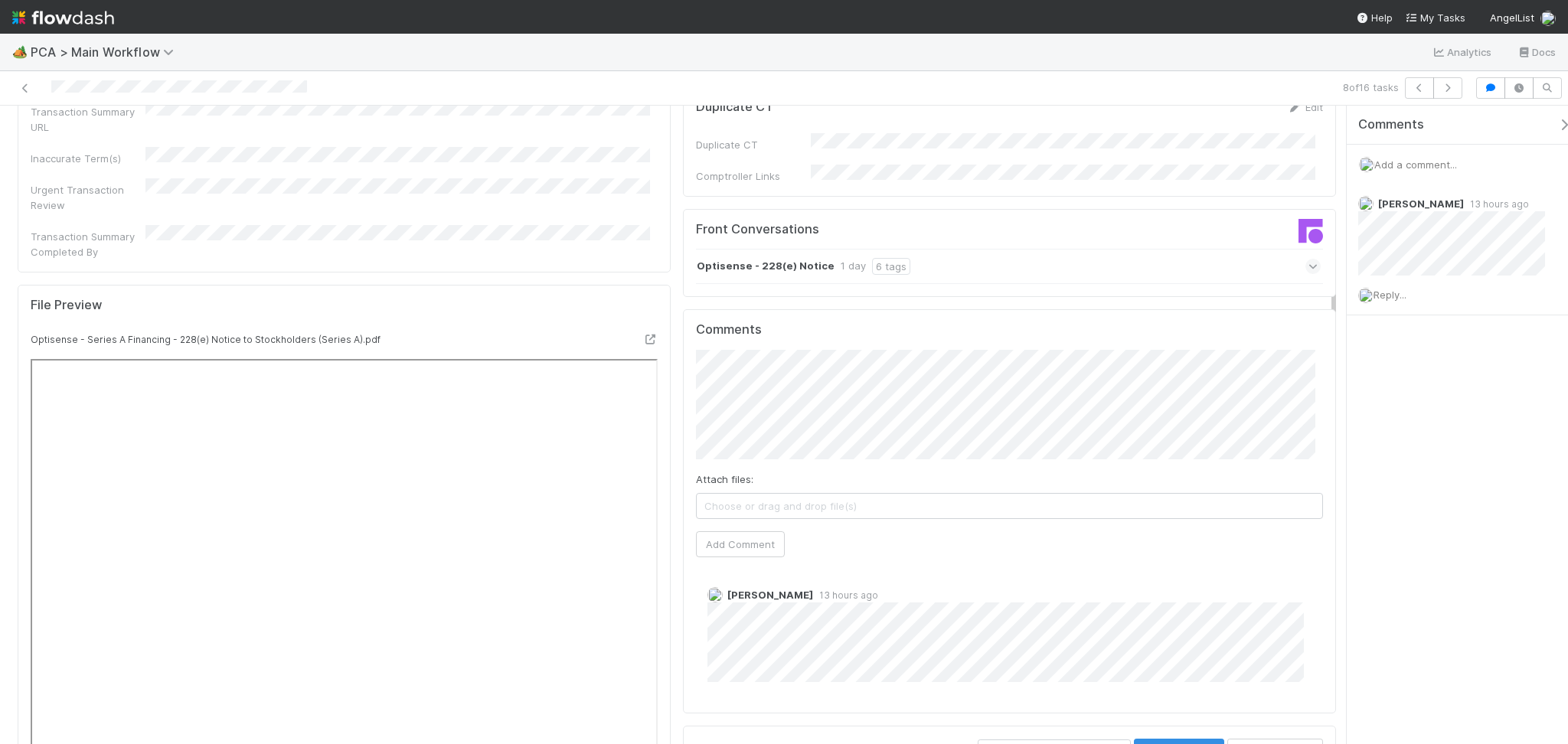
scroll to position [1531, 0]
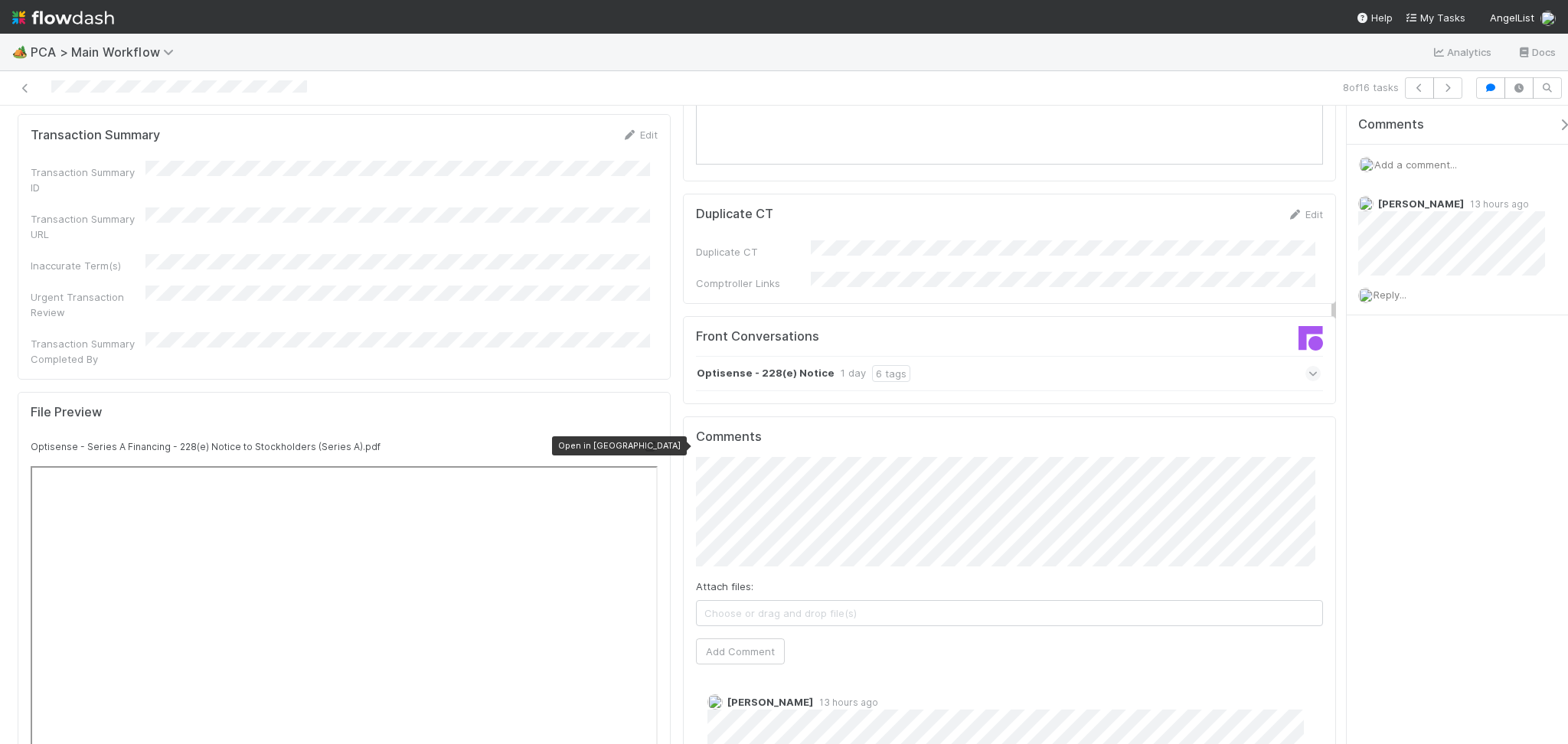
click at [643, 441] on icon at bounding box center [650, 446] width 15 height 10
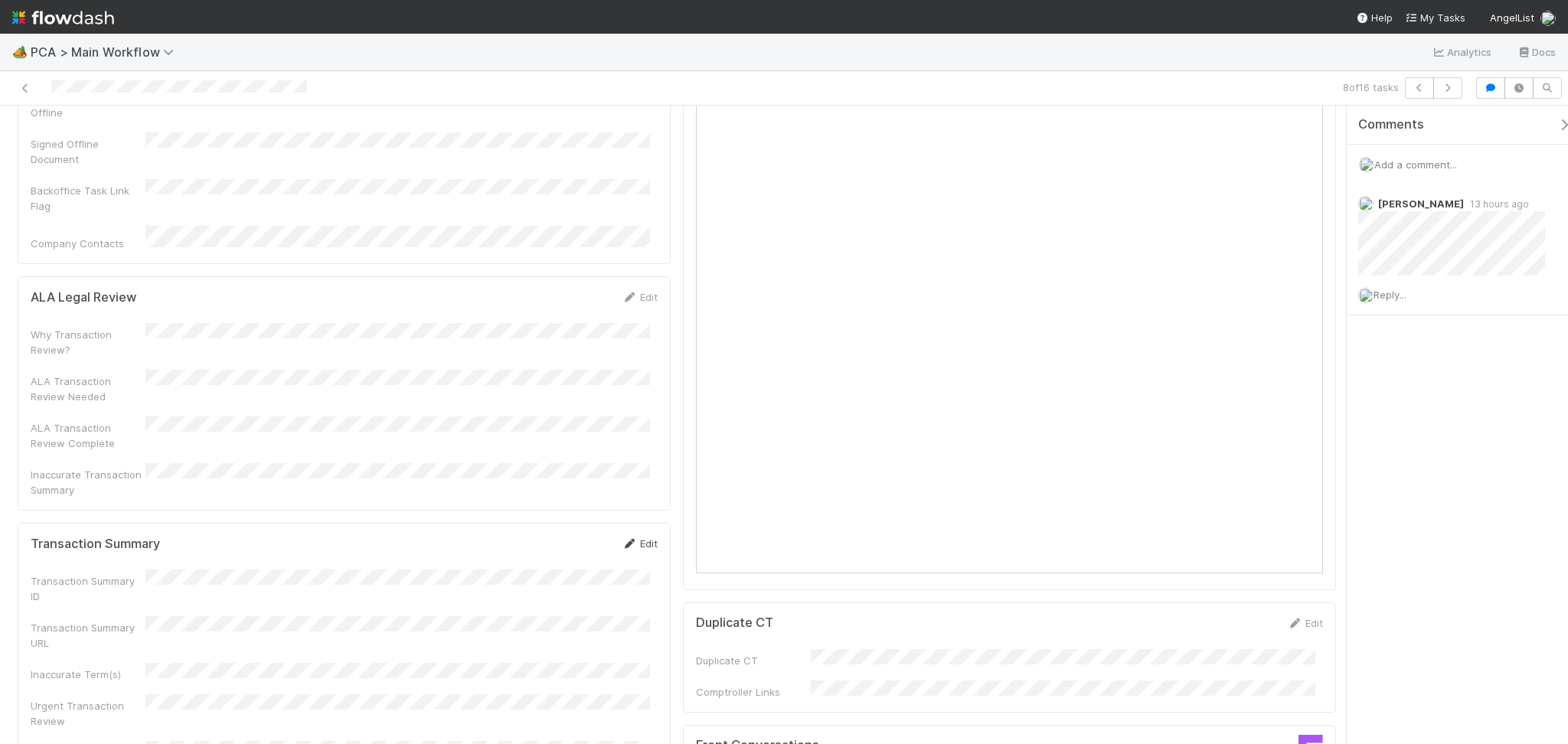
click at [621, 539] on icon at bounding box center [629, 544] width 15 height 10
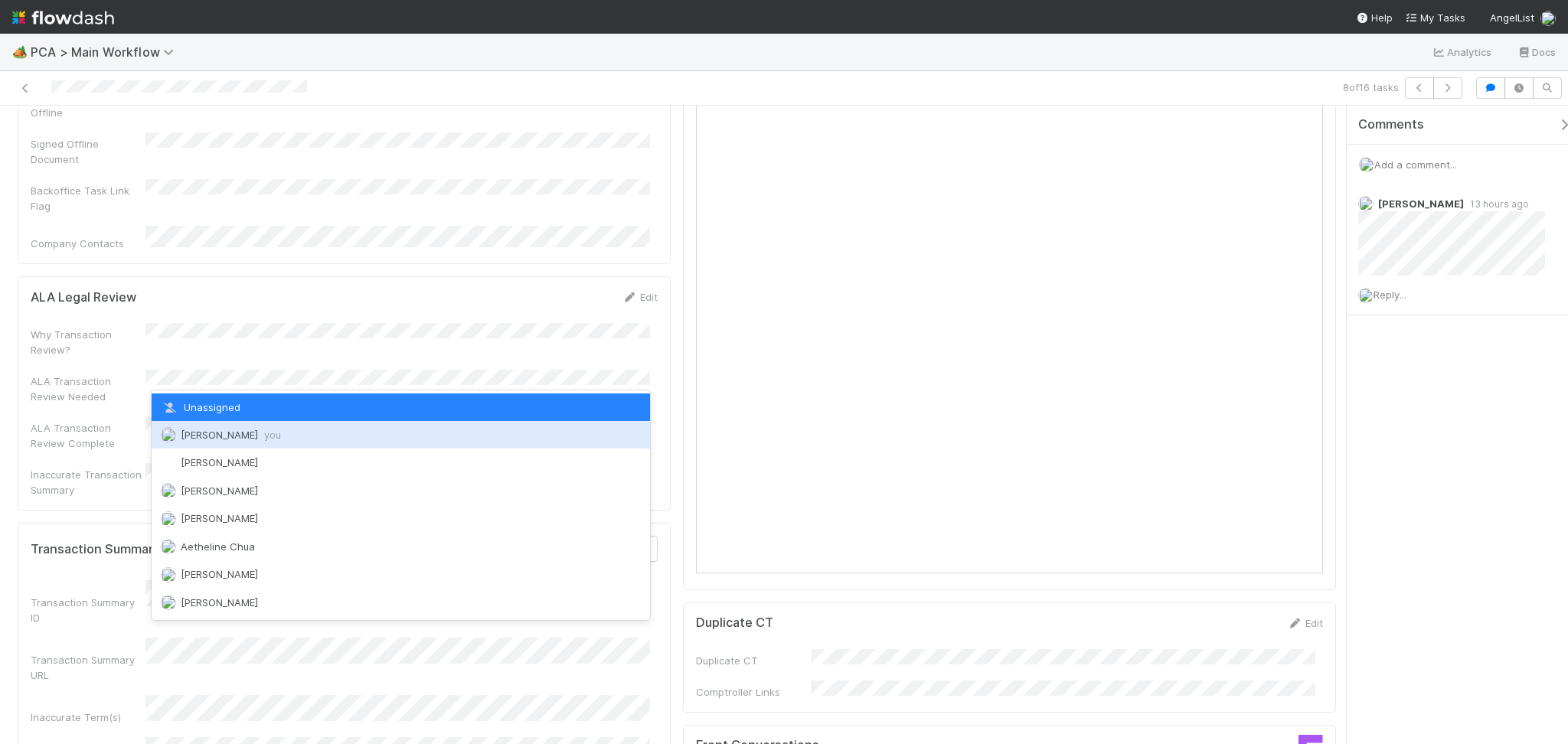
click at [249, 440] on div "Febbie Cervantes you" at bounding box center [401, 435] width 499 height 27
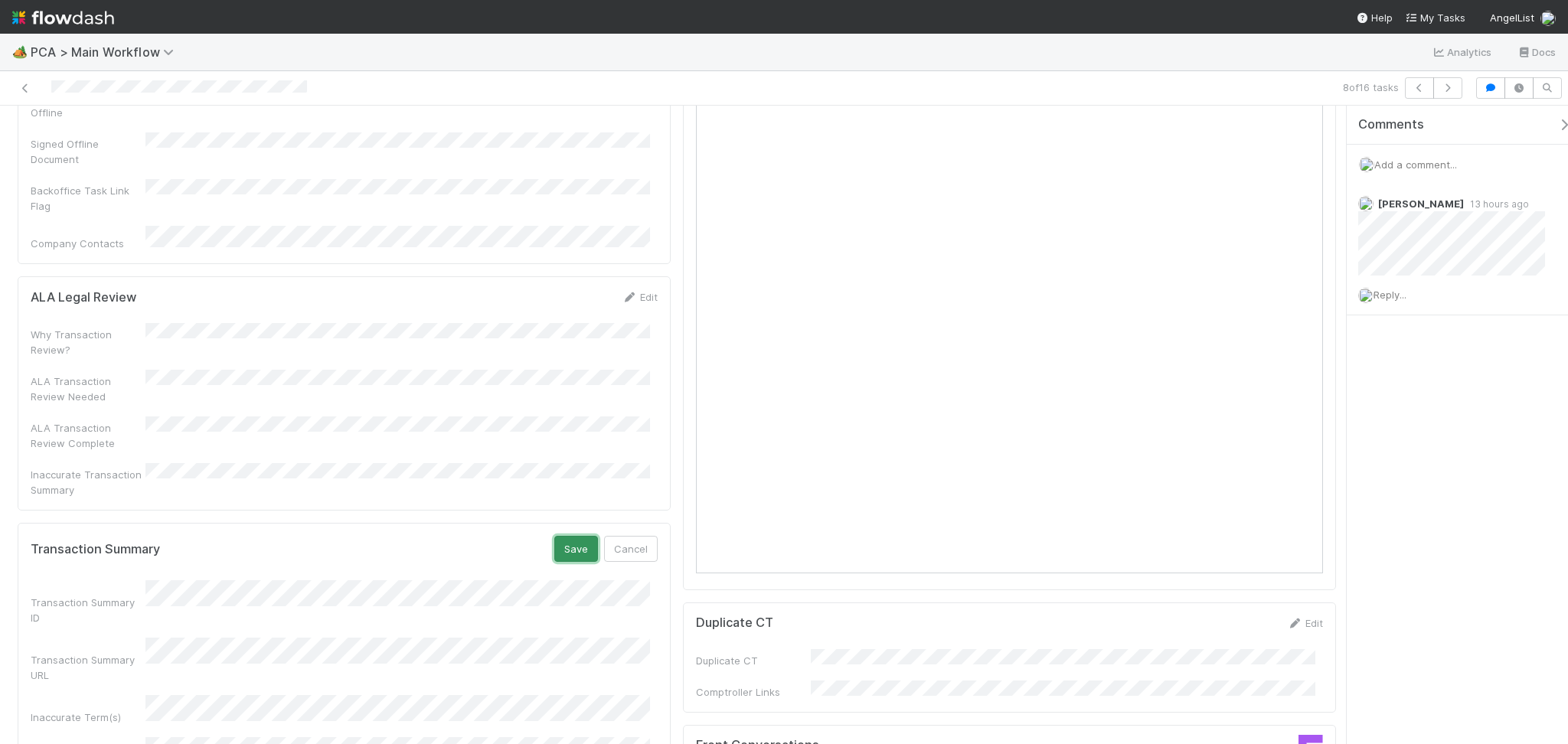
click at [571, 536] on button "Save" at bounding box center [576, 549] width 44 height 26
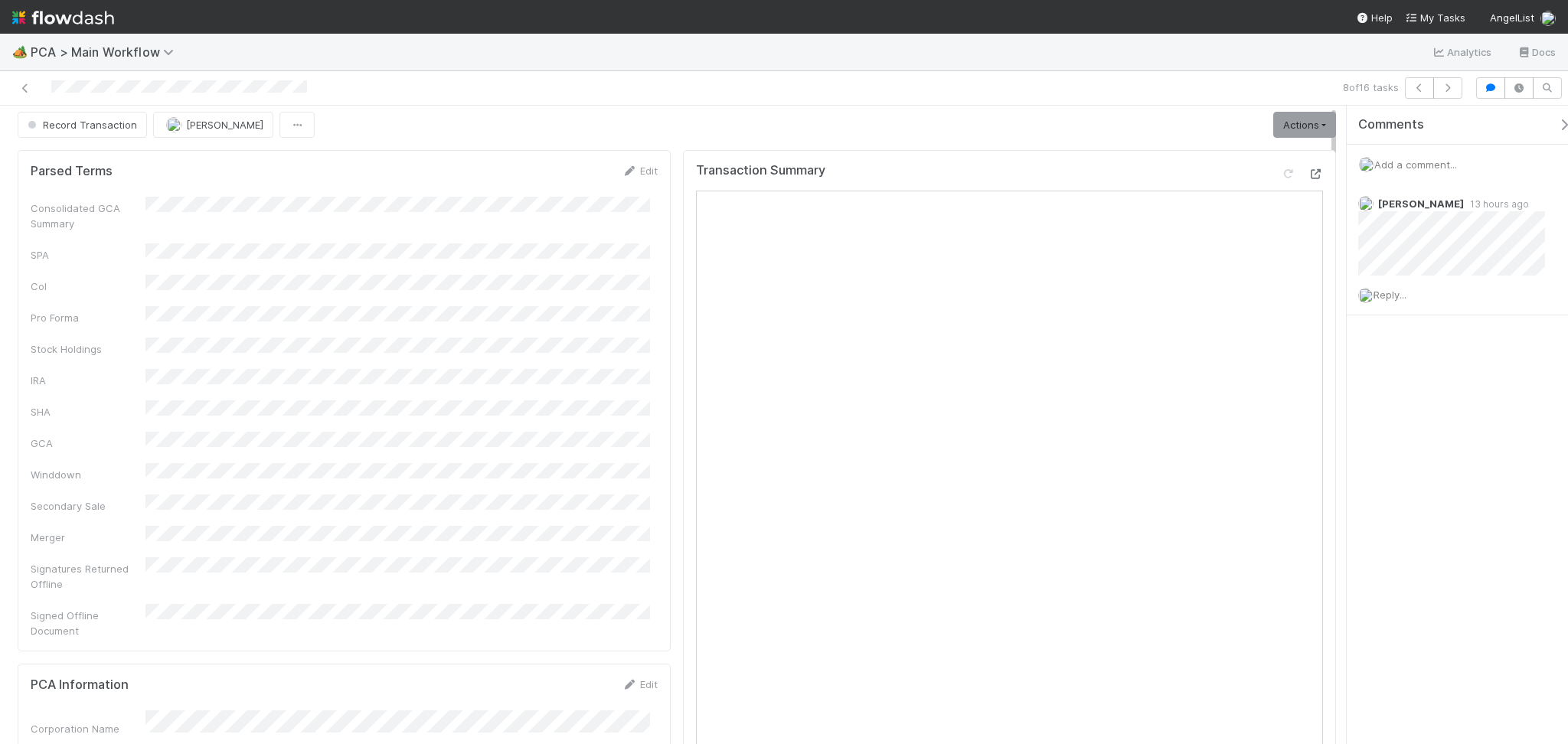
scroll to position [0, 0]
click at [1286, 136] on link "Actions" at bounding box center [1305, 131] width 63 height 26
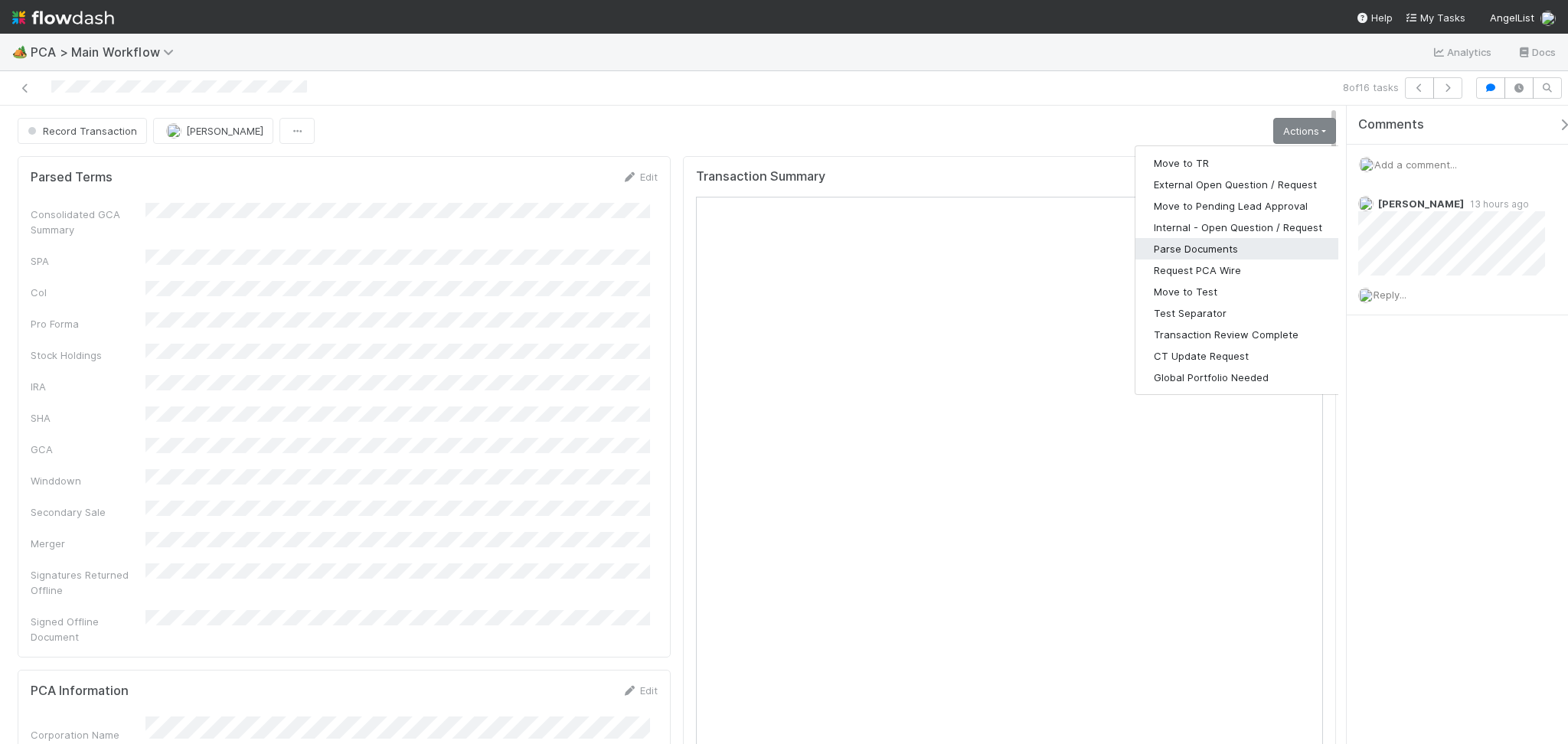
click at [1202, 245] on button "Parse Documents" at bounding box center [1238, 249] width 205 height 22
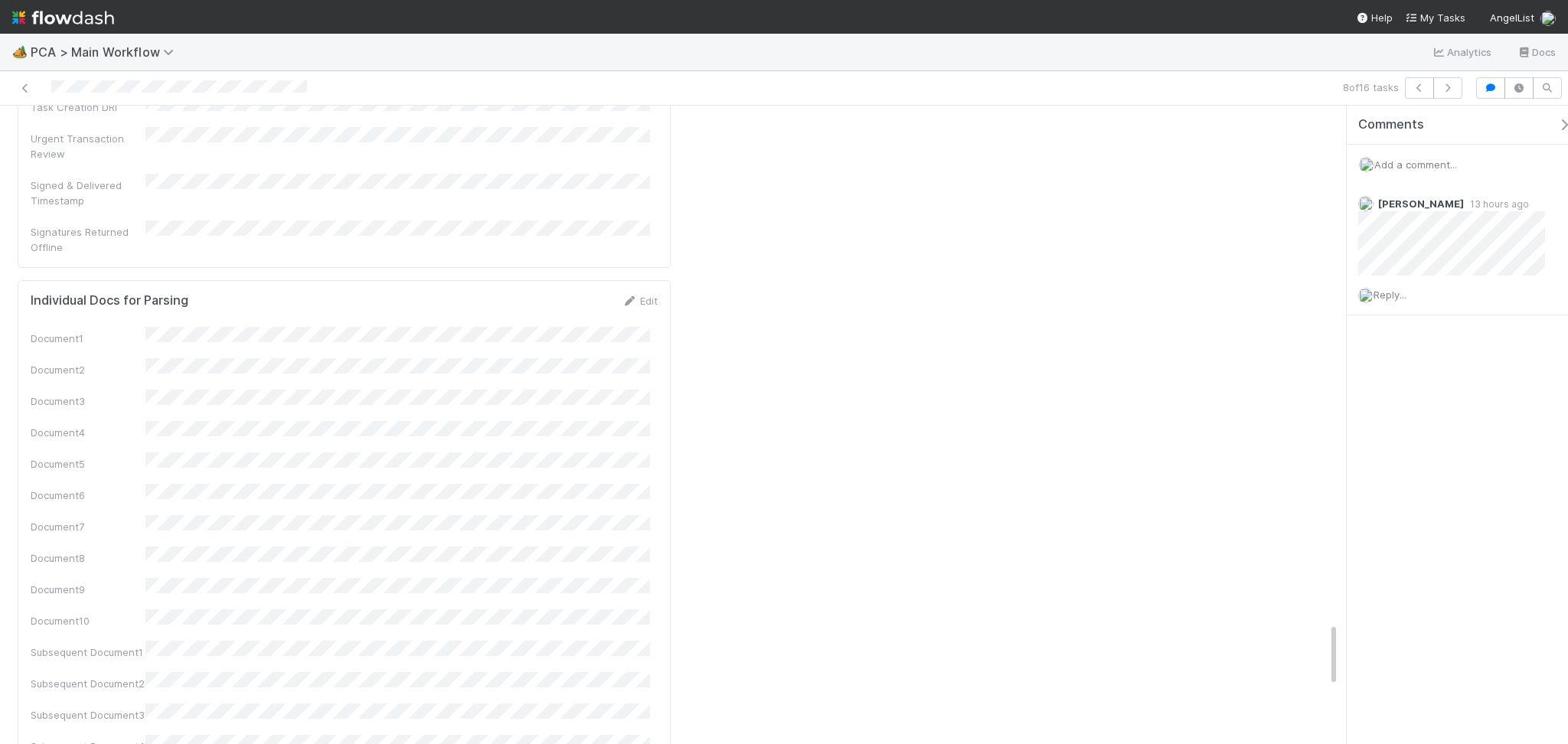
scroll to position [5716, 0]
click at [254, 629] on div "Parsed" at bounding box center [237, 645] width 115 height 33
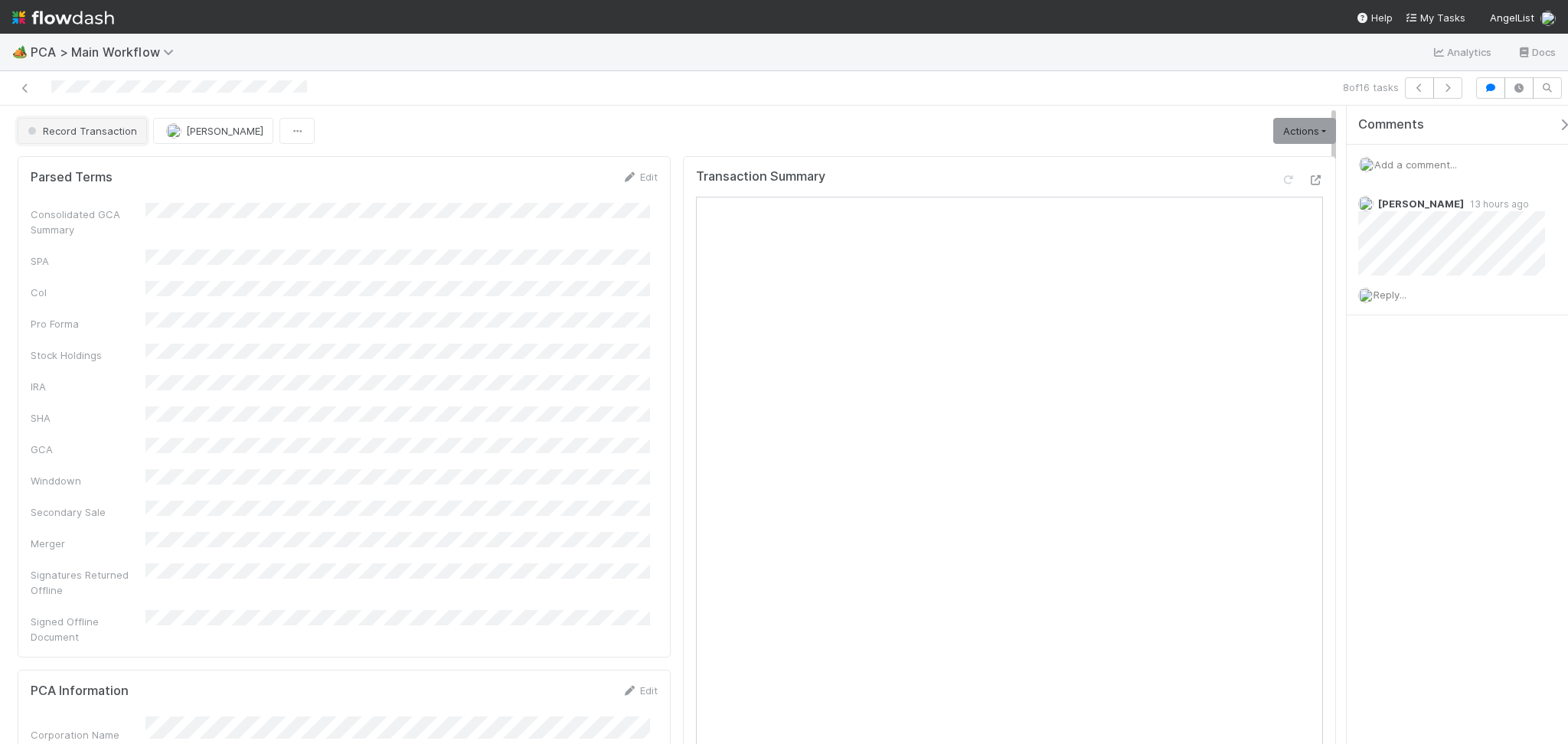
click at [73, 125] on span "Record Transaction" at bounding box center [80, 131] width 112 height 12
click at [1450, 90] on icon "button" at bounding box center [1448, 87] width 15 height 9
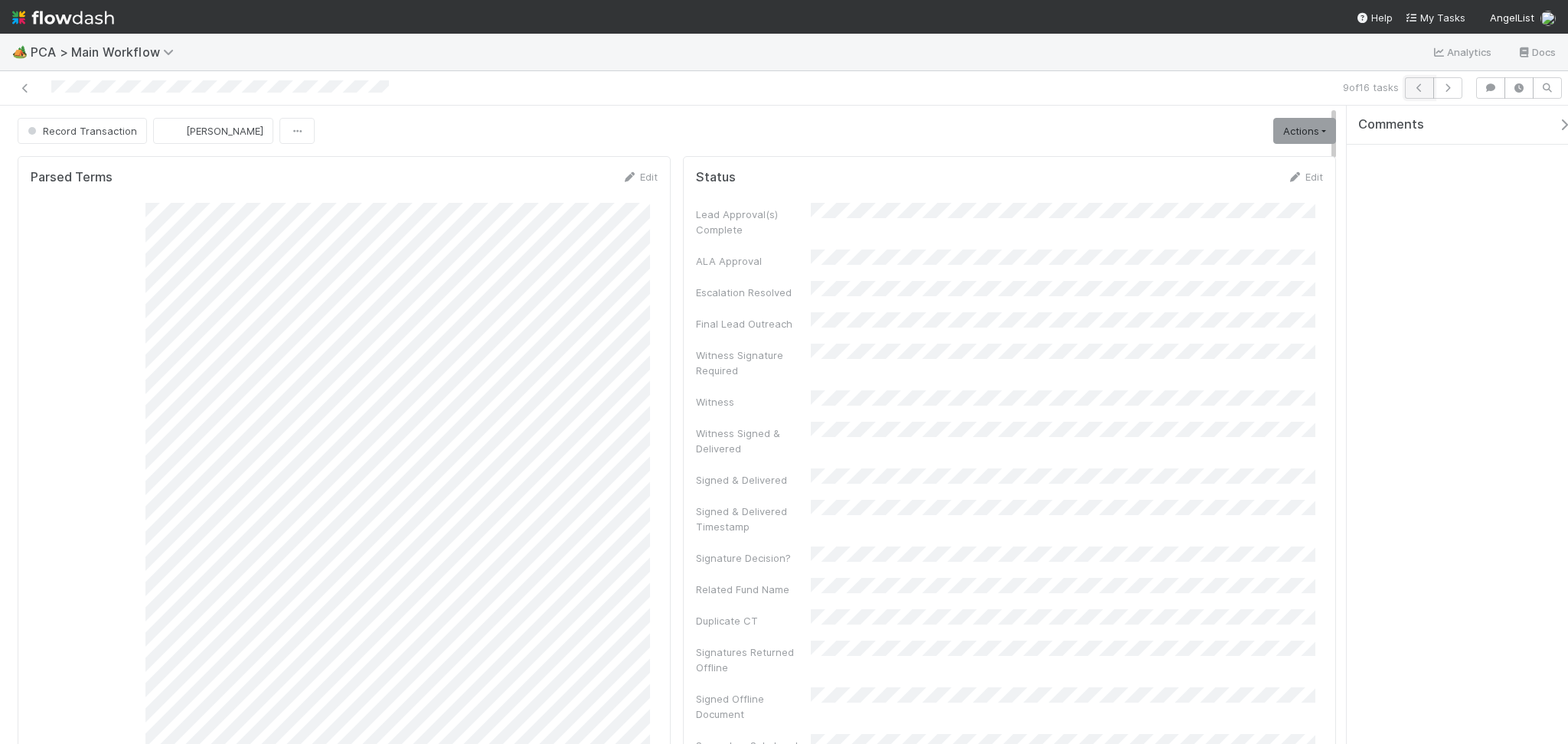
click at [1421, 83] on icon "button" at bounding box center [1419, 87] width 15 height 9
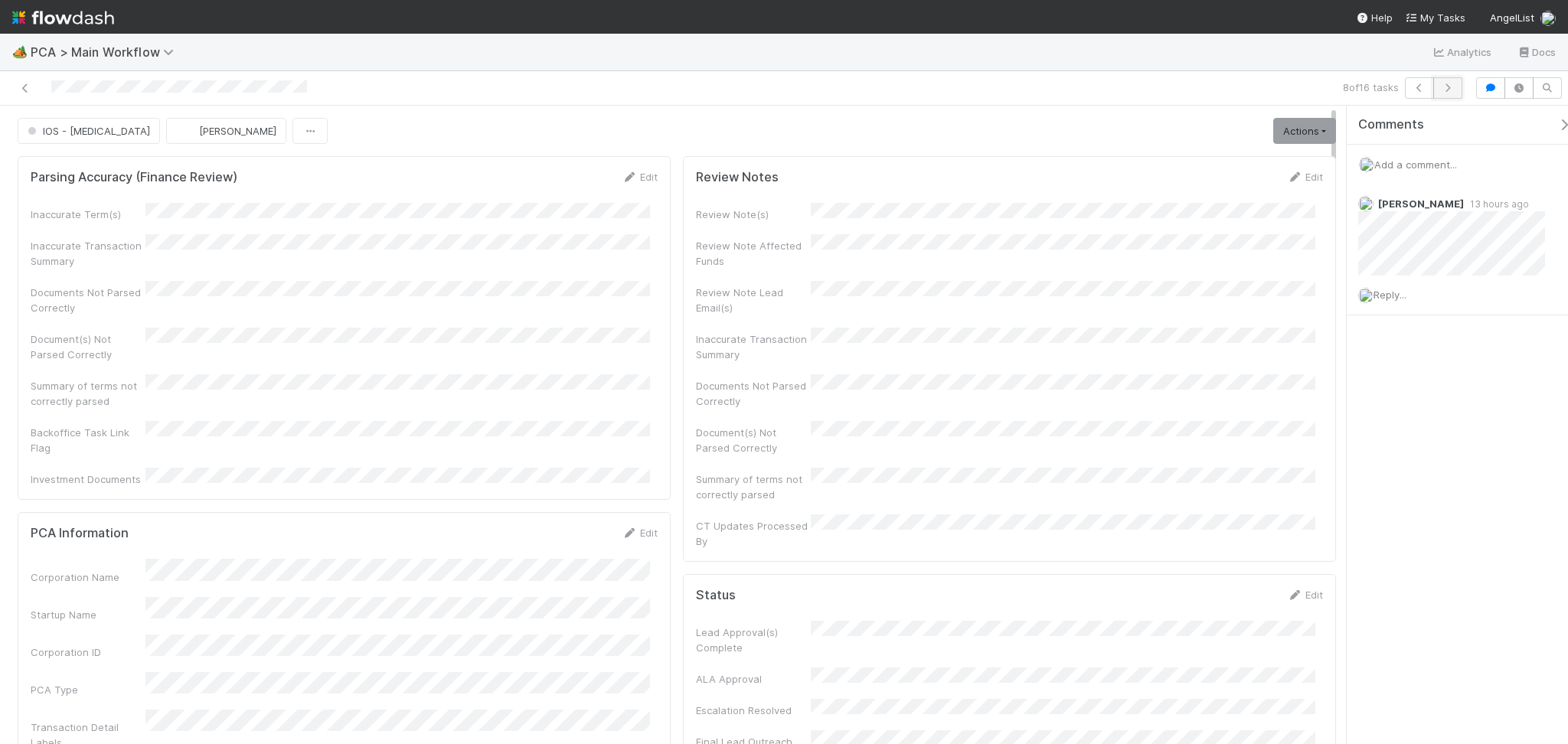
click at [1456, 91] on button "button" at bounding box center [1448, 88] width 29 height 22
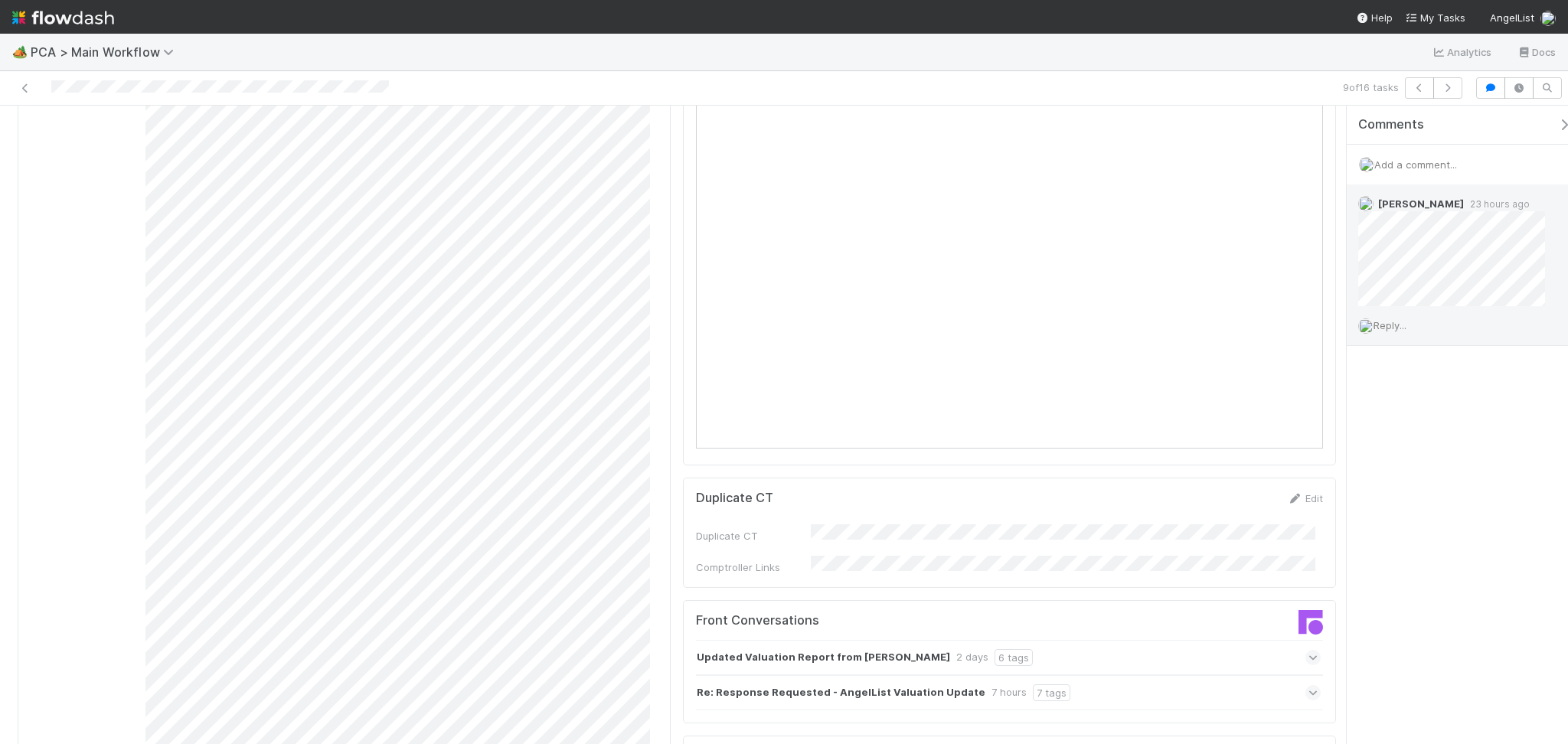
scroll to position [1122, 0]
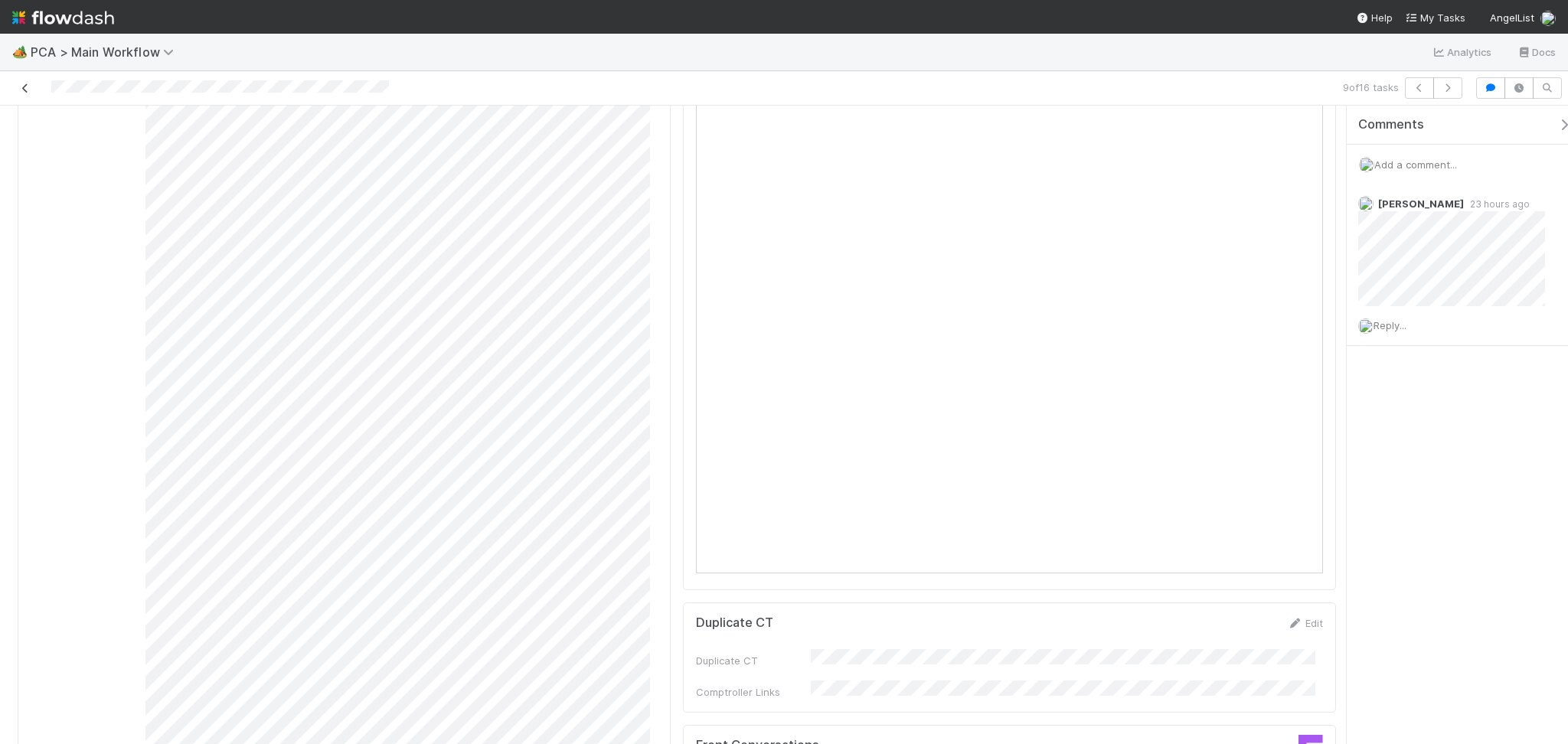
click at [23, 84] on icon at bounding box center [25, 88] width 15 height 10
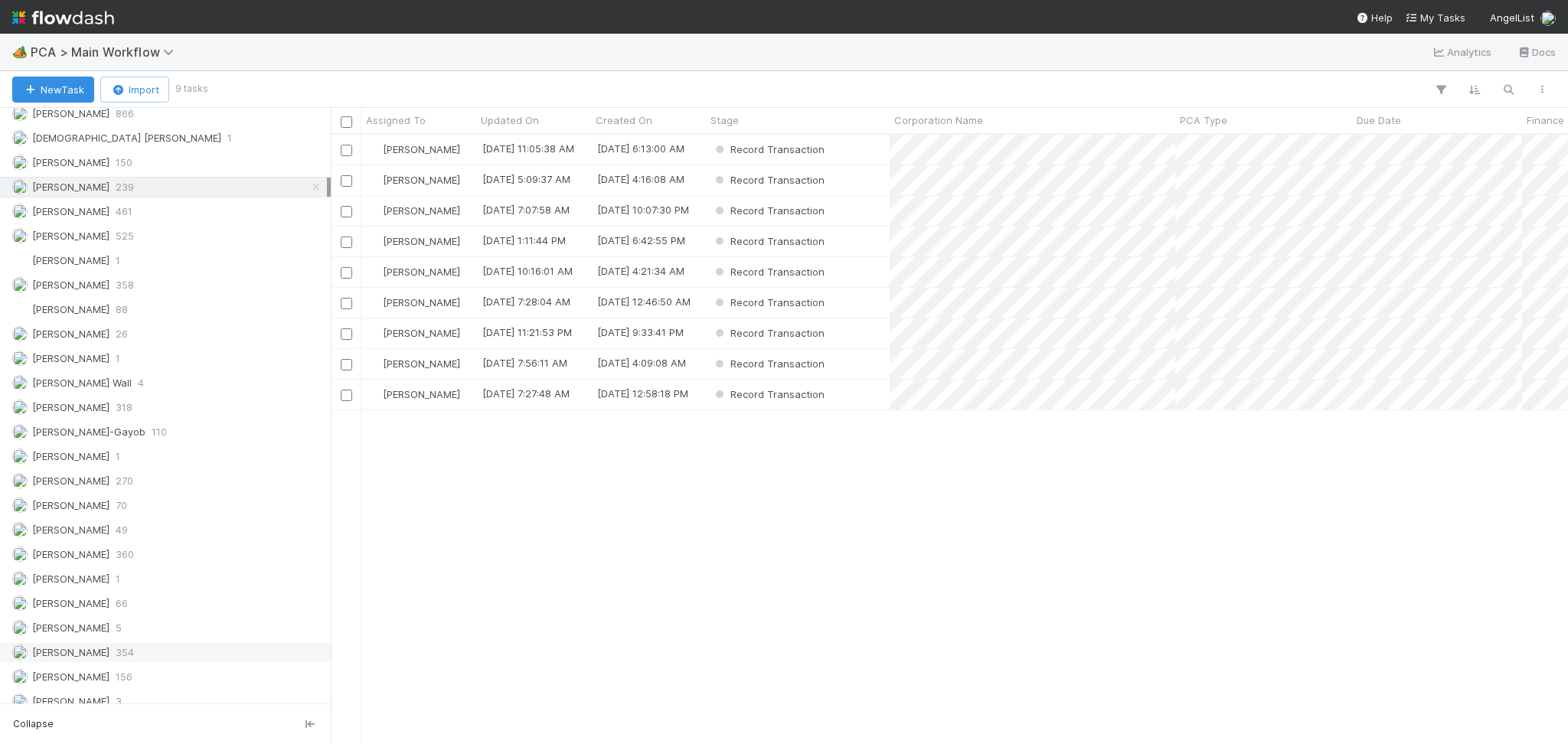
scroll to position [2143, 0]
click at [136, 466] on div "Meg Castanare 360" at bounding box center [169, 458] width 315 height 19
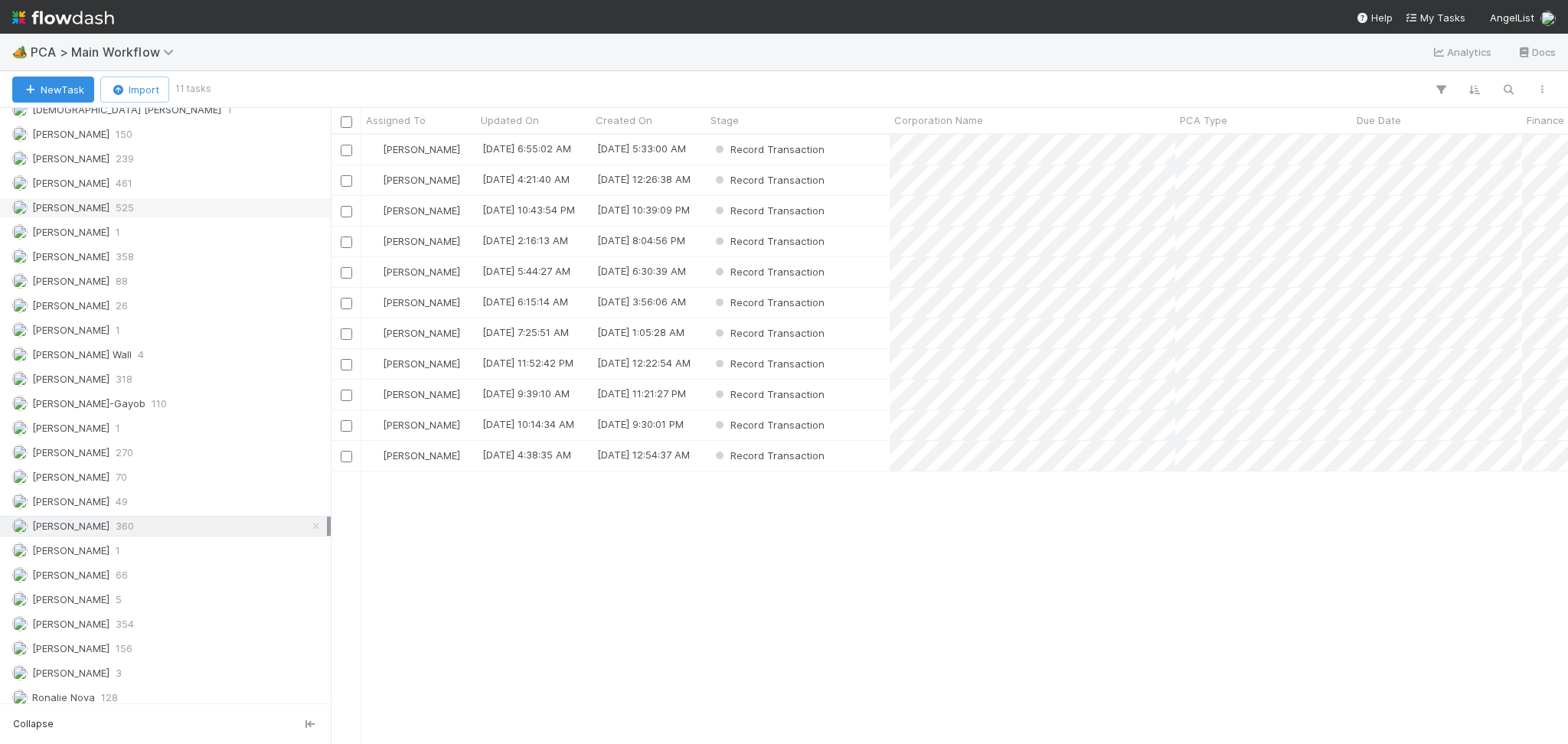
scroll to position [2041, 0]
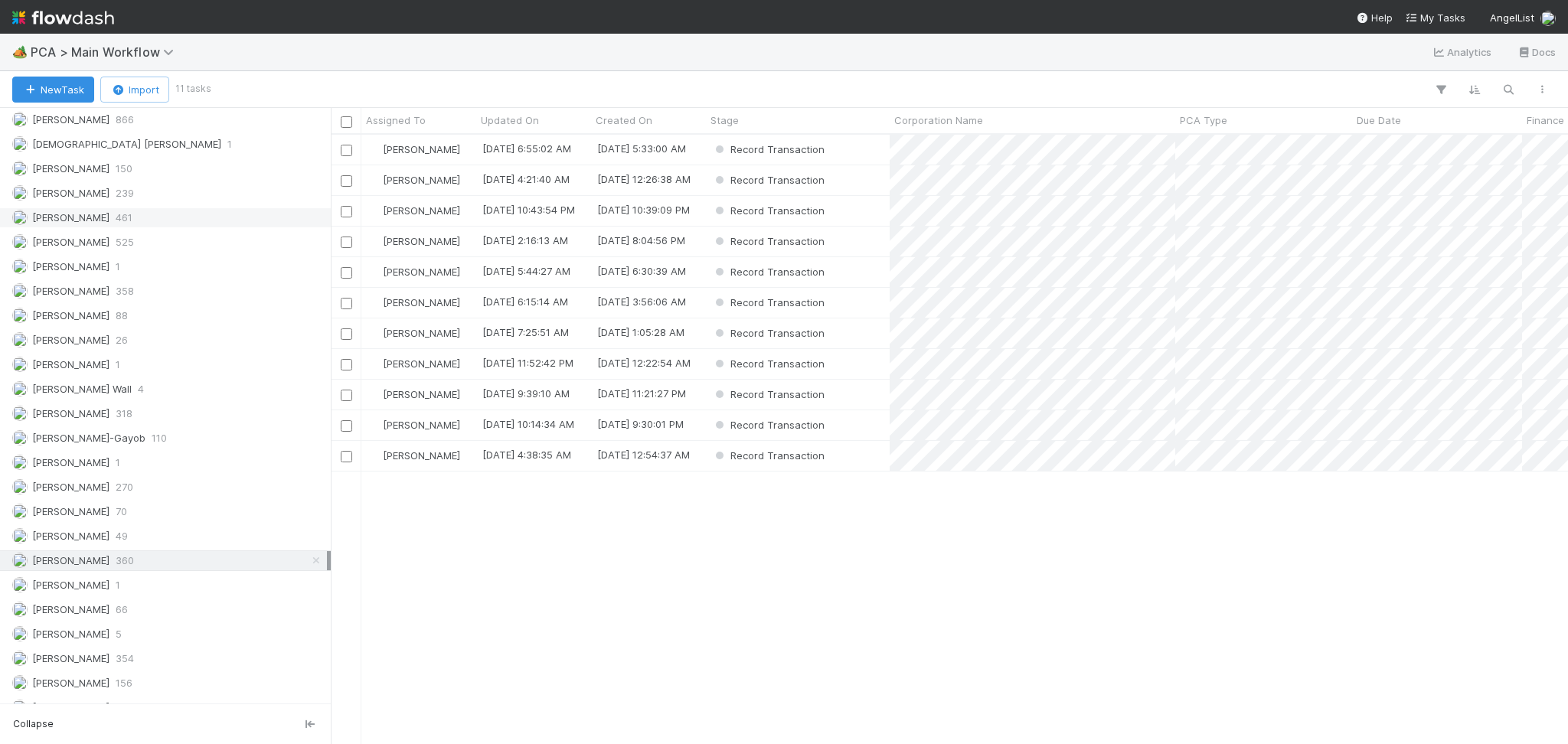
click at [186, 202] on div "Febbie Cervantes 239" at bounding box center [169, 194] width 315 height 19
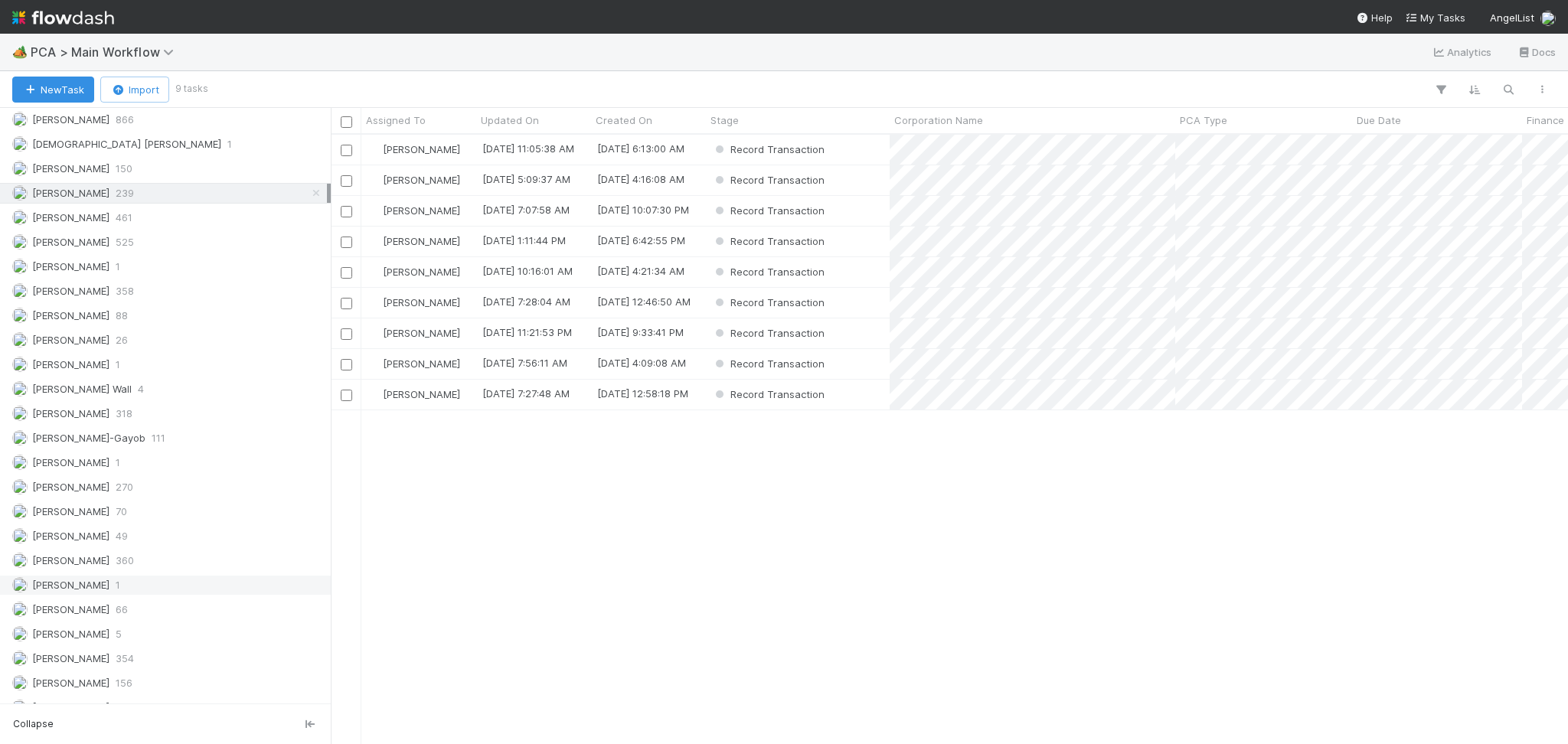
scroll to position [2192, 0]
click at [847, 150] on div "Record Transaction" at bounding box center [798, 149] width 184 height 30
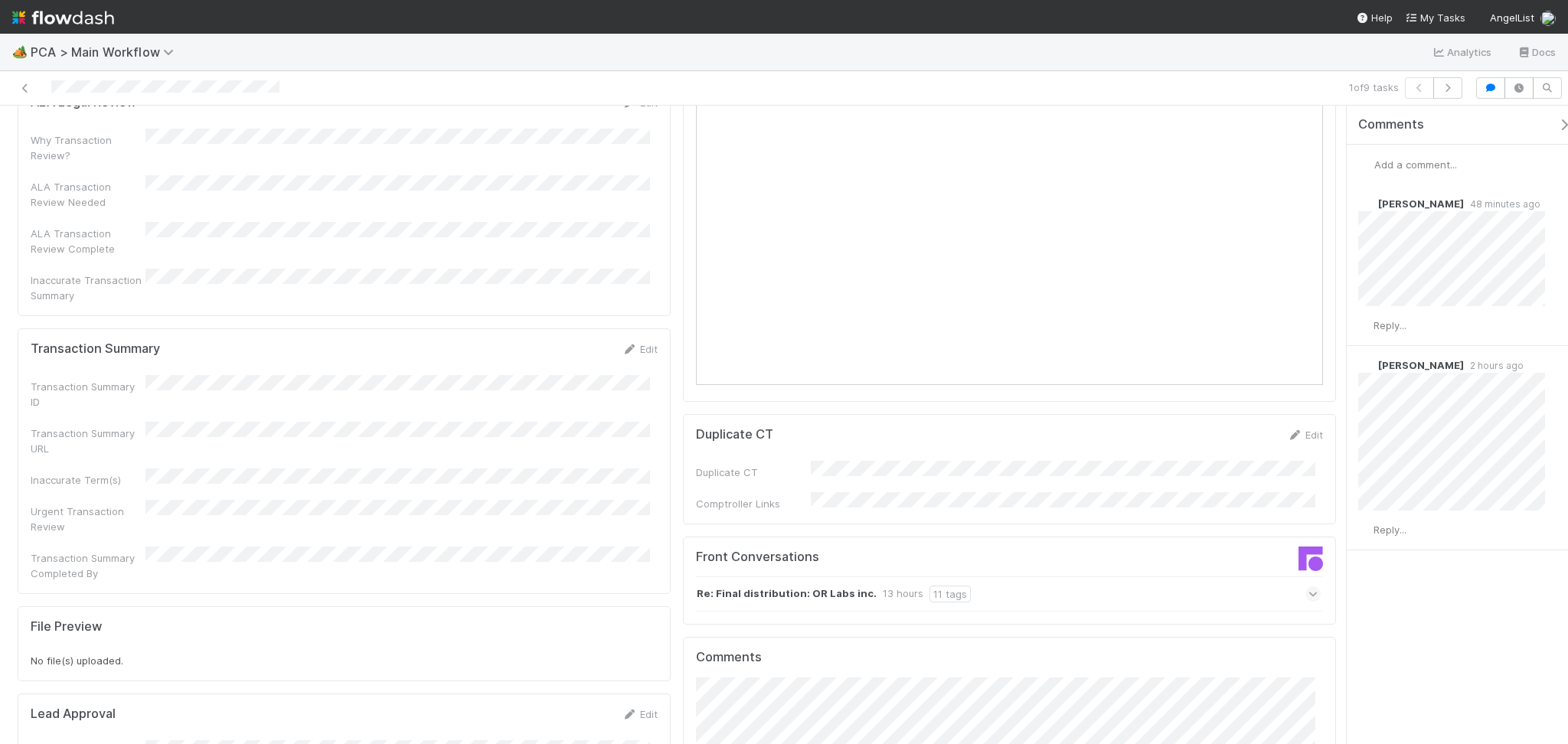
scroll to position [1428, 0]
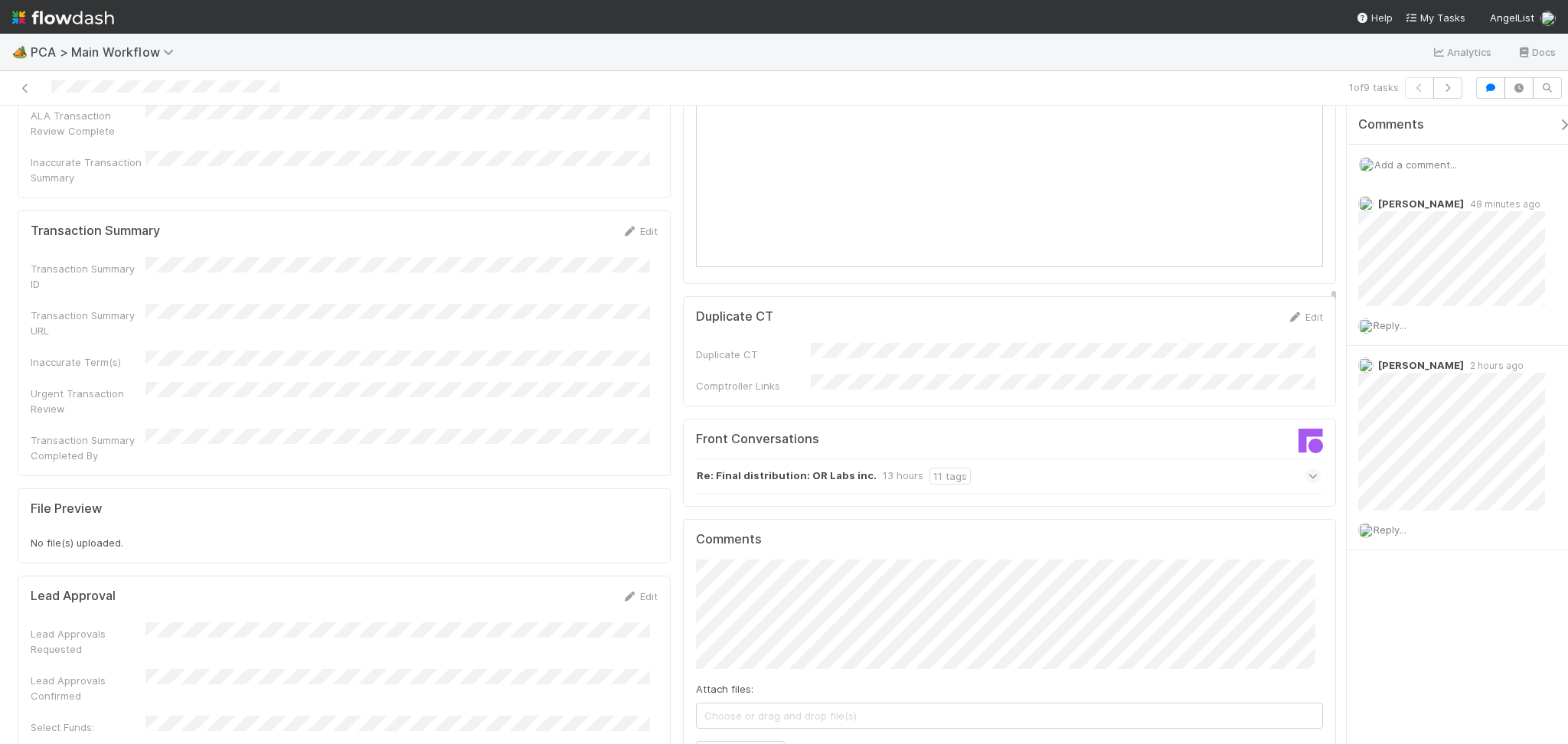
click at [1059, 458] on div "Re: Final distribution: OR Labs inc. 13 hours 11 tags" at bounding box center [1008, 476] width 625 height 36
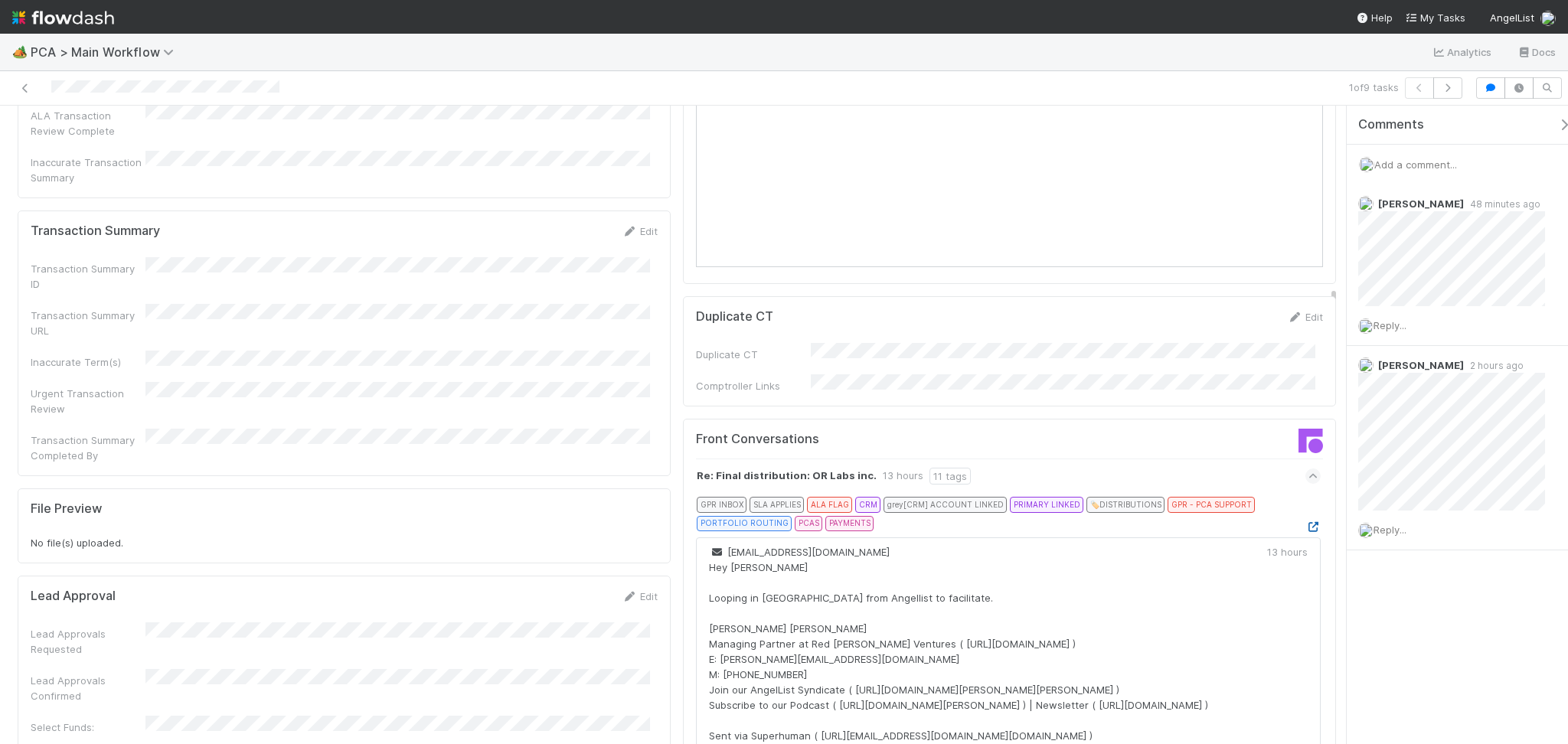
click at [1306, 522] on icon at bounding box center [1313, 527] width 15 height 10
click at [1446, 82] on button "button" at bounding box center [1448, 88] width 29 height 22
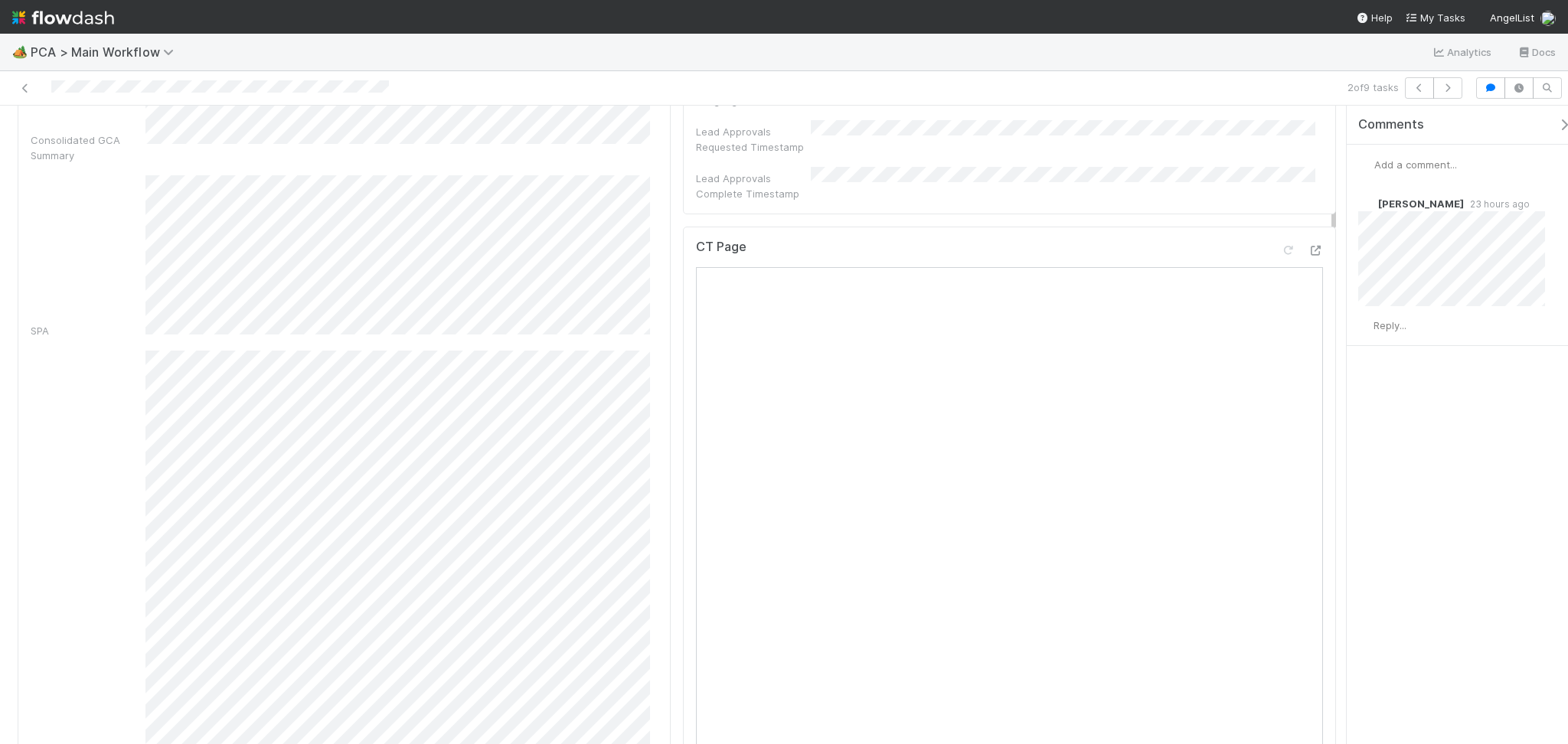
scroll to position [612, 0]
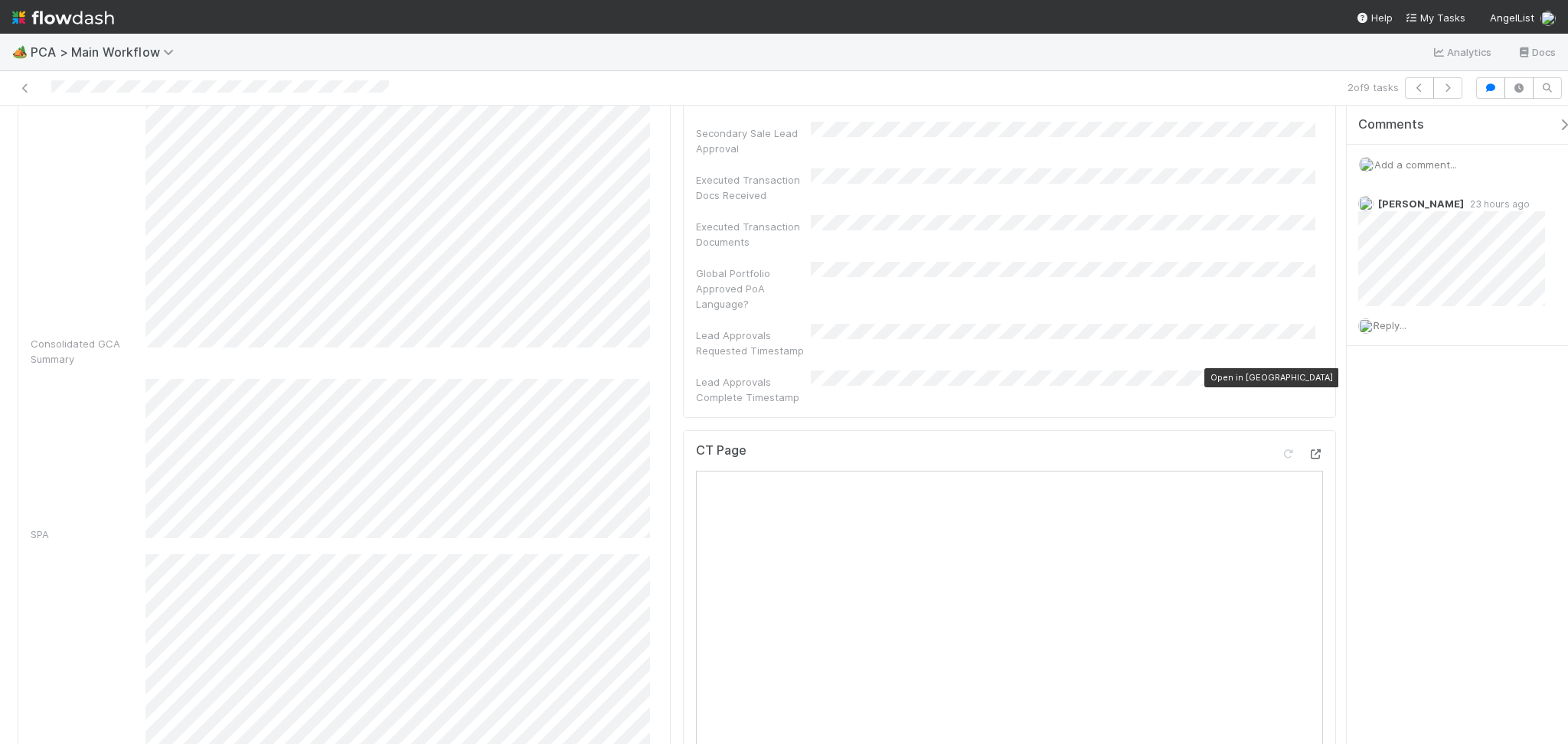
click at [1307, 449] on icon at bounding box center [1315, 454] width 15 height 10
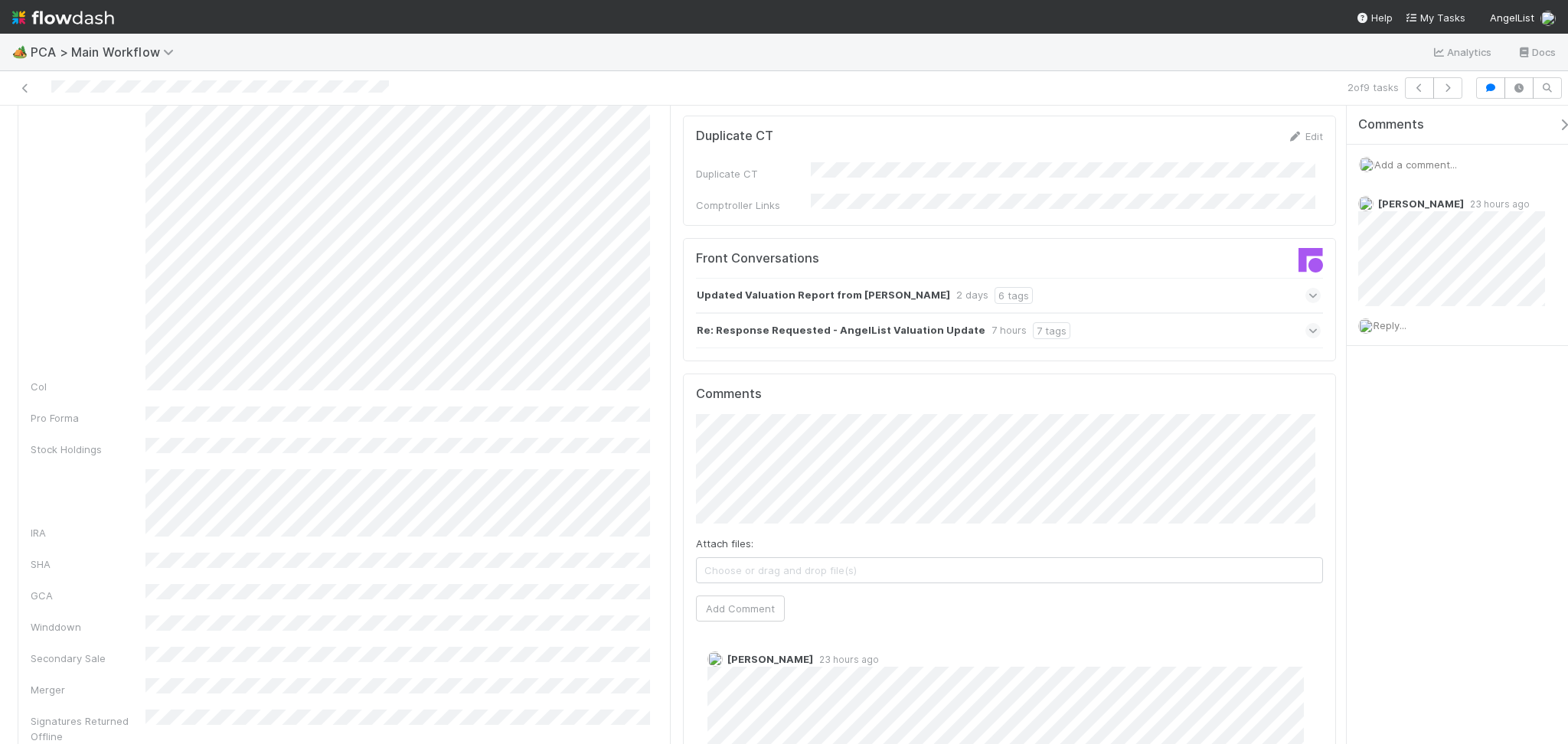
scroll to position [1633, 0]
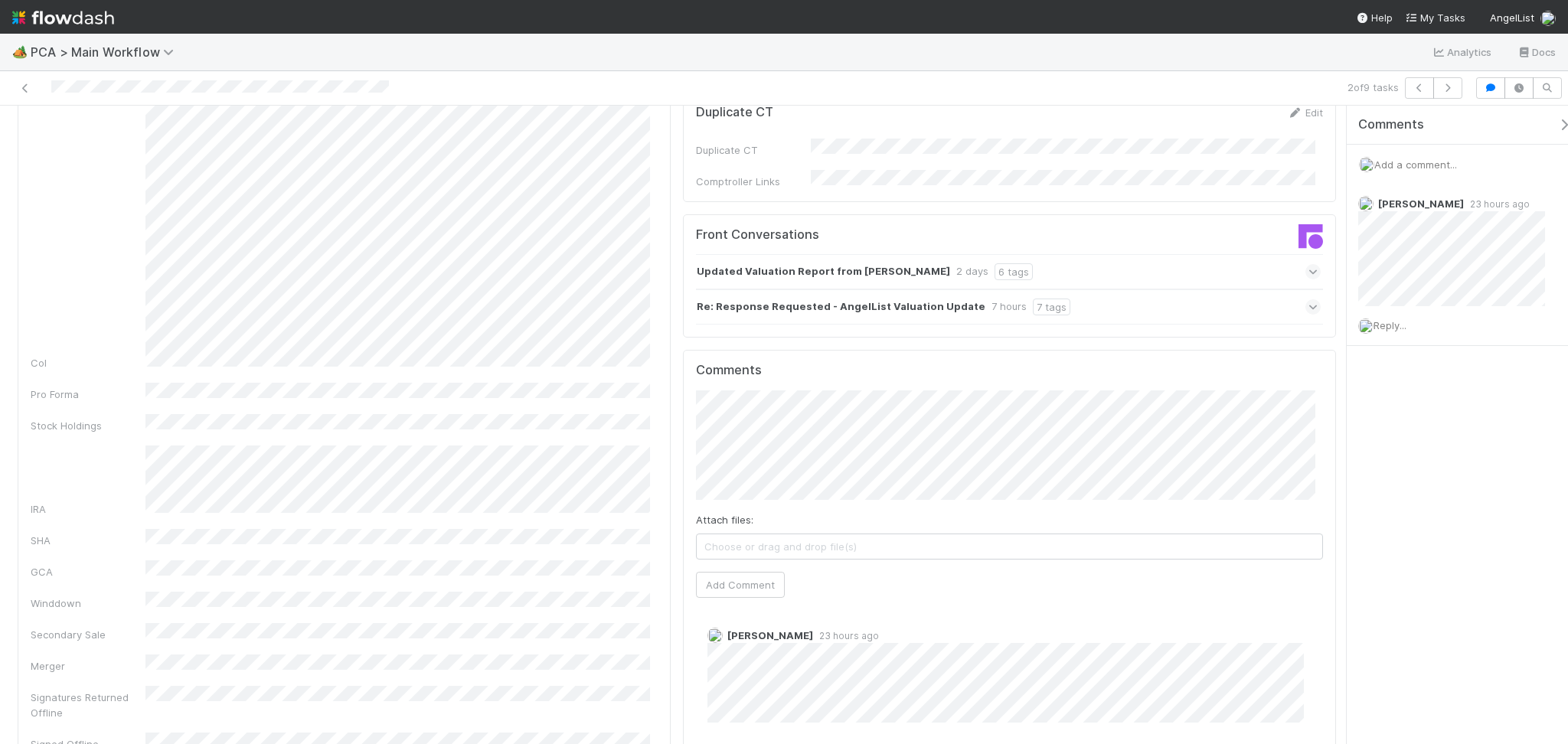
click at [1110, 290] on div "Re: Response Requested - AngelList Valuation Update 7 hours 7 tags" at bounding box center [1008, 307] width 625 height 36
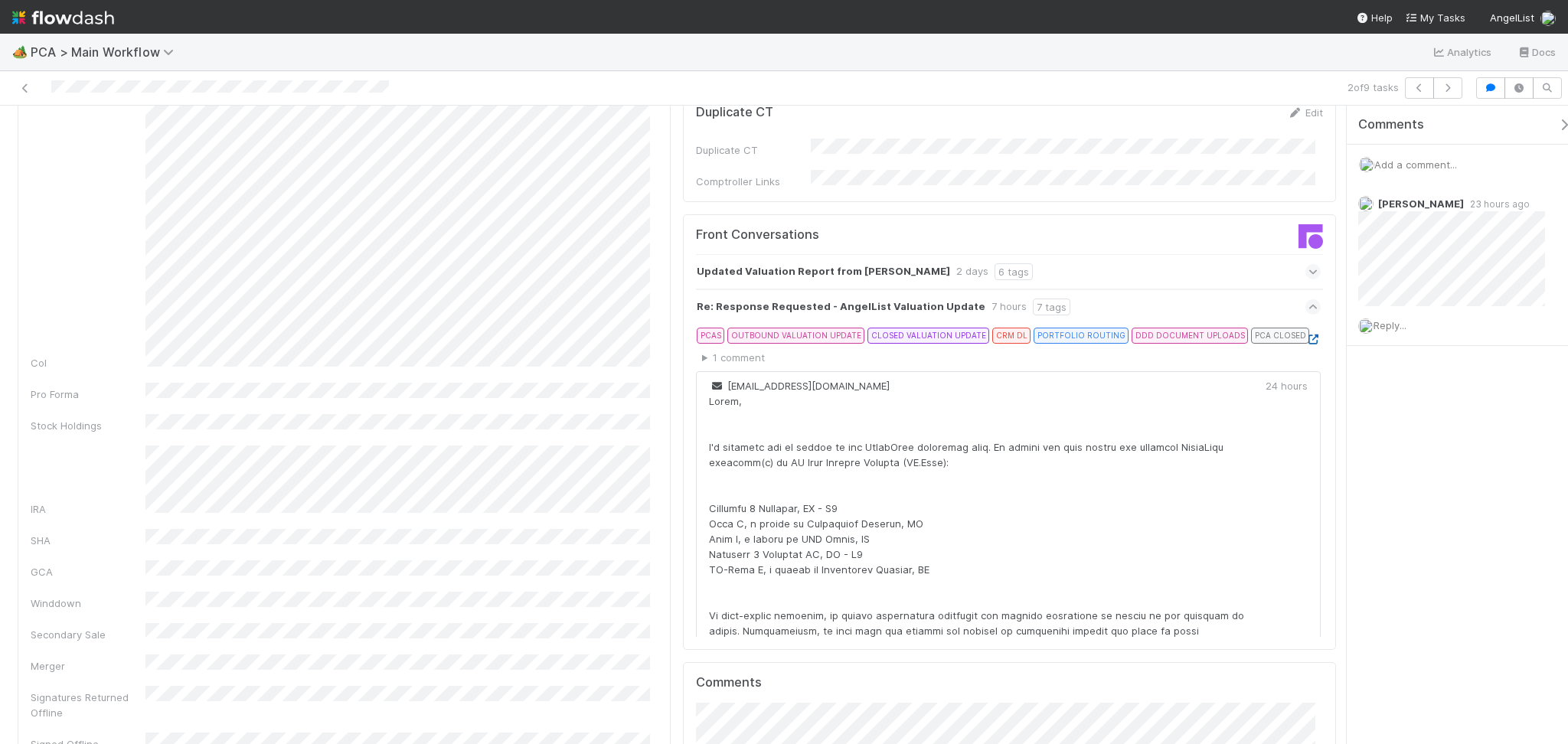
click at [1306, 335] on icon at bounding box center [1313, 340] width 15 height 10
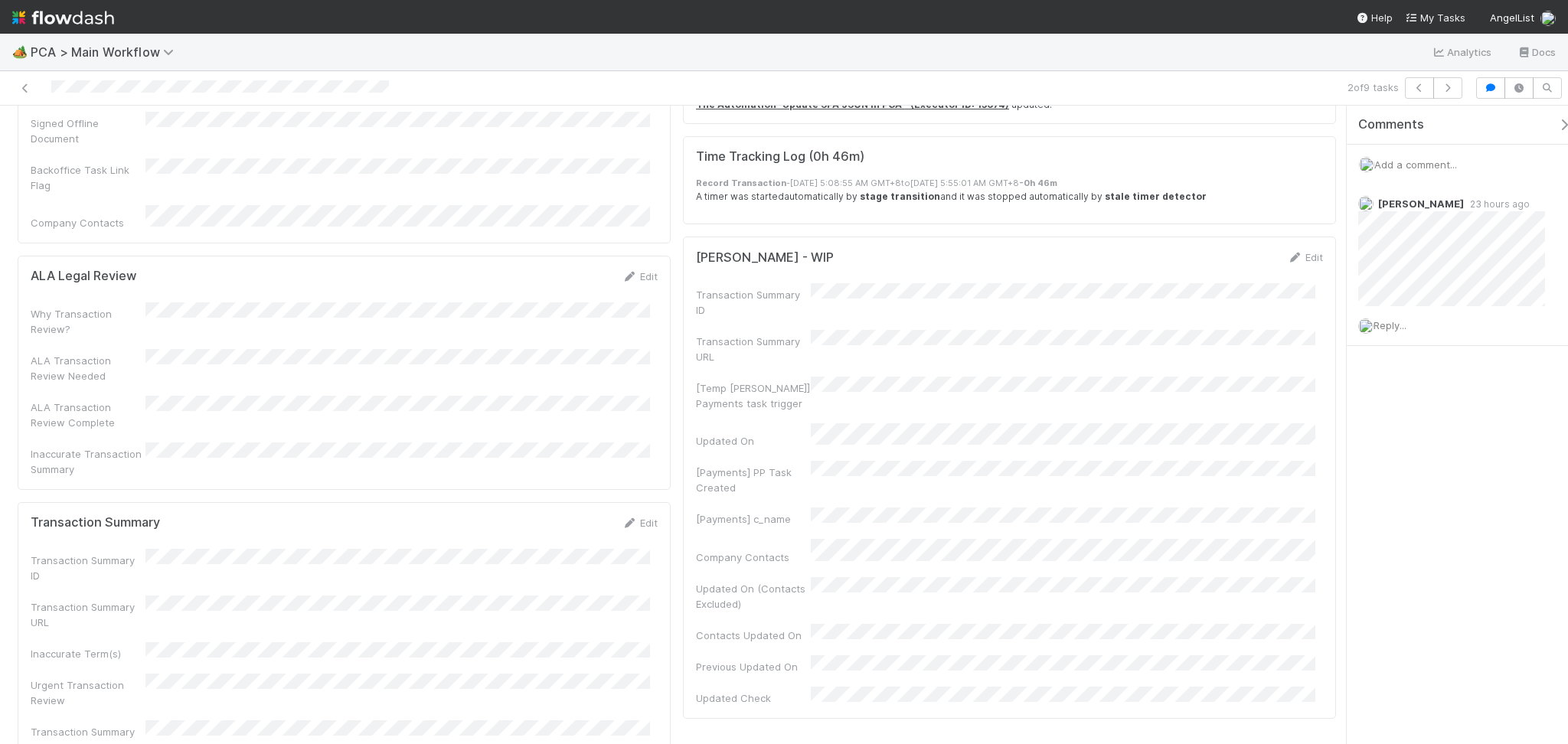
scroll to position [2960, 0]
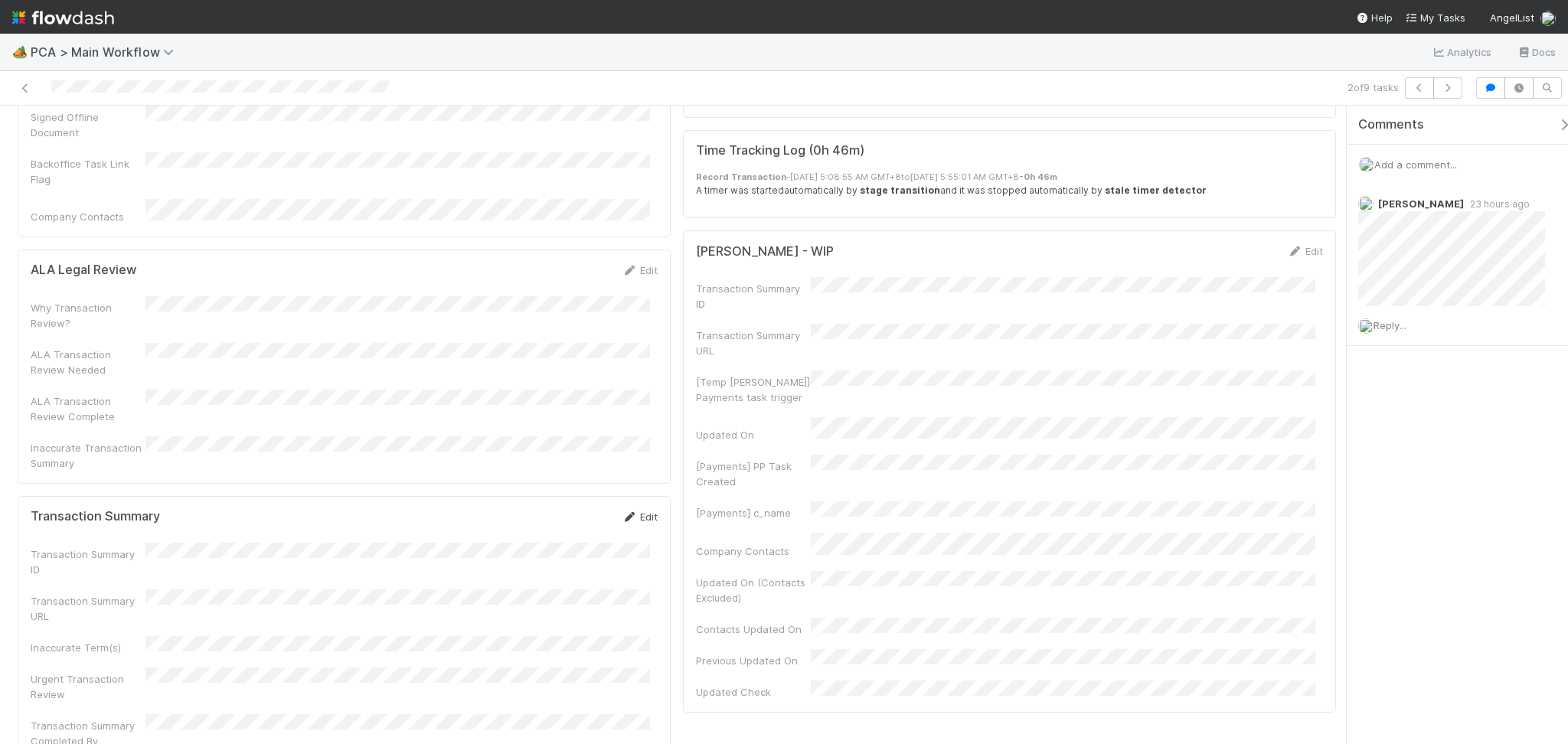
click at [634, 511] on link "Edit" at bounding box center [639, 516] width 36 height 12
click at [304, 554] on div "Transaction Summary ID Transaction Summary URL Inaccurate Term(s) Urgent Transa…" at bounding box center [344, 678] width 627 height 249
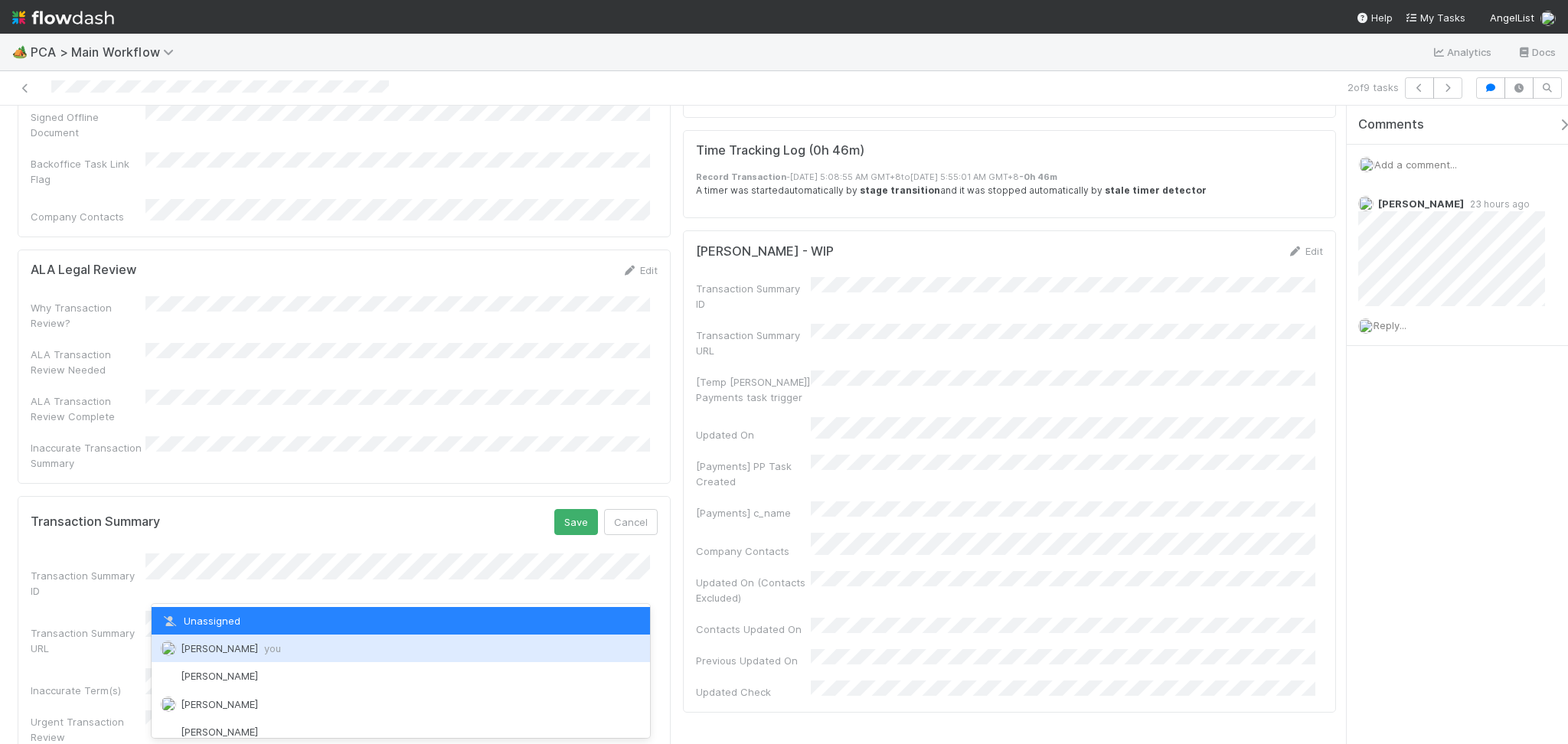
click at [226, 643] on span "Febbie Cervantes you" at bounding box center [231, 648] width 100 height 12
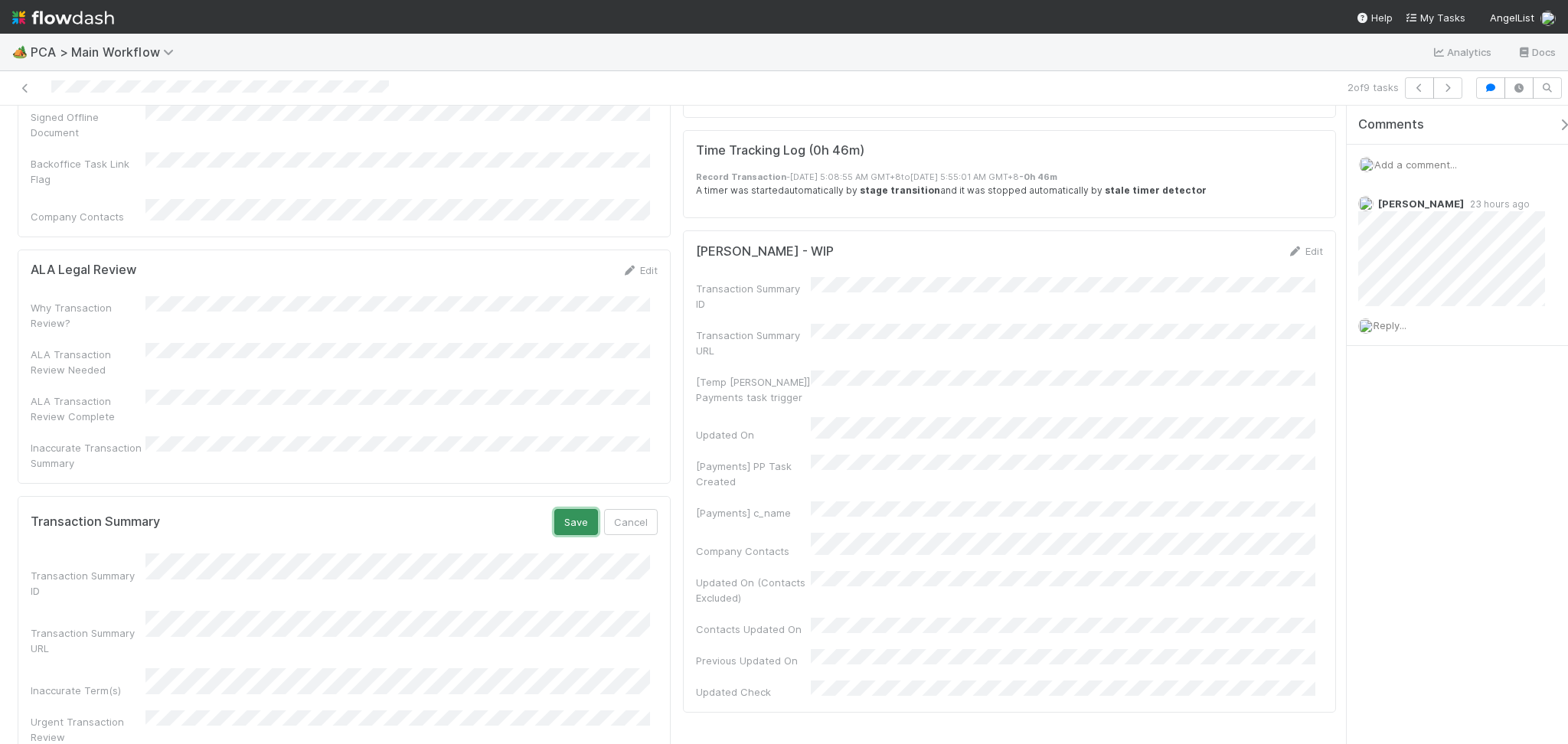
click at [558, 509] on button "Save" at bounding box center [576, 522] width 44 height 26
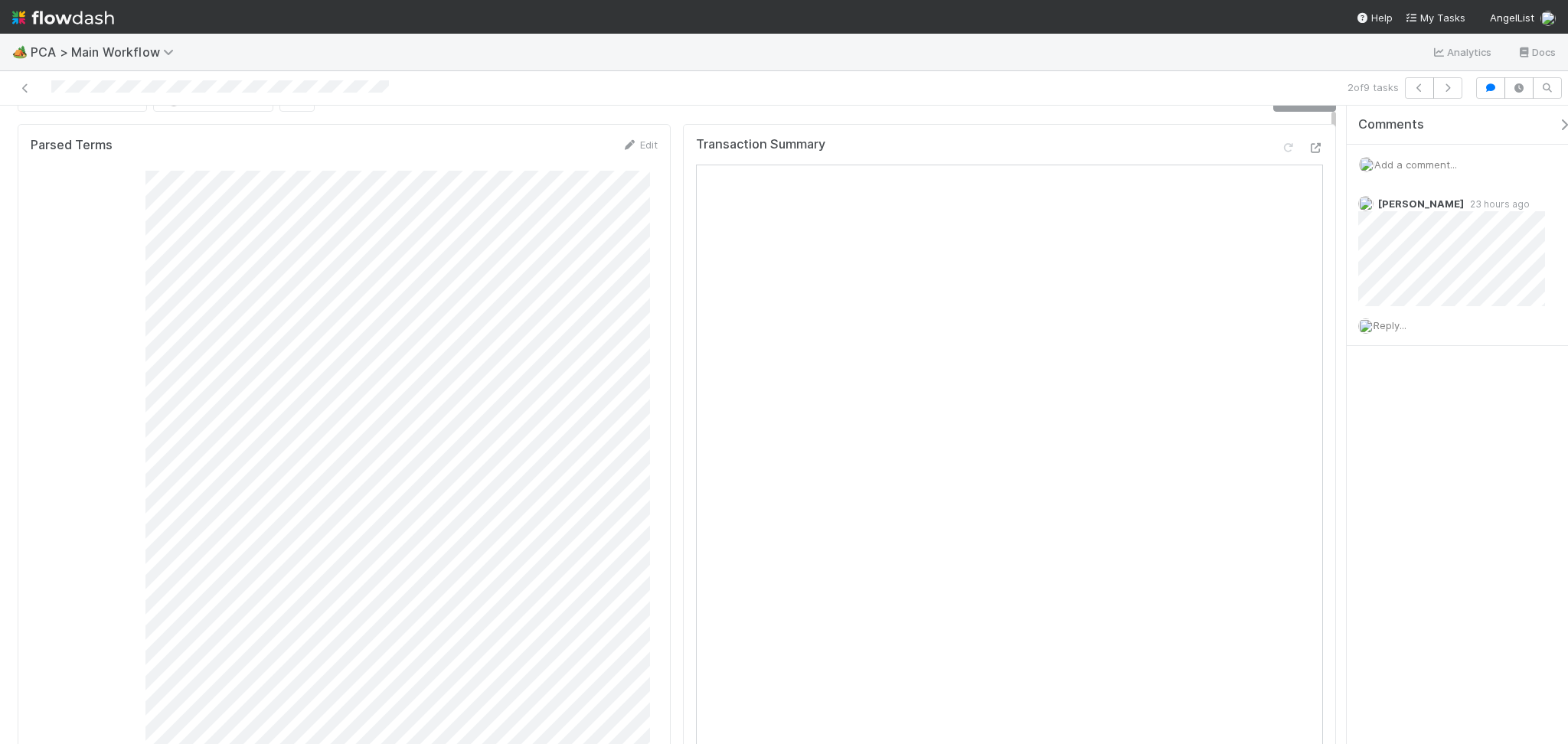
scroll to position [0, 0]
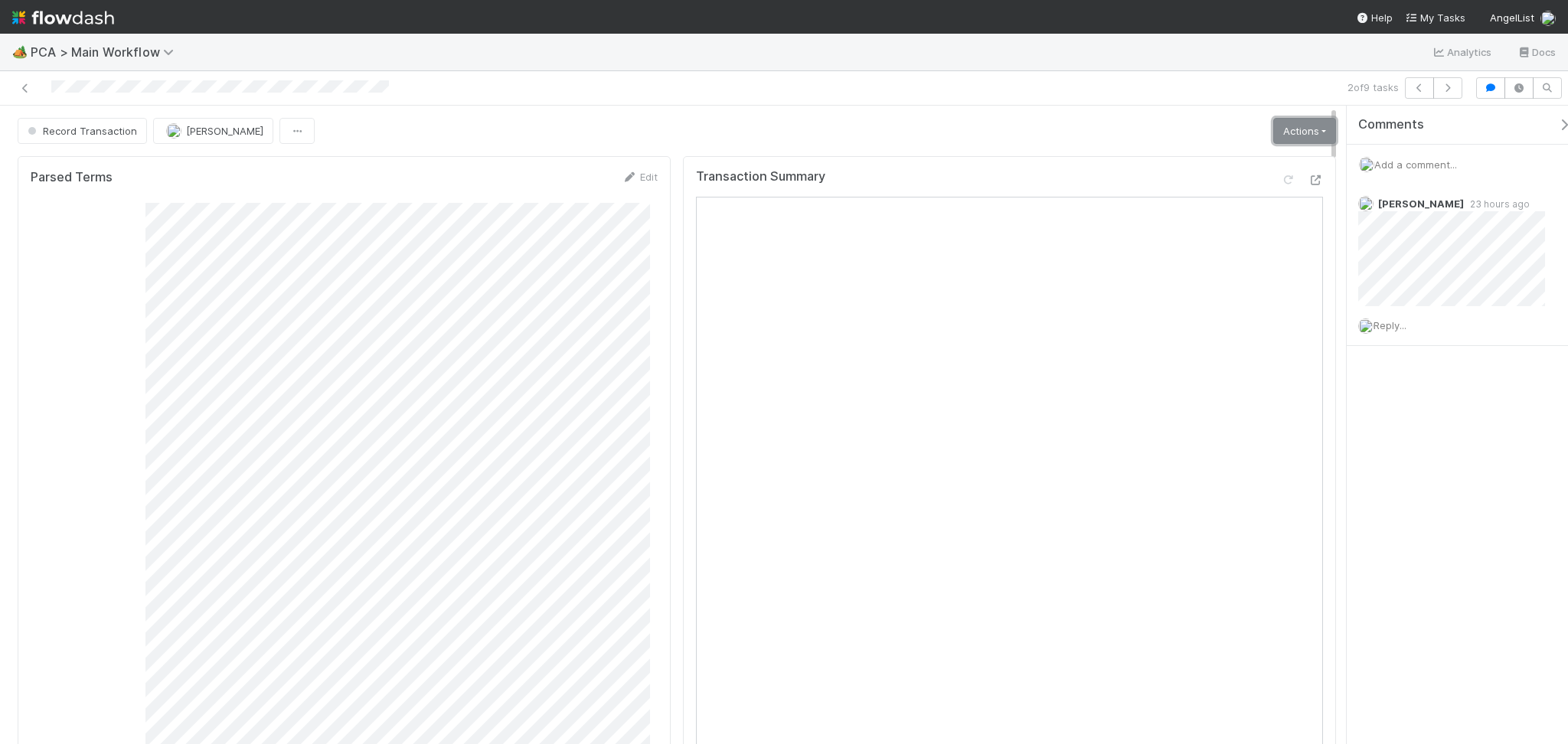
click at [1287, 127] on link "Actions" at bounding box center [1305, 131] width 63 height 26
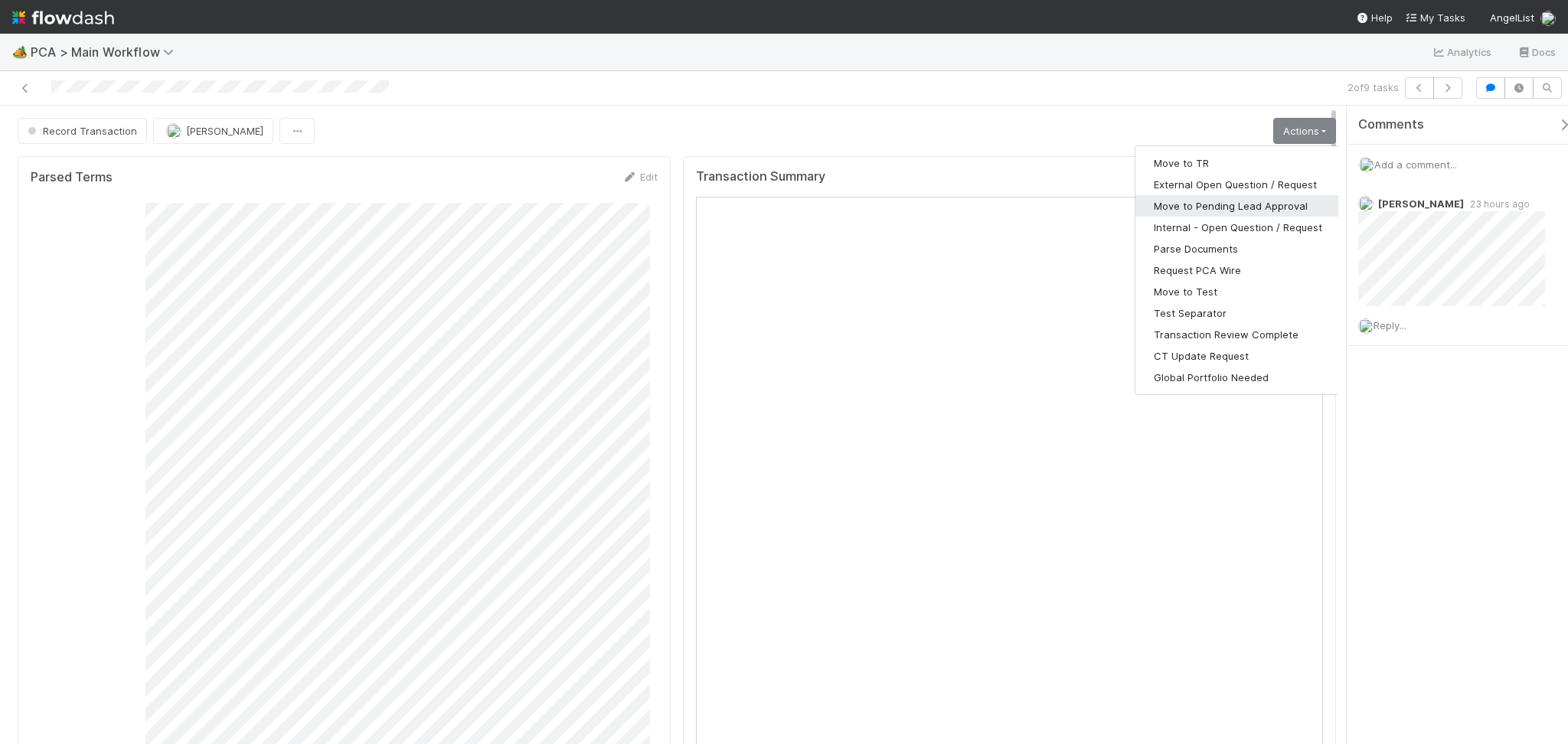
click at [1237, 211] on button "Move to Pending Lead Approval" at bounding box center [1238, 206] width 205 height 22
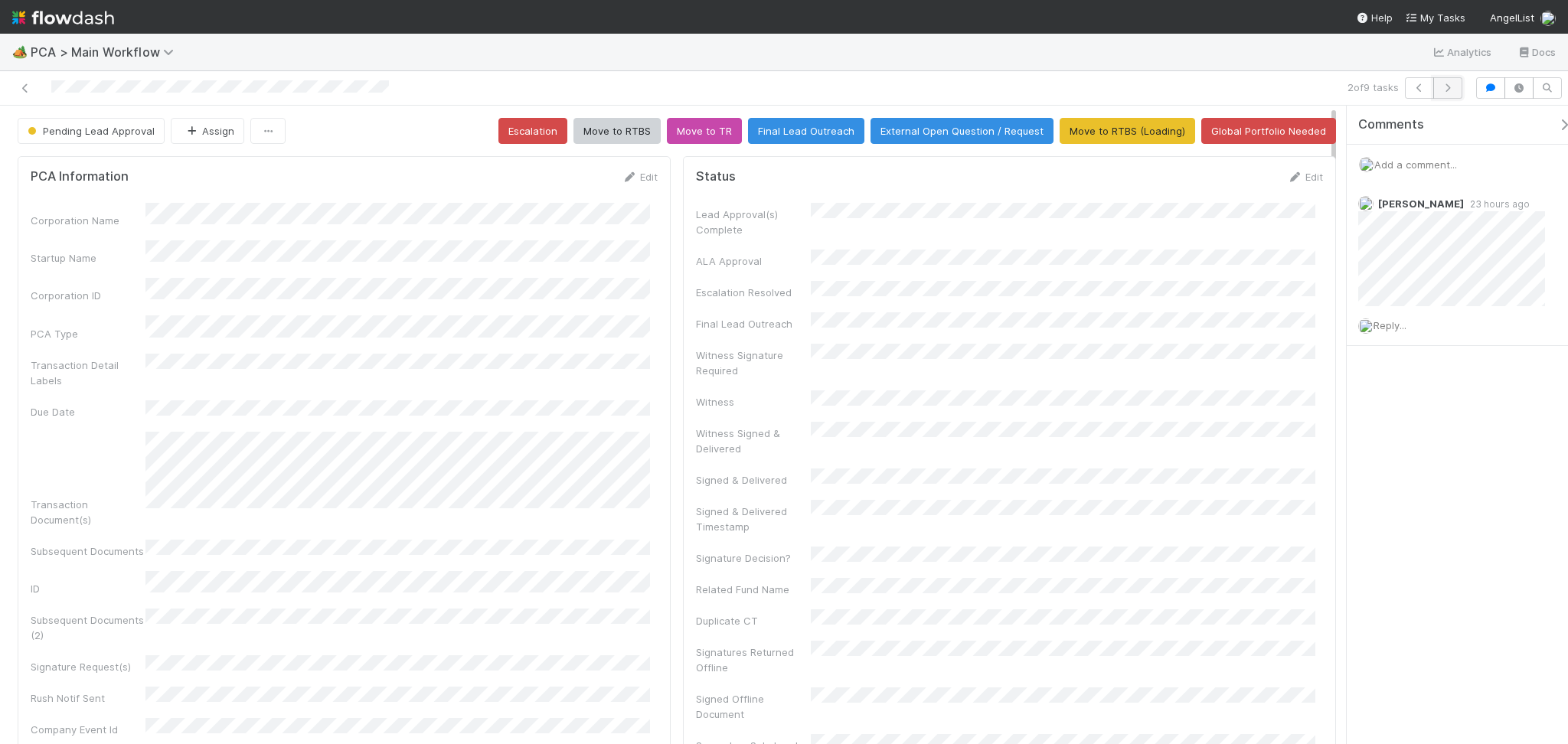
click at [1449, 82] on button "button" at bounding box center [1448, 88] width 29 height 22
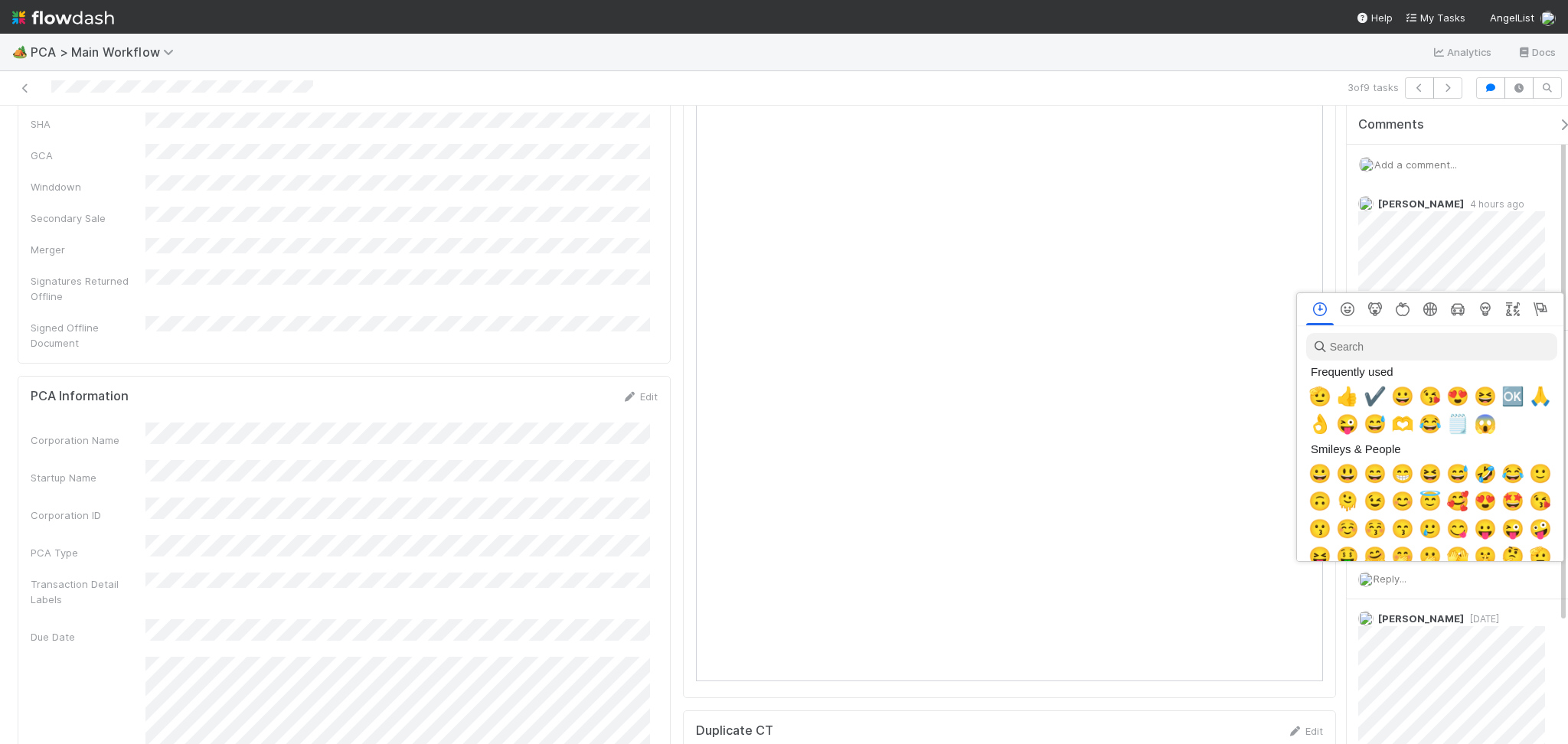
scroll to position [0, 8]
click at [1344, 395] on span "👍" at bounding box center [1344, 396] width 23 height 22
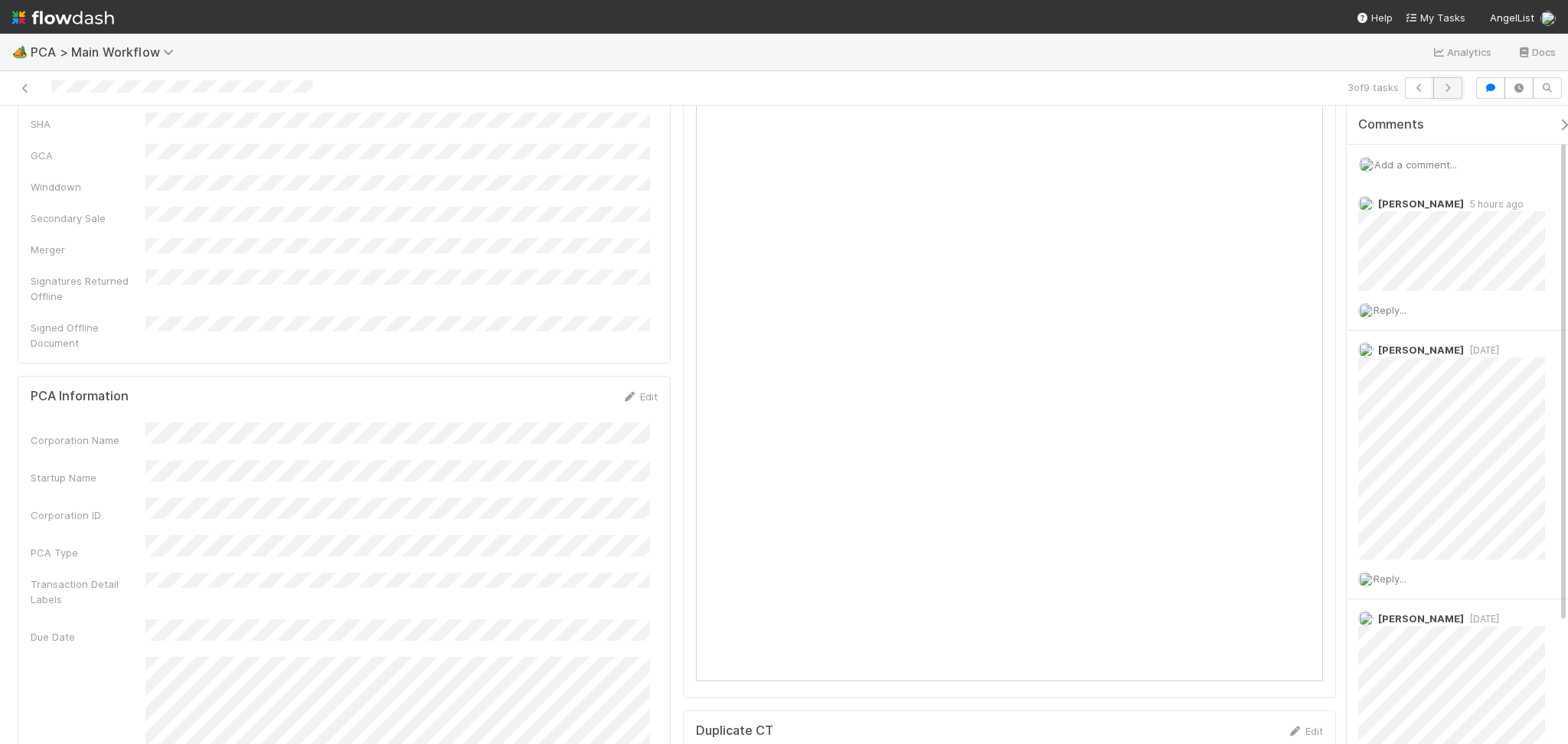
click at [1450, 82] on button "button" at bounding box center [1448, 88] width 29 height 22
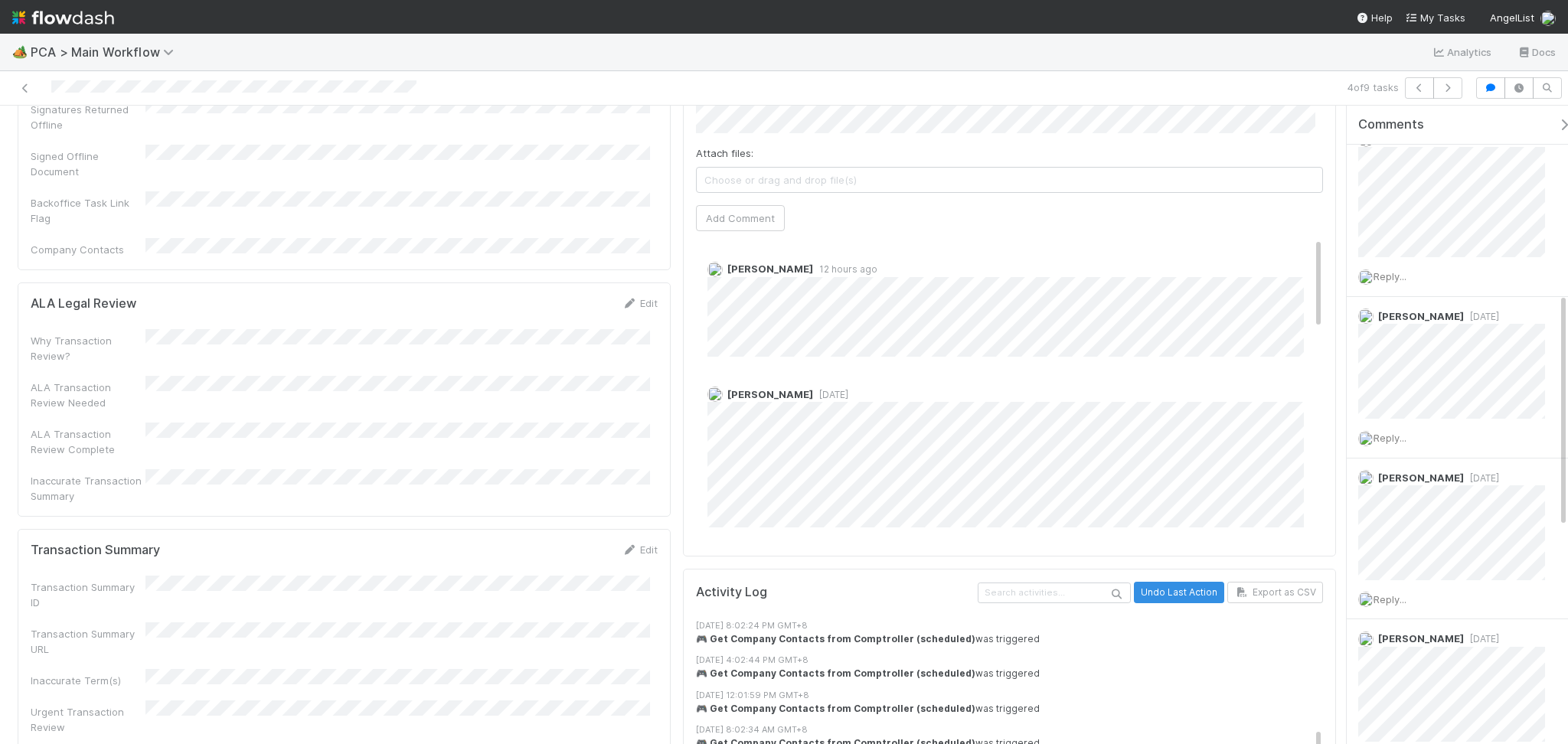
scroll to position [2143, 0]
click at [1440, 93] on button "button" at bounding box center [1448, 88] width 29 height 22
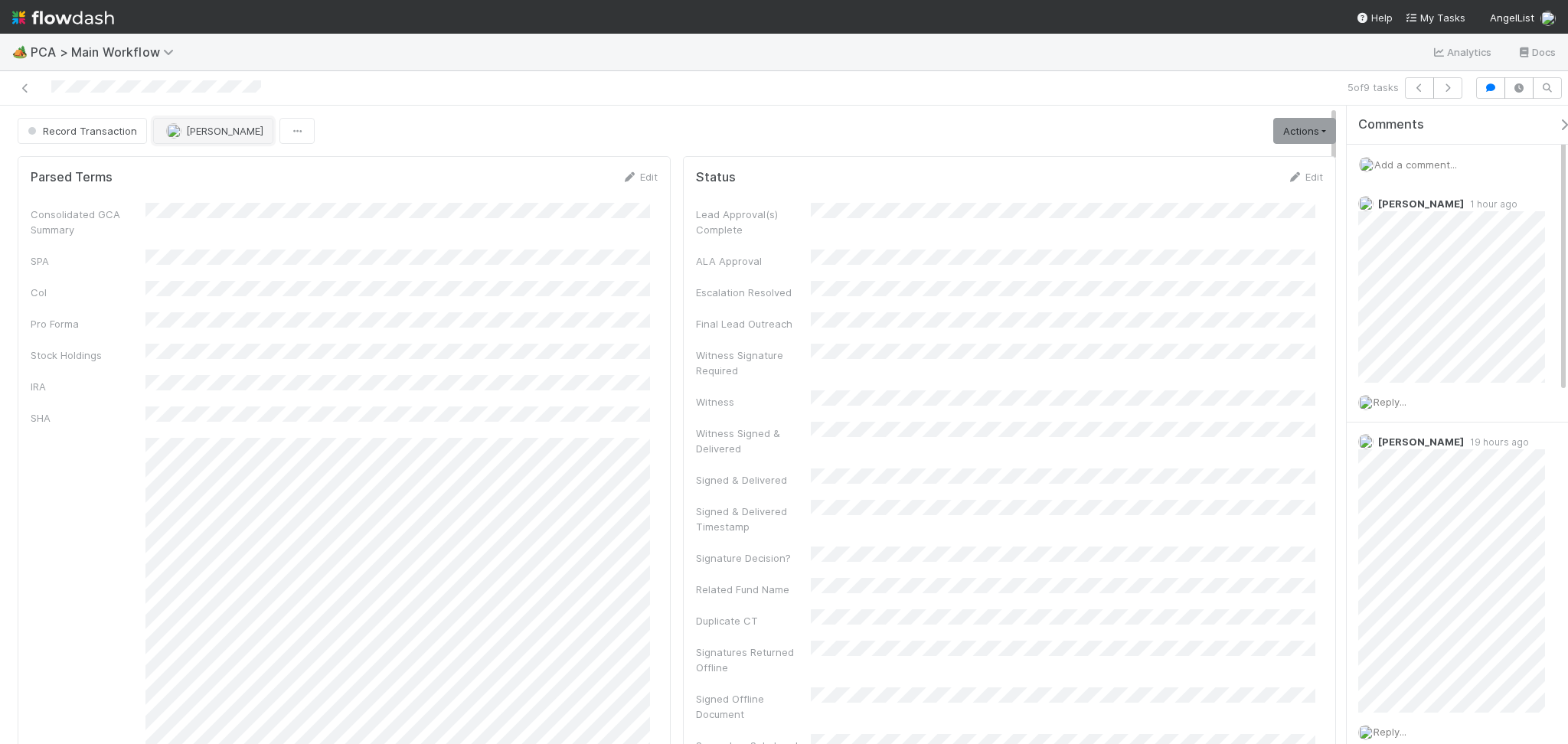
click at [190, 125] on span "Febbie Cervantes" at bounding box center [225, 131] width 77 height 12
click at [1453, 86] on icon "button" at bounding box center [1448, 87] width 15 height 9
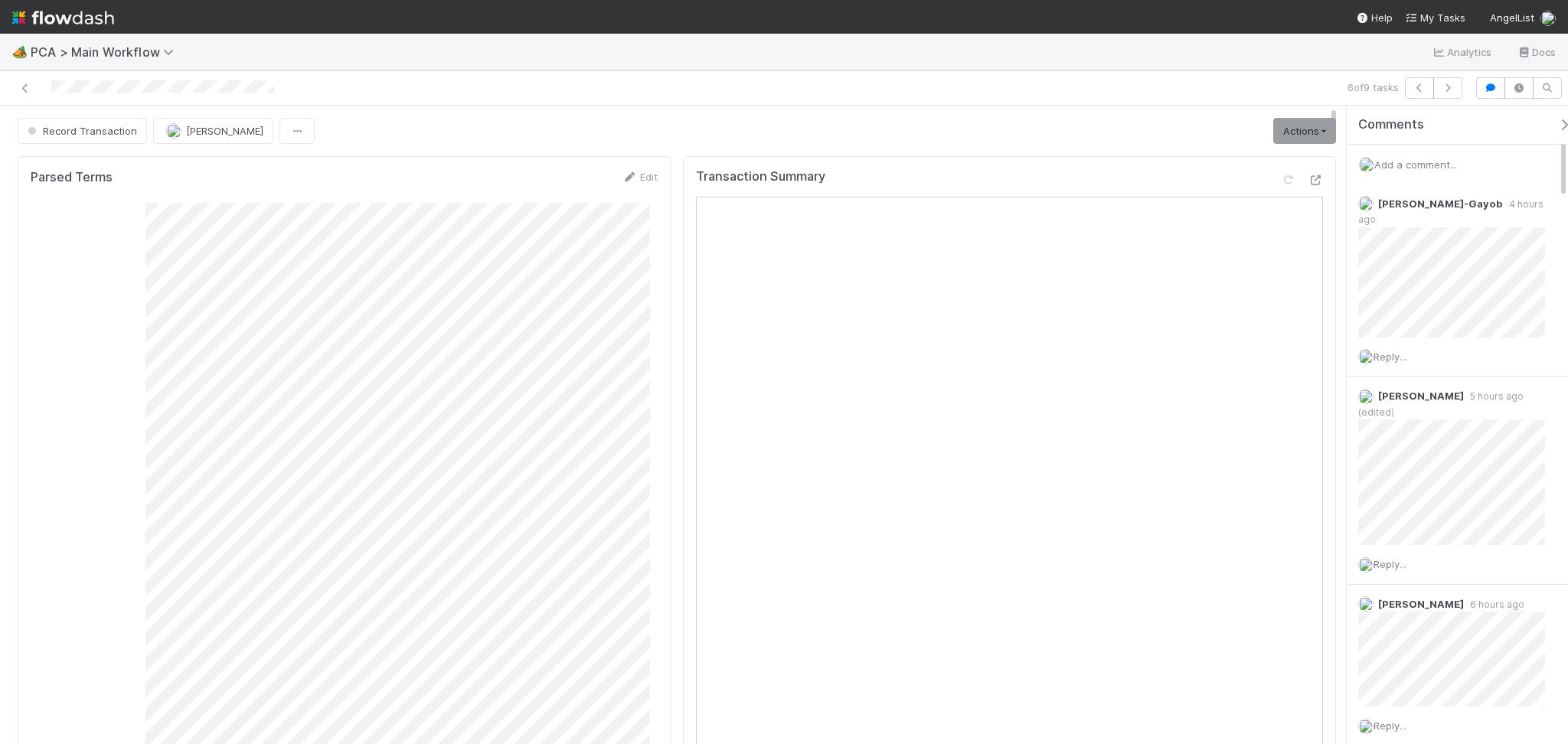
click at [244, 130] on span "Febbie Cervantes" at bounding box center [225, 131] width 77 height 12
click at [274, 199] on div "Roselyn de Villa" at bounding box center [253, 213] width 216 height 27
click at [1455, 90] on button "button" at bounding box center [1448, 88] width 29 height 22
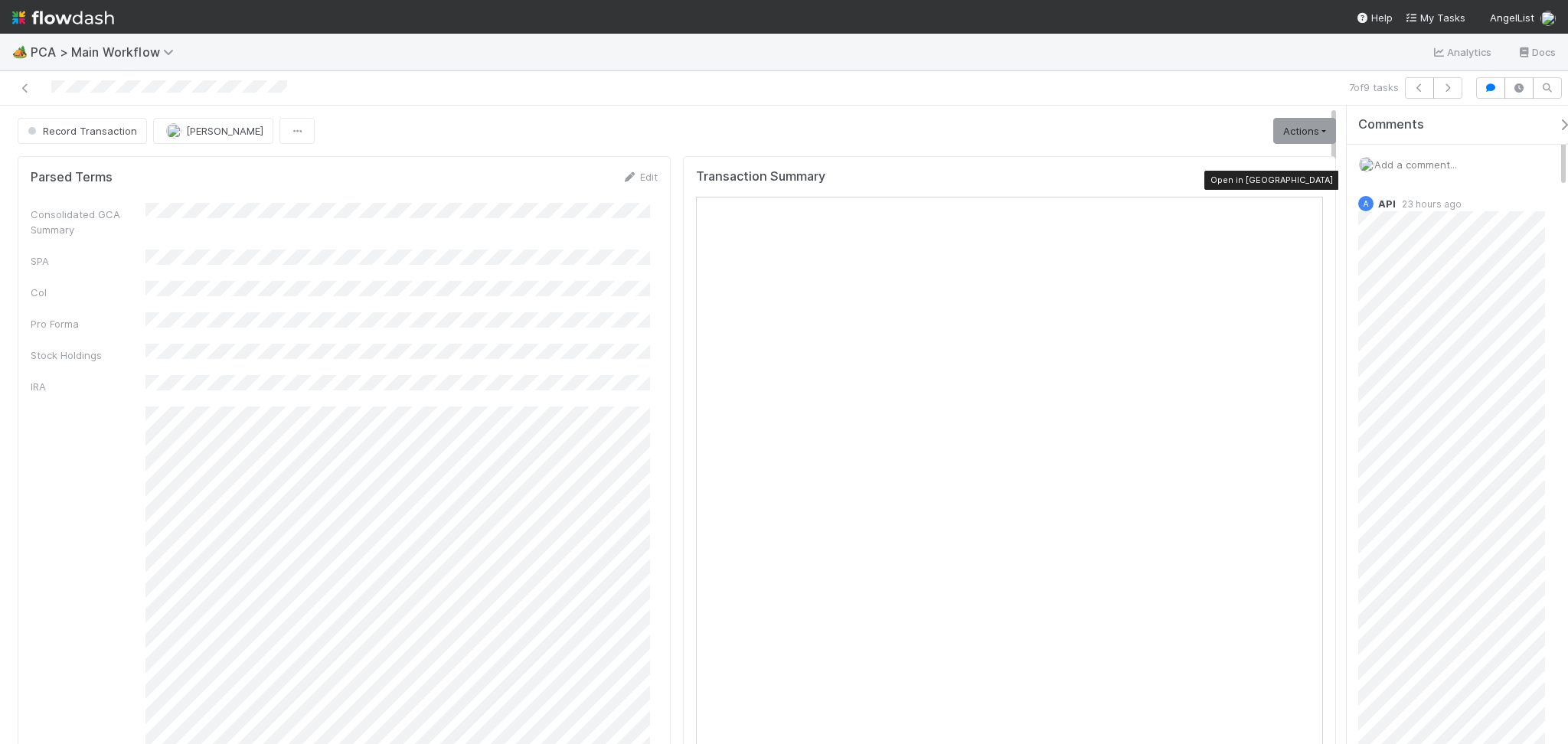
click at [1307, 178] on icon at bounding box center [1315, 180] width 15 height 10
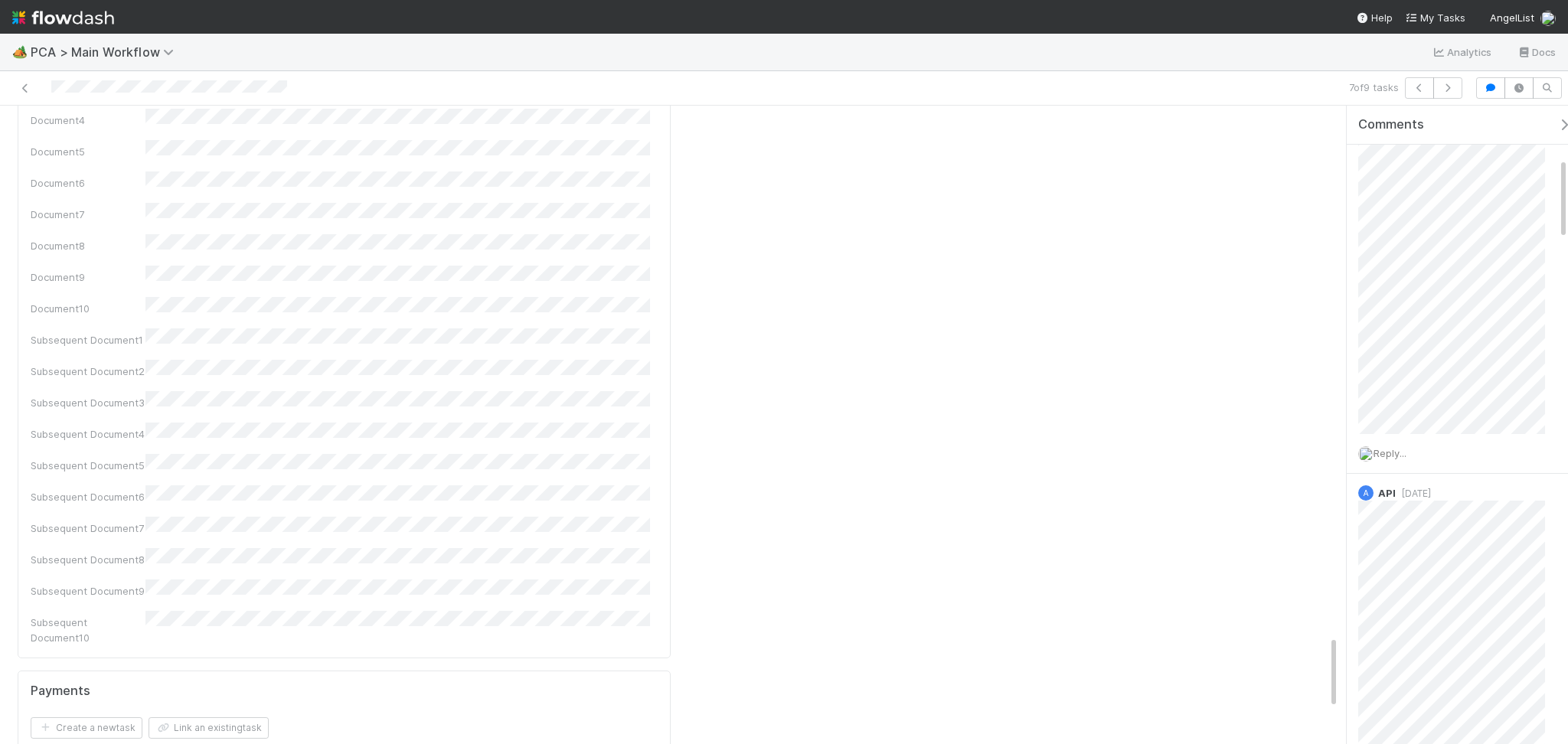
scroll to position [4900, 0]
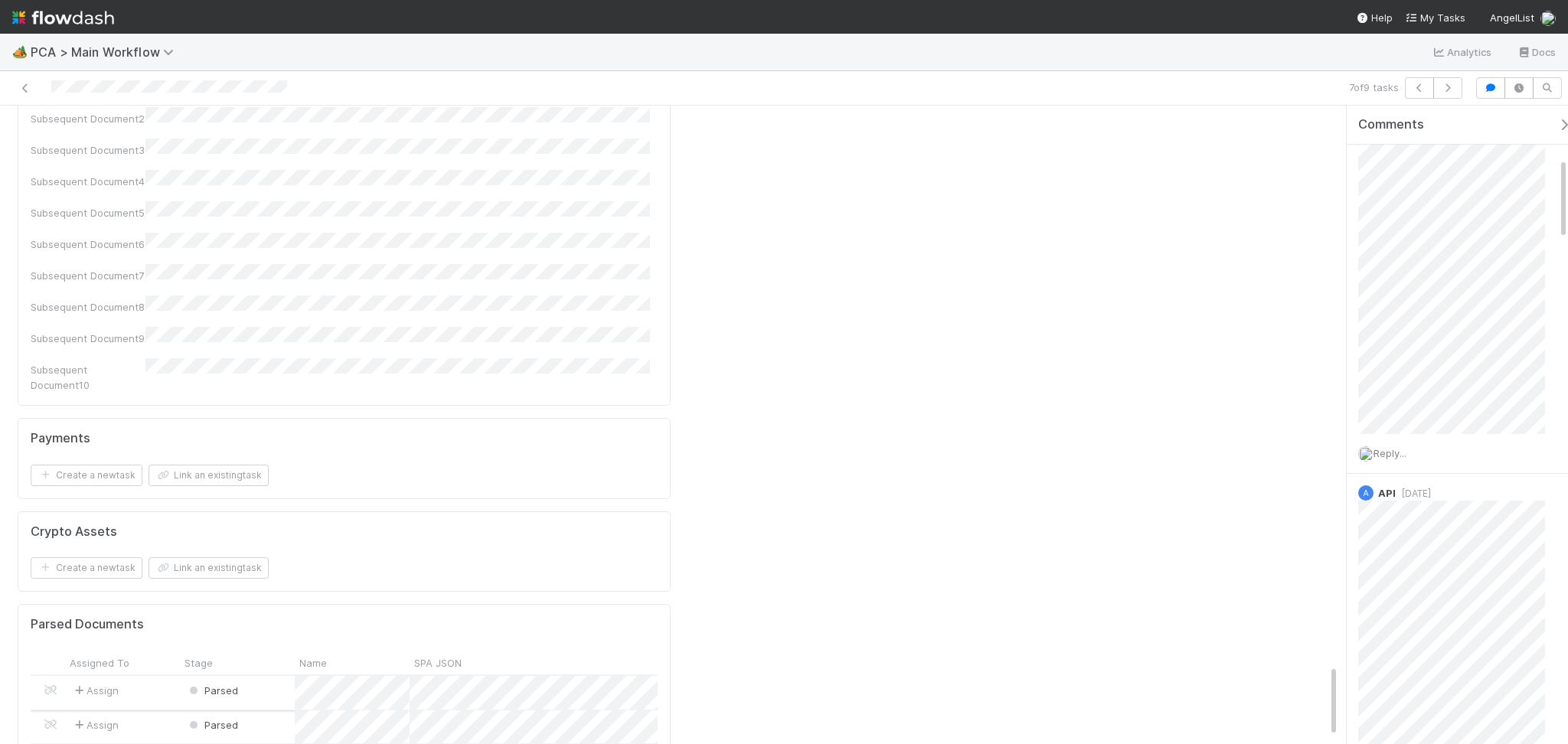
click at [270, 676] on div "Parsed" at bounding box center [237, 692] width 115 height 33
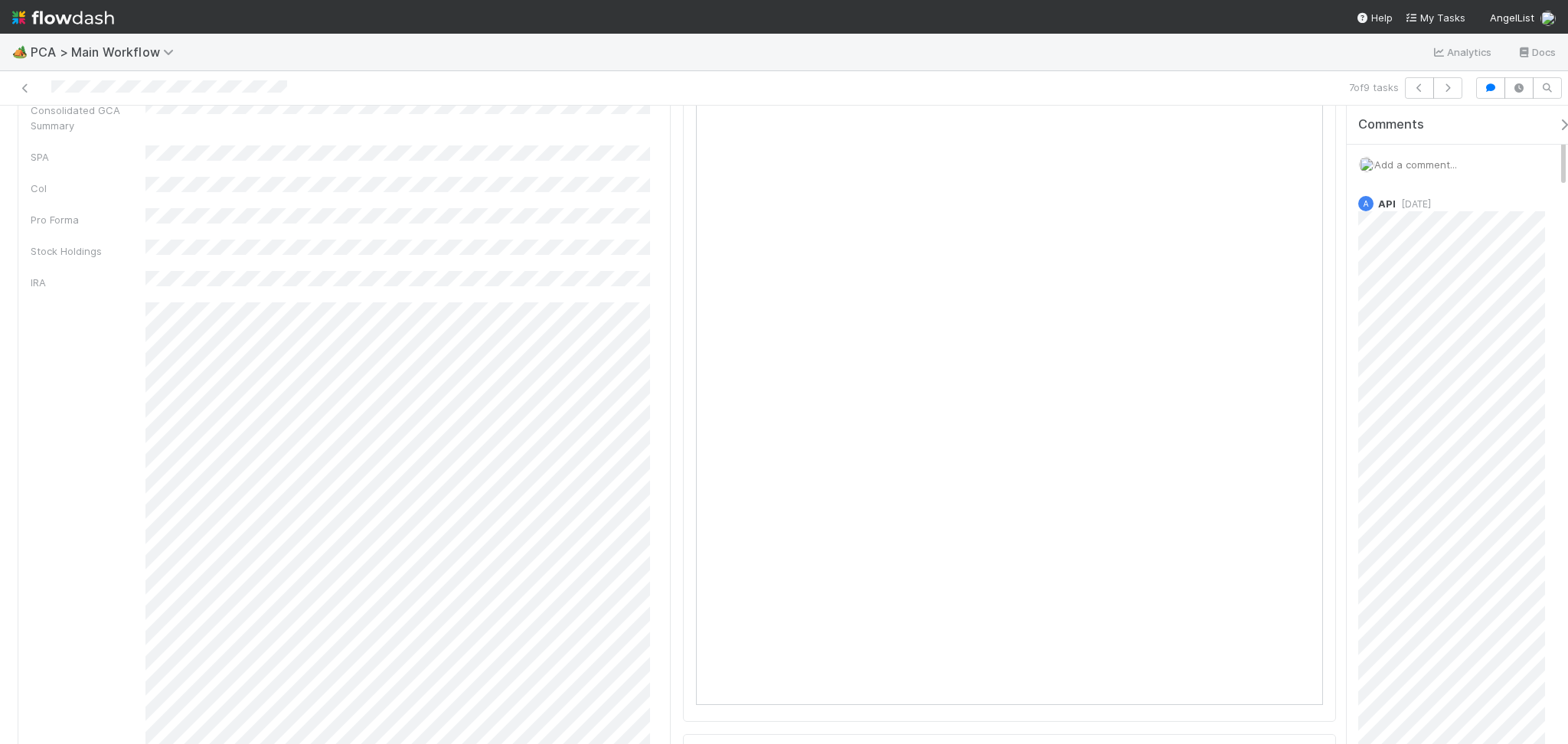
scroll to position [0, 0]
click at [1415, 161] on span "Add a comment..." at bounding box center [1415, 164] width 82 height 12
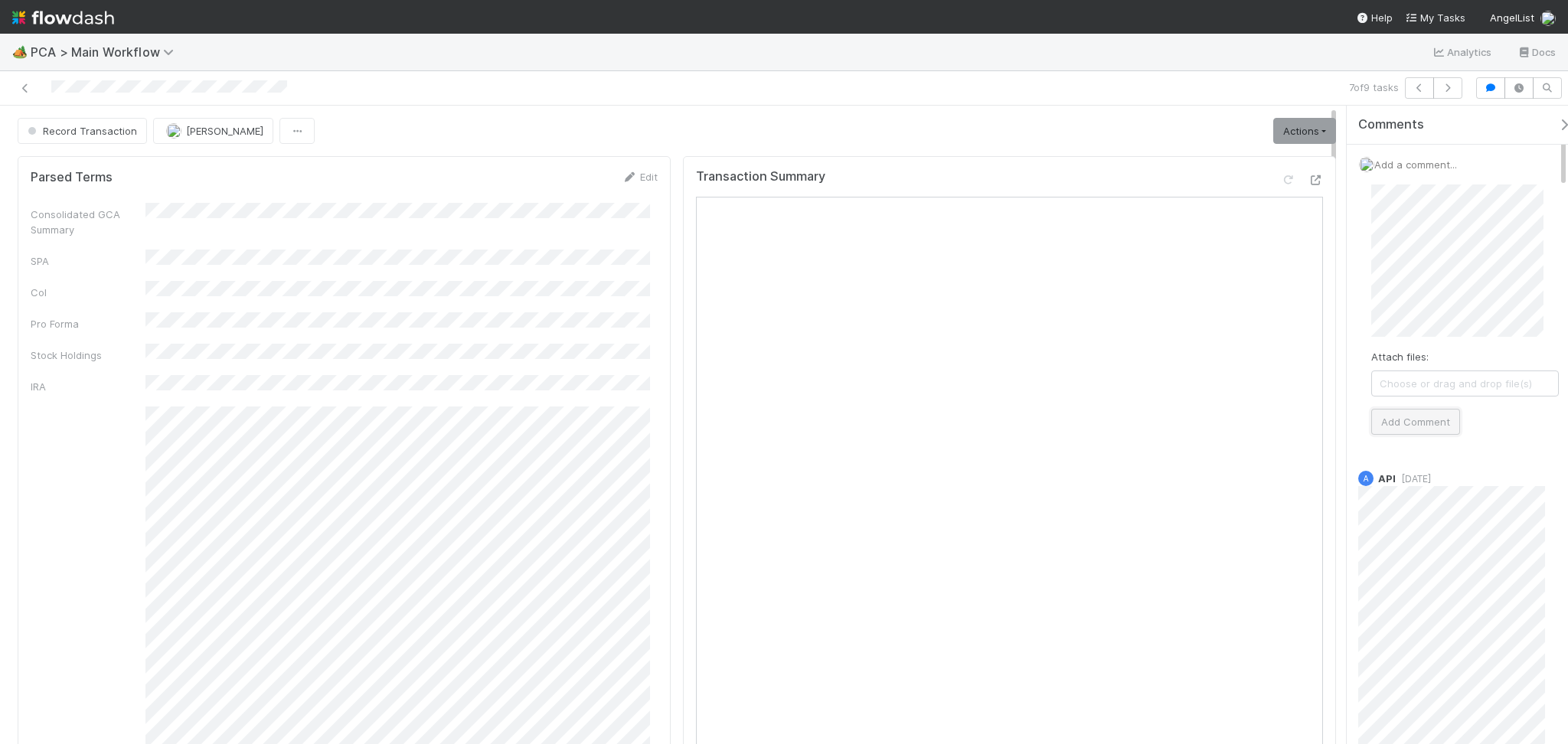
click at [1418, 423] on button "Add Comment" at bounding box center [1415, 422] width 89 height 26
click at [1279, 127] on link "Actions" at bounding box center [1305, 131] width 63 height 26
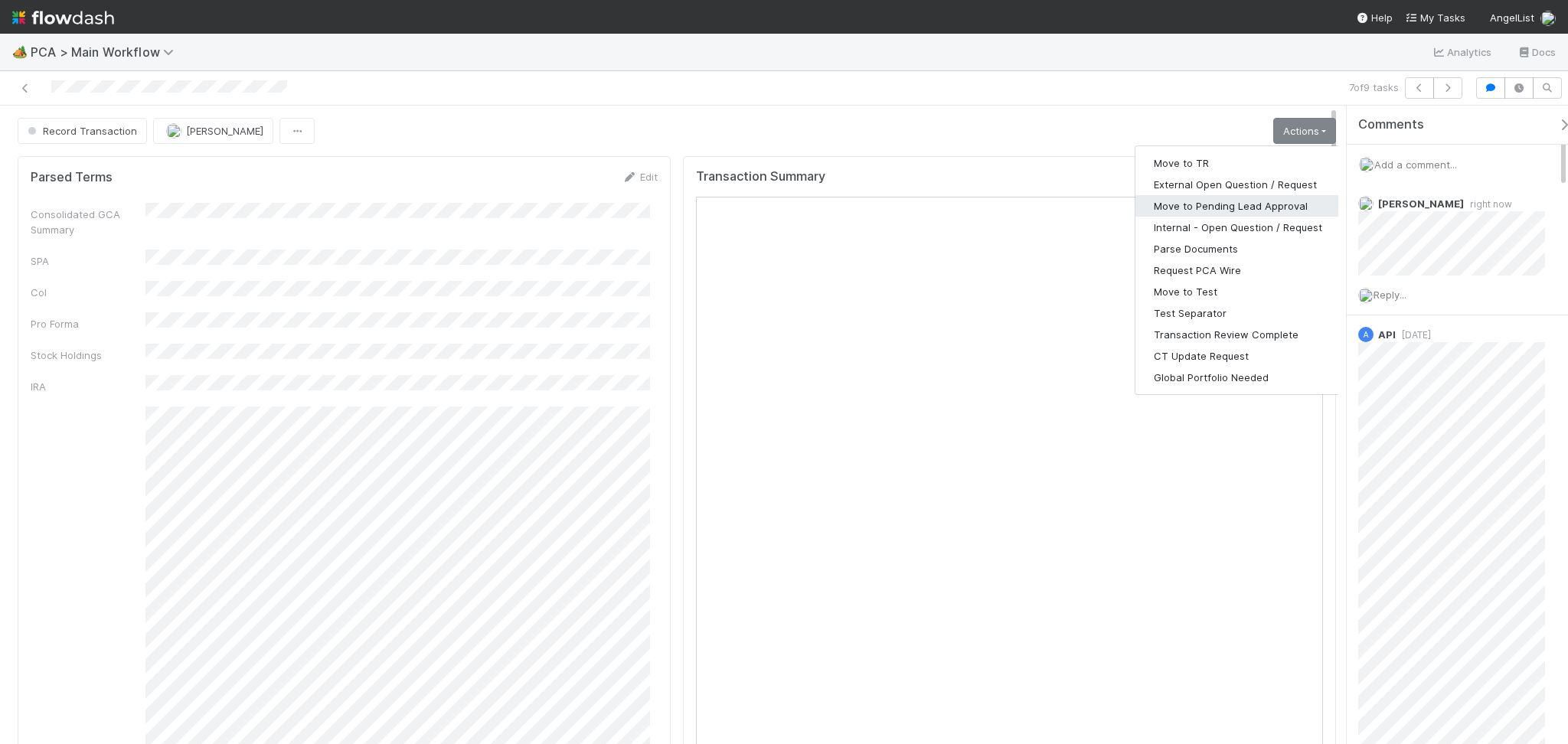
click at [1237, 211] on button "Move to Pending Lead Approval" at bounding box center [1238, 206] width 205 height 22
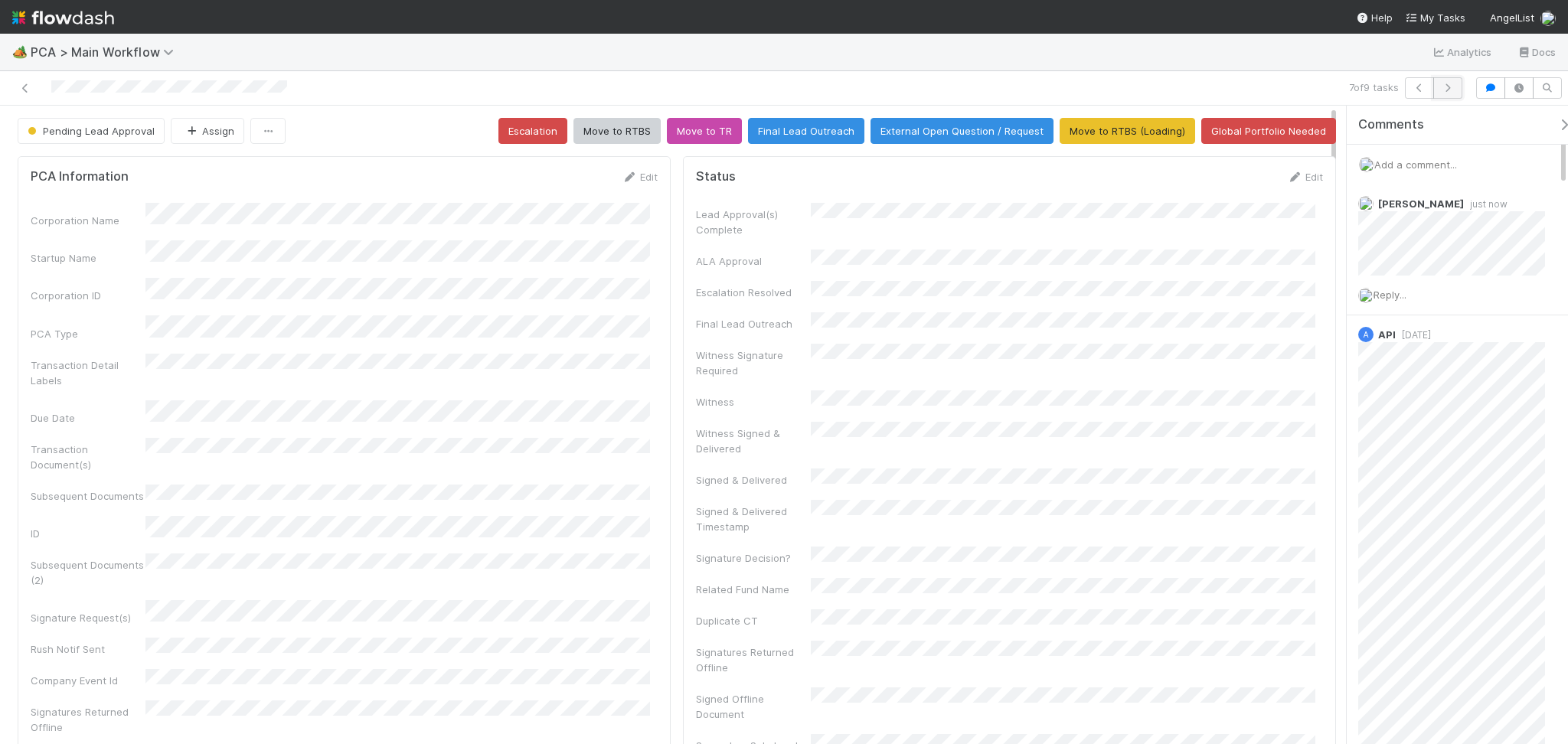
click at [1455, 84] on button "button" at bounding box center [1448, 88] width 29 height 22
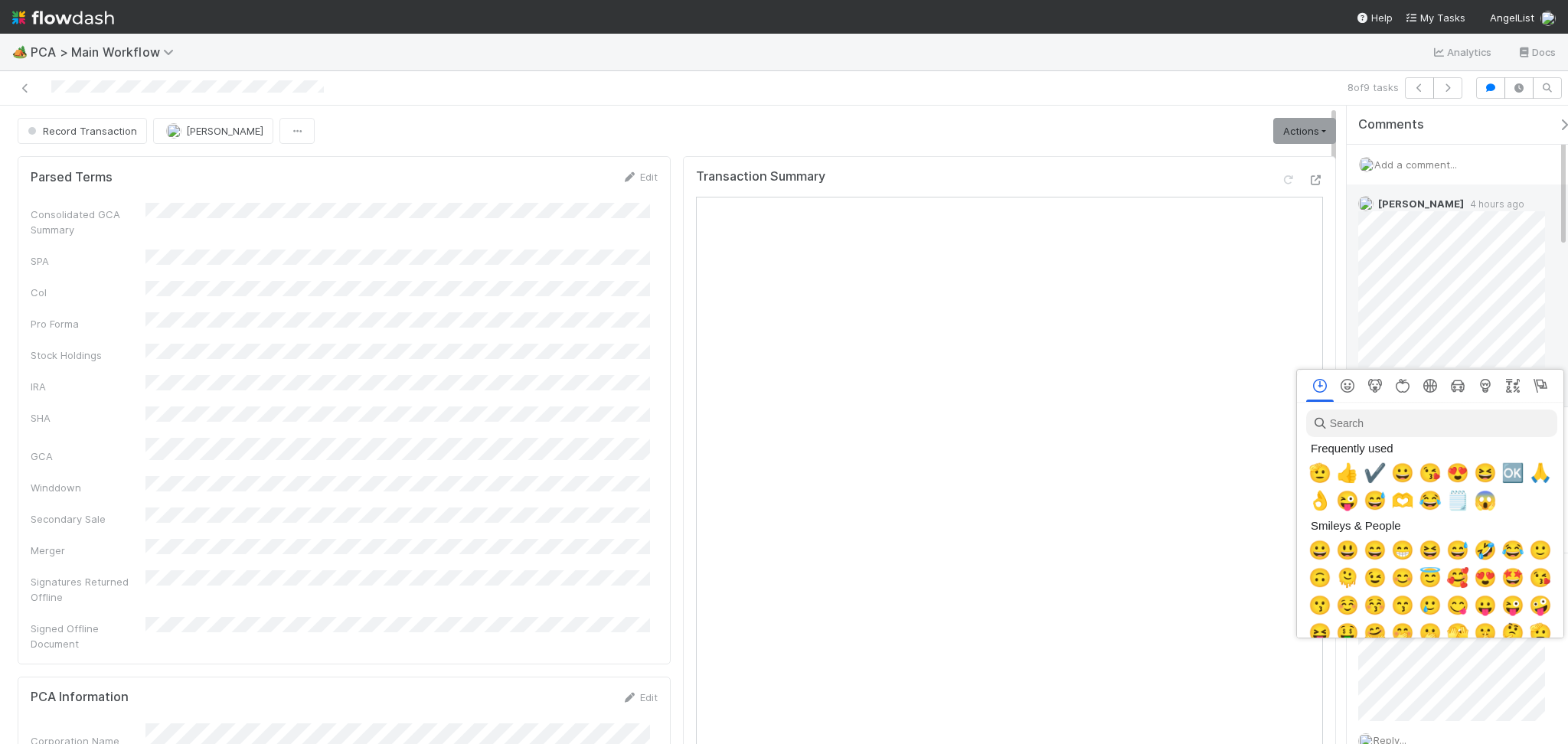
scroll to position [0, 8]
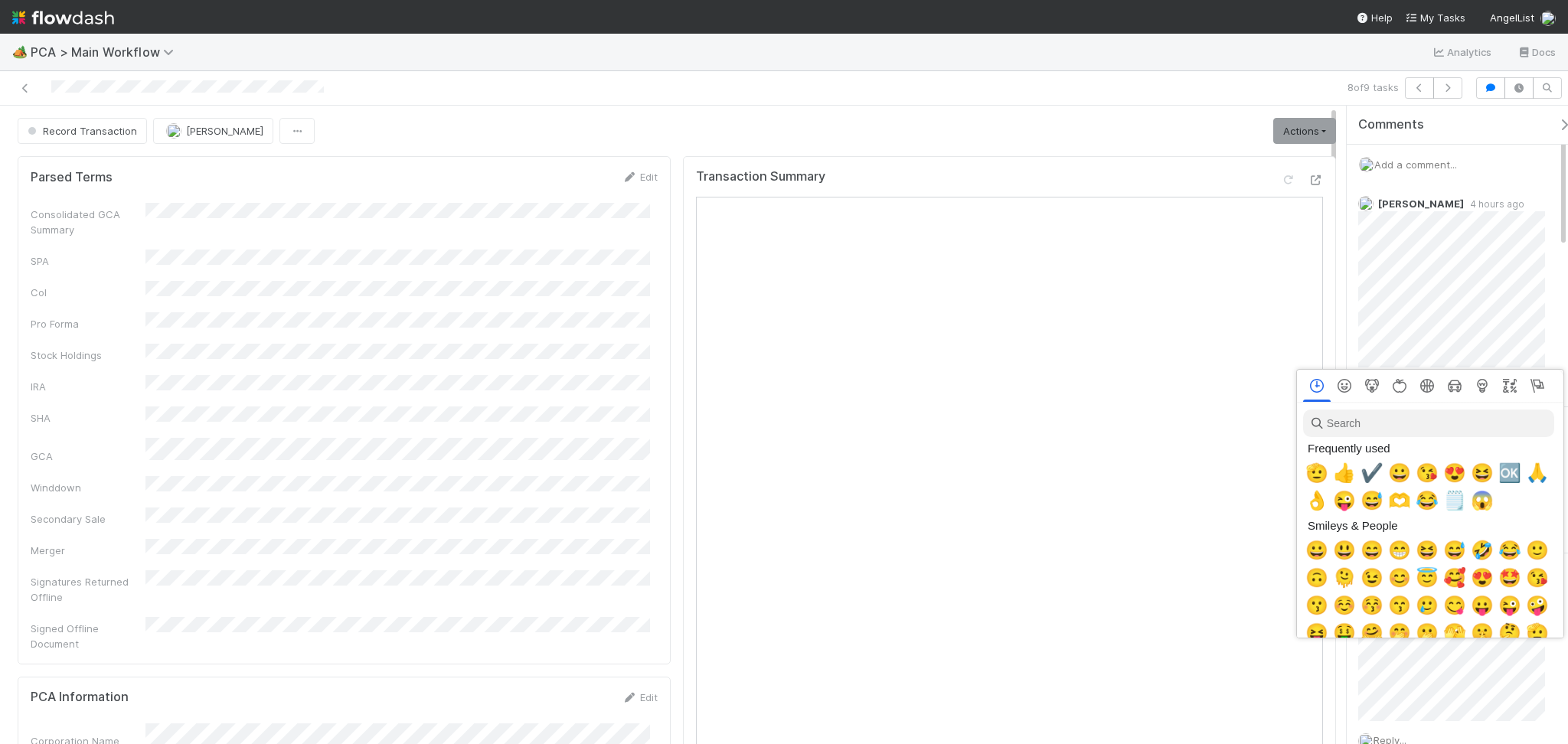
click at [1430, 342] on div at bounding box center [784, 372] width 1568 height 744
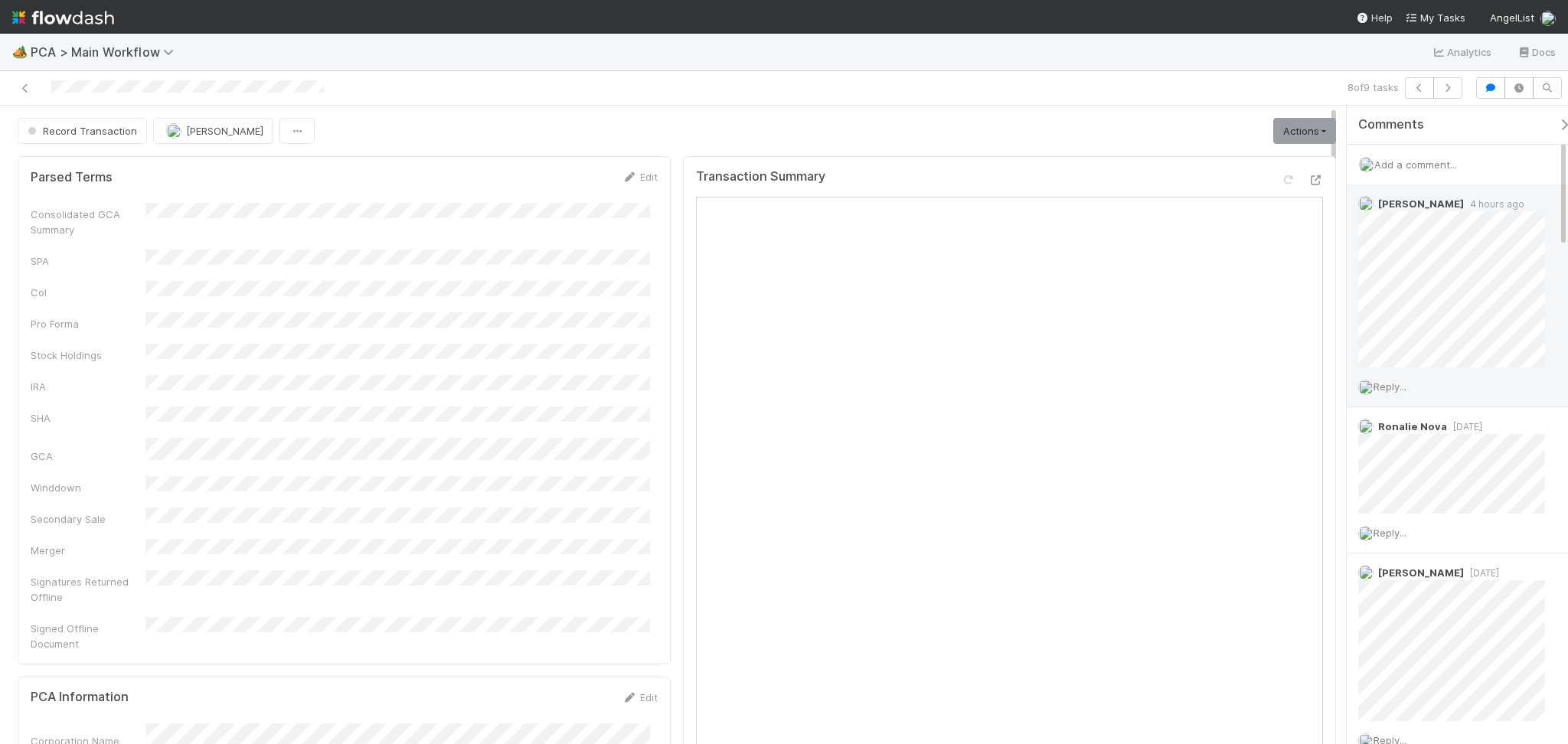
click at [1394, 391] on span "Reply..." at bounding box center [1390, 387] width 33 height 12
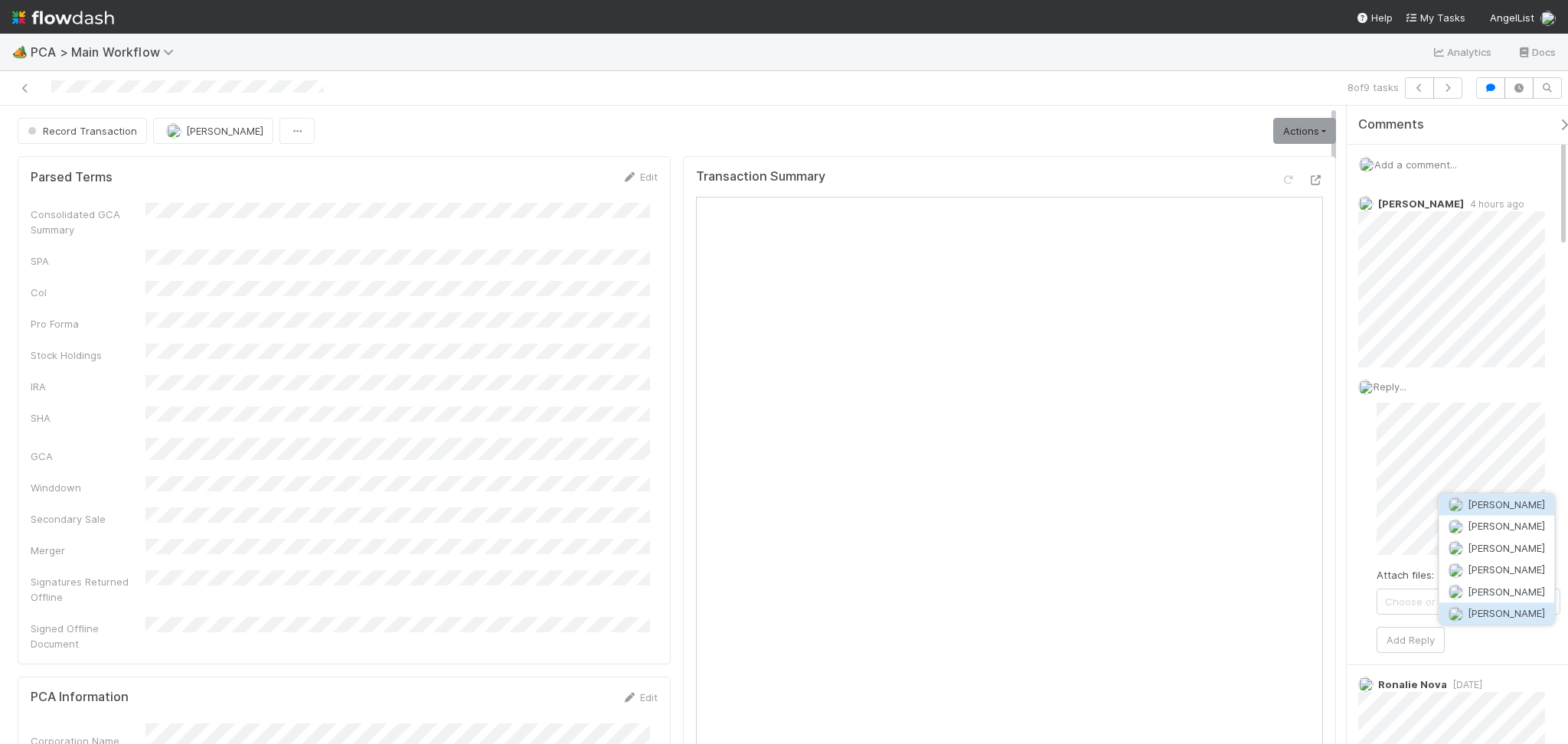
click at [1482, 615] on span "Zachary Conley" at bounding box center [1507, 613] width 77 height 12
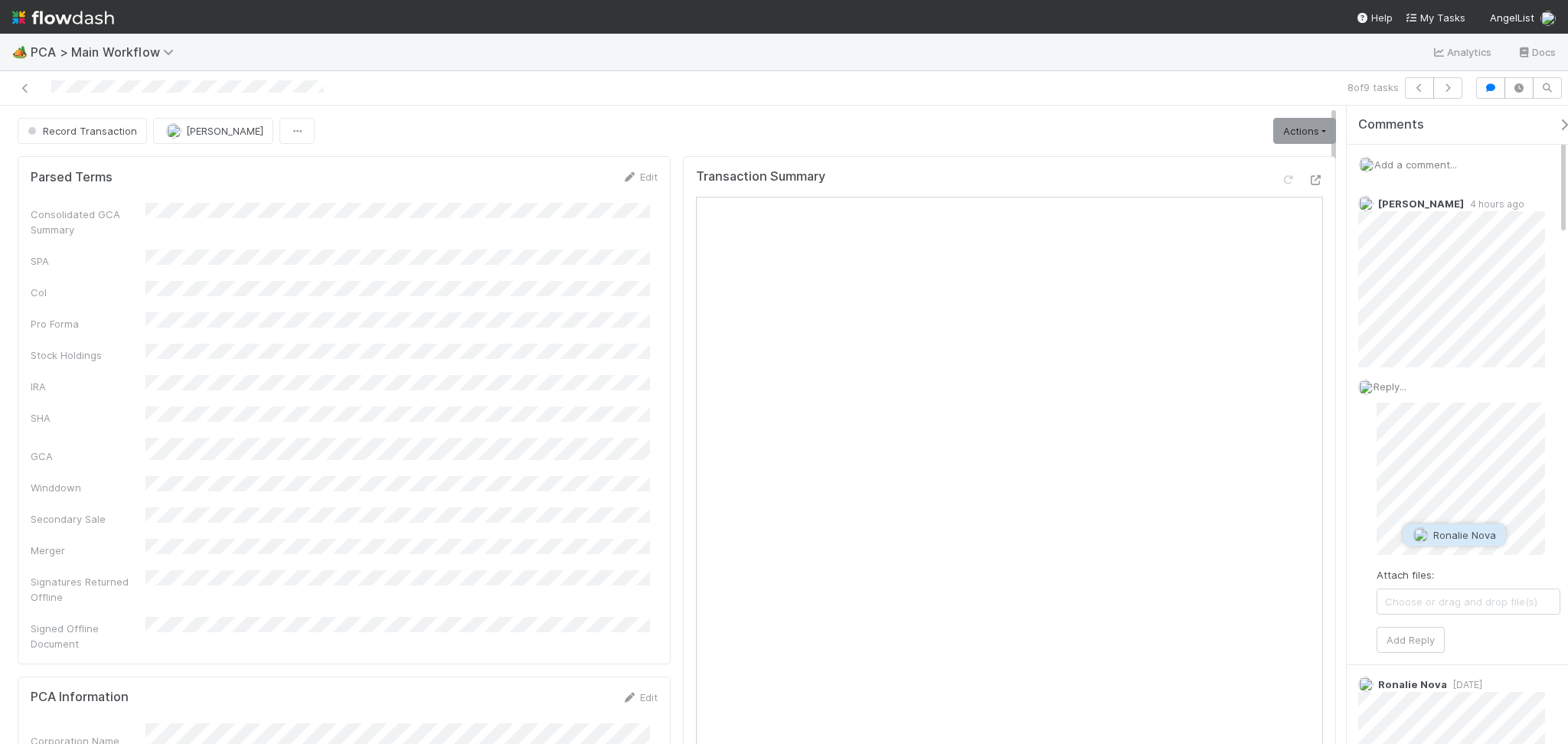
click at [1453, 531] on span "Ronalie Nova" at bounding box center [1465, 535] width 63 height 12
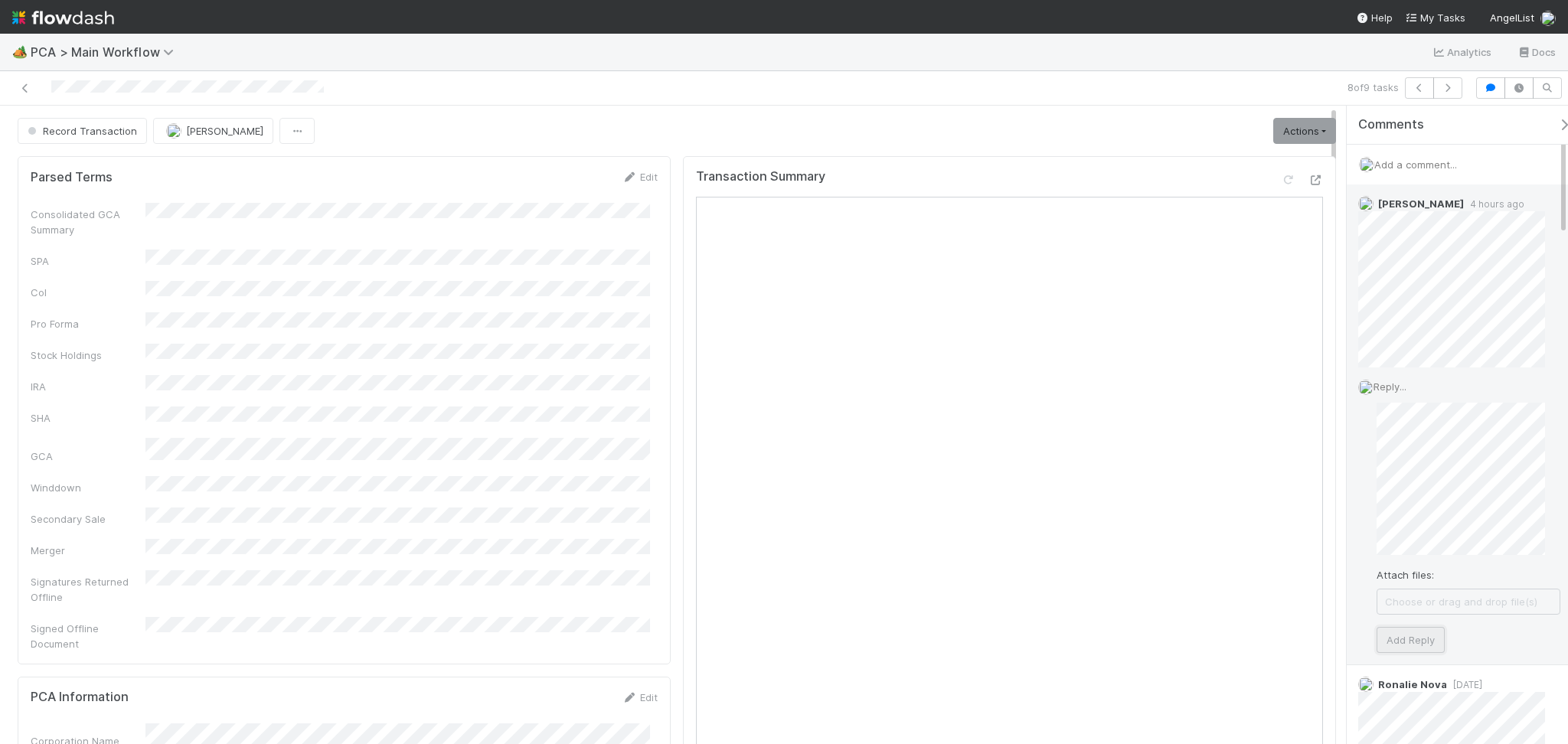
click at [1436, 634] on button "Add Reply" at bounding box center [1411, 640] width 68 height 26
click at [92, 127] on span "Record Transaction" at bounding box center [80, 131] width 112 height 12
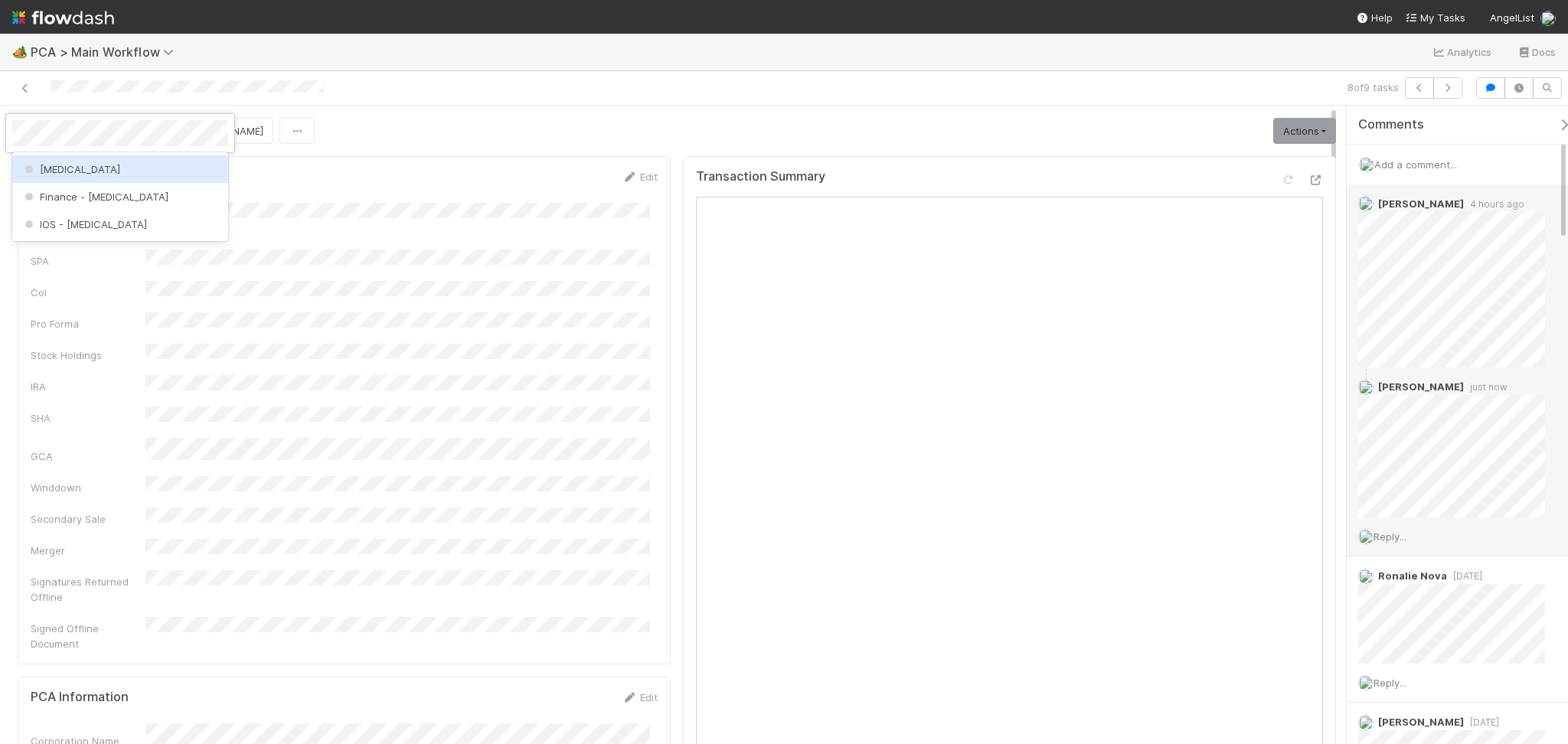
scroll to position [0, 0]
click at [109, 183] on div "Finance - ICU" at bounding box center [120, 197] width 216 height 27
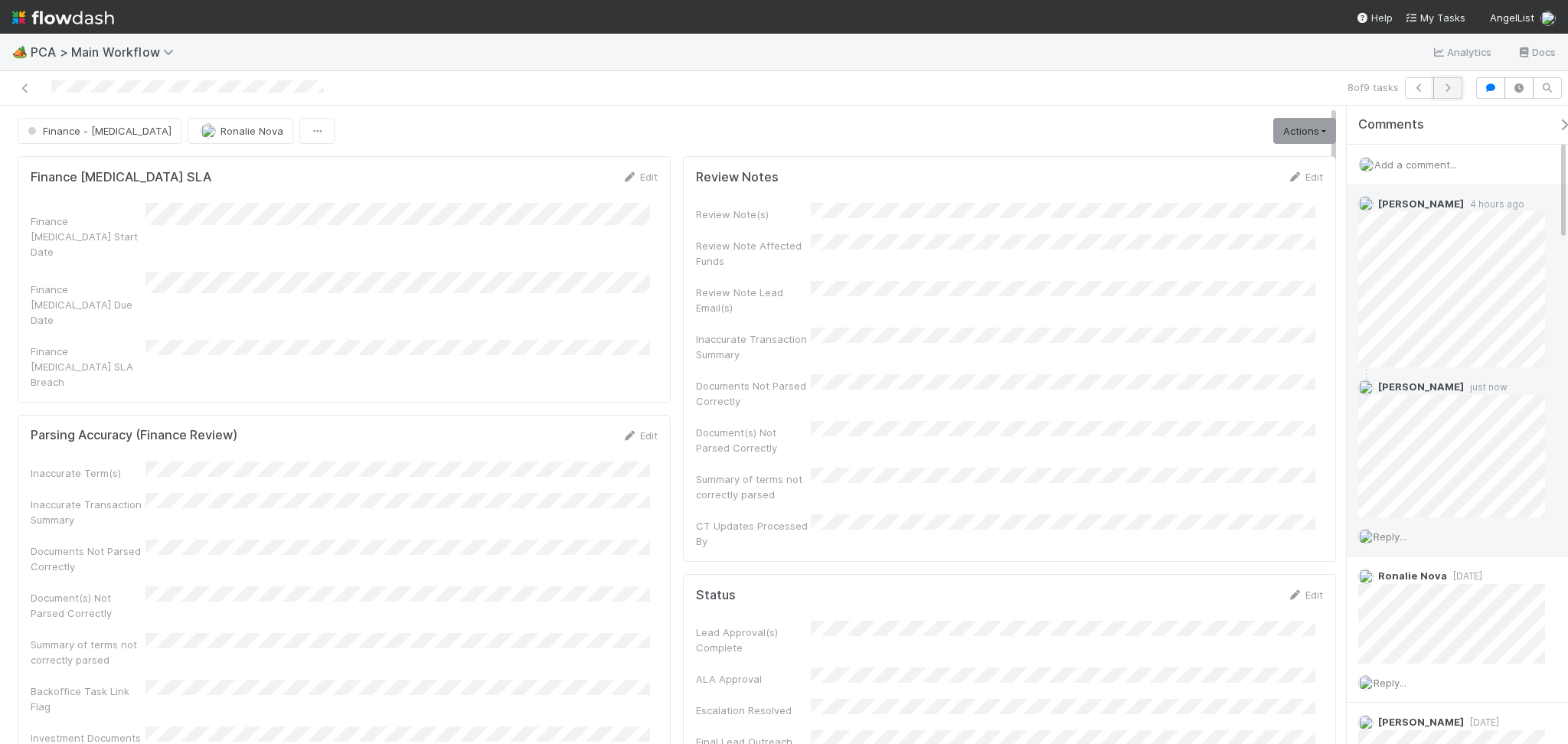
click at [1458, 82] on button "button" at bounding box center [1448, 88] width 29 height 22
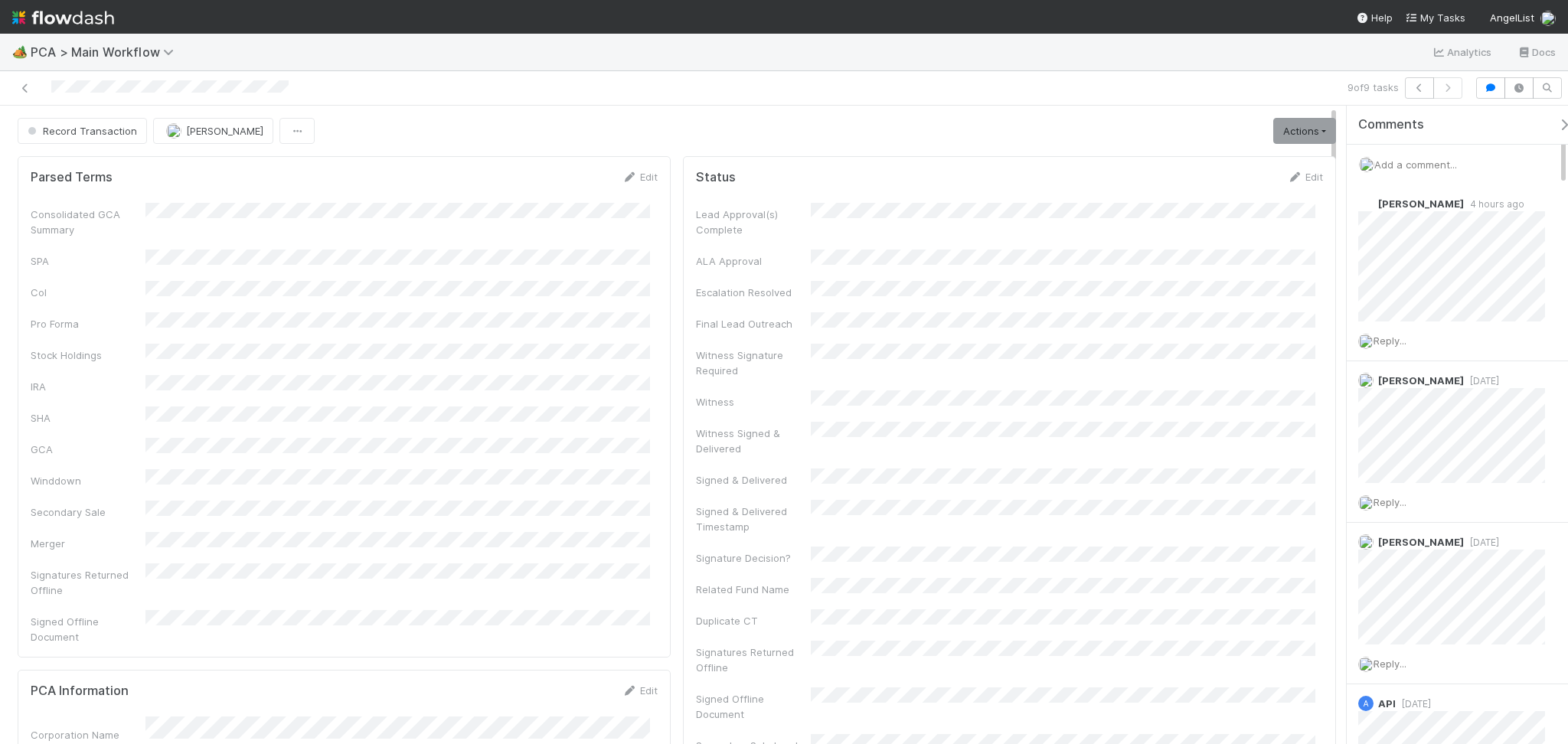
click at [953, 82] on div "9 of 9 tasks" at bounding box center [1104, 88] width 729 height 22
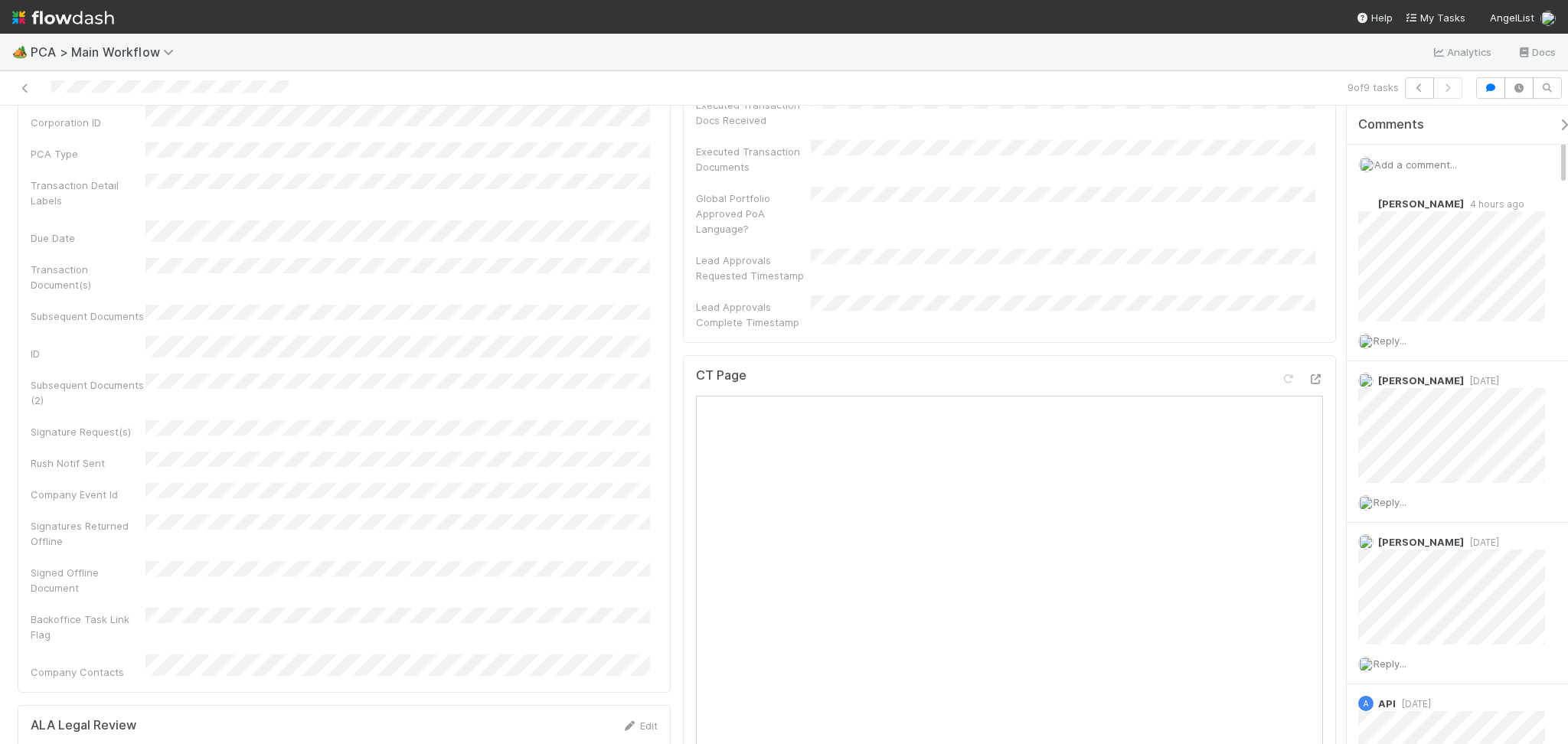
scroll to position [612, 0]
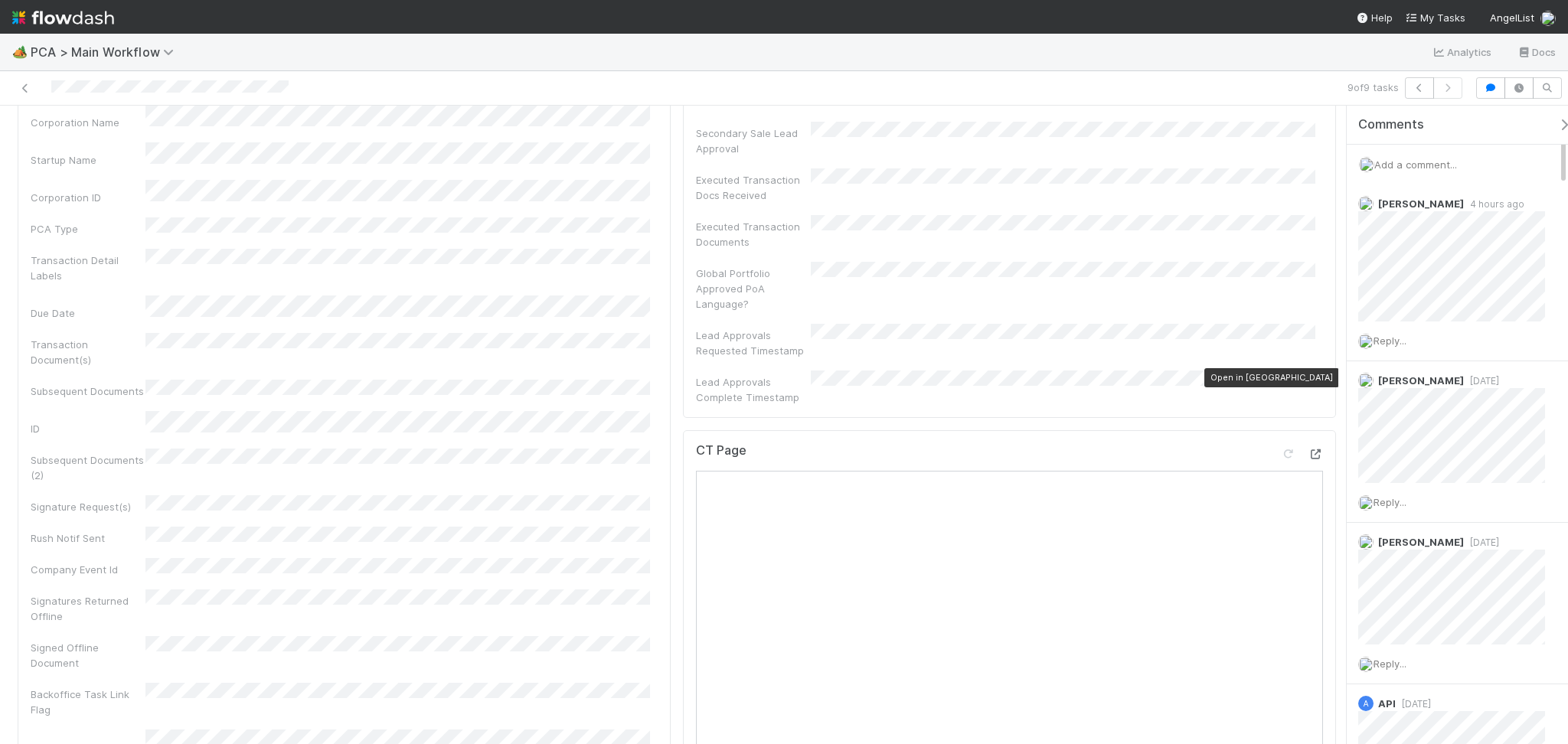
click at [1307, 449] on icon at bounding box center [1315, 454] width 15 height 10
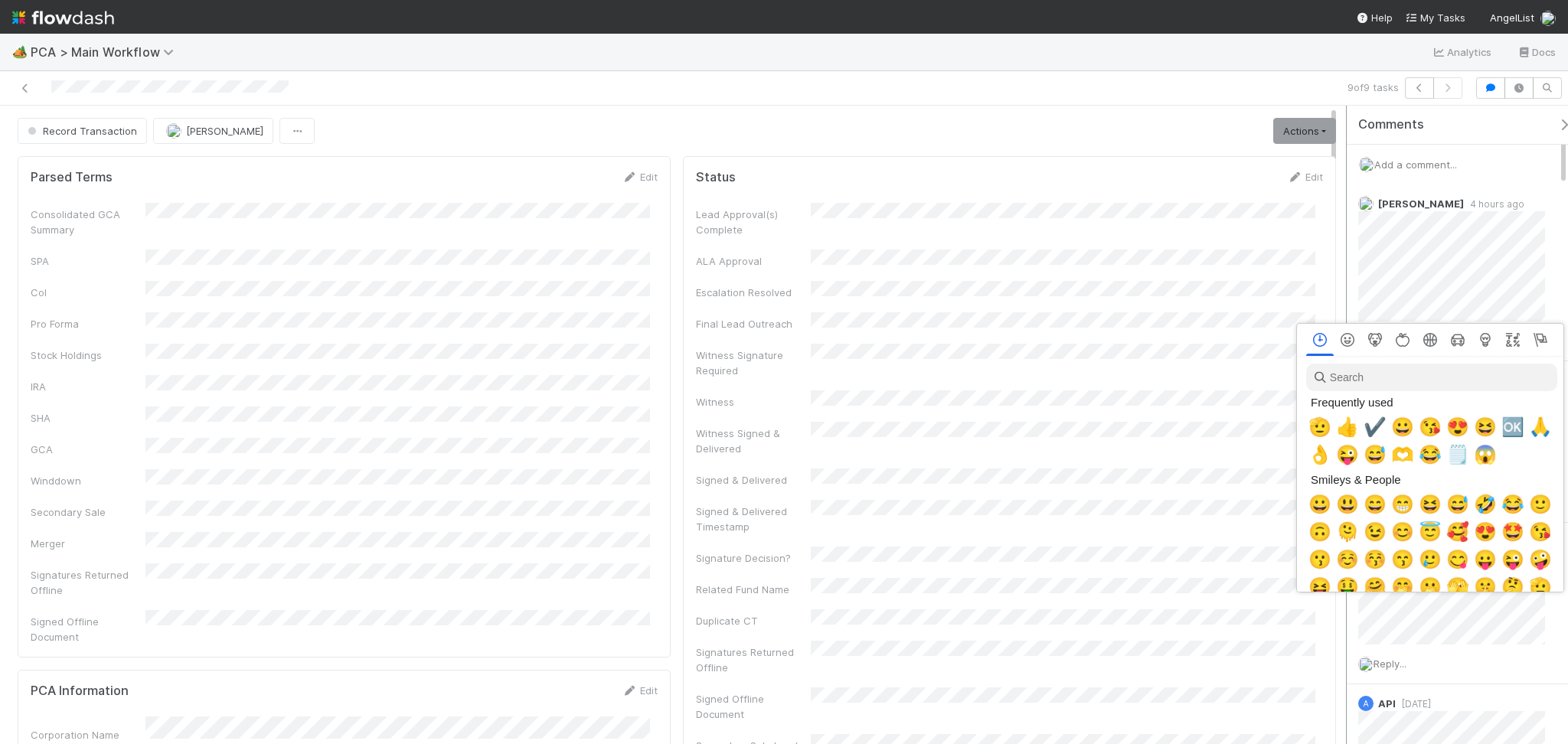
scroll to position [0, 8]
click at [1307, 433] on span "🫡" at bounding box center [1317, 427] width 23 height 22
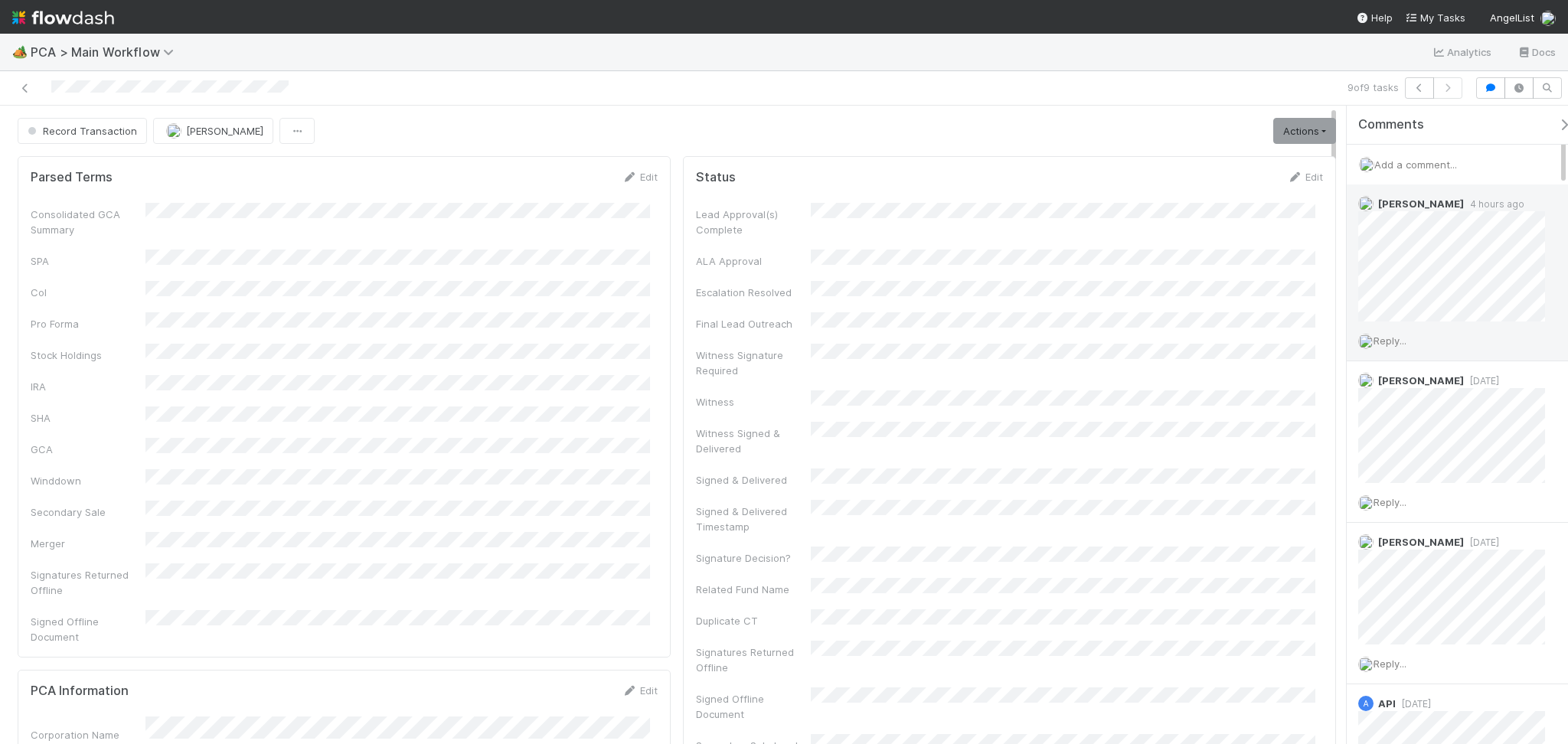
click at [1404, 341] on span "Reply..." at bounding box center [1390, 341] width 33 height 12
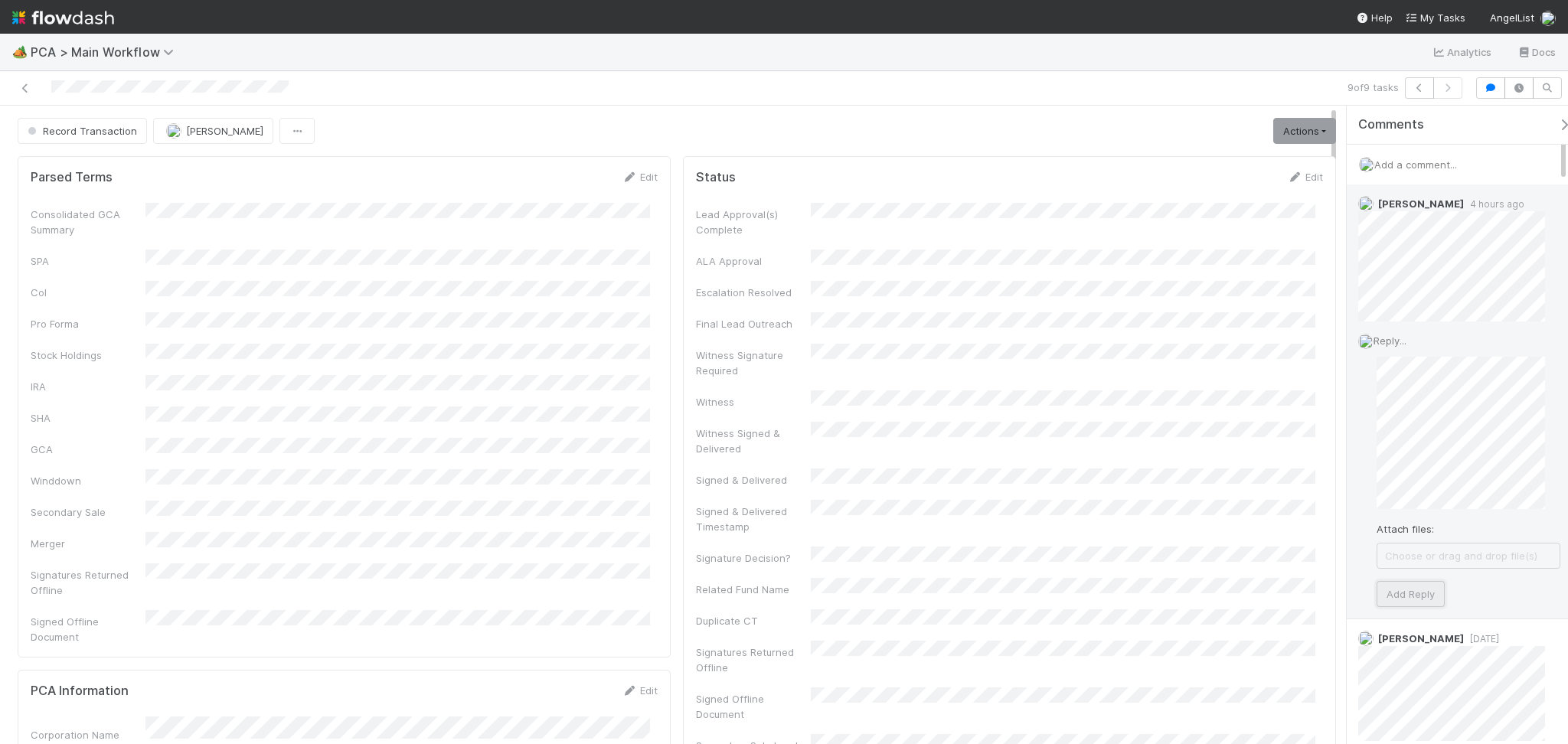
click at [1411, 595] on button "Add Reply" at bounding box center [1411, 594] width 68 height 26
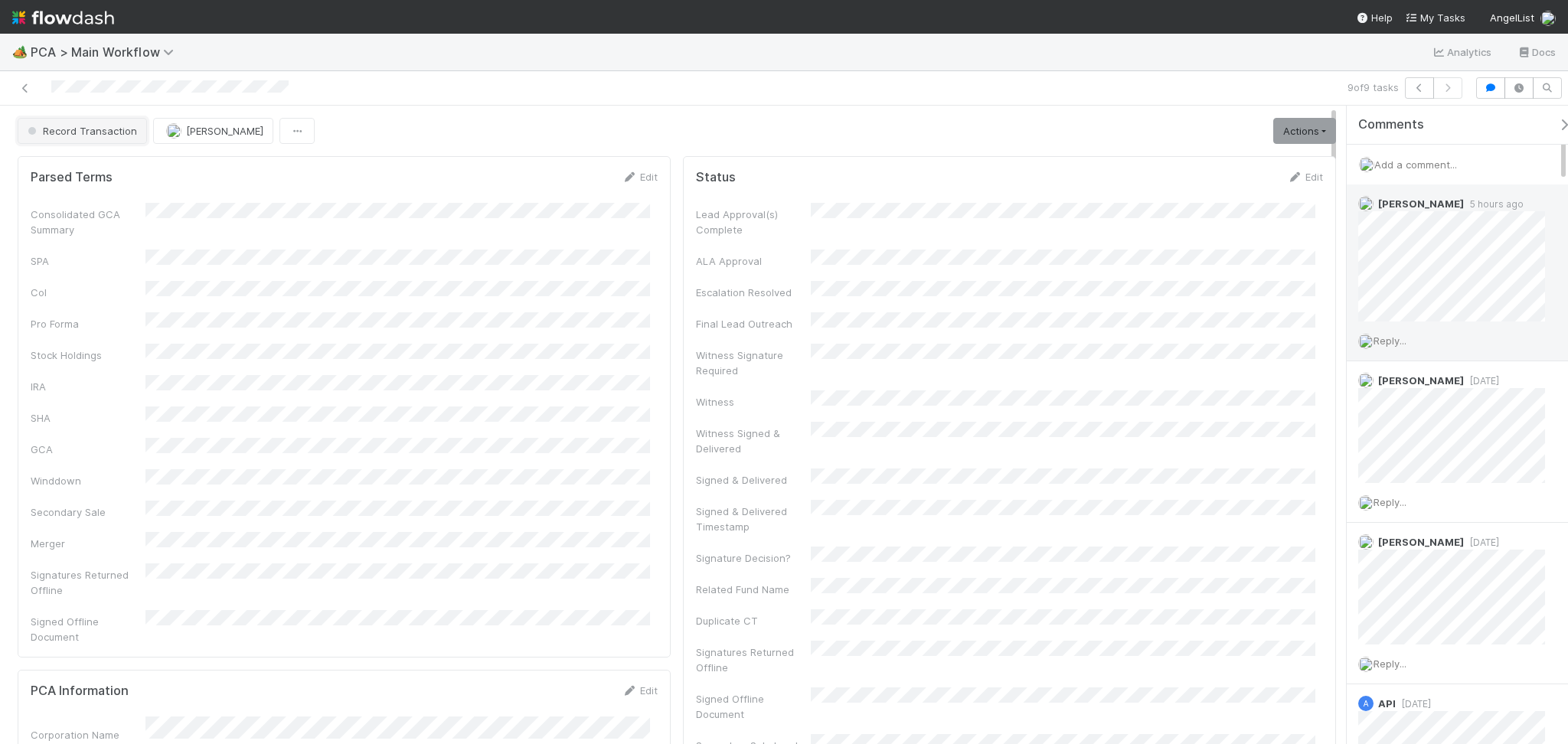
click at [104, 127] on span "Record Transaction" at bounding box center [80, 131] width 112 height 12
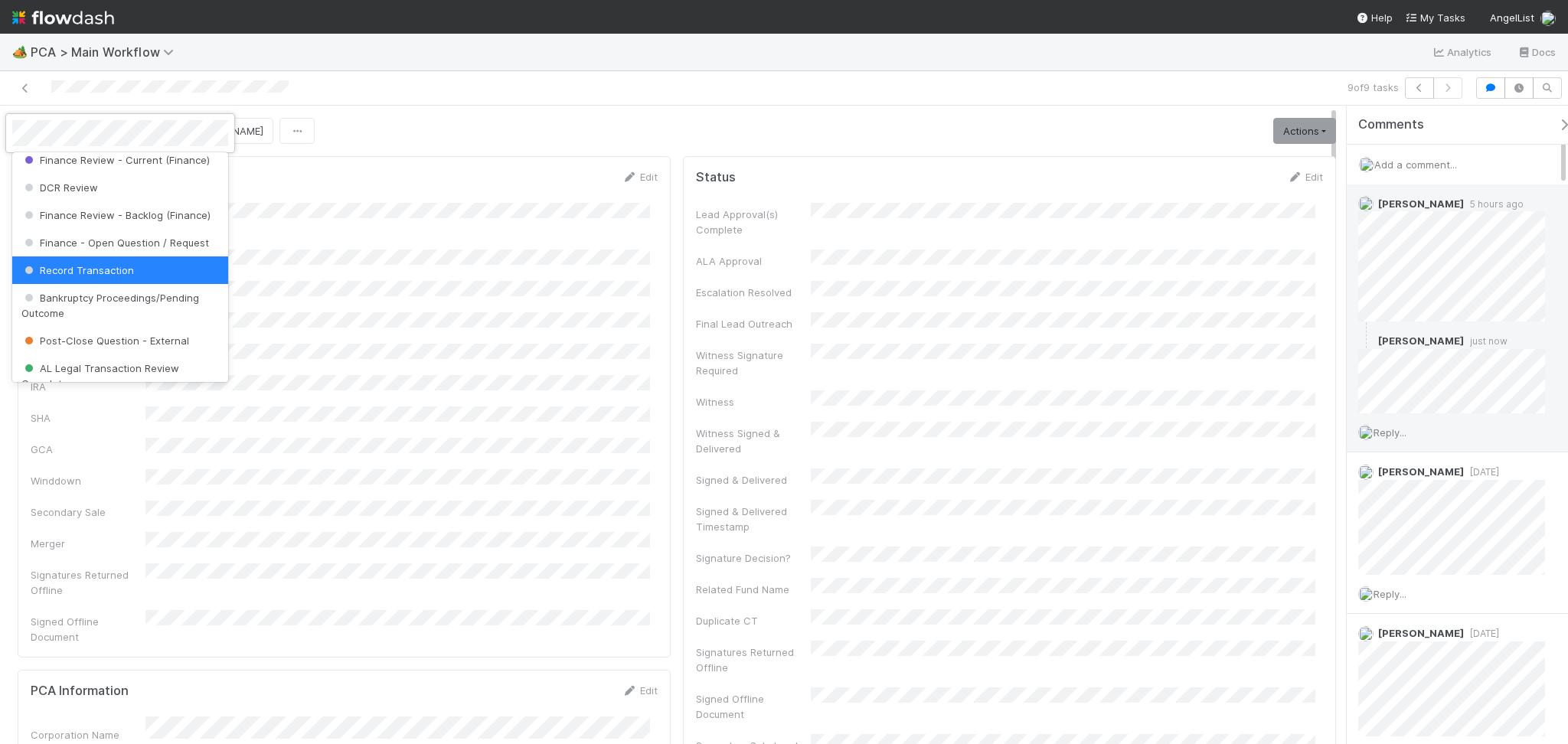
scroll to position [0, 0]
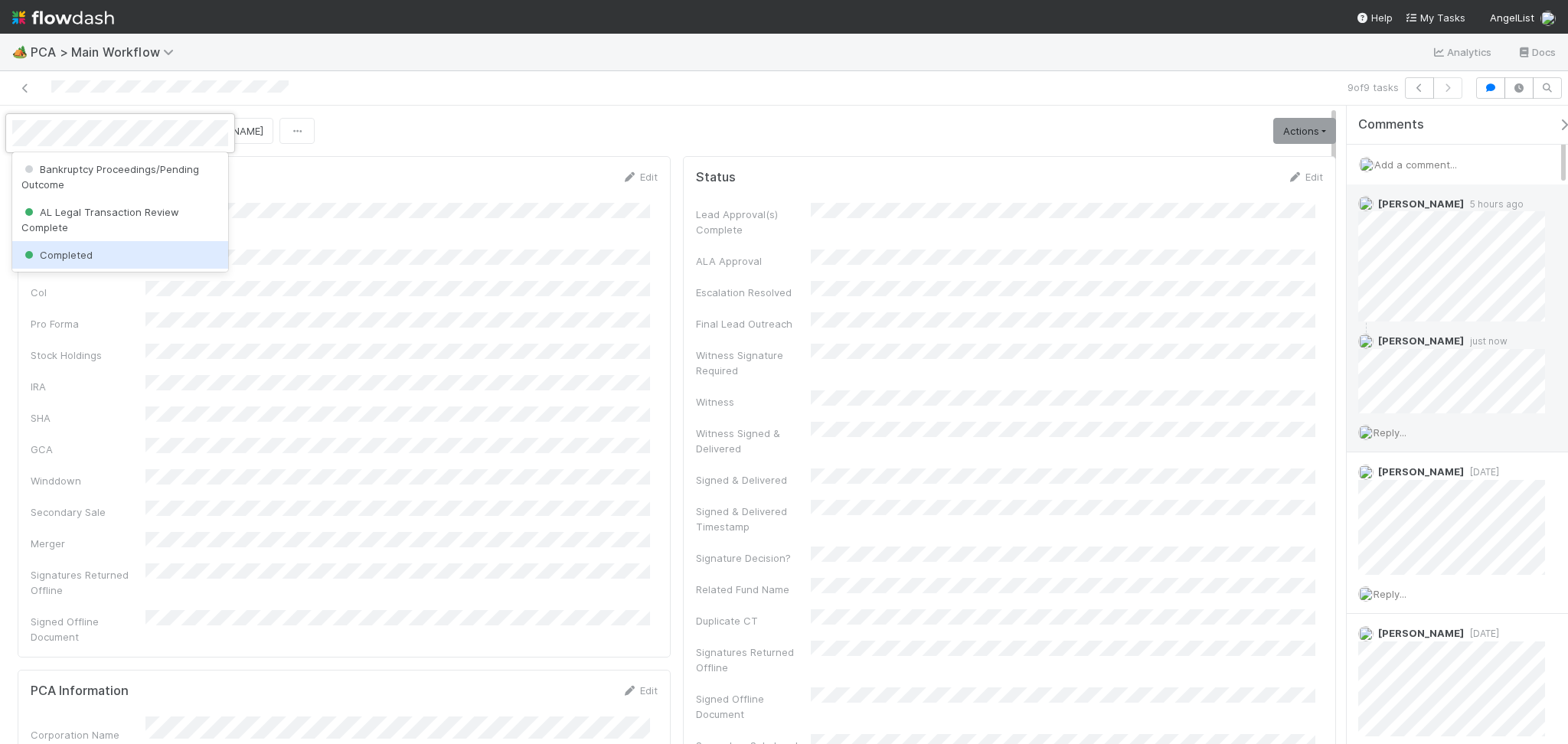
click at [60, 256] on span "Completed" at bounding box center [57, 254] width 71 height 12
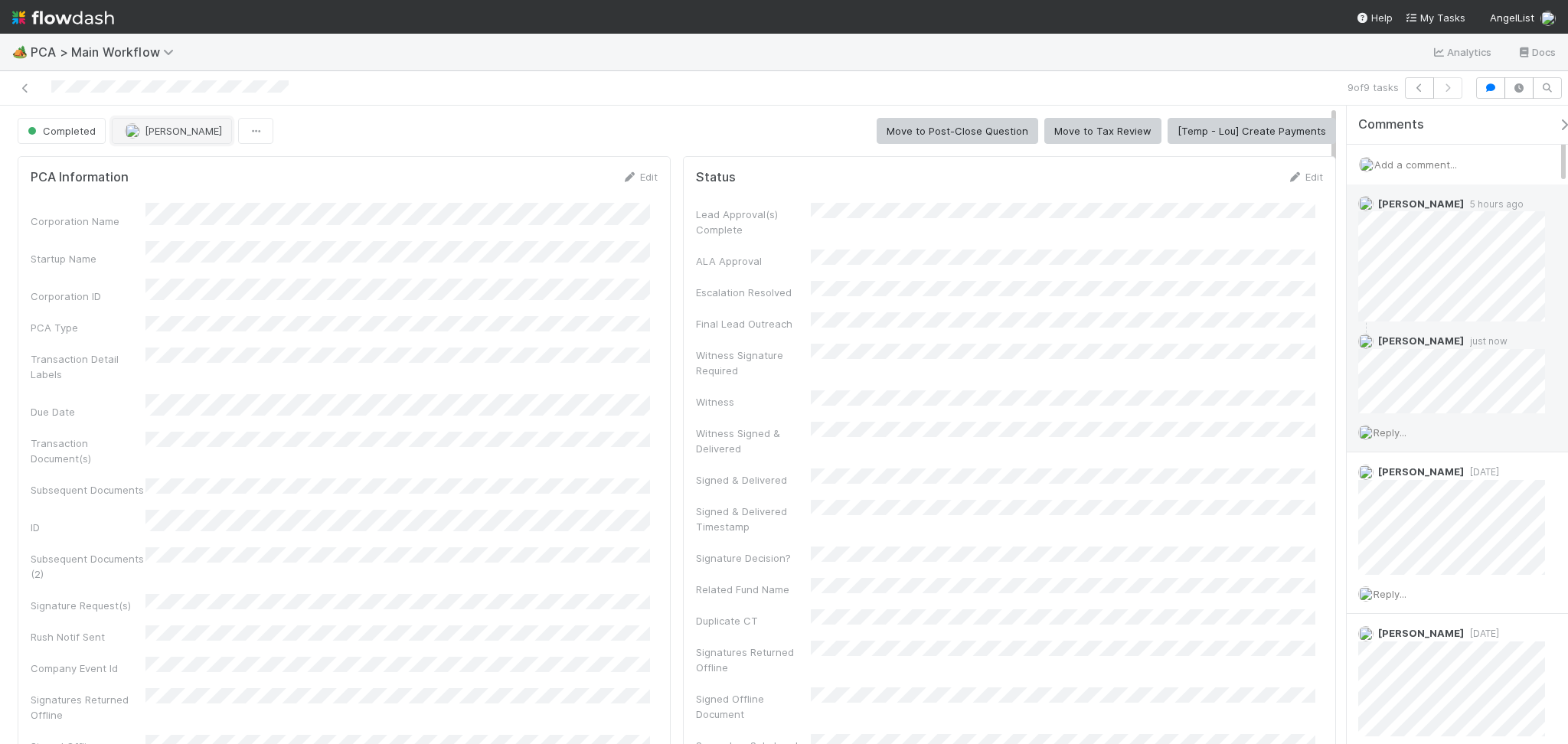
click at [194, 127] on span "Febbie Cervantes" at bounding box center [183, 131] width 77 height 12
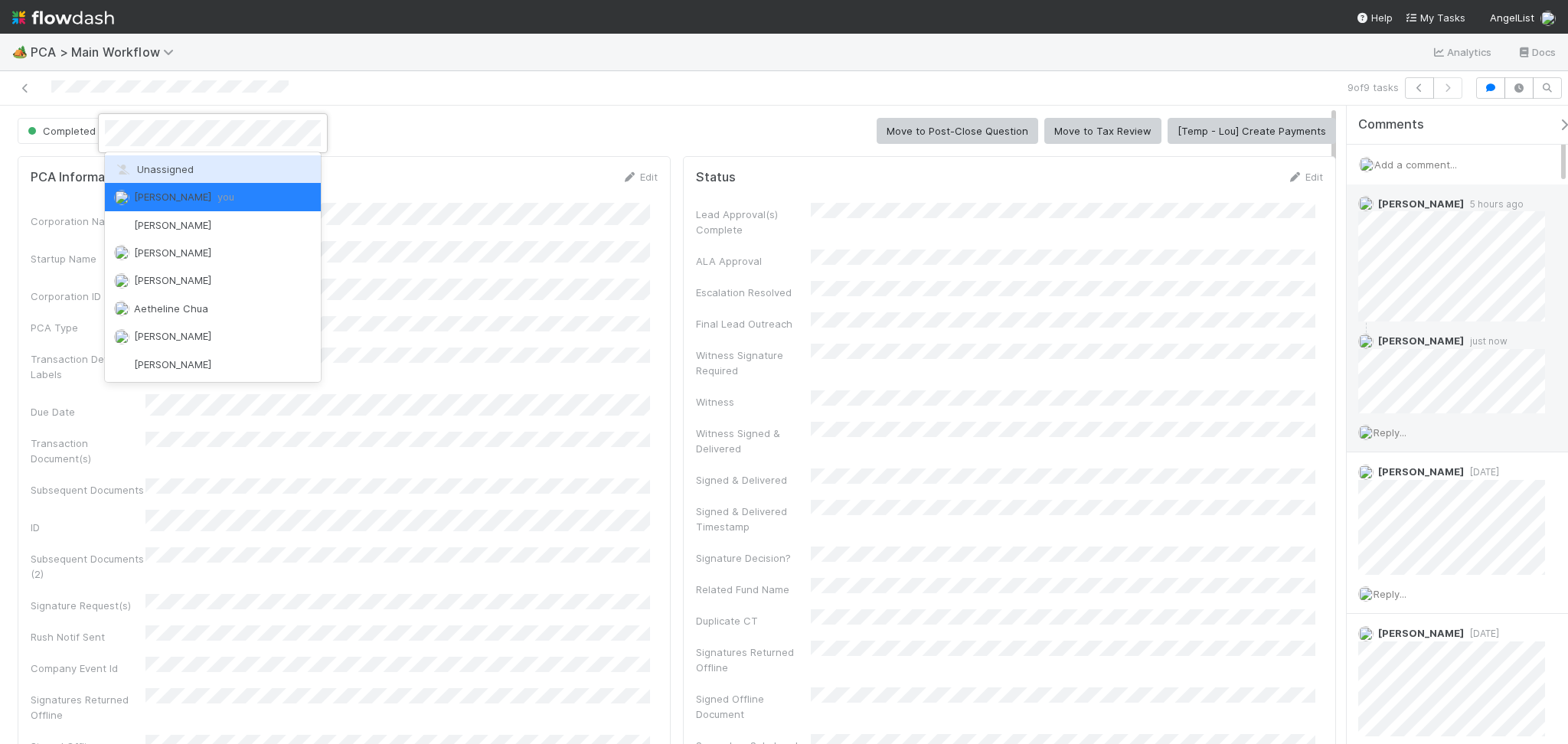
click at [193, 172] on div "Unassigned" at bounding box center [213, 169] width 216 height 27
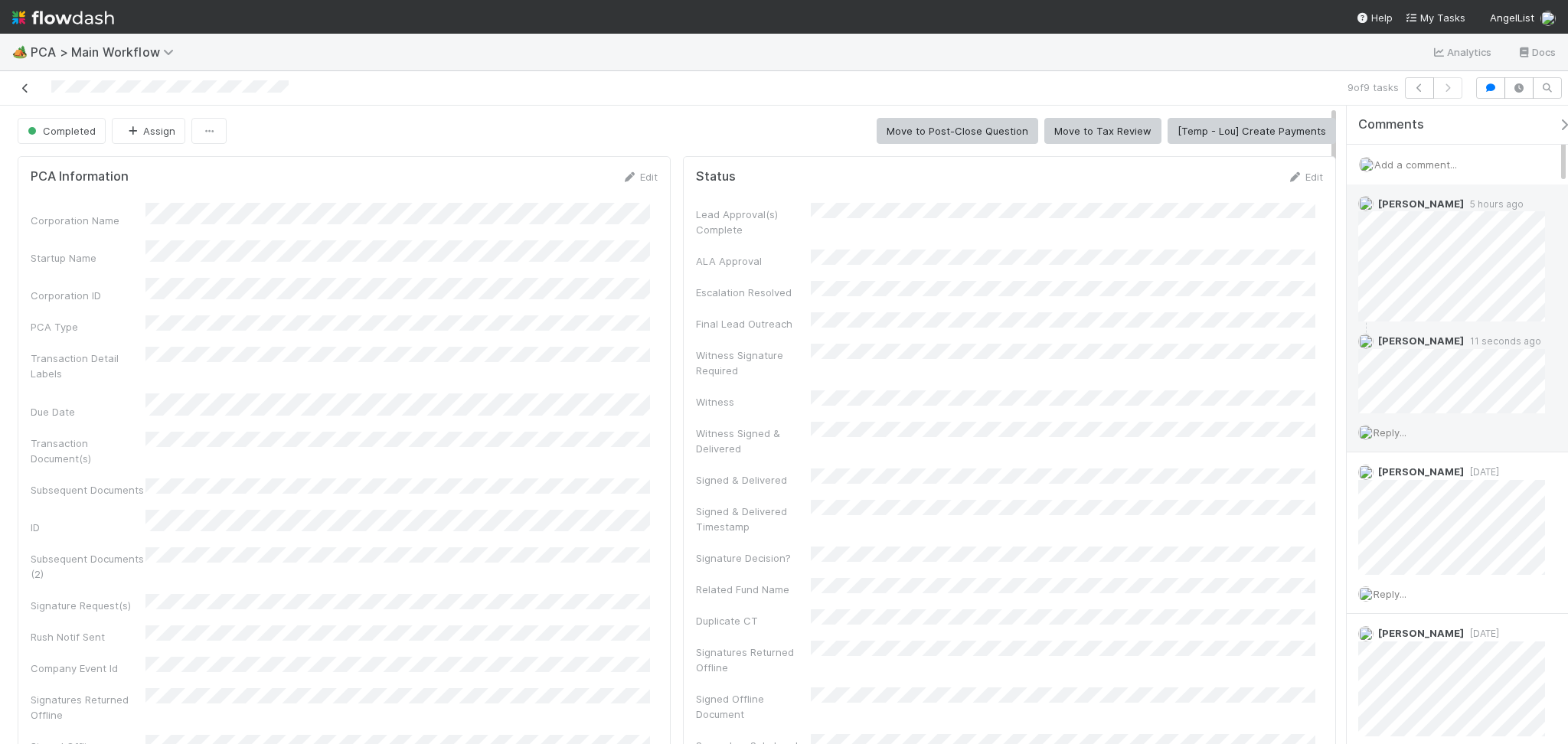
click at [21, 82] on link at bounding box center [25, 88] width 15 height 15
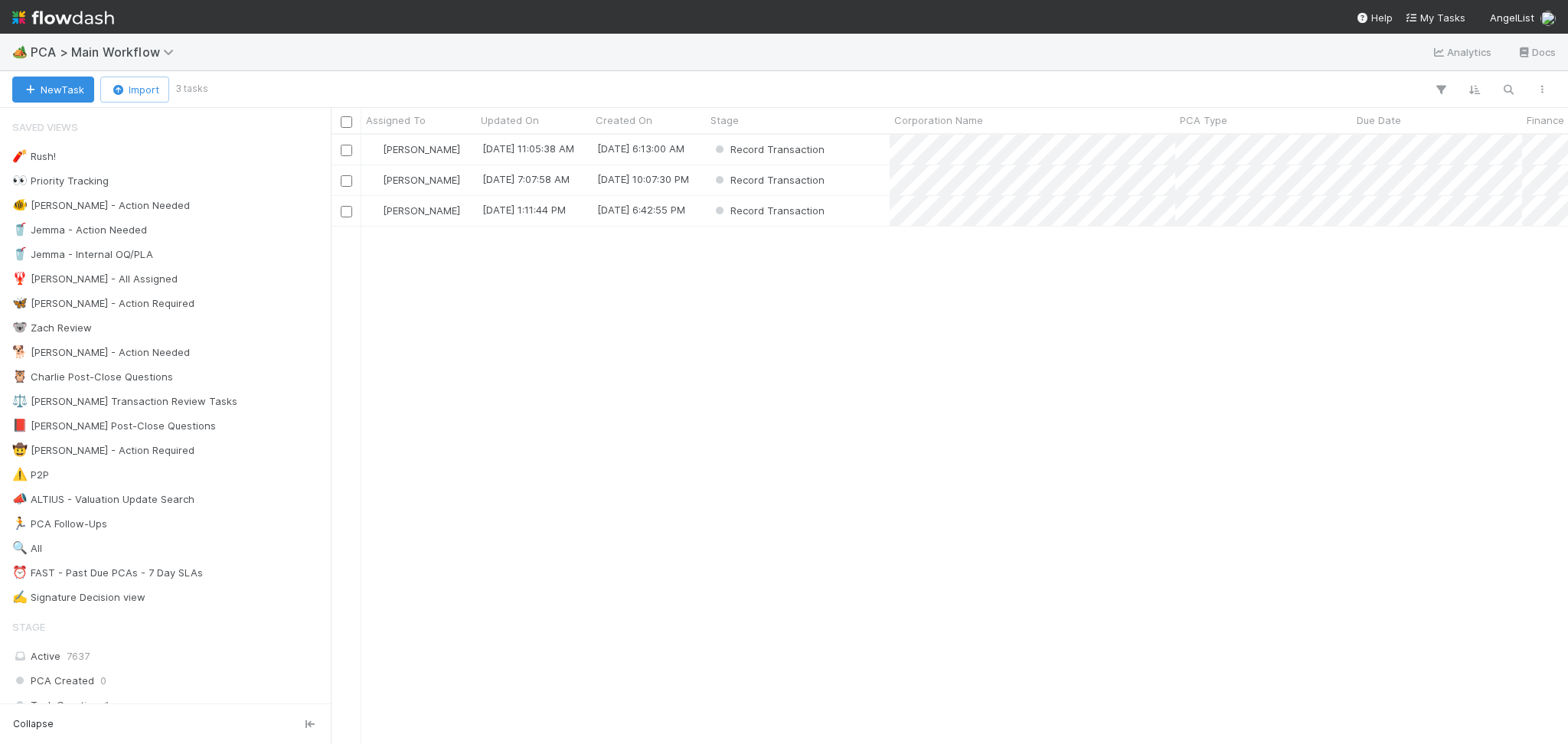
scroll to position [593, 1221]
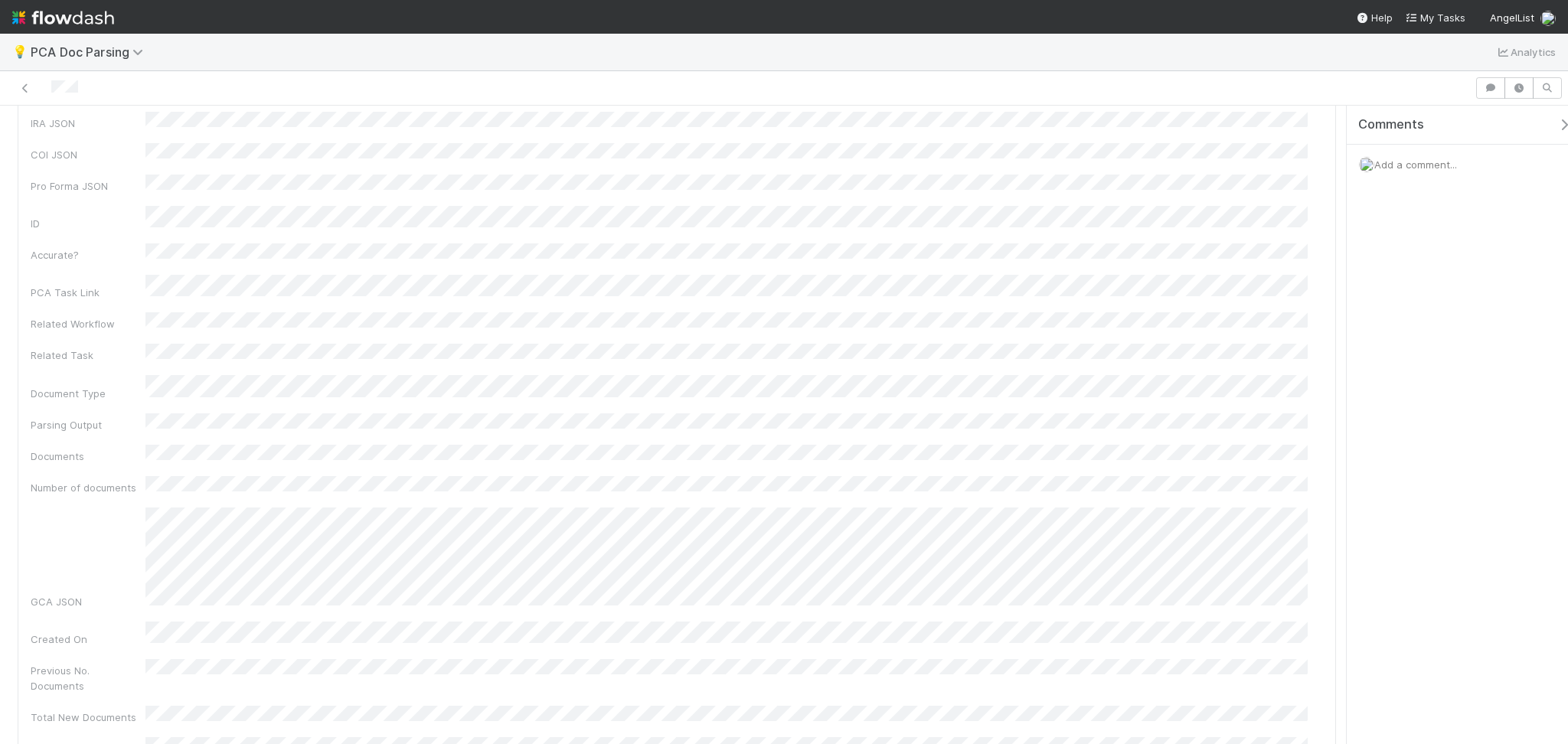
scroll to position [306, 0]
